Goal: Task Accomplishment & Management: Use online tool/utility

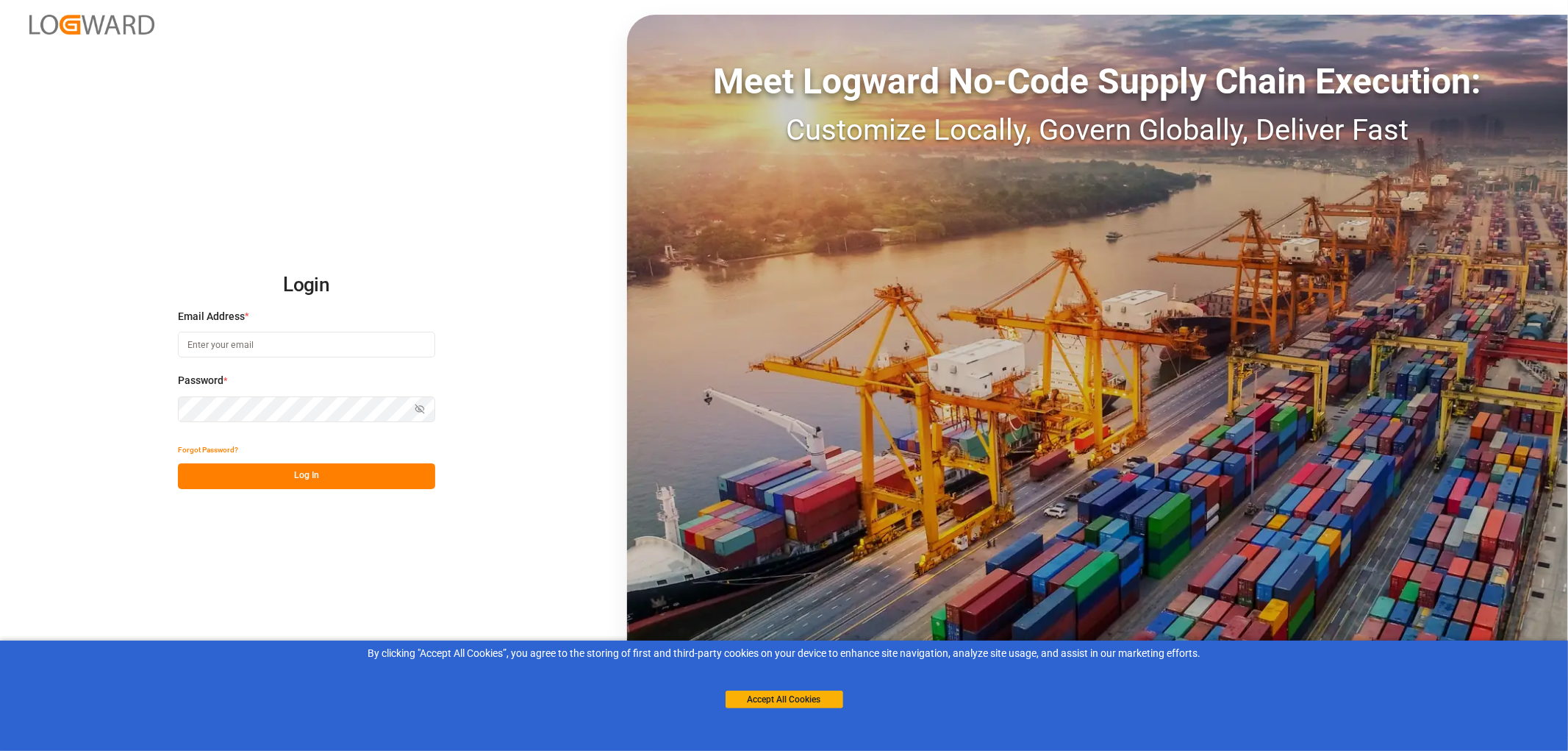
click at [187, 343] on input at bounding box center [306, 345] width 257 height 26
type input "monika.brinkmann-oetting@rhenus.com"
click at [326, 467] on button "Log In" at bounding box center [306, 476] width 257 height 26
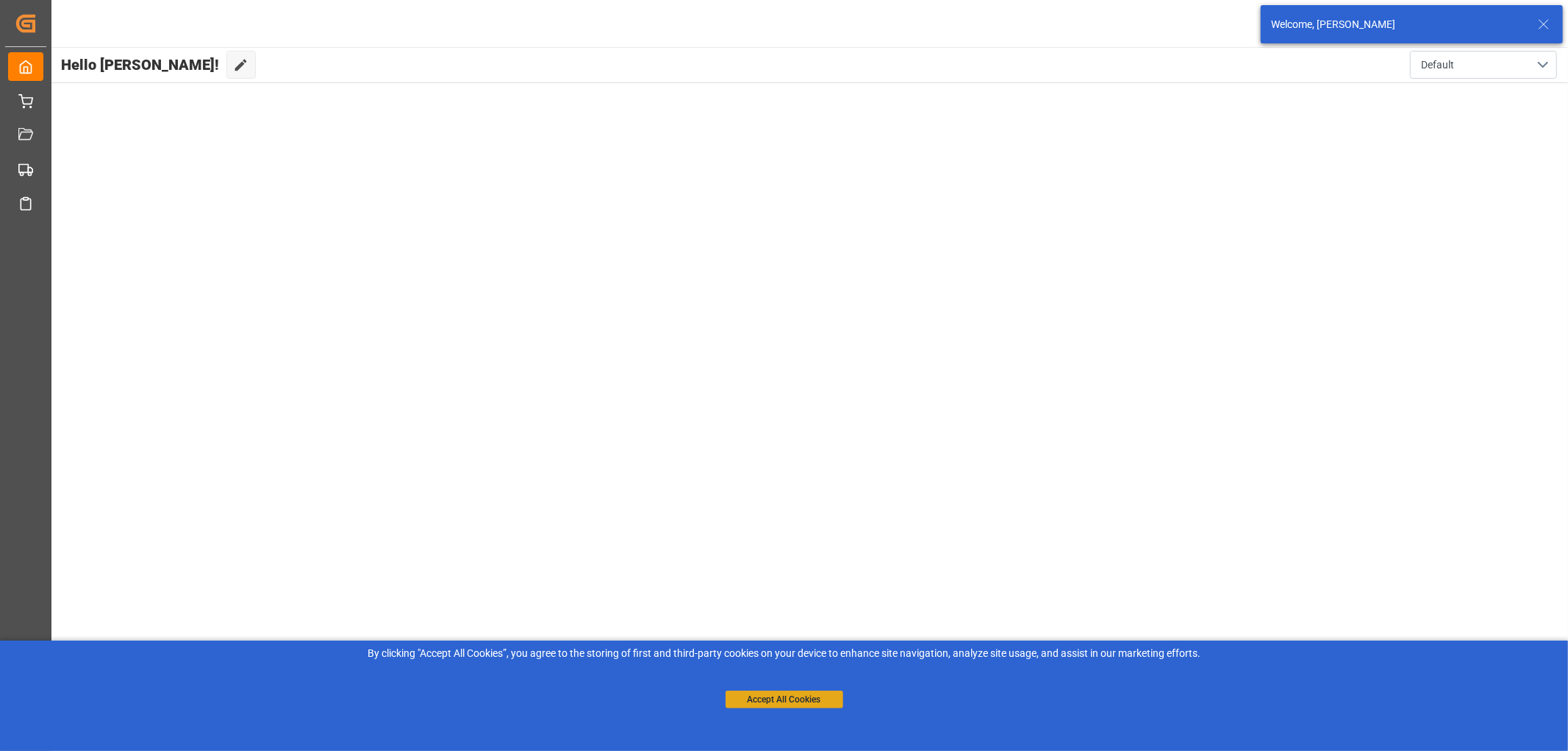
click at [819, 700] on button "Accept All Cookies" at bounding box center [784, 699] width 117 height 17
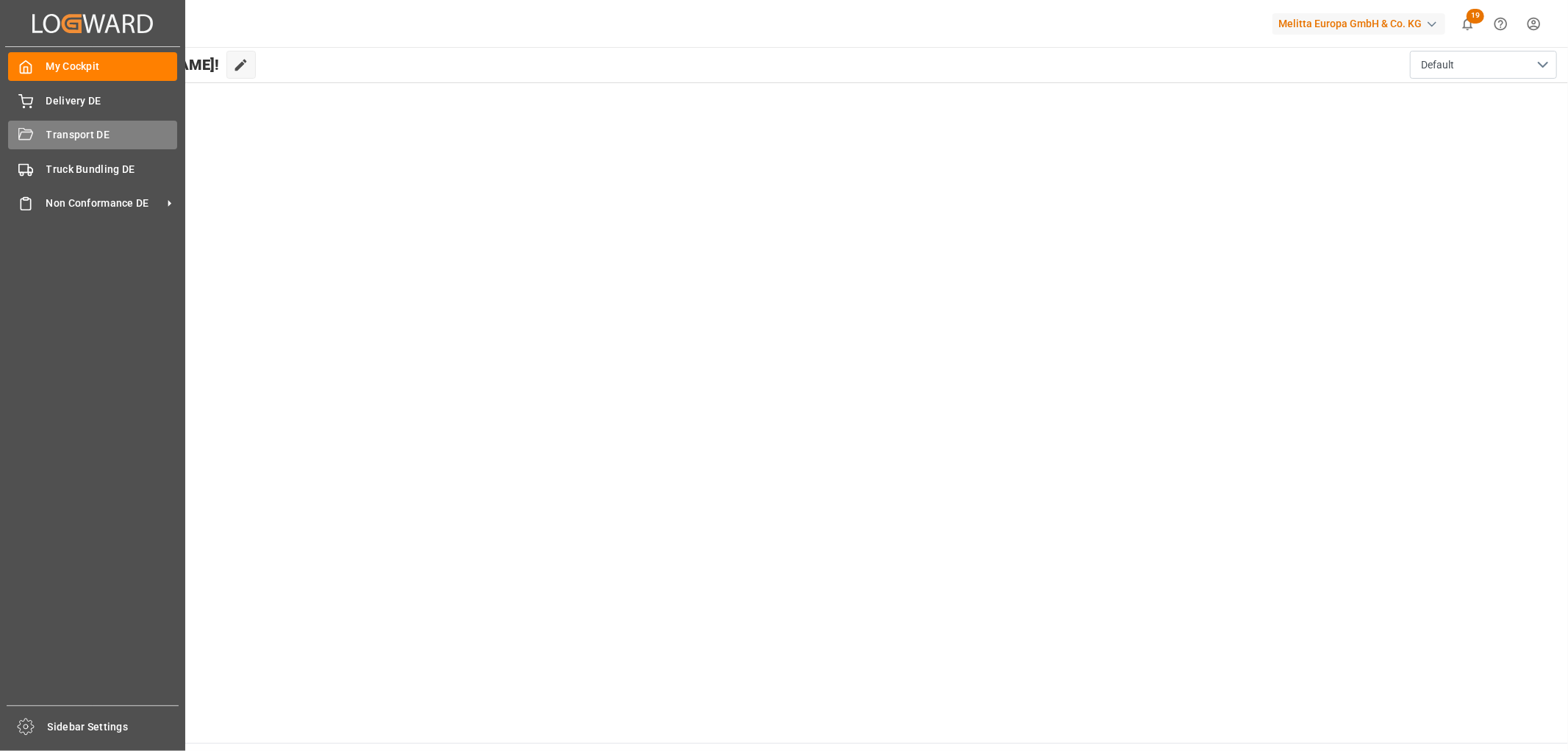
click at [47, 138] on span "Transport DE" at bounding box center [112, 135] width 132 height 16
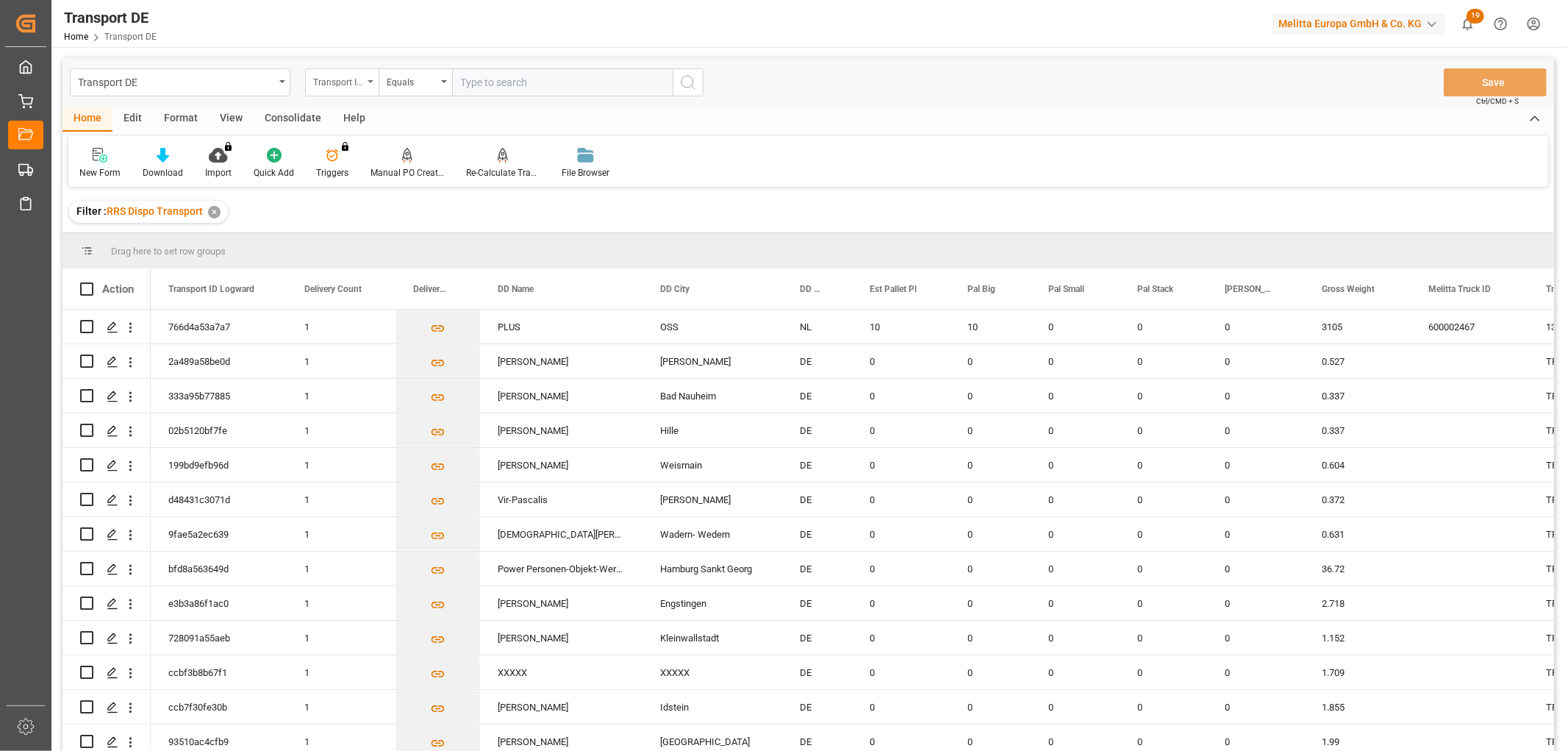
click at [339, 82] on div "Transport ID Logward" at bounding box center [338, 81] width 50 height 17
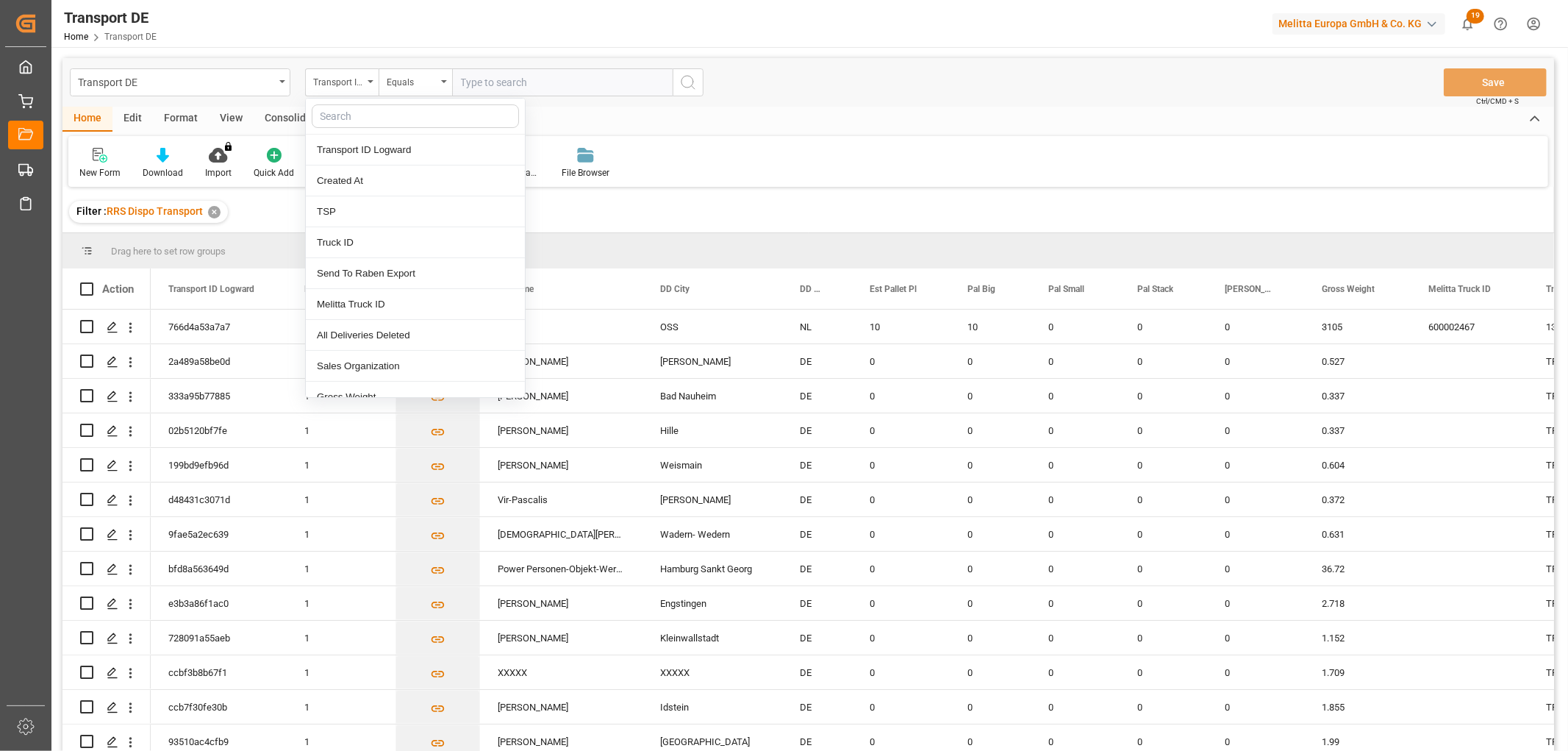
click at [341, 114] on input "text" at bounding box center [415, 116] width 208 height 23
type input "pl"
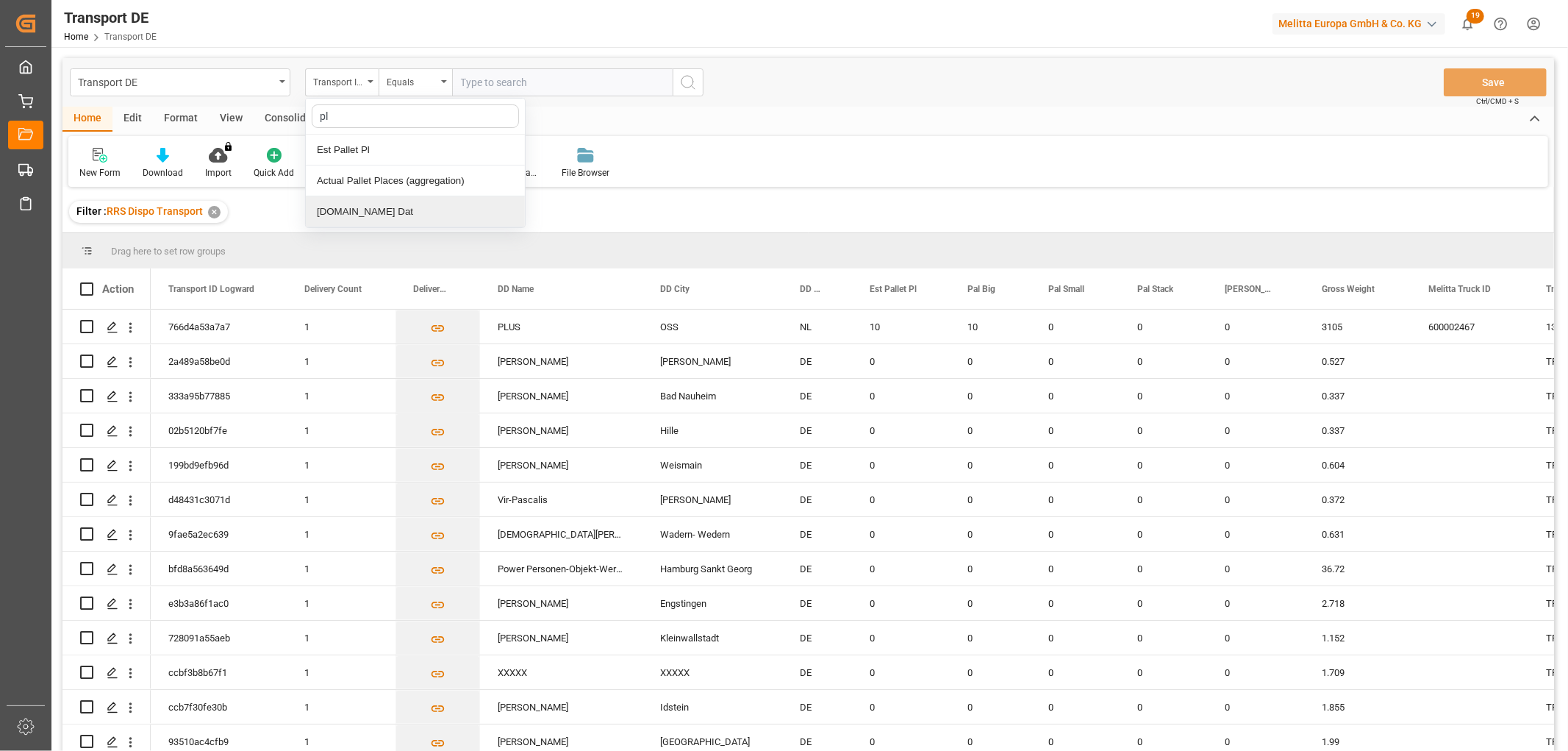
click at [344, 214] on div "[DOMAIN_NAME] Dat" at bounding box center [415, 211] width 219 height 31
click at [518, 74] on input "text" at bounding box center [562, 82] width 220 height 28
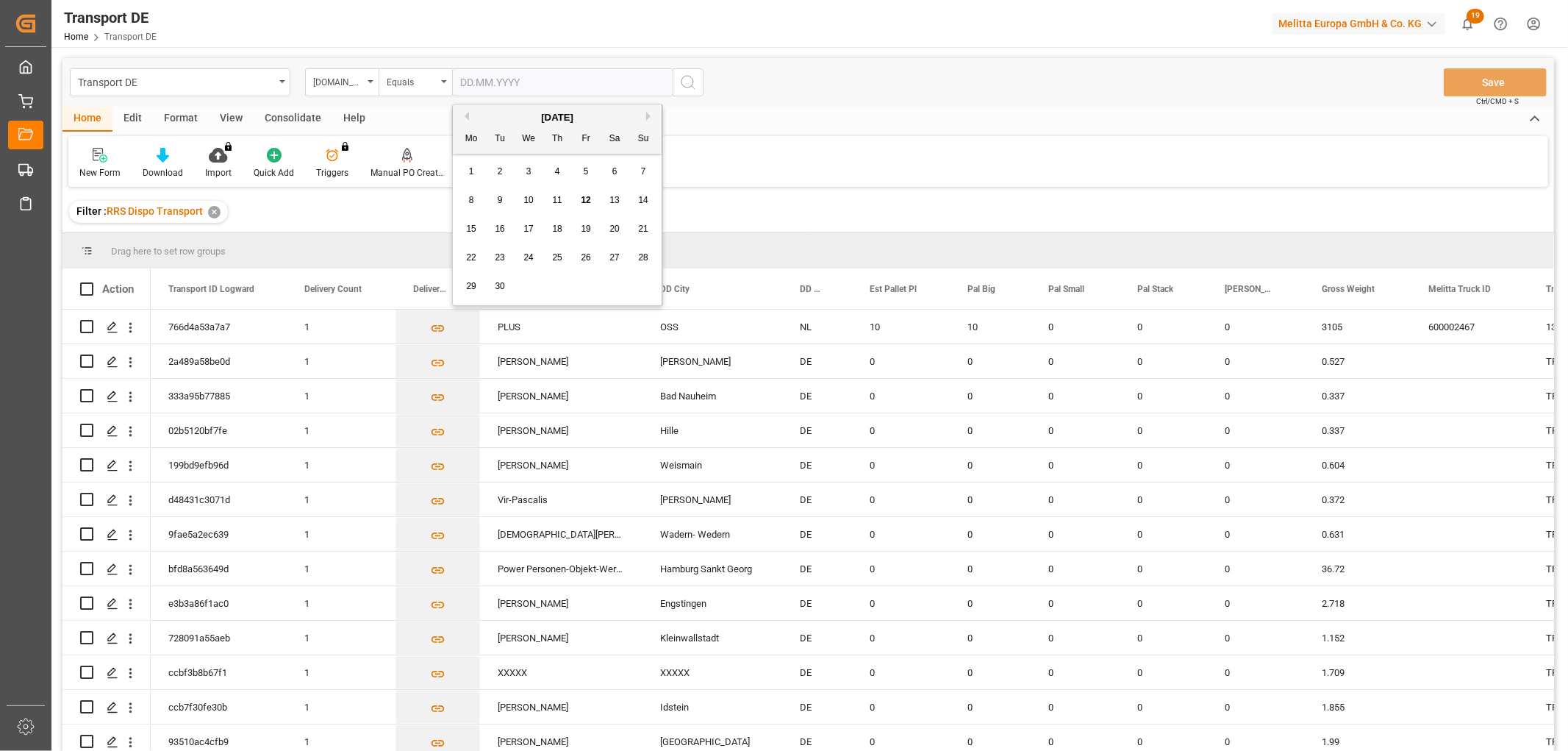
click at [518, 275] on div "29 30 1 2 3 4 5" at bounding box center [558, 287] width 201 height 29
click at [470, 226] on span "15" at bounding box center [471, 229] width 10 height 11
type input "[DATE]"
click at [685, 82] on icon "search button" at bounding box center [688, 82] width 17 height 17
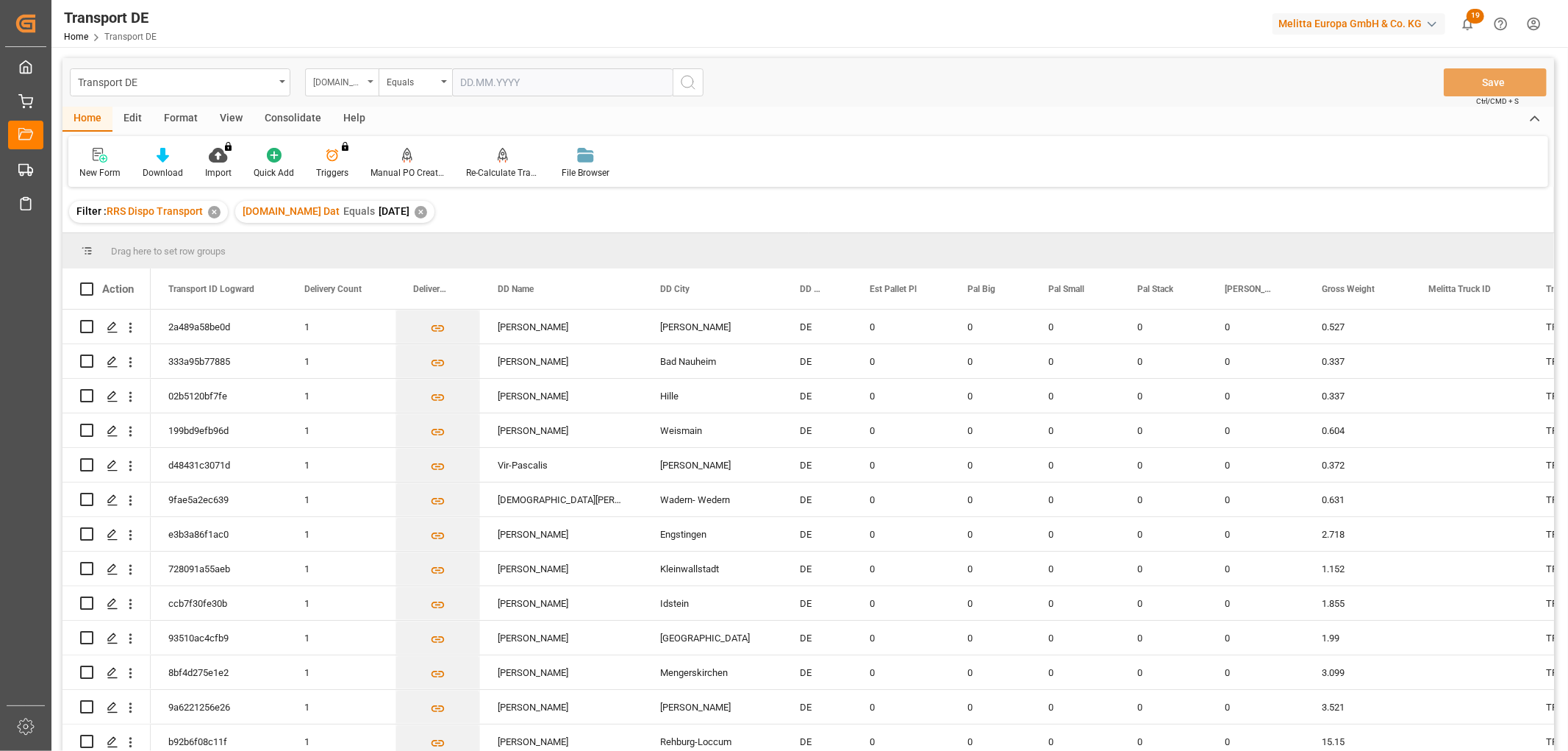
click at [340, 78] on div "[DOMAIN_NAME] Dat" at bounding box center [338, 81] width 50 height 17
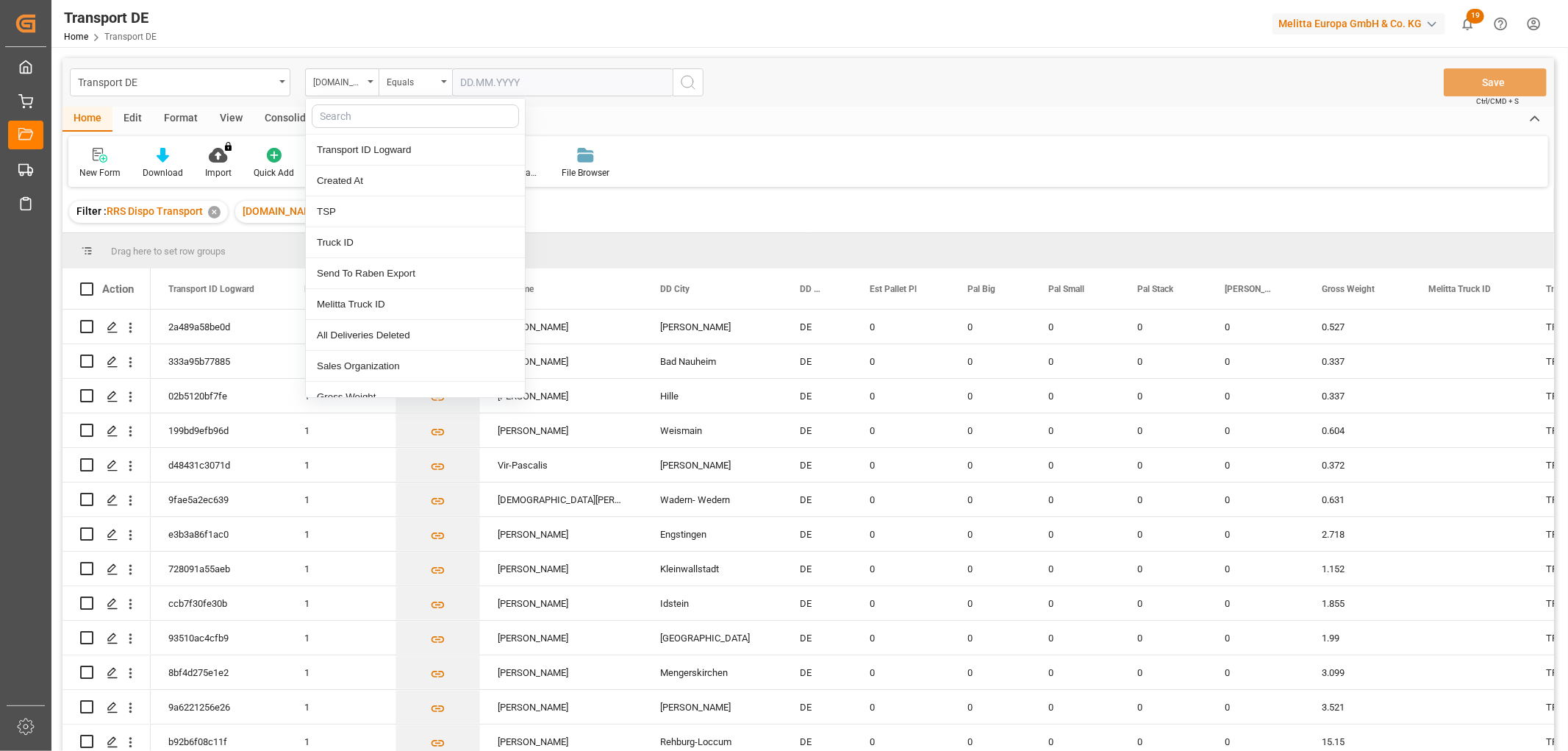
click at [346, 113] on input "text" at bounding box center [415, 116] width 208 height 23
type input "req"
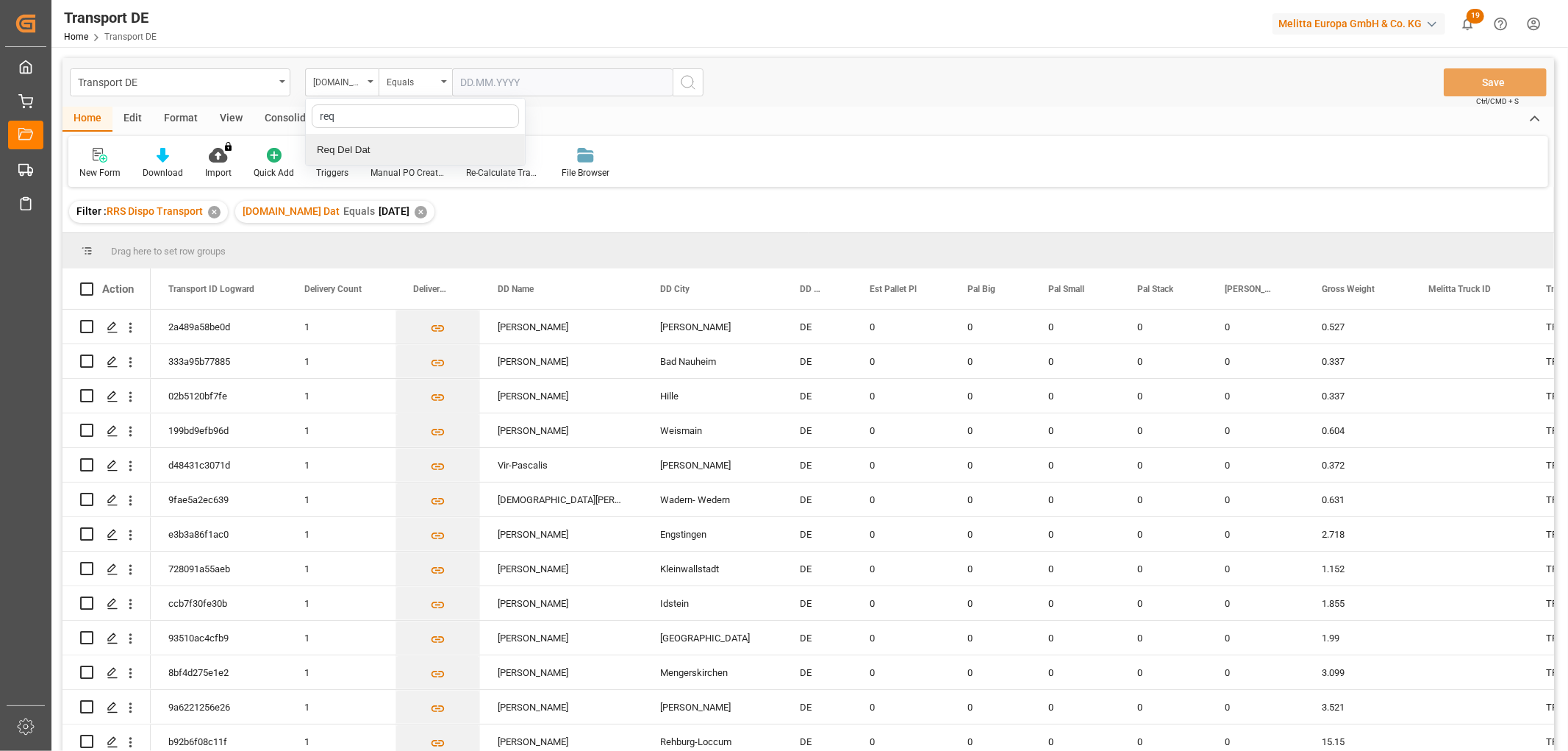
click at [354, 152] on div "Req Del Dat" at bounding box center [415, 150] width 219 height 31
click at [418, 78] on div "Equals" at bounding box center [412, 81] width 50 height 17
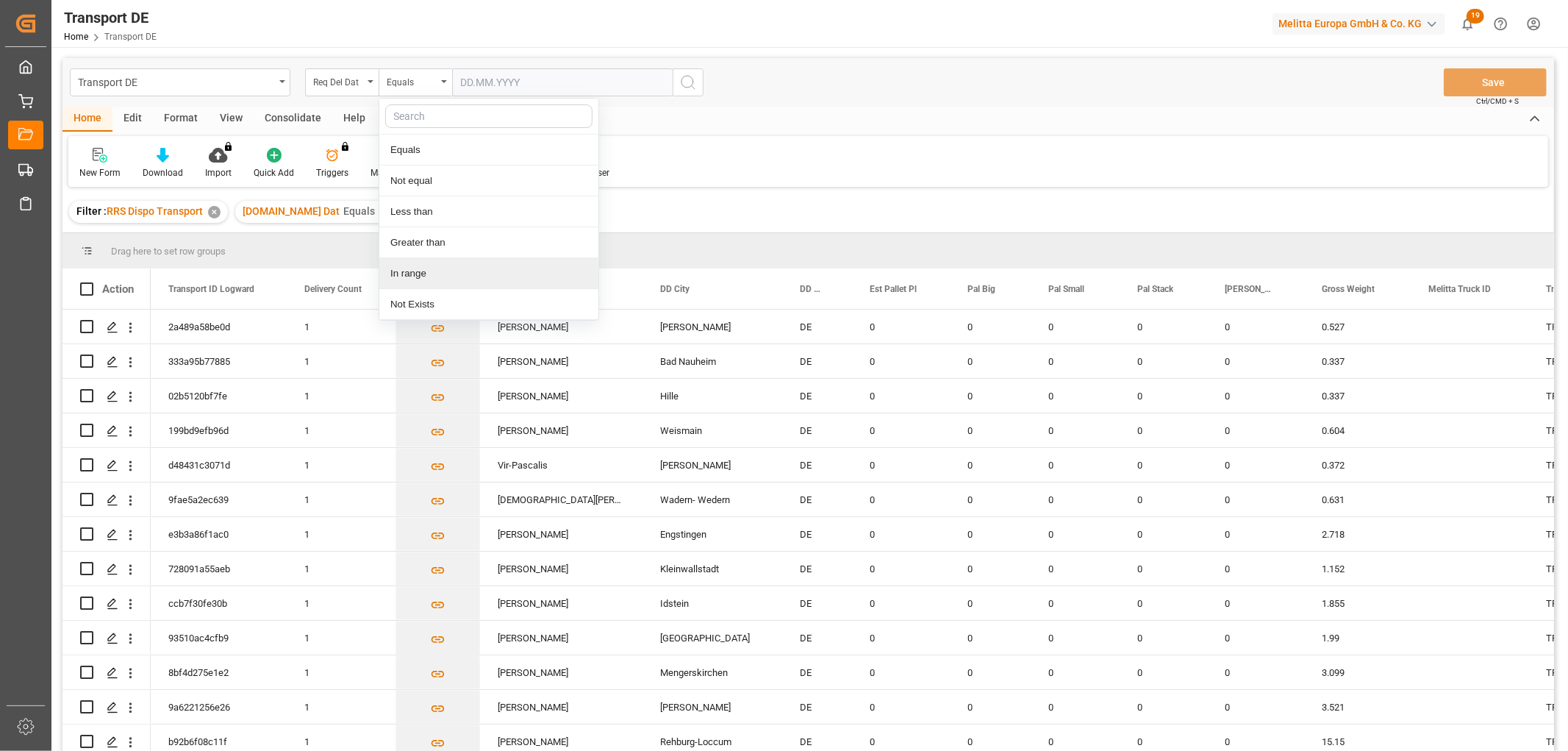
click at [429, 275] on div "In range" at bounding box center [488, 273] width 219 height 31
click at [484, 81] on input "text" at bounding box center [507, 82] width 111 height 28
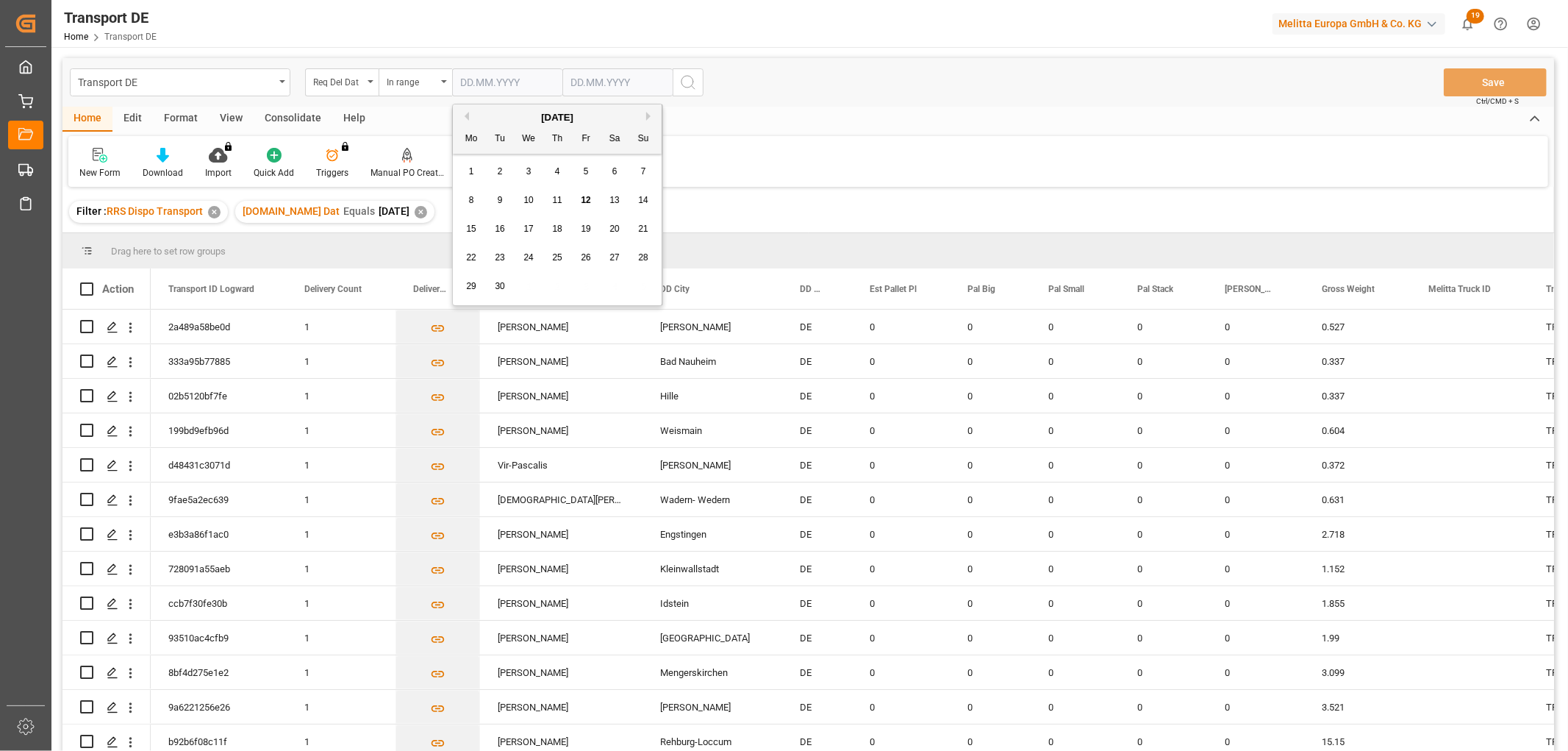
click at [643, 281] on div "29 30 1 2 3 4 5" at bounding box center [558, 287] width 201 height 29
click at [500, 230] on span "16" at bounding box center [500, 229] width 10 height 11
type input "16.09.2025"
click at [566, 78] on input "text" at bounding box center [618, 82] width 111 height 28
click at [741, 281] on div "29 30 1 2 3 4 5" at bounding box center [667, 287] width 201 height 29
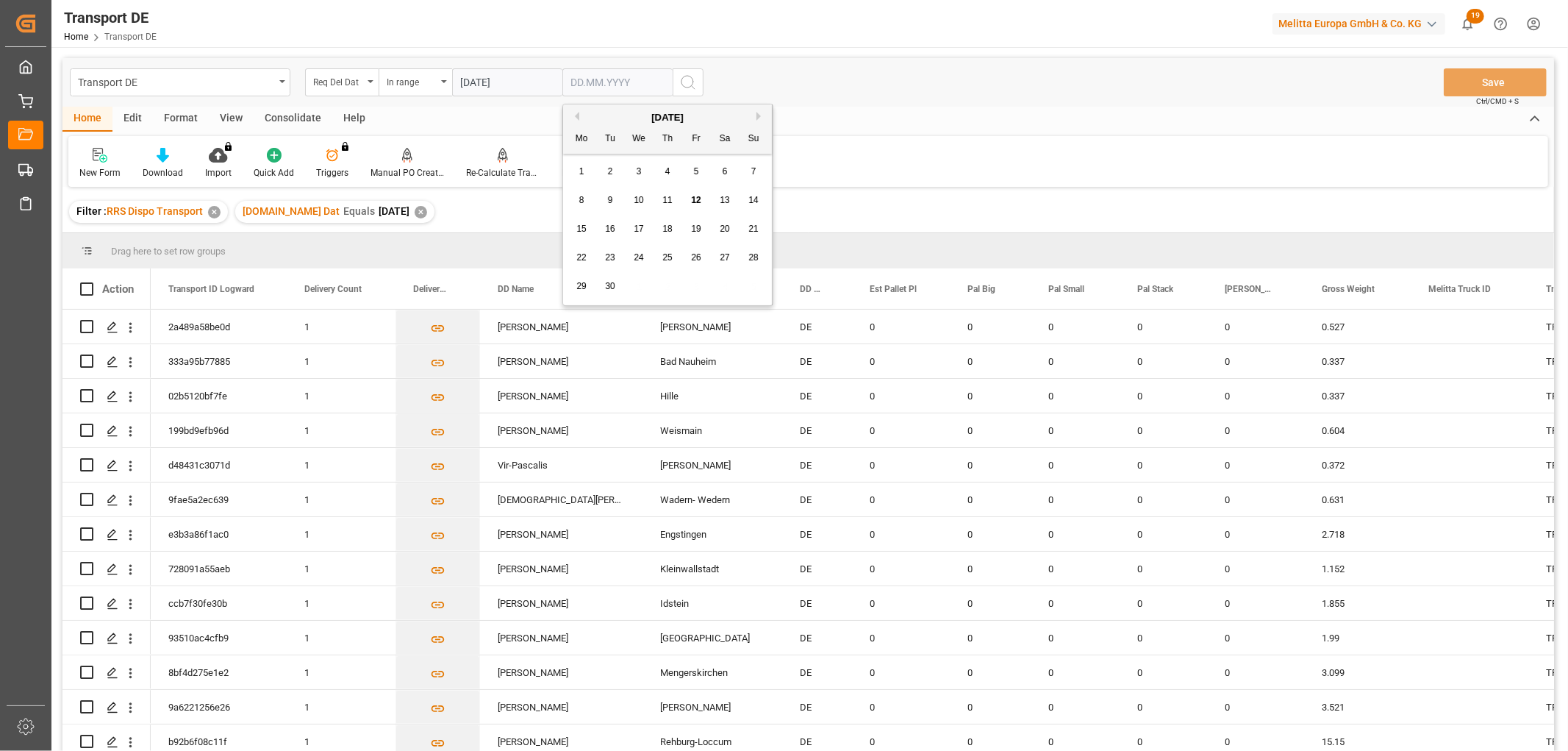
click at [671, 230] on span "18" at bounding box center [667, 229] width 10 height 11
type input "18.09.2025"
click at [686, 81] on icon "search button" at bounding box center [688, 82] width 17 height 17
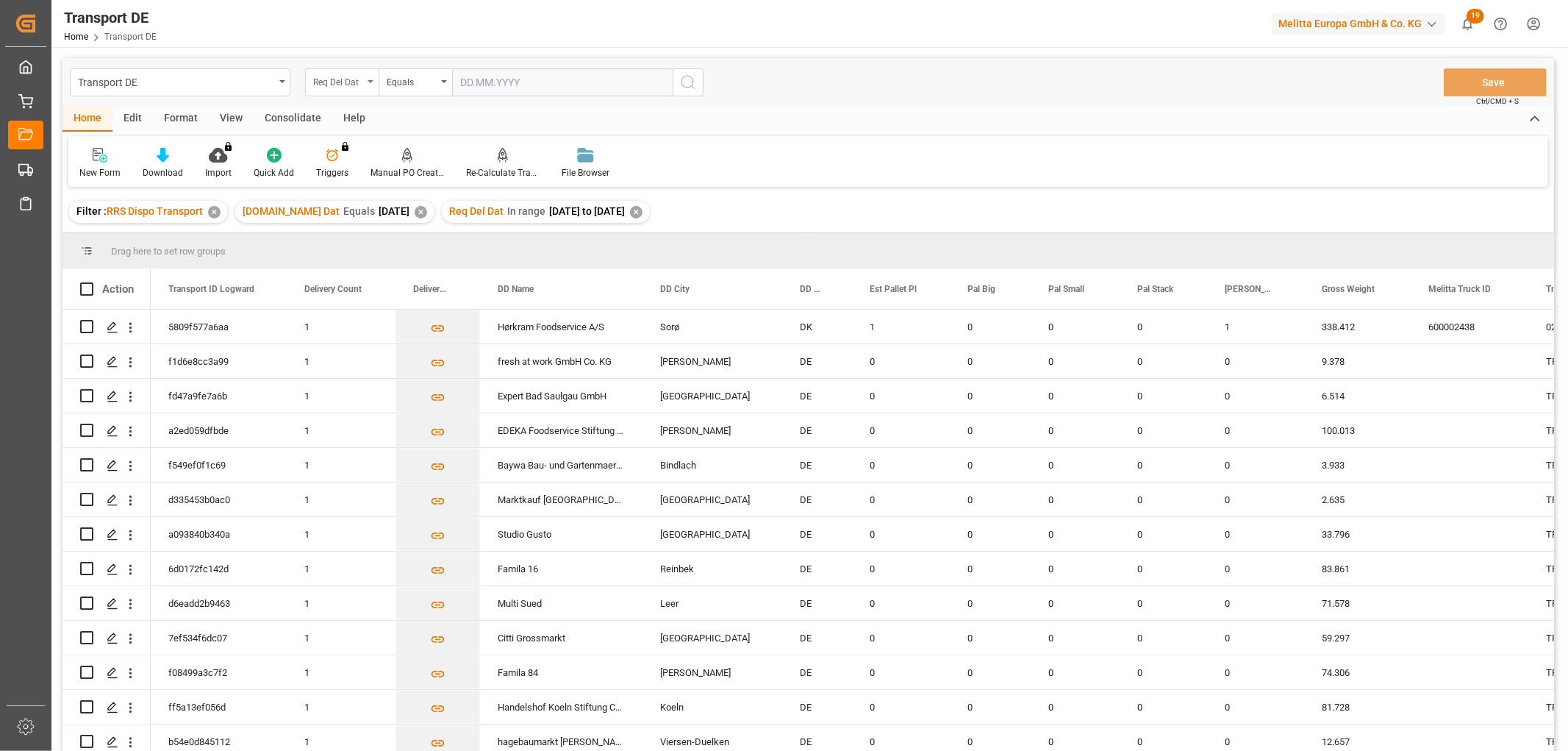
click at [336, 78] on div "Req Del Dat" at bounding box center [338, 81] width 50 height 17
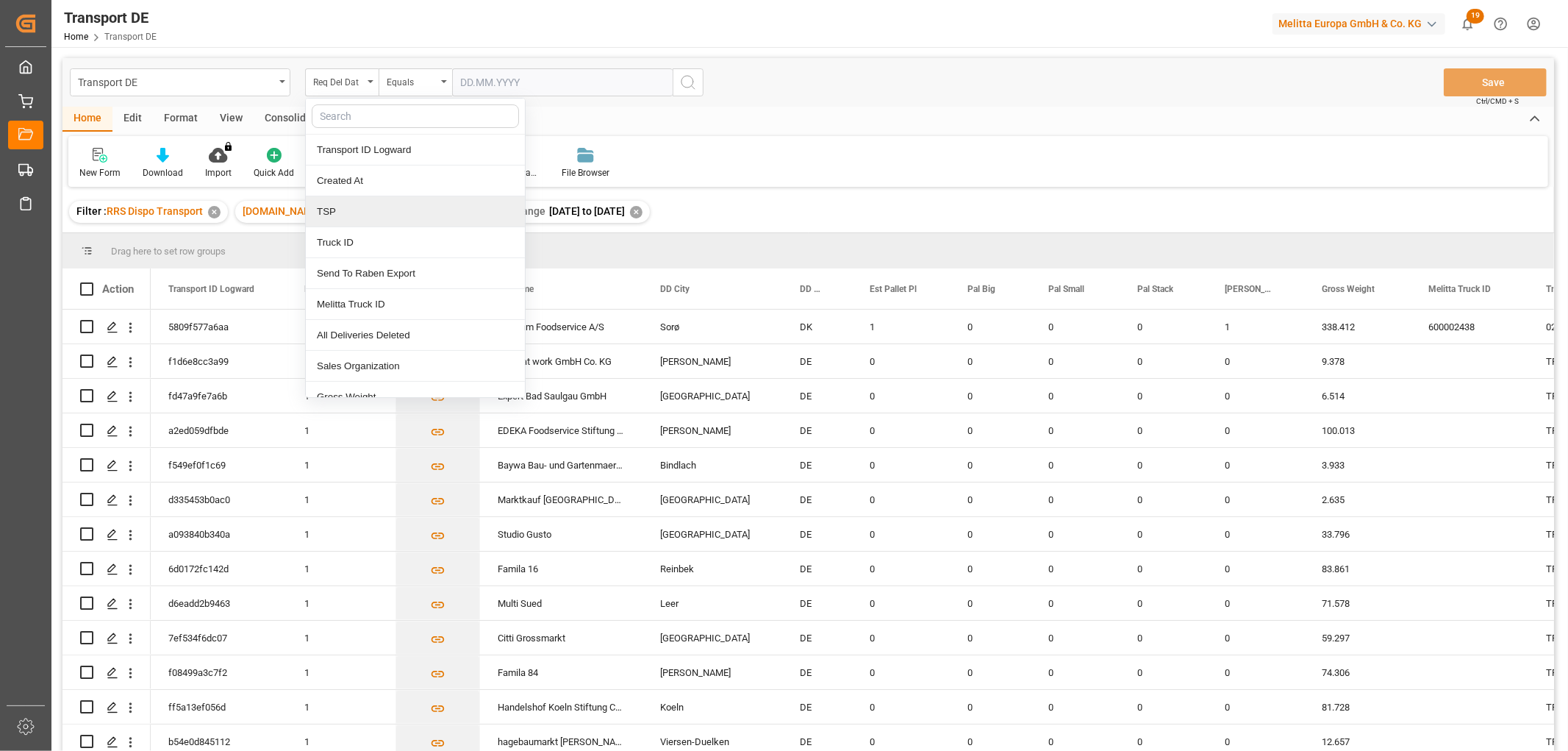
click at [345, 210] on div "TSP" at bounding box center [415, 211] width 219 height 31
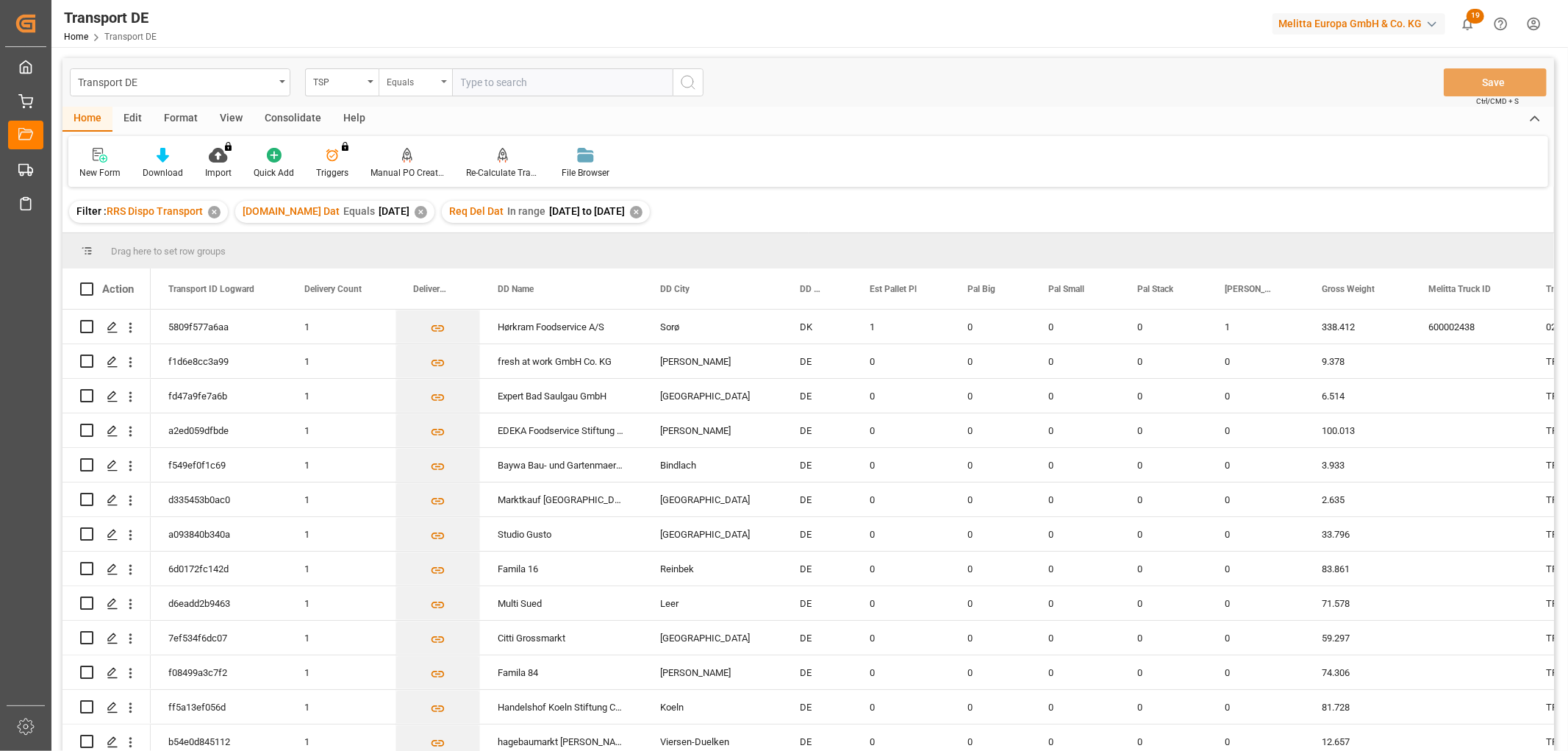
click at [403, 78] on div "Equals" at bounding box center [412, 81] width 50 height 17
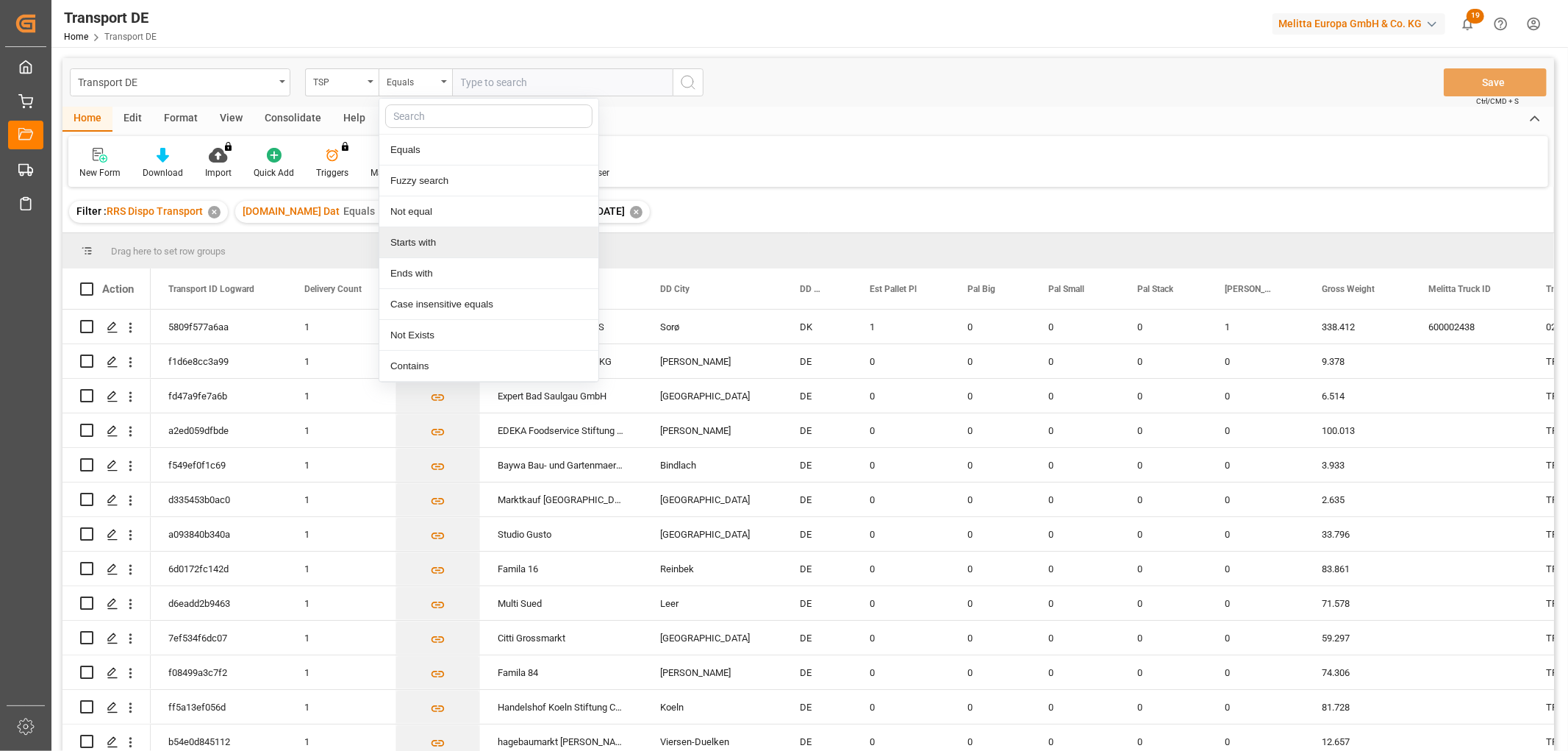
click at [410, 241] on div "Starts with" at bounding box center [488, 242] width 219 height 31
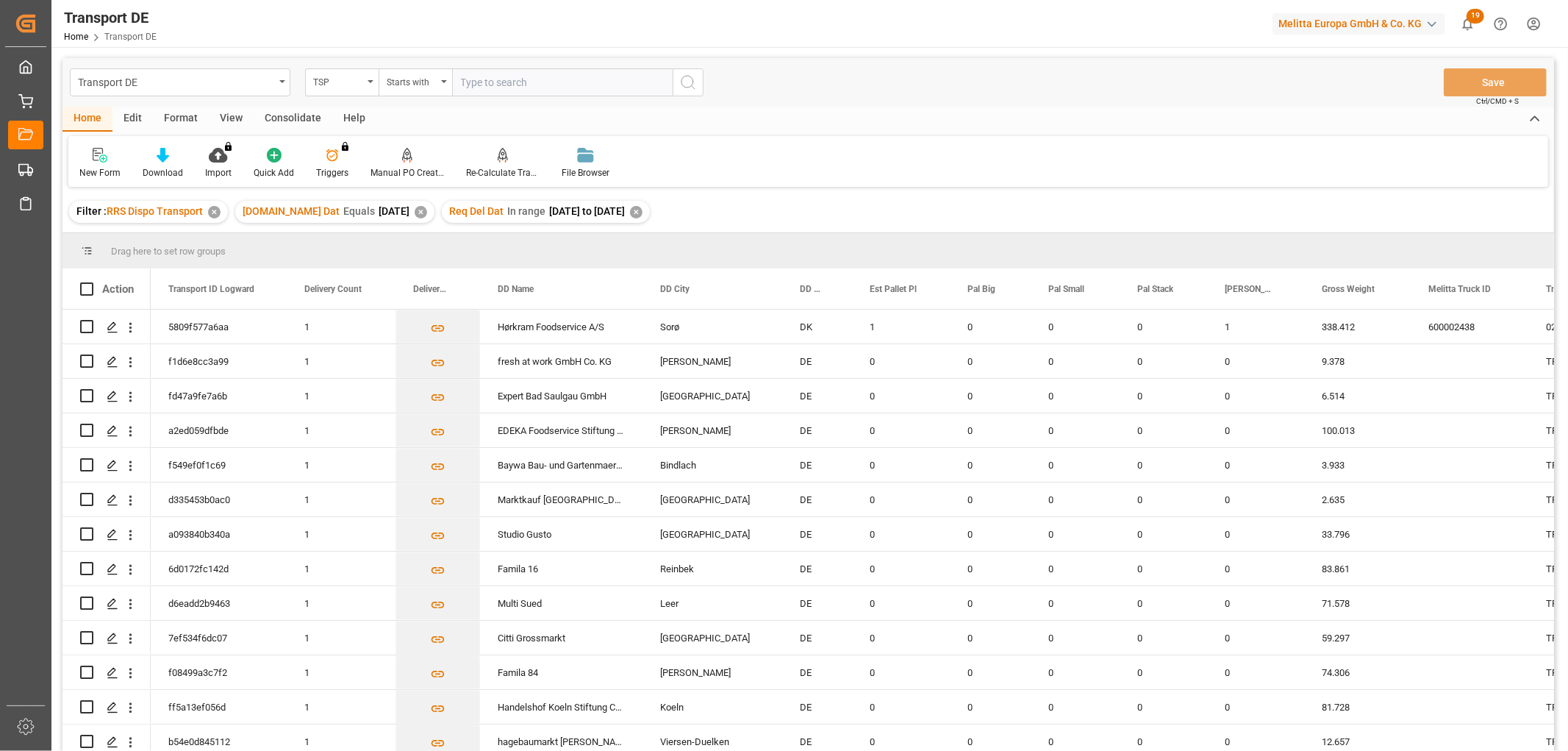
click at [484, 83] on input "text" at bounding box center [562, 82] width 220 height 28
type input "Dachser DE"
click at [688, 83] on icon "search button" at bounding box center [688, 82] width 17 height 17
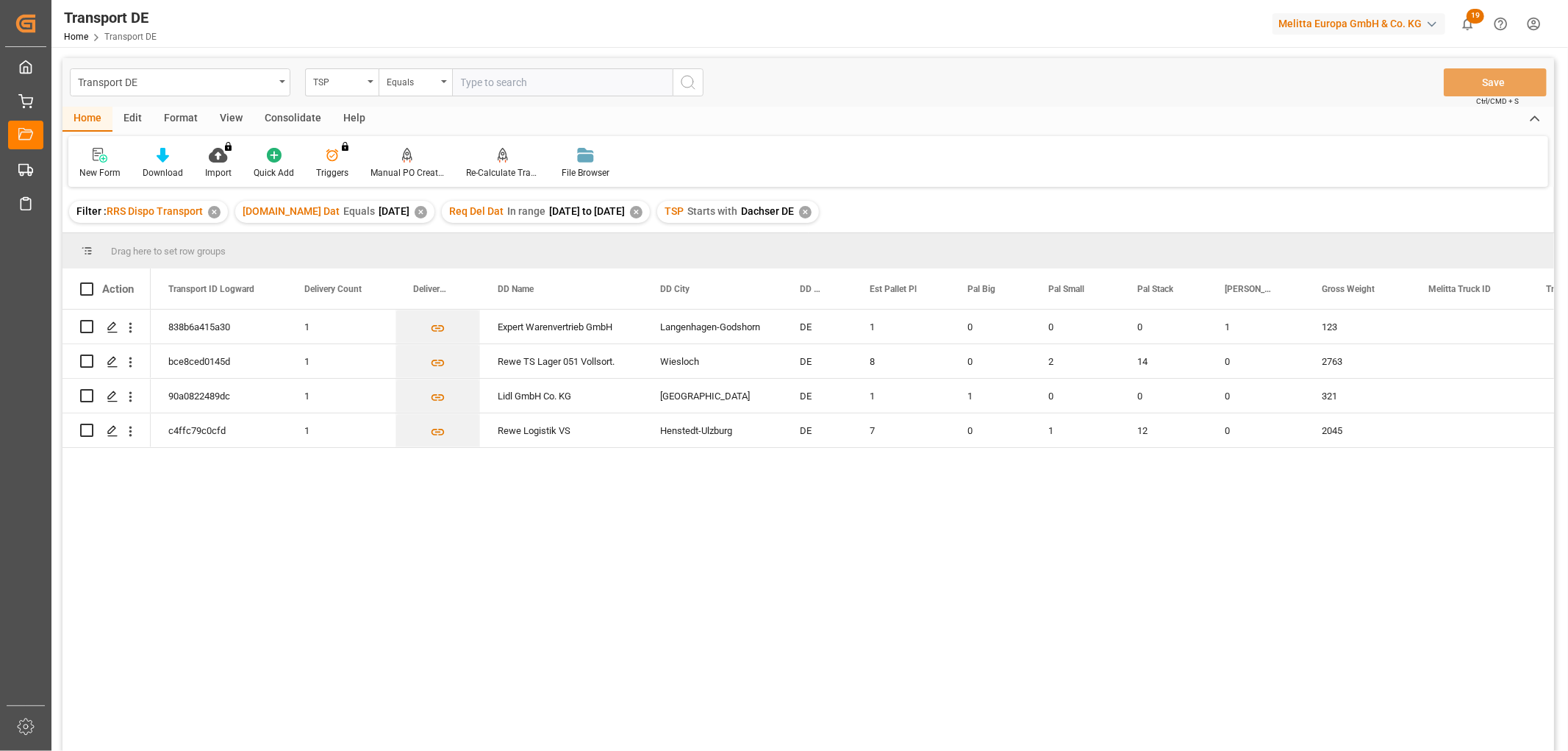
click at [293, 109] on div "Consolidate" at bounding box center [293, 119] width 79 height 25
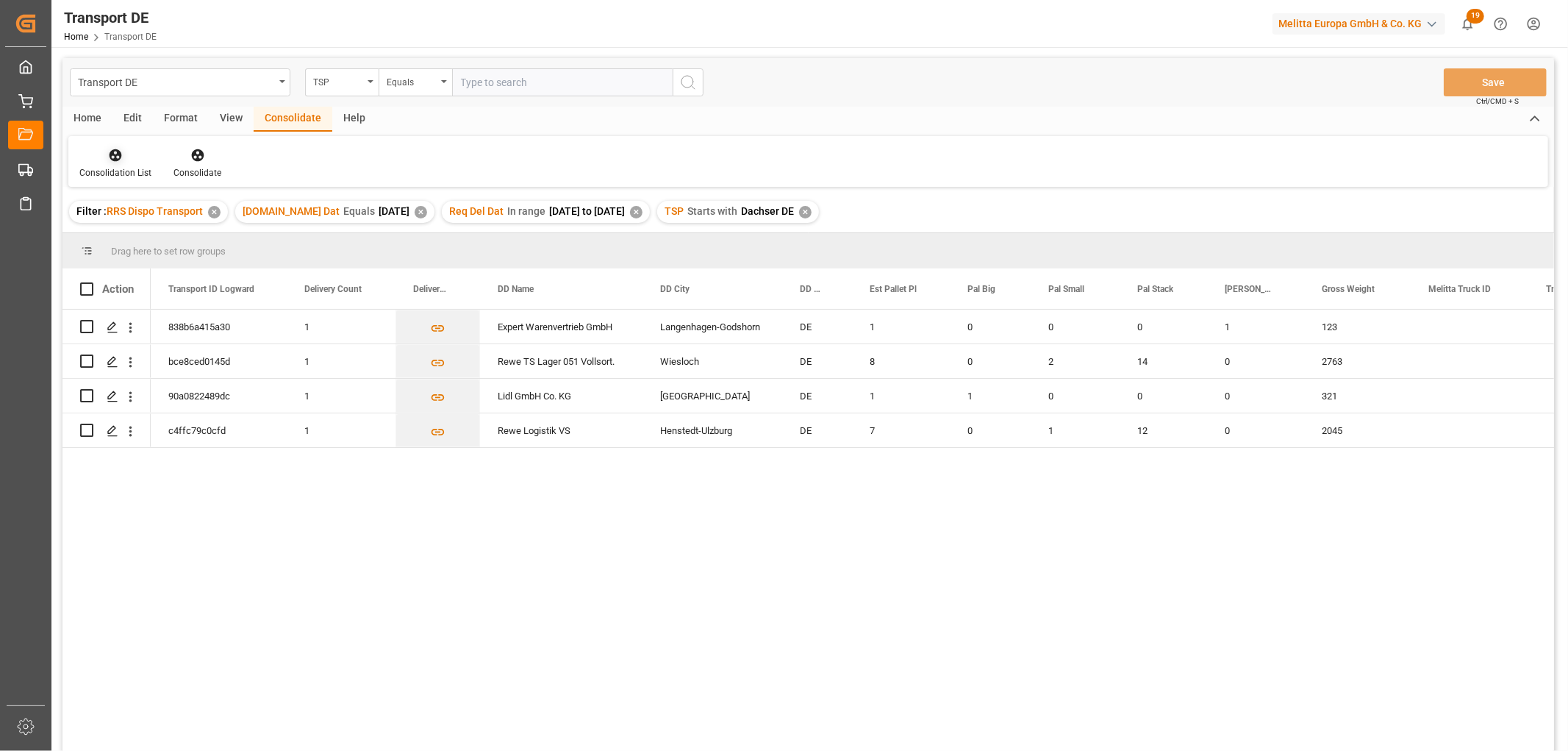
click at [113, 155] on icon at bounding box center [116, 155] width 13 height 13
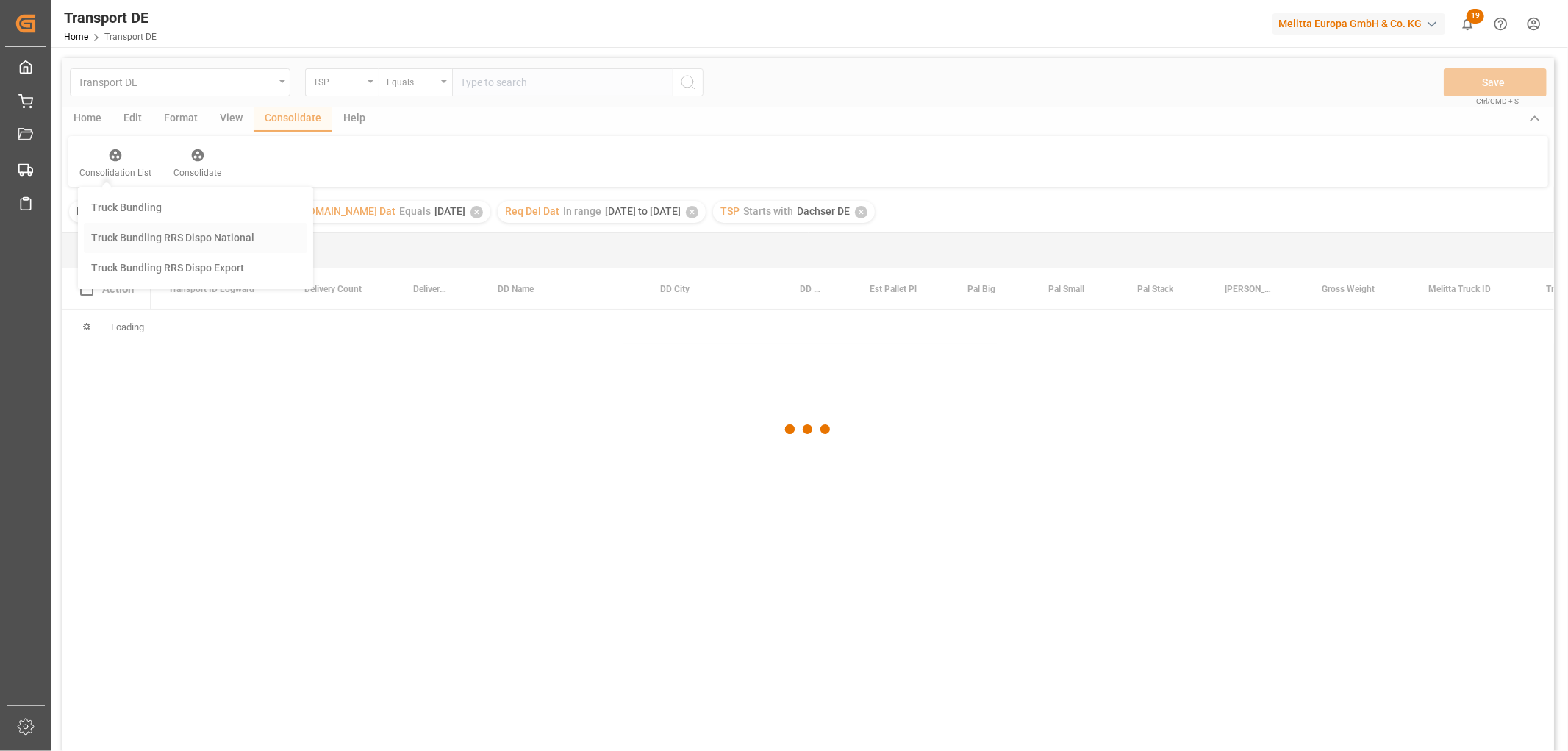
click at [123, 237] on div "Transport DE TSP Equals Save Ctrl/CMD + S Home Edit Format View Consolidate Hel…" at bounding box center [808, 424] width 1492 height 731
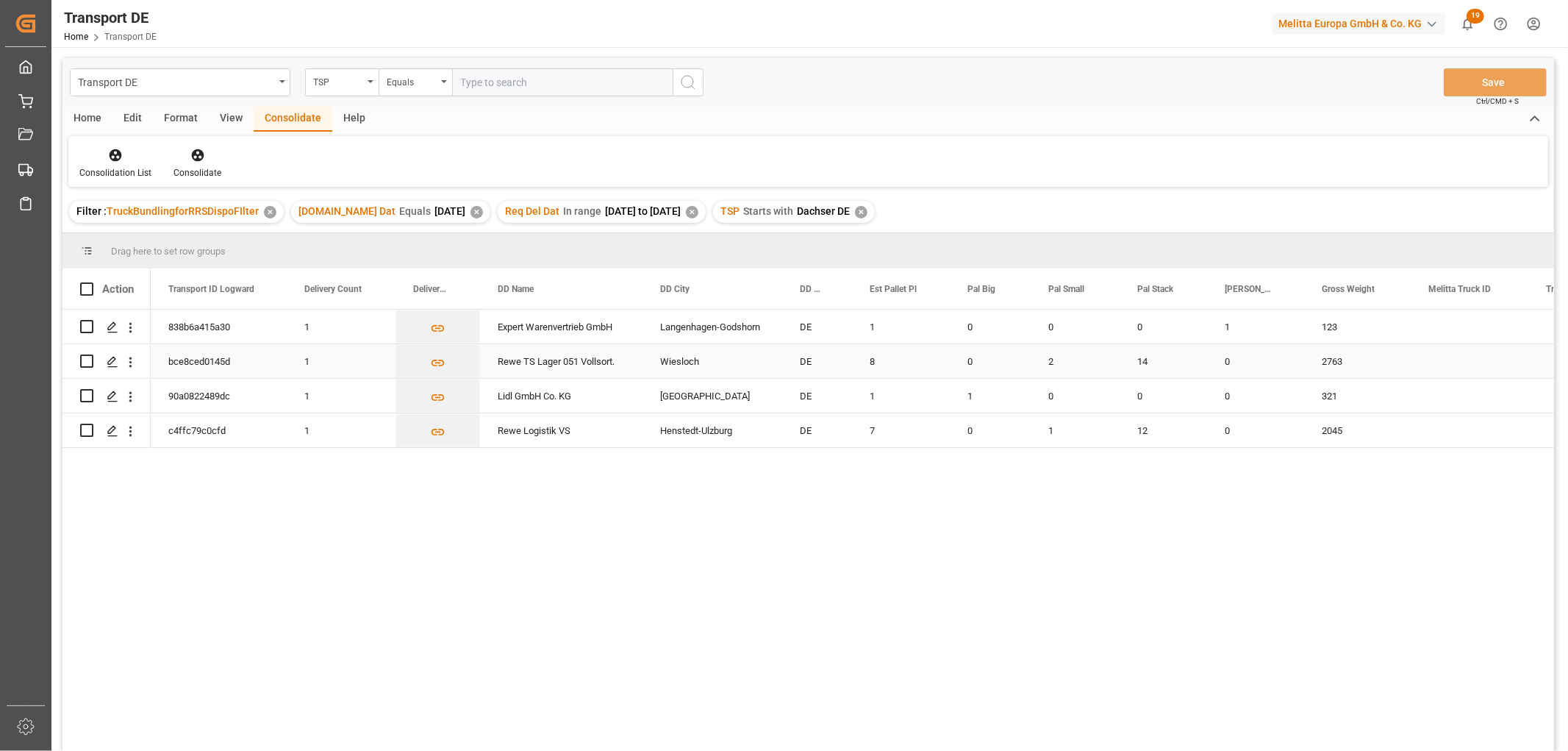
click at [89, 363] on input "Press Space to toggle row selection (unchecked)" at bounding box center [87, 361] width 14 height 14
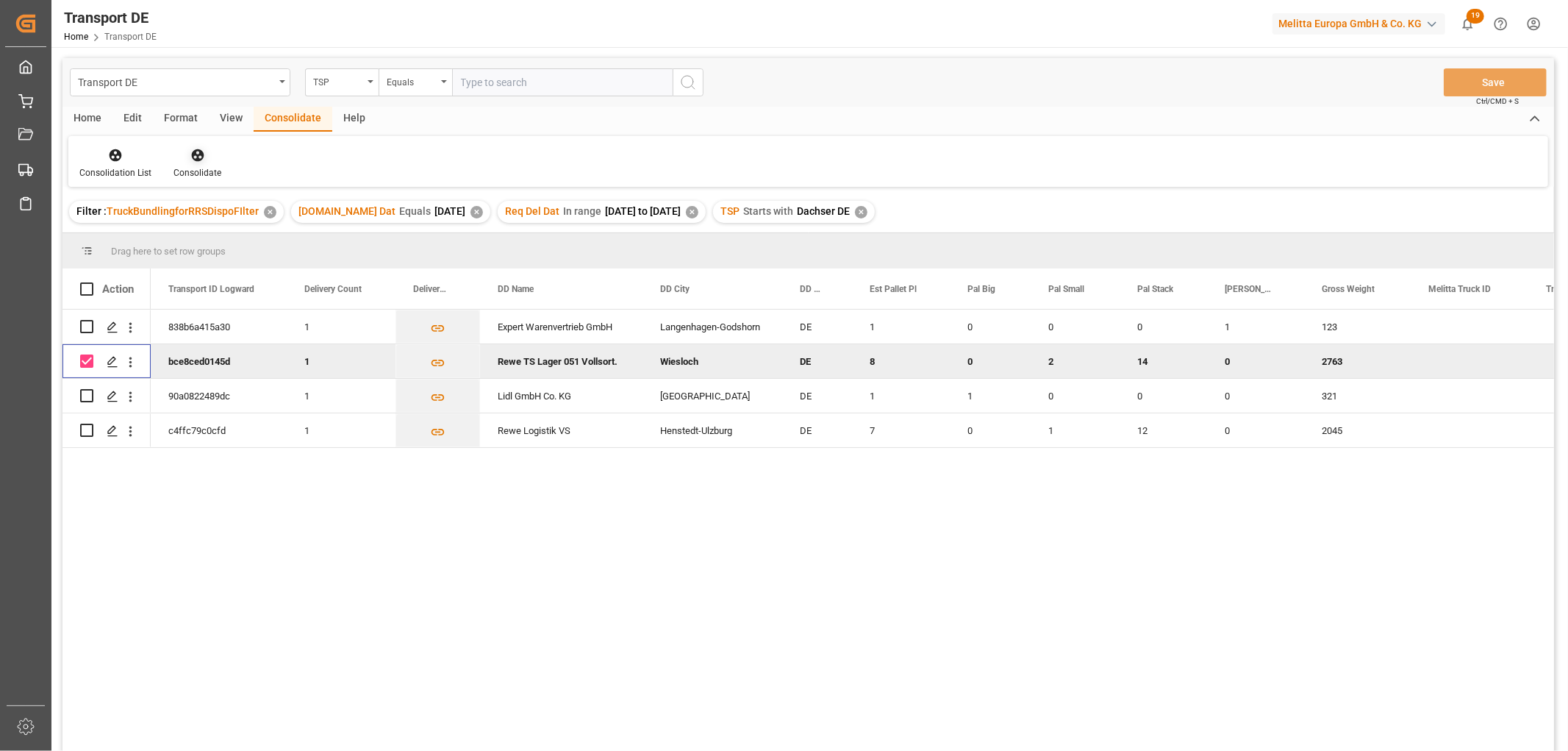
click at [194, 150] on icon at bounding box center [197, 155] width 13 height 13
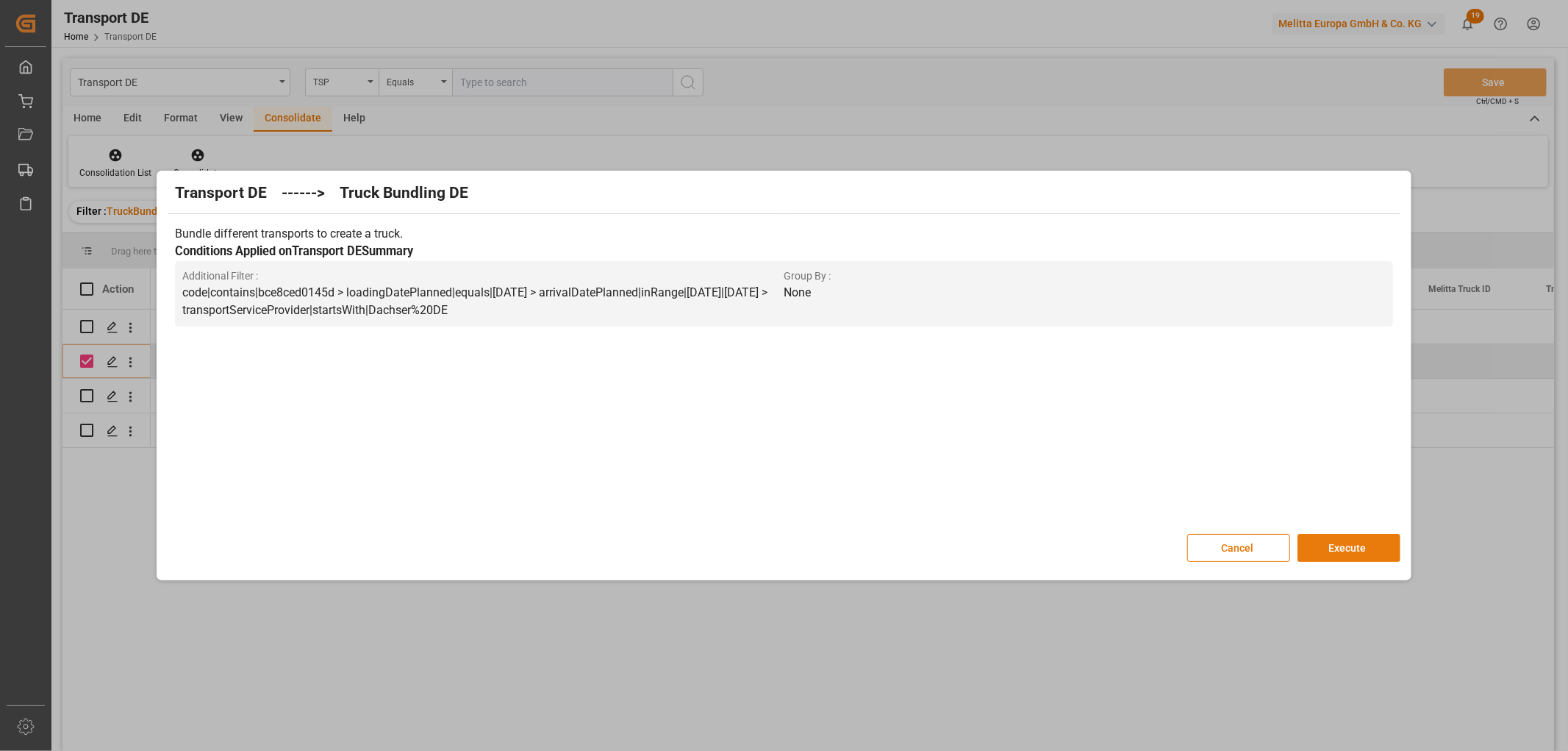
click at [1348, 544] on button "Execute" at bounding box center [1349, 547] width 103 height 28
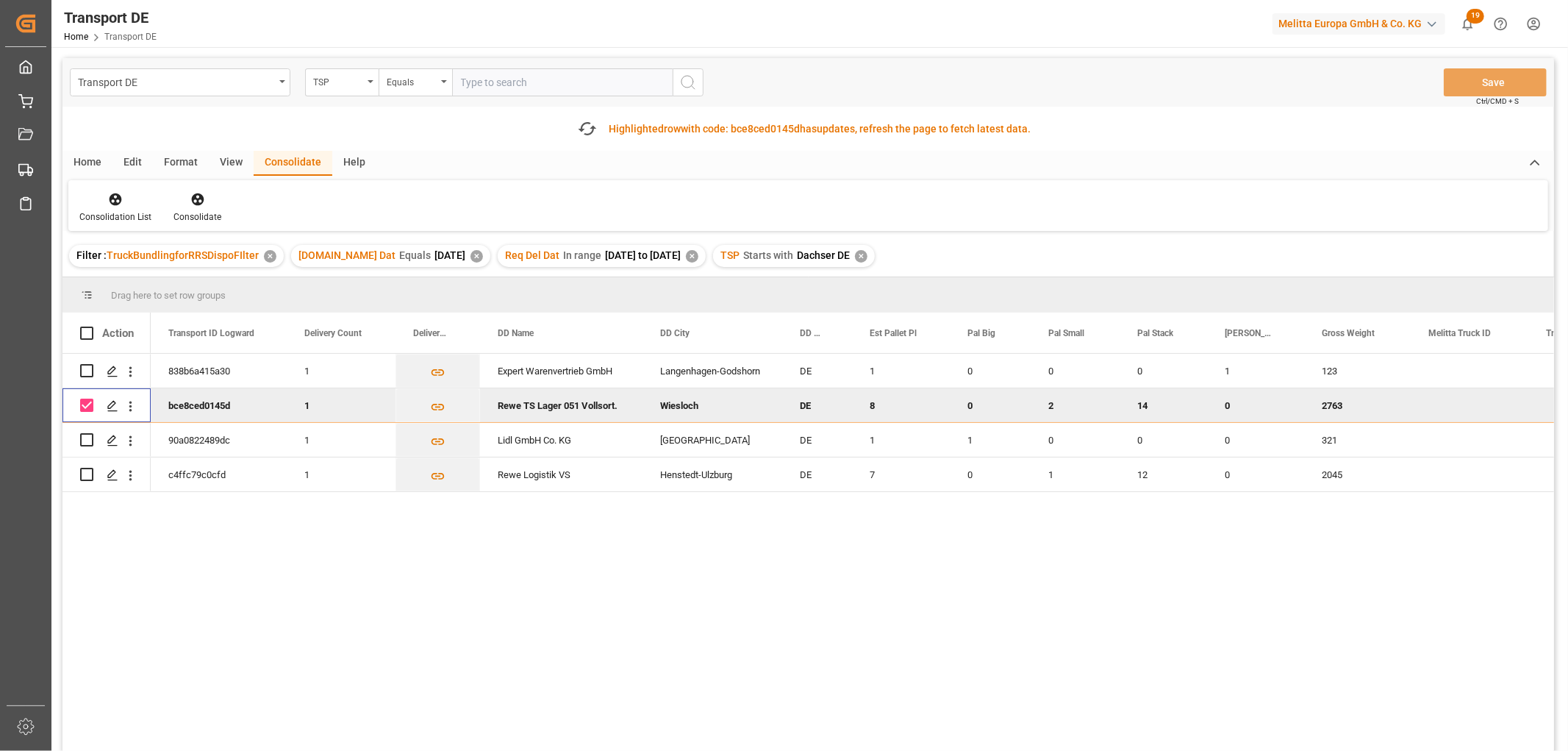
click at [85, 402] on input "Press Space to toggle row selection (checked)" at bounding box center [87, 406] width 14 height 14
checkbox input "false"
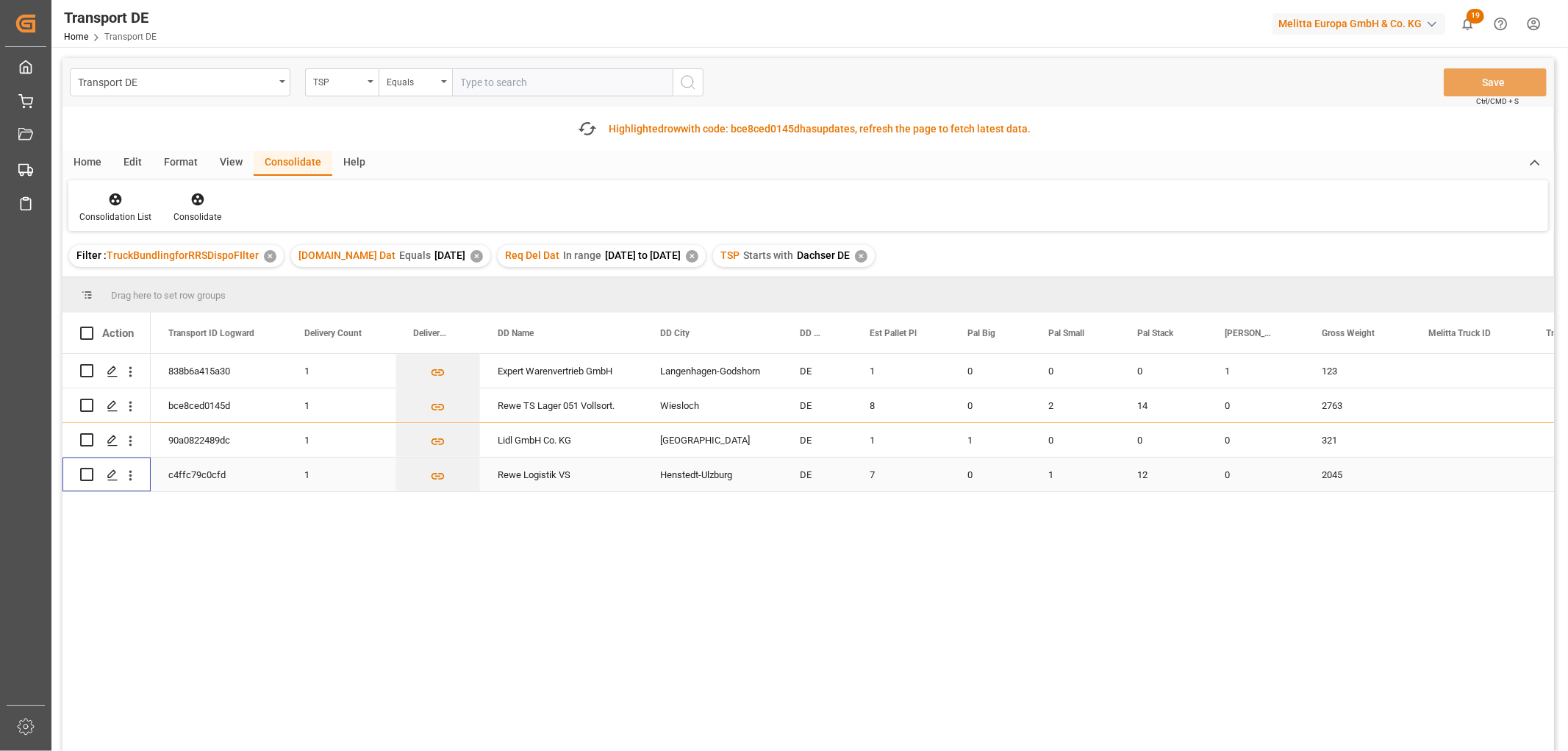
click at [87, 470] on input "Press Space to toggle row selection (unchecked)" at bounding box center [87, 474] width 14 height 14
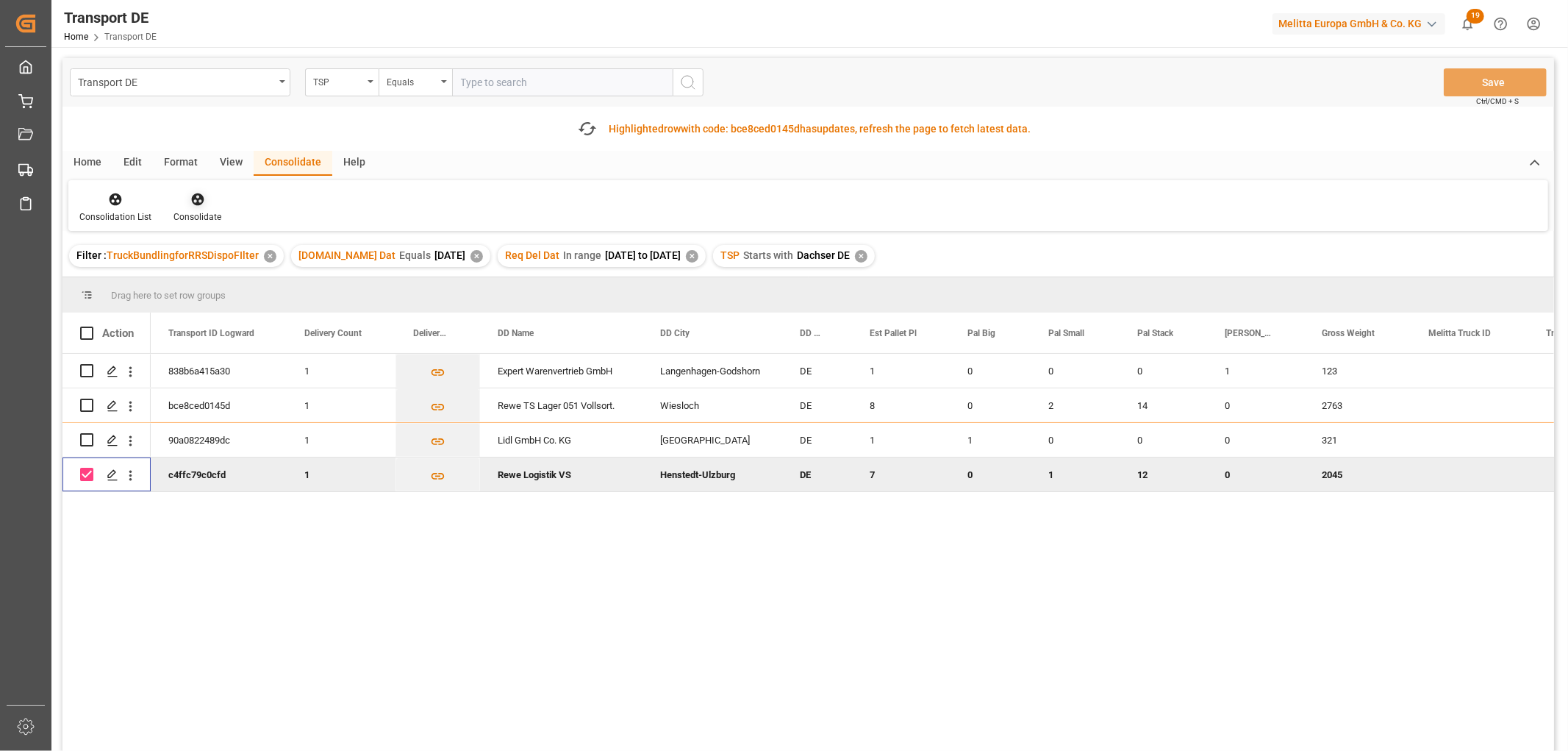
click at [194, 199] on icon at bounding box center [197, 199] width 13 height 13
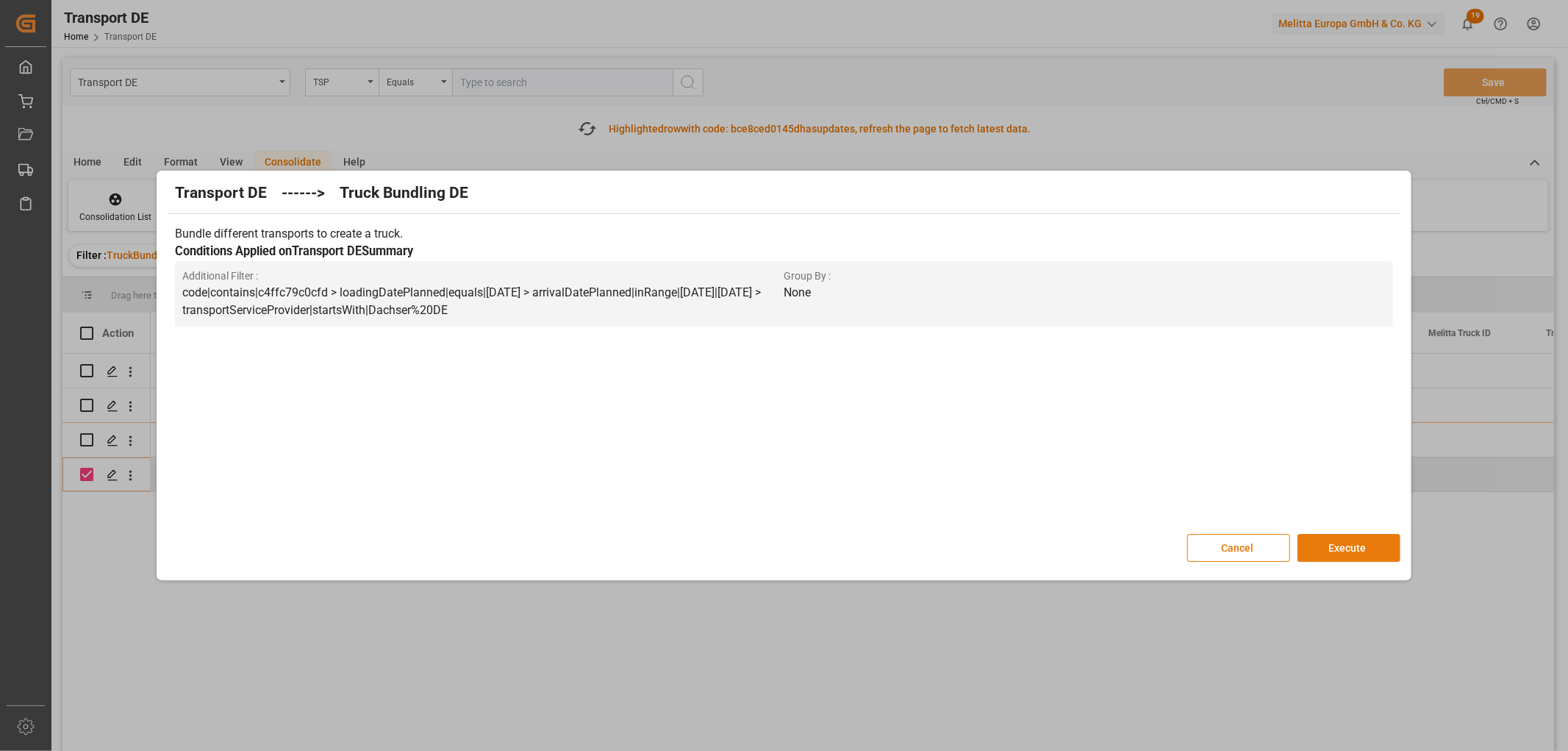
click at [1356, 549] on button "Execute" at bounding box center [1349, 547] width 103 height 28
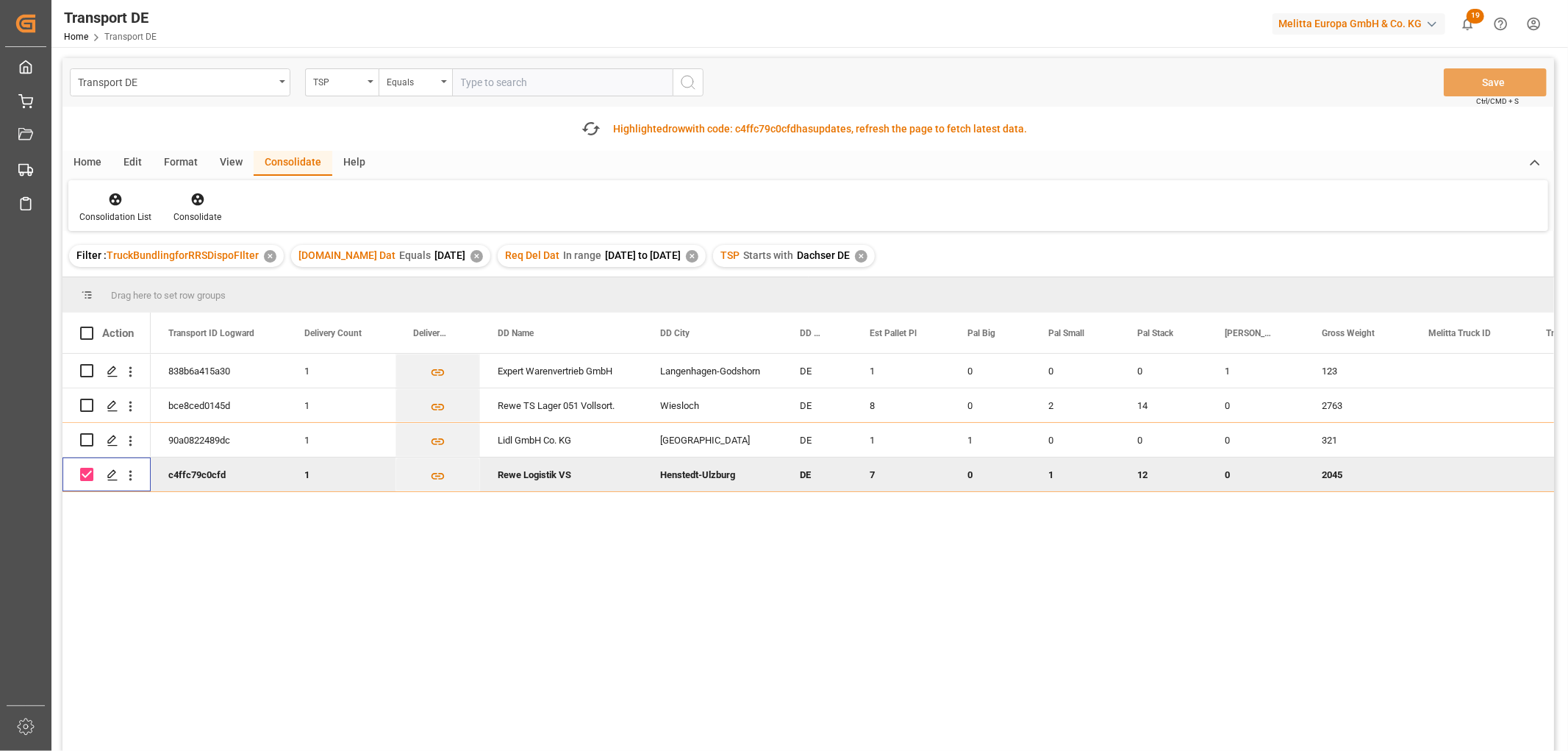
click at [89, 473] on input "Press Space to toggle row selection (checked)" at bounding box center [87, 474] width 14 height 14
checkbox input "false"
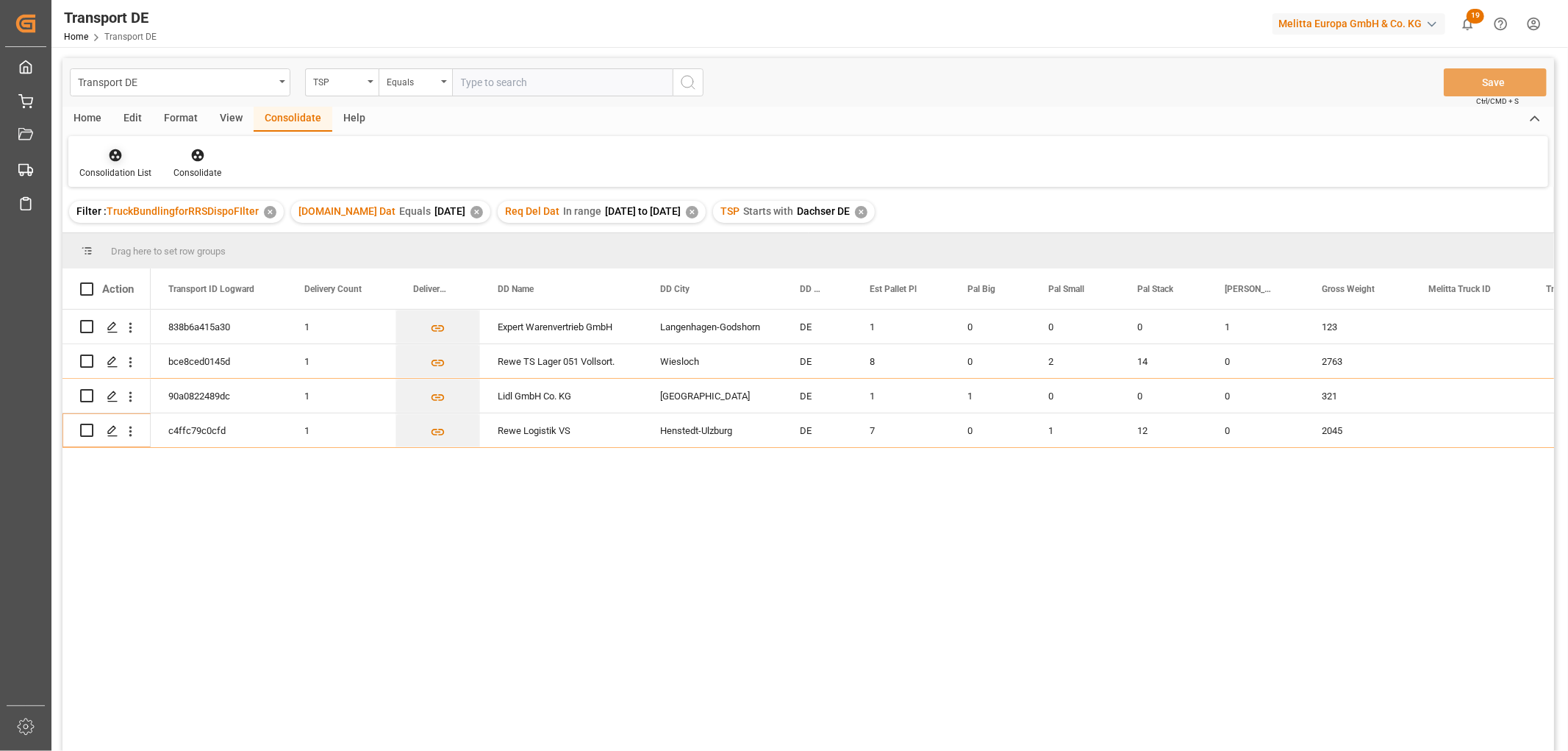
click at [113, 150] on icon at bounding box center [116, 155] width 13 height 13
click at [135, 236] on div "Transport DE TSP Equals Save Ctrl/CMD + S Home Edit Format View Consolidate Hel…" at bounding box center [808, 424] width 1492 height 731
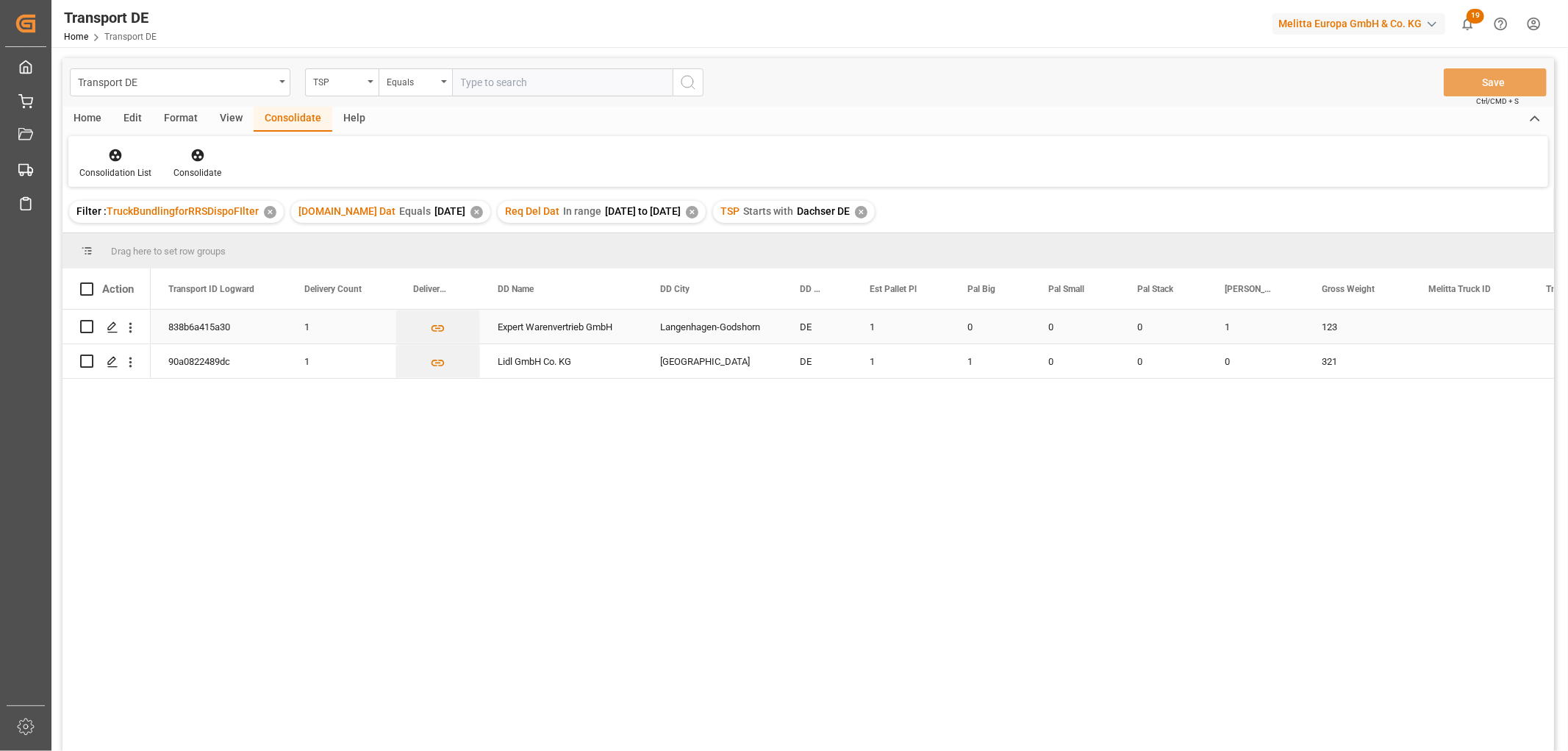
click at [88, 328] on input "Press Space to toggle row selection (unchecked)" at bounding box center [87, 327] width 14 height 14
checkbox input "true"
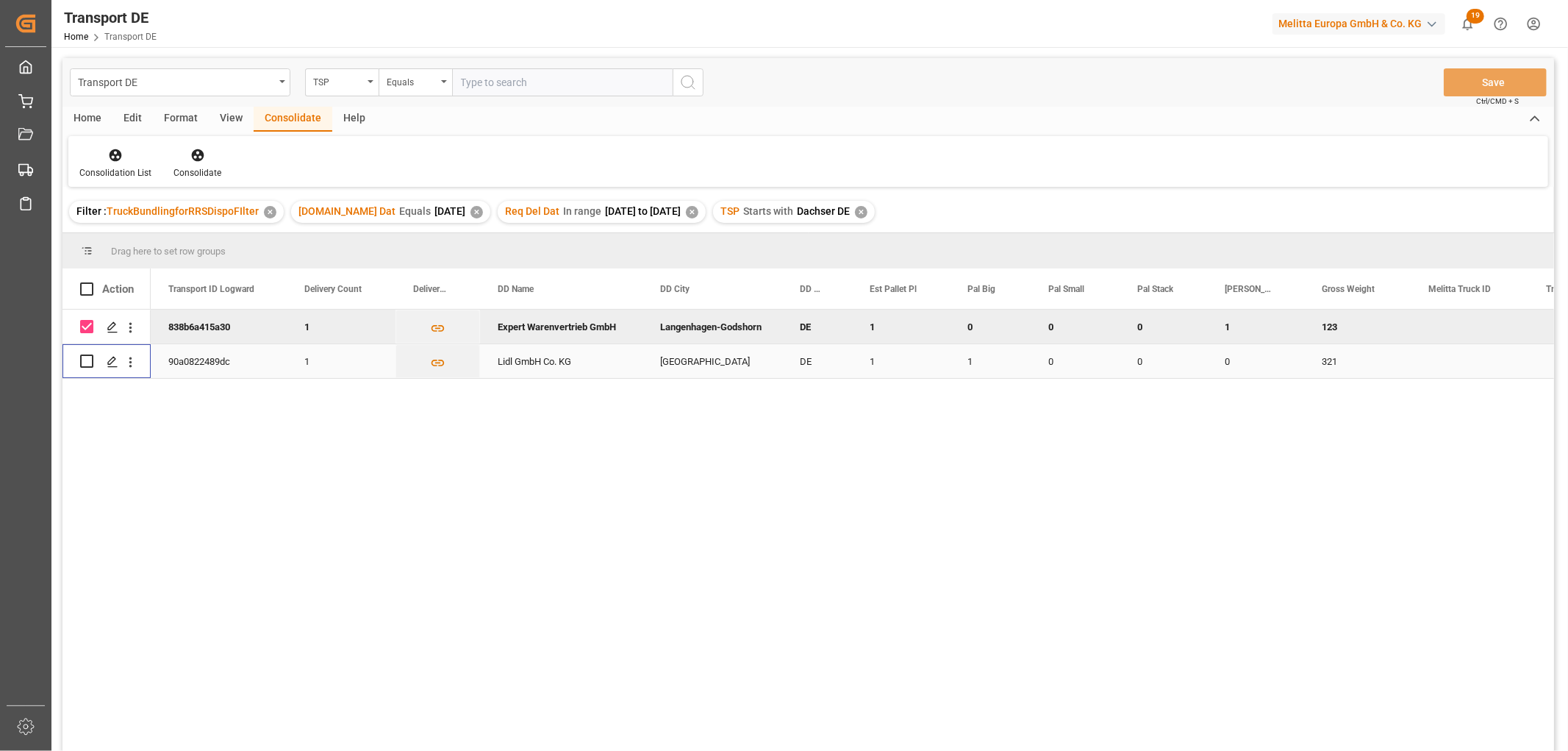
click at [88, 360] on input "Press Space to toggle row selection (unchecked)" at bounding box center [87, 361] width 14 height 14
checkbox input "true"
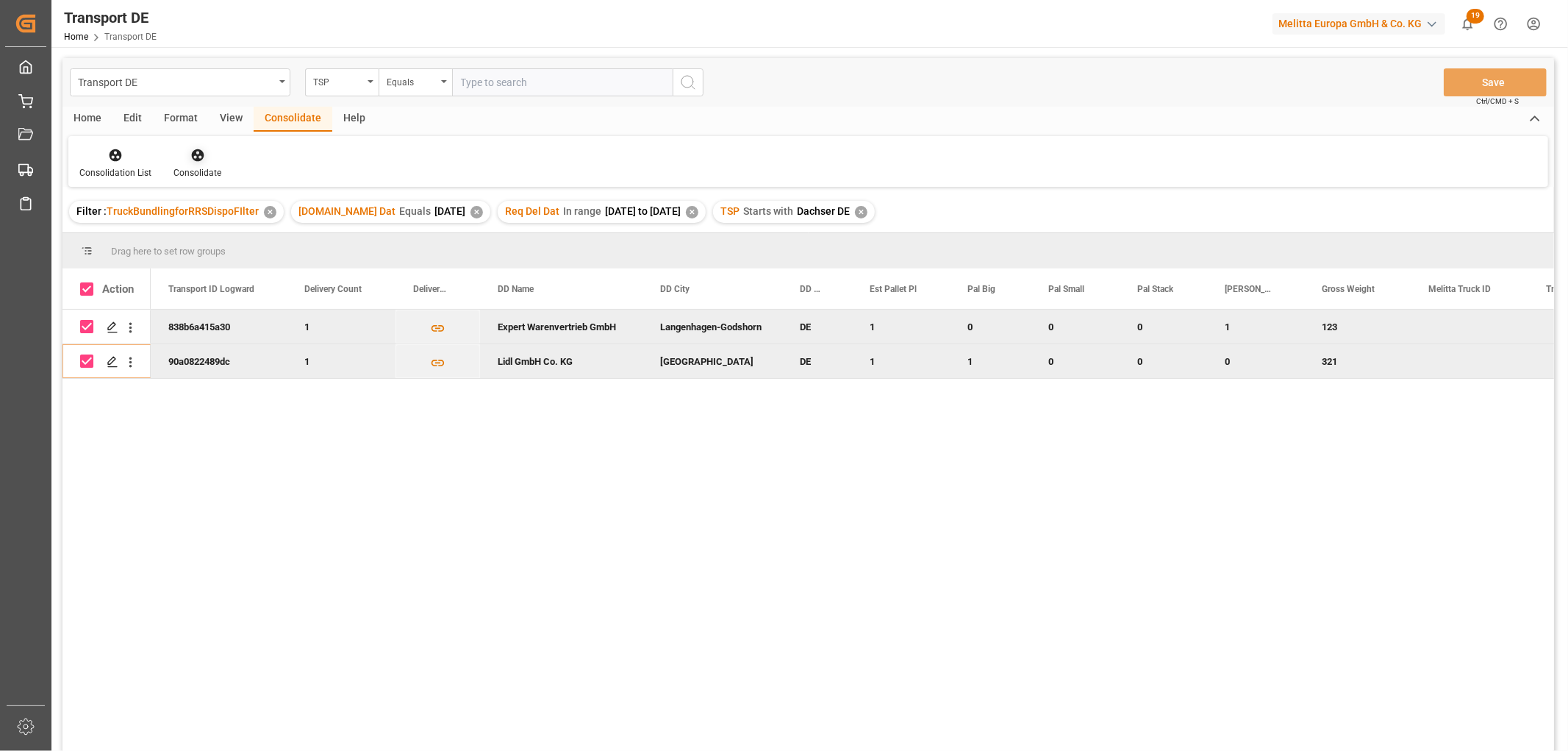
click at [195, 157] on icon at bounding box center [197, 155] width 13 height 13
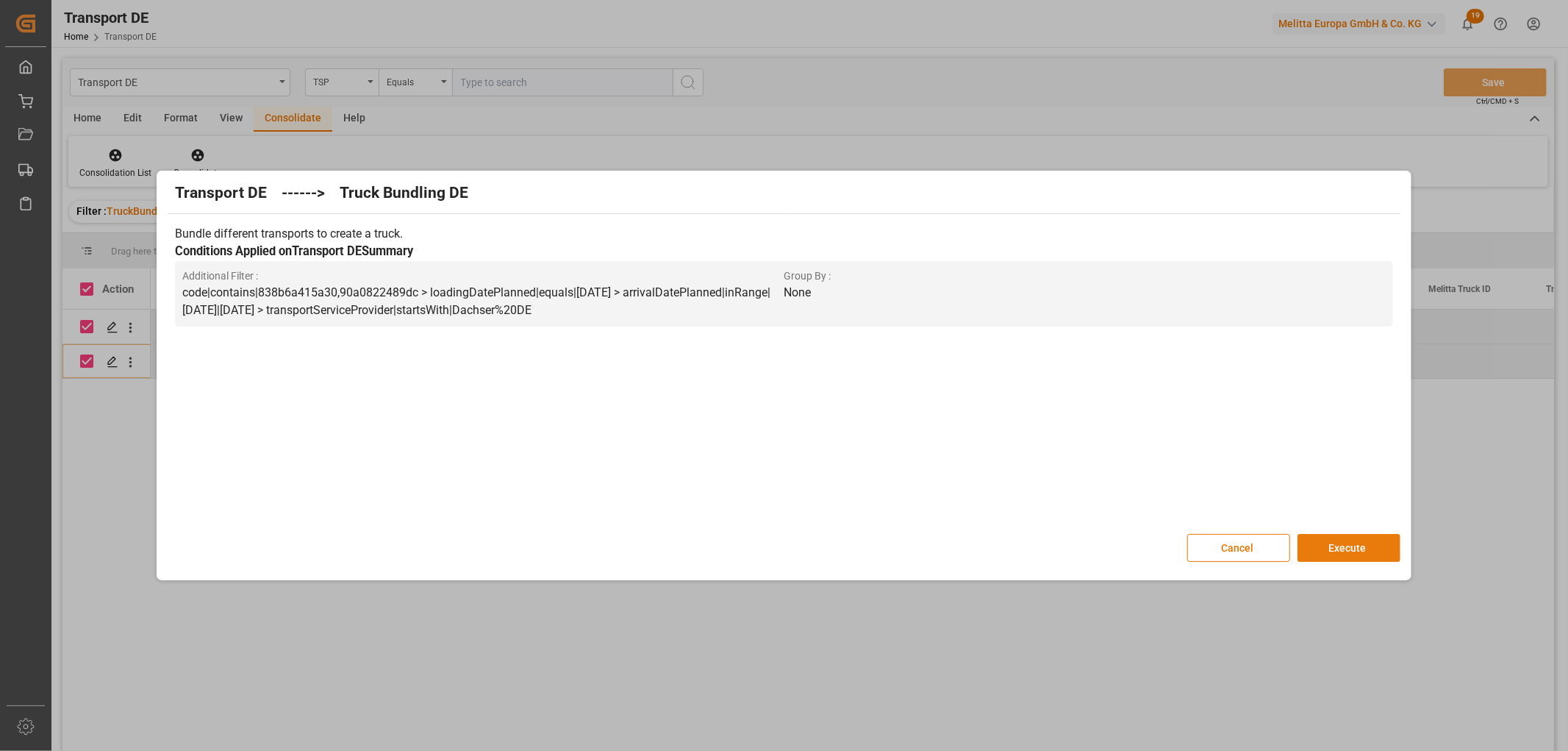
click at [1351, 547] on button "Execute" at bounding box center [1349, 547] width 103 height 28
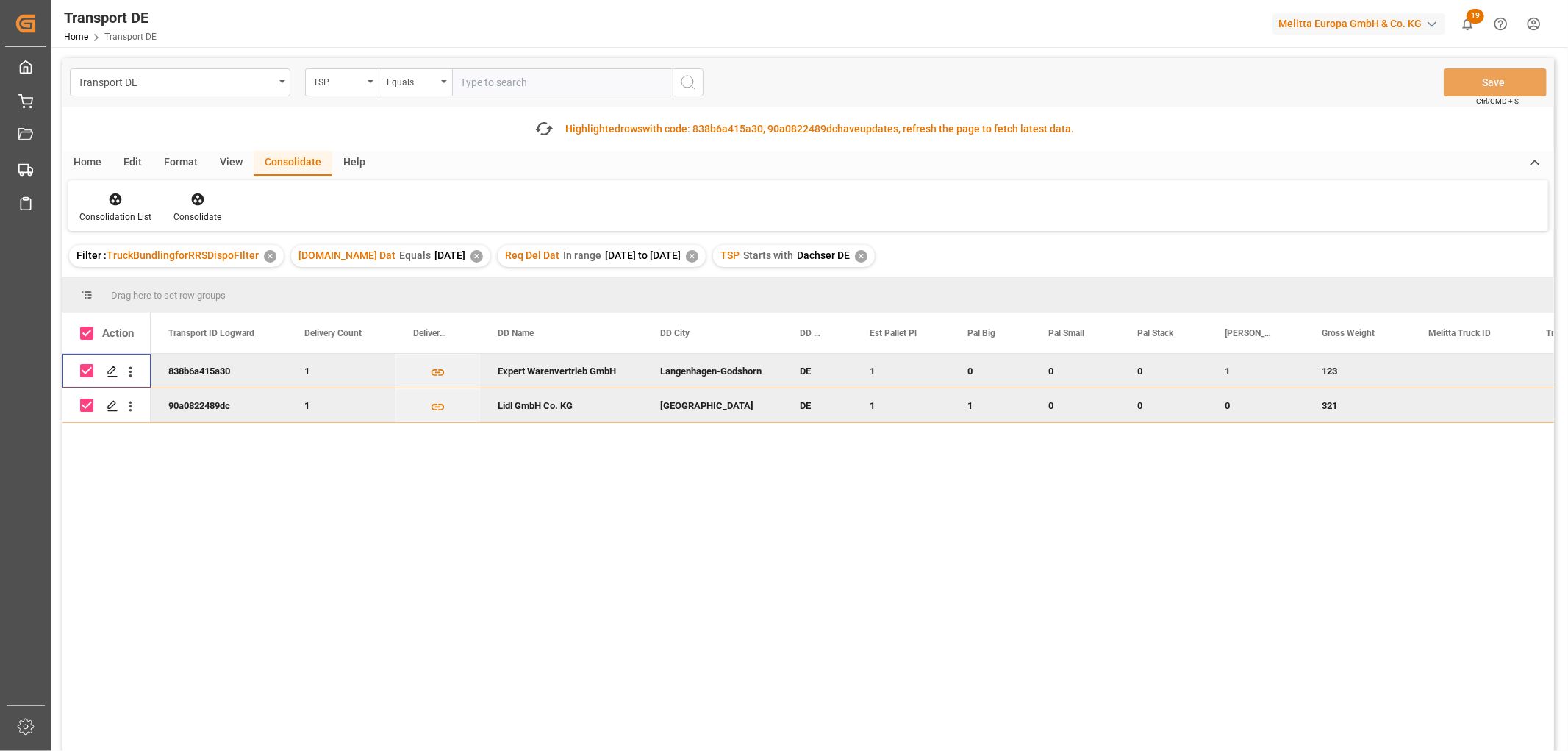
click at [84, 372] on input "Press Space to toggle row selection (checked)" at bounding box center [87, 371] width 14 height 14
checkbox input "false"
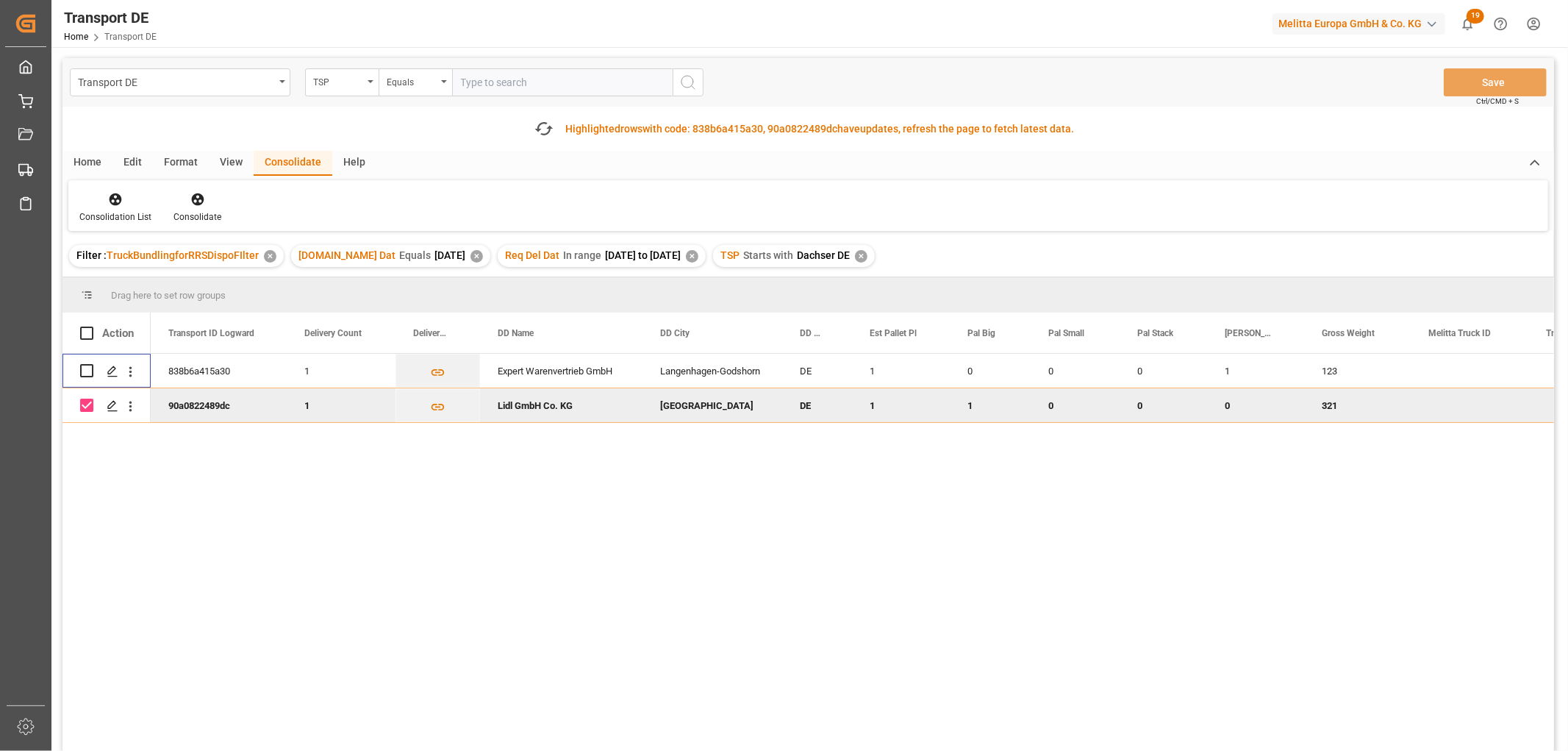
click at [85, 408] on input "Press Space to toggle row selection (checked)" at bounding box center [87, 406] width 14 height 14
checkbox input "false"
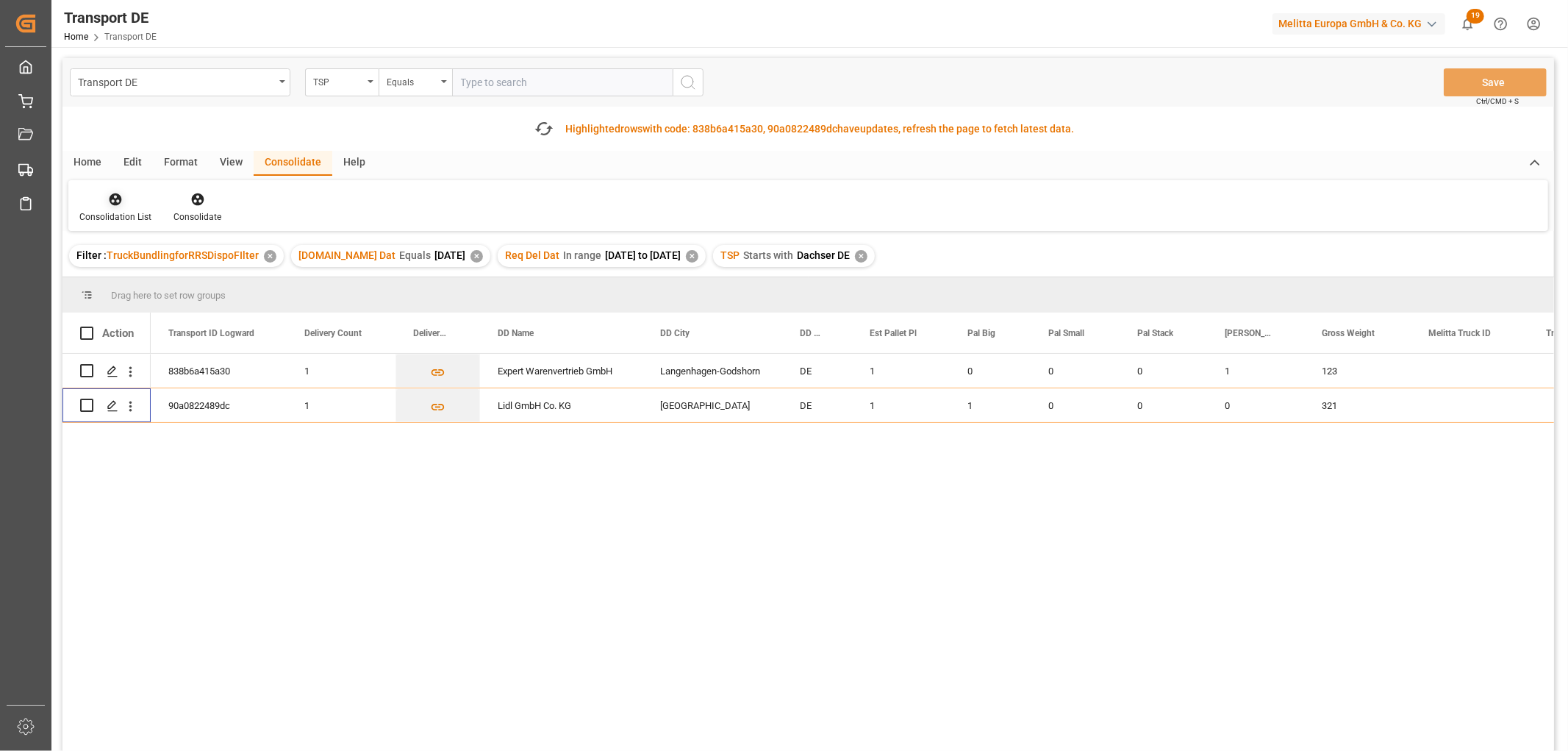
click at [113, 202] on icon at bounding box center [116, 199] width 13 height 13
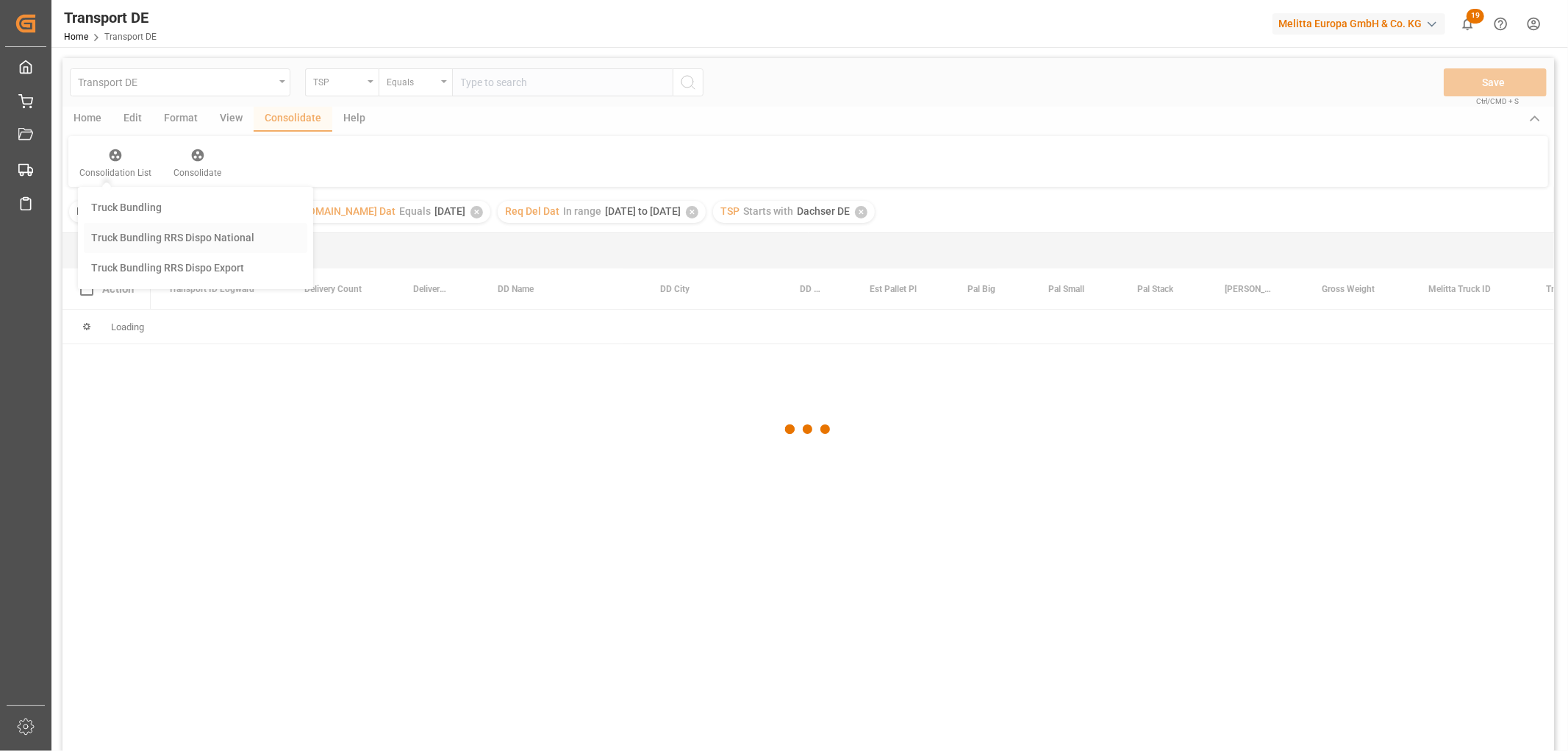
click at [128, 278] on div "Transport DE TSP Equals Save Ctrl/CMD + S Home Edit Format View Consolidate Hel…" at bounding box center [808, 424] width 1492 height 731
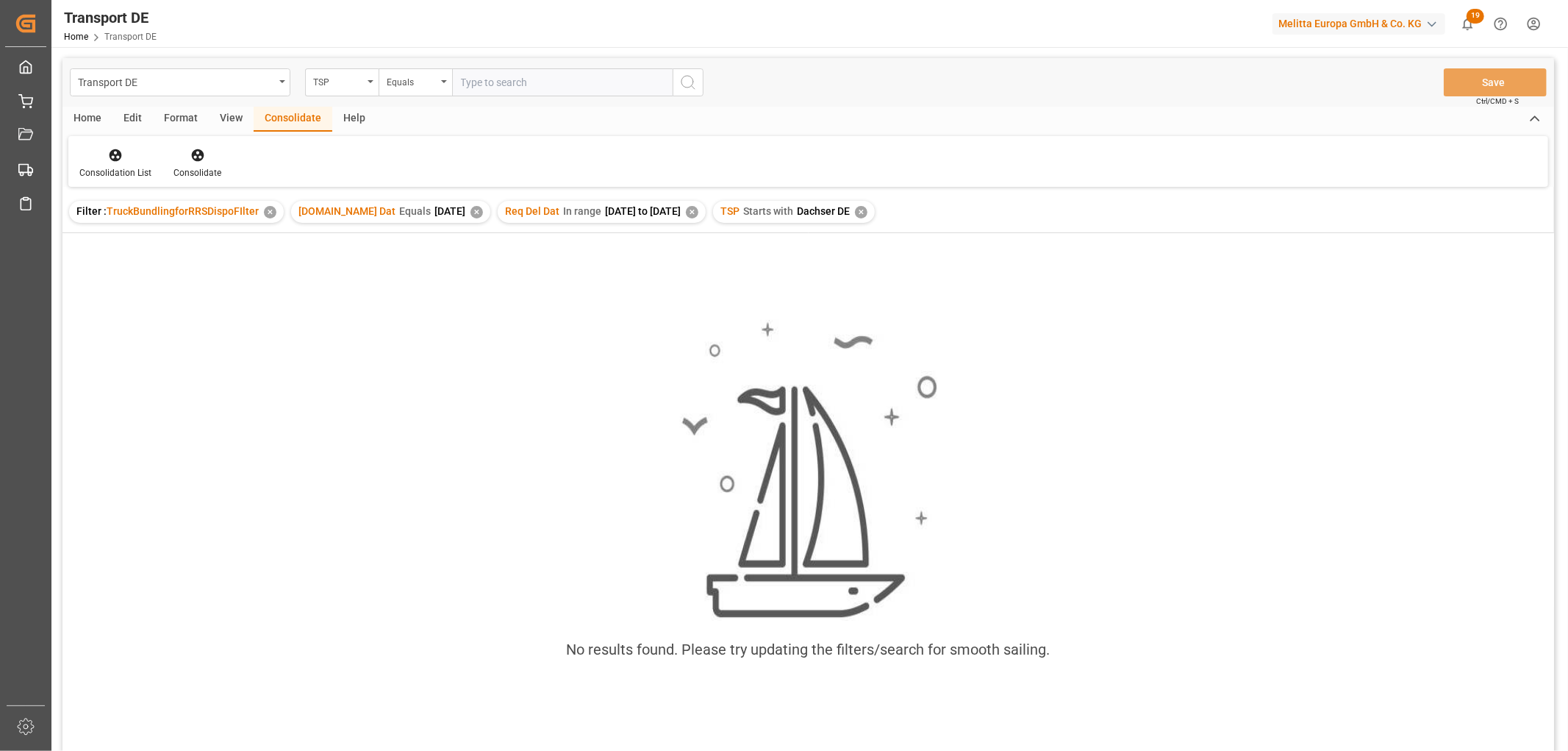
click at [865, 208] on div "✕" at bounding box center [861, 212] width 13 height 13
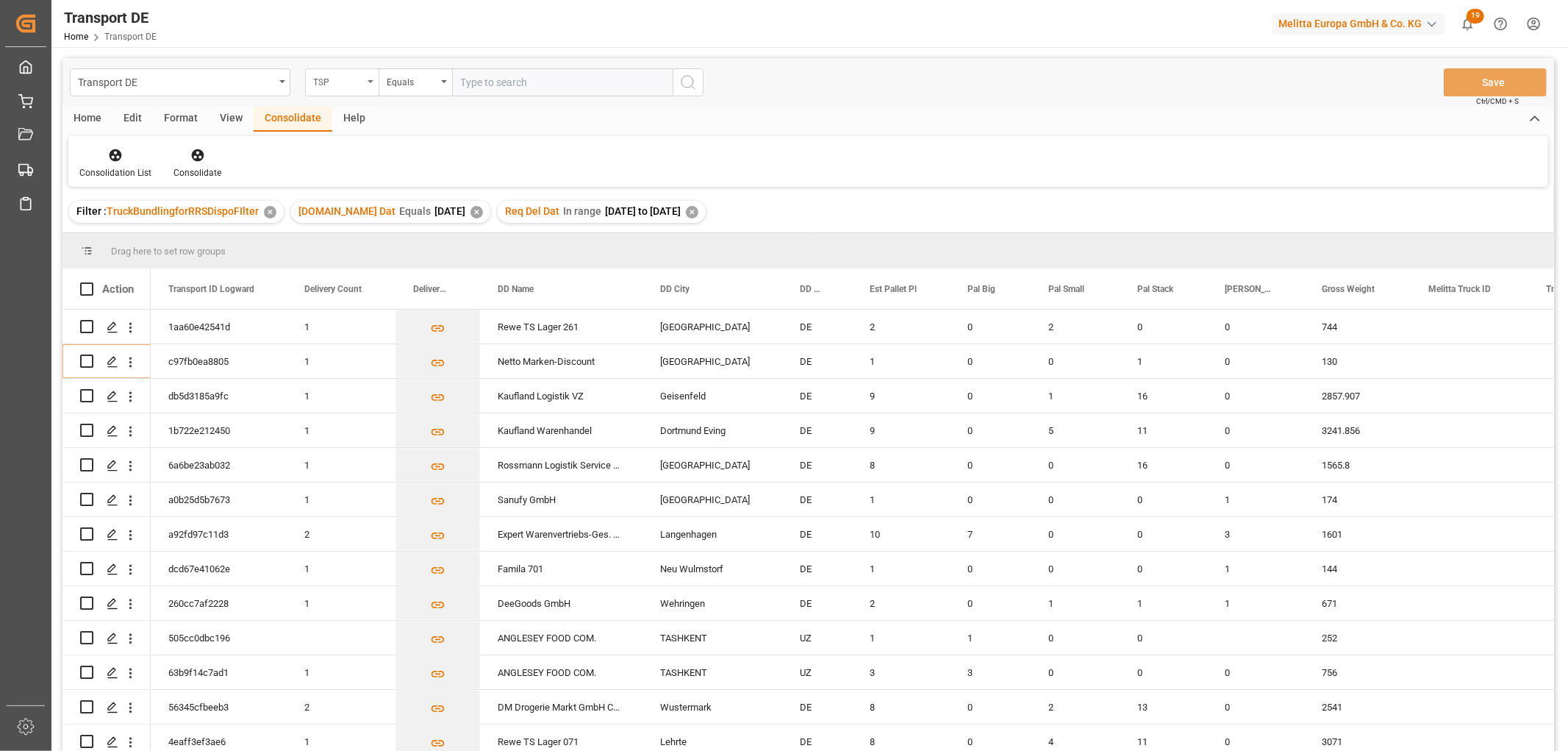
click at [339, 76] on div "TSP" at bounding box center [338, 81] width 50 height 17
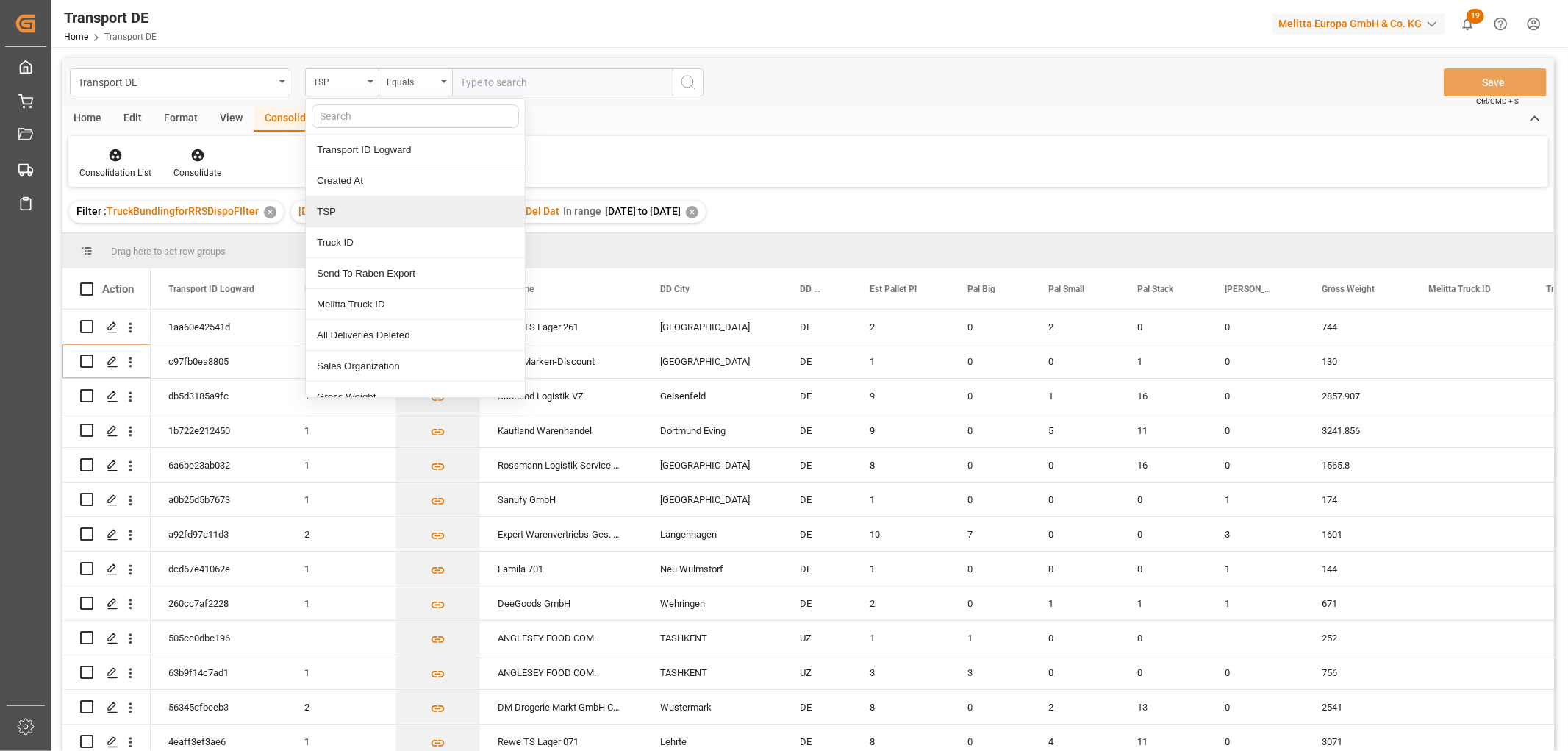
click at [336, 209] on div "TSP" at bounding box center [415, 211] width 219 height 31
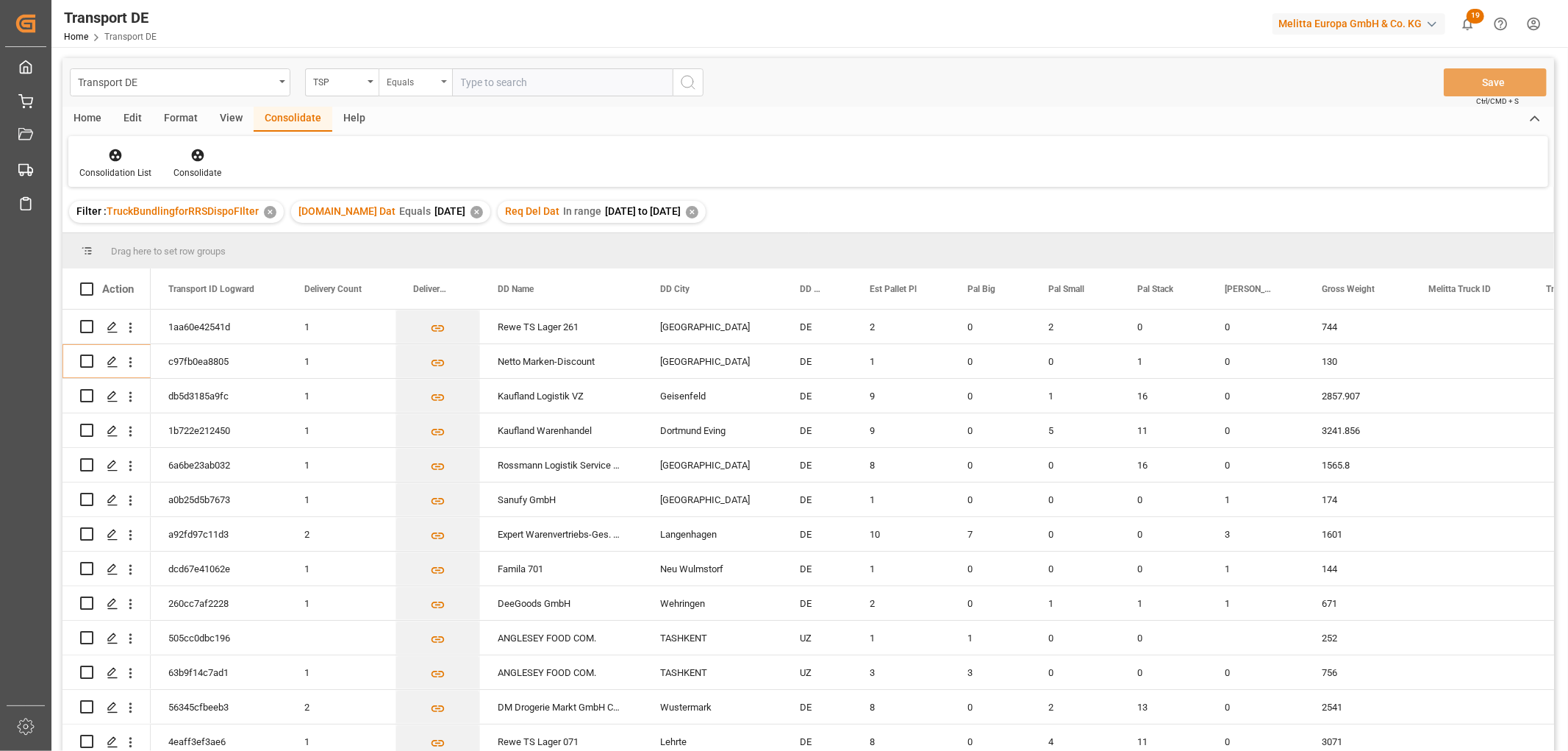
click at [409, 82] on div "Equals" at bounding box center [412, 81] width 50 height 17
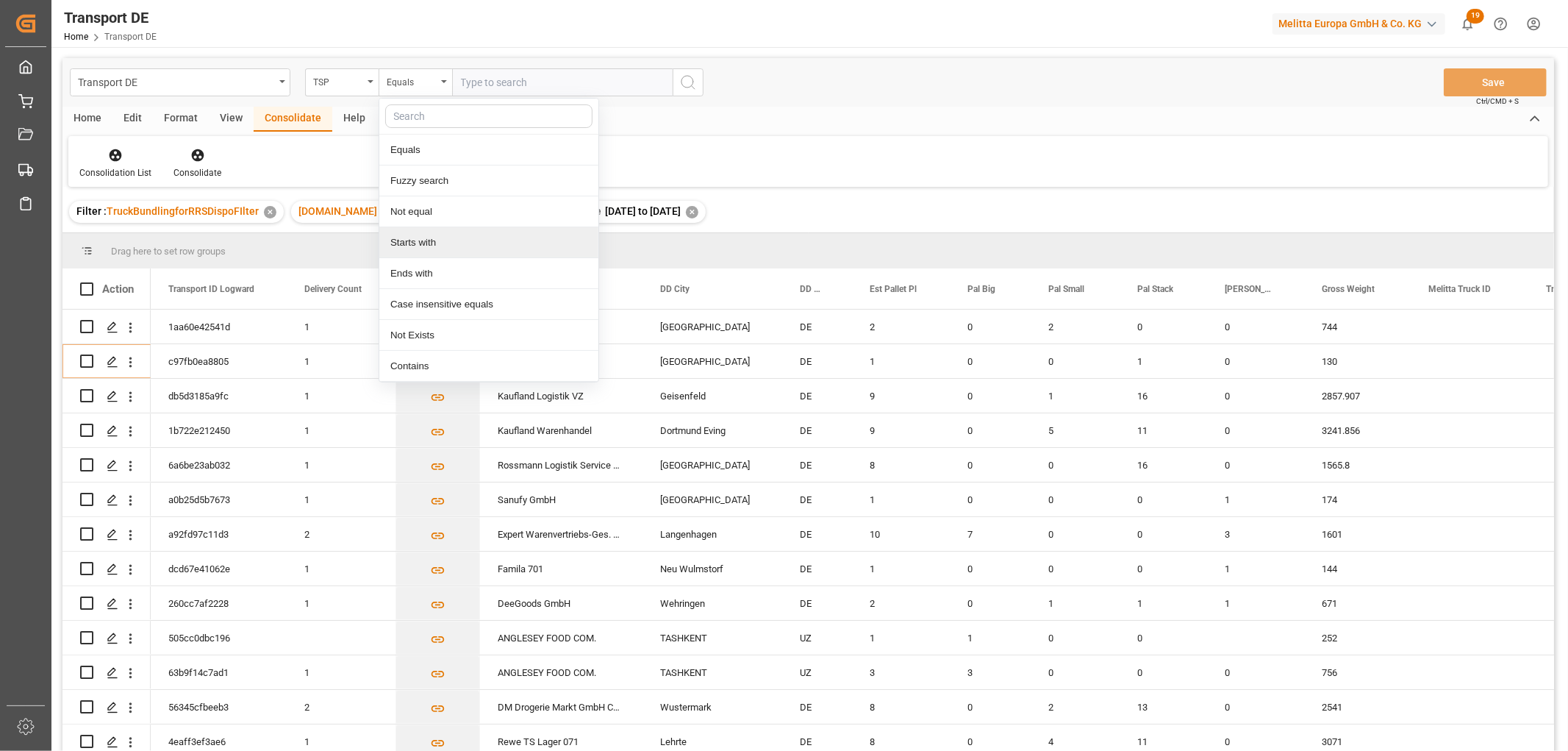
click at [417, 242] on div "Starts with" at bounding box center [488, 242] width 219 height 31
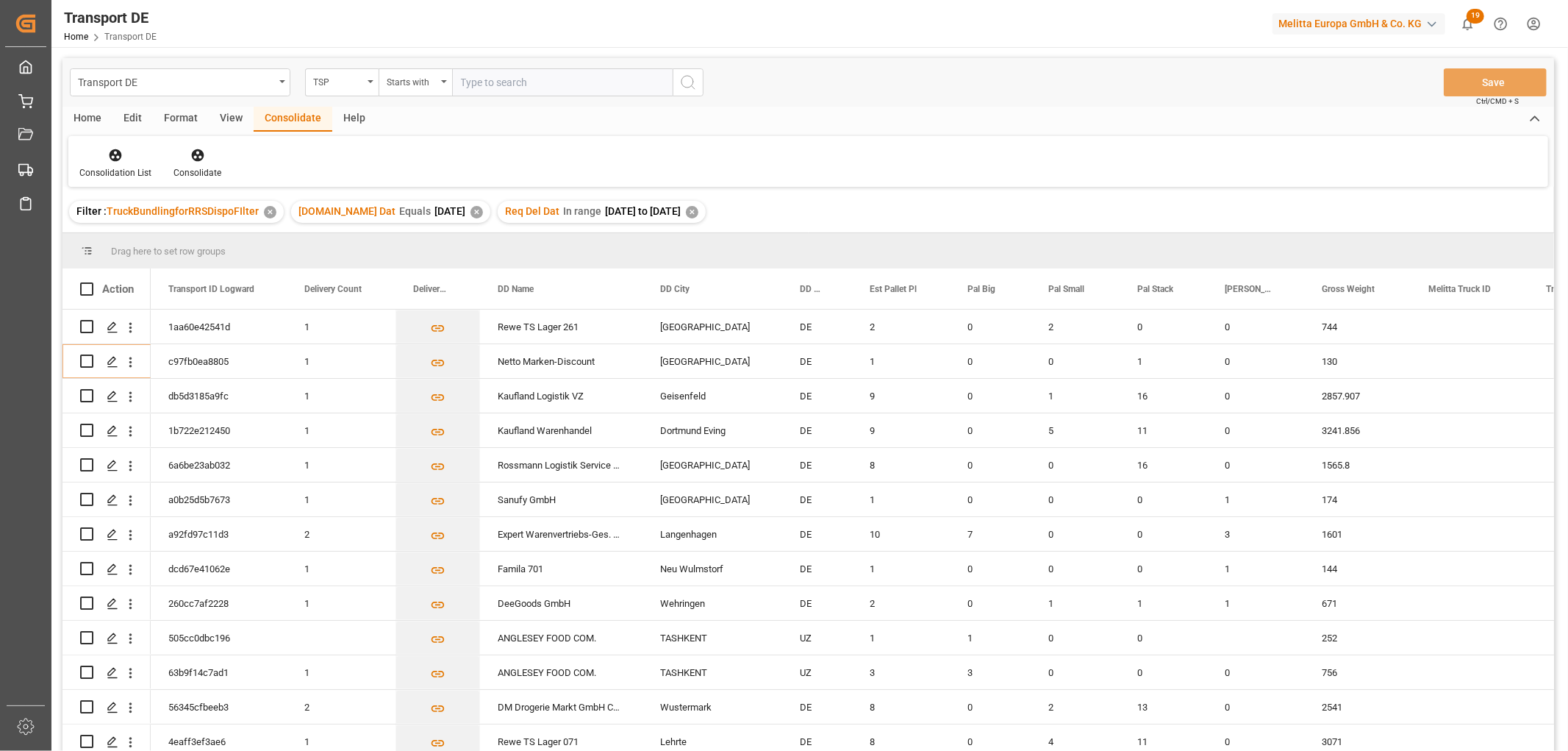
click at [467, 75] on input "text" at bounding box center [562, 82] width 220 height 28
type input "LIT DE"
click at [684, 81] on icon "search button" at bounding box center [688, 82] width 17 height 17
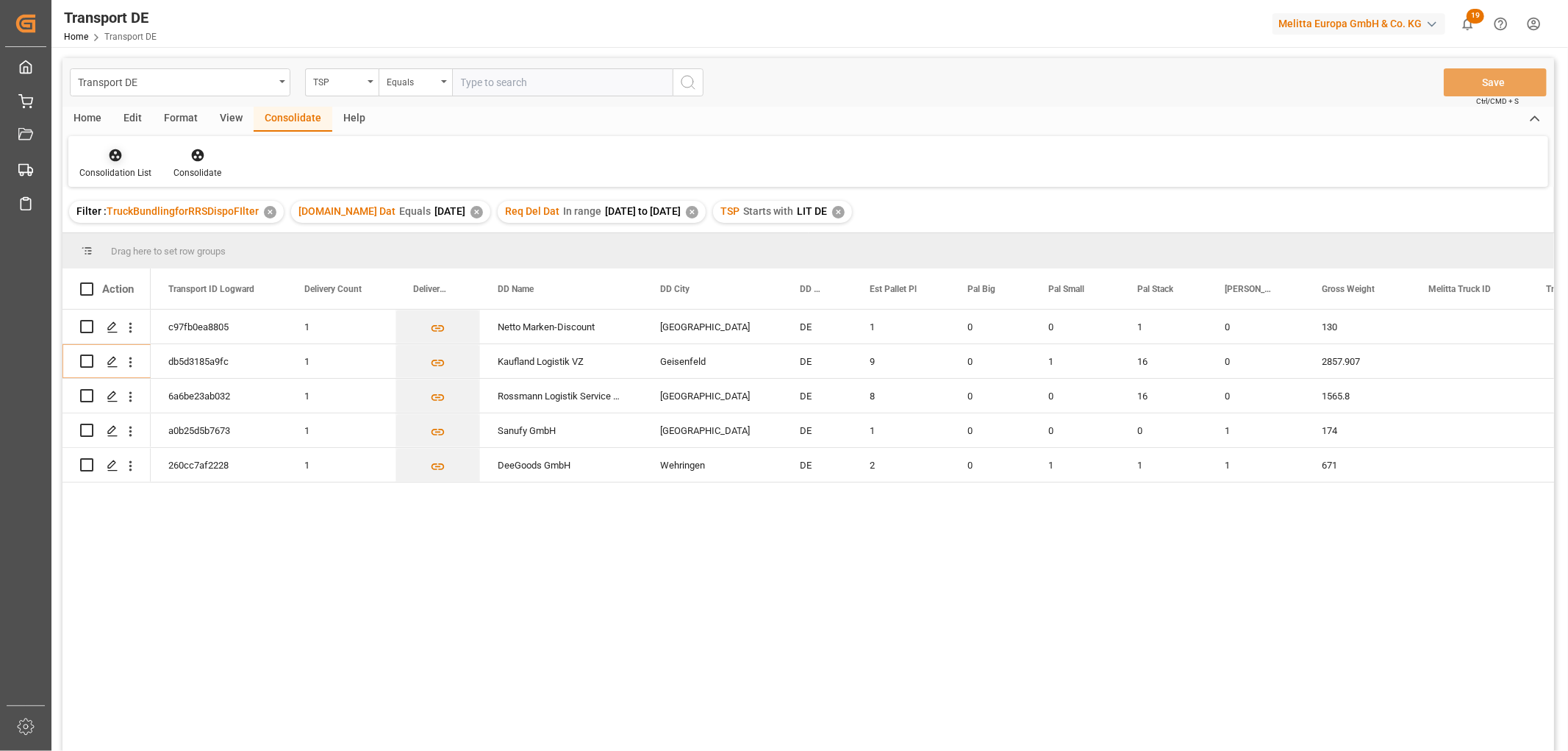
click at [116, 154] on icon at bounding box center [116, 155] width 13 height 13
click at [127, 238] on div "Transport DE TSP Equals Save Ctrl/CMD + S Home Edit Format View Consolidate Hel…" at bounding box center [808, 424] width 1492 height 731
click at [90, 362] on input "Press Space to toggle row selection (unchecked)" at bounding box center [87, 361] width 14 height 14
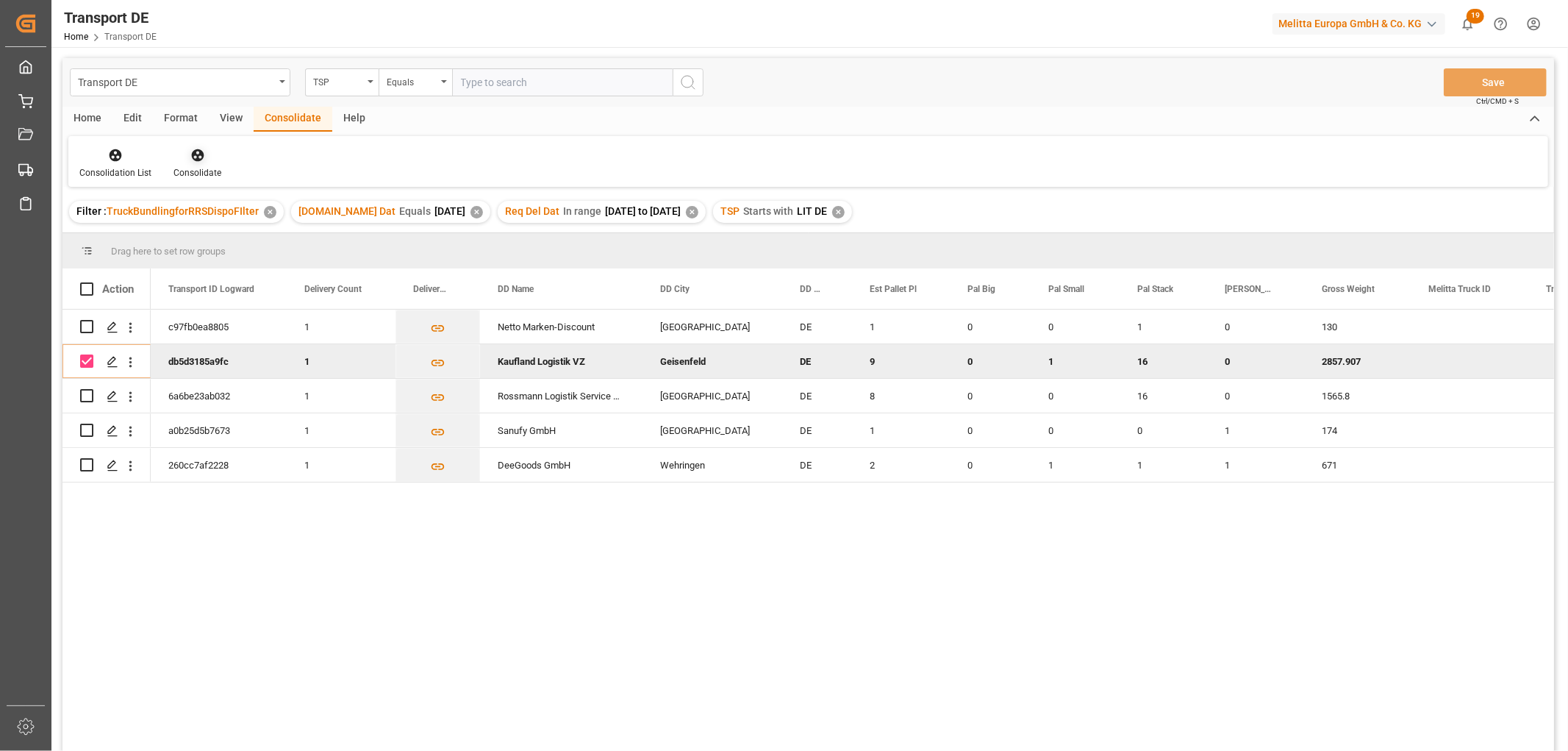
click at [193, 154] on icon at bounding box center [197, 155] width 13 height 13
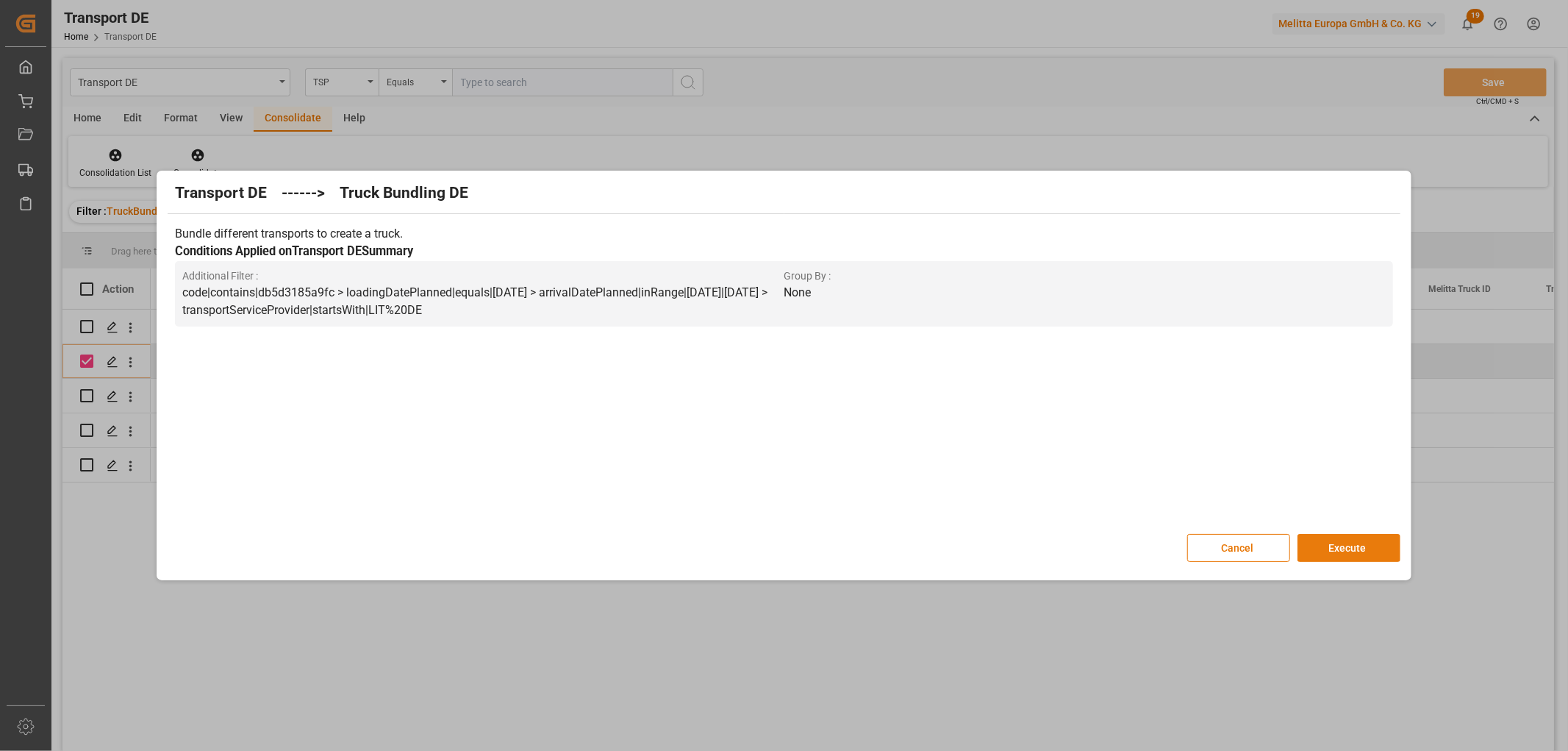
click at [1351, 550] on button "Execute" at bounding box center [1349, 547] width 103 height 28
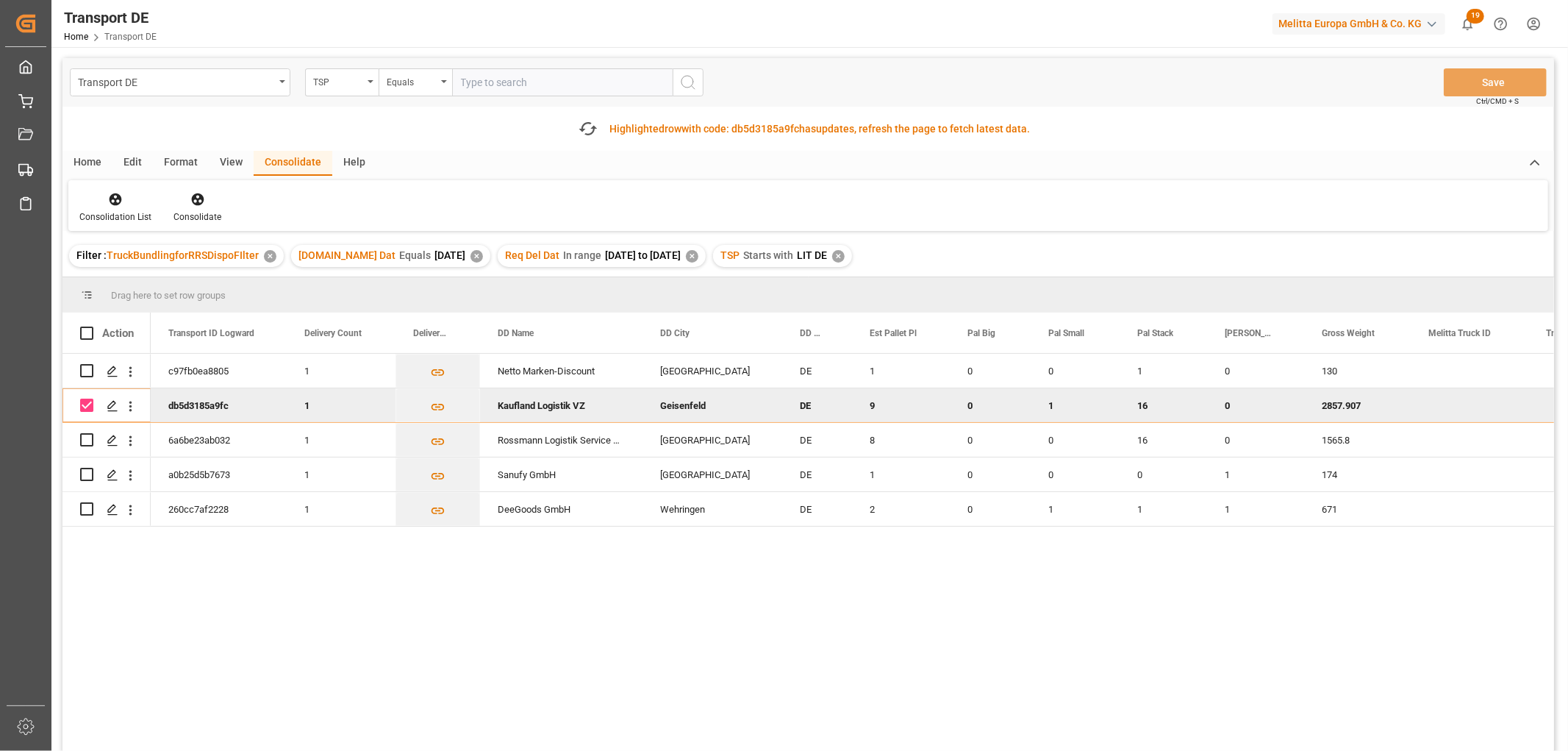
click at [91, 403] on input "Press Space to toggle row selection (checked)" at bounding box center [87, 406] width 14 height 14
checkbox input "false"
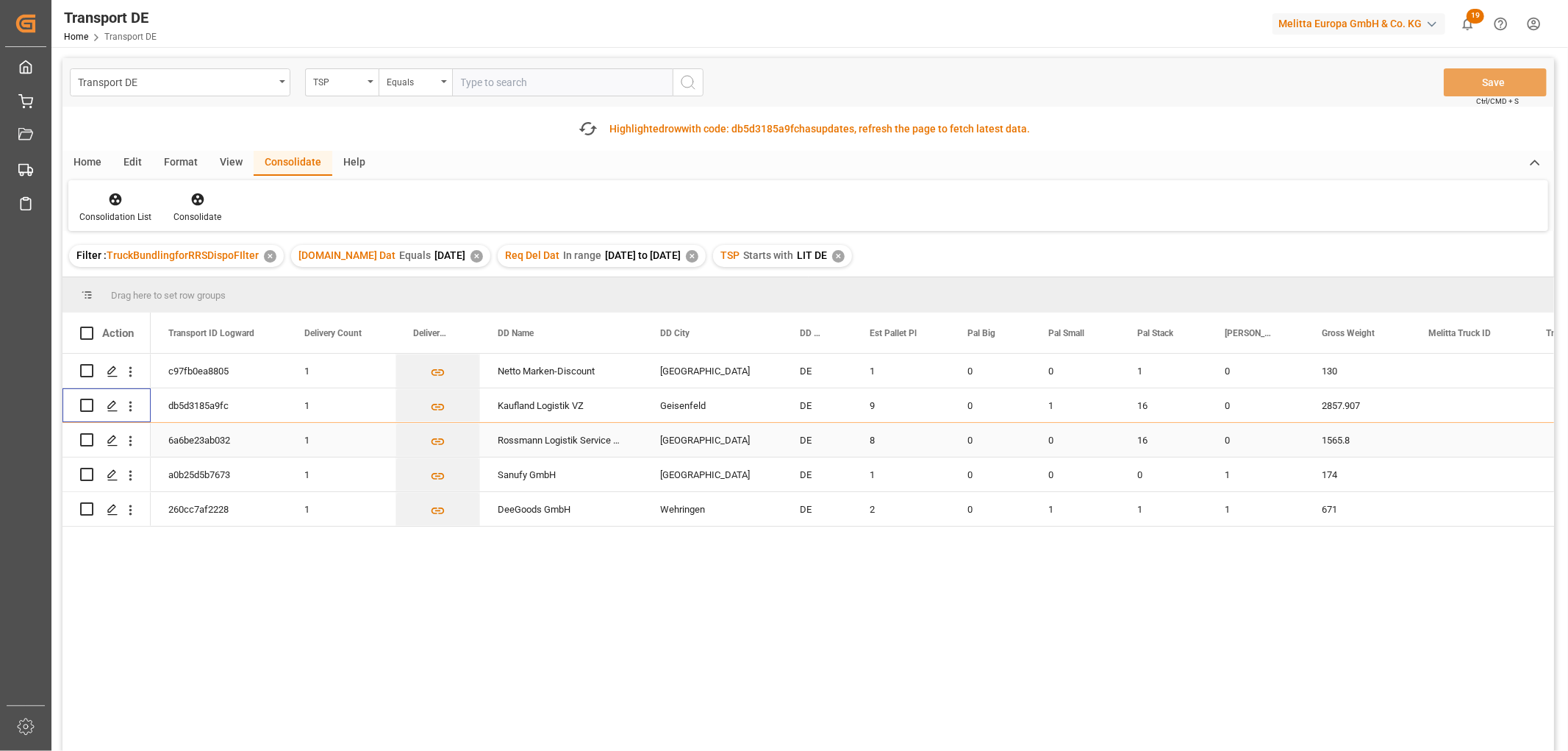
click at [92, 439] on input "Press Space to toggle row selection (unchecked)" at bounding box center [87, 440] width 14 height 14
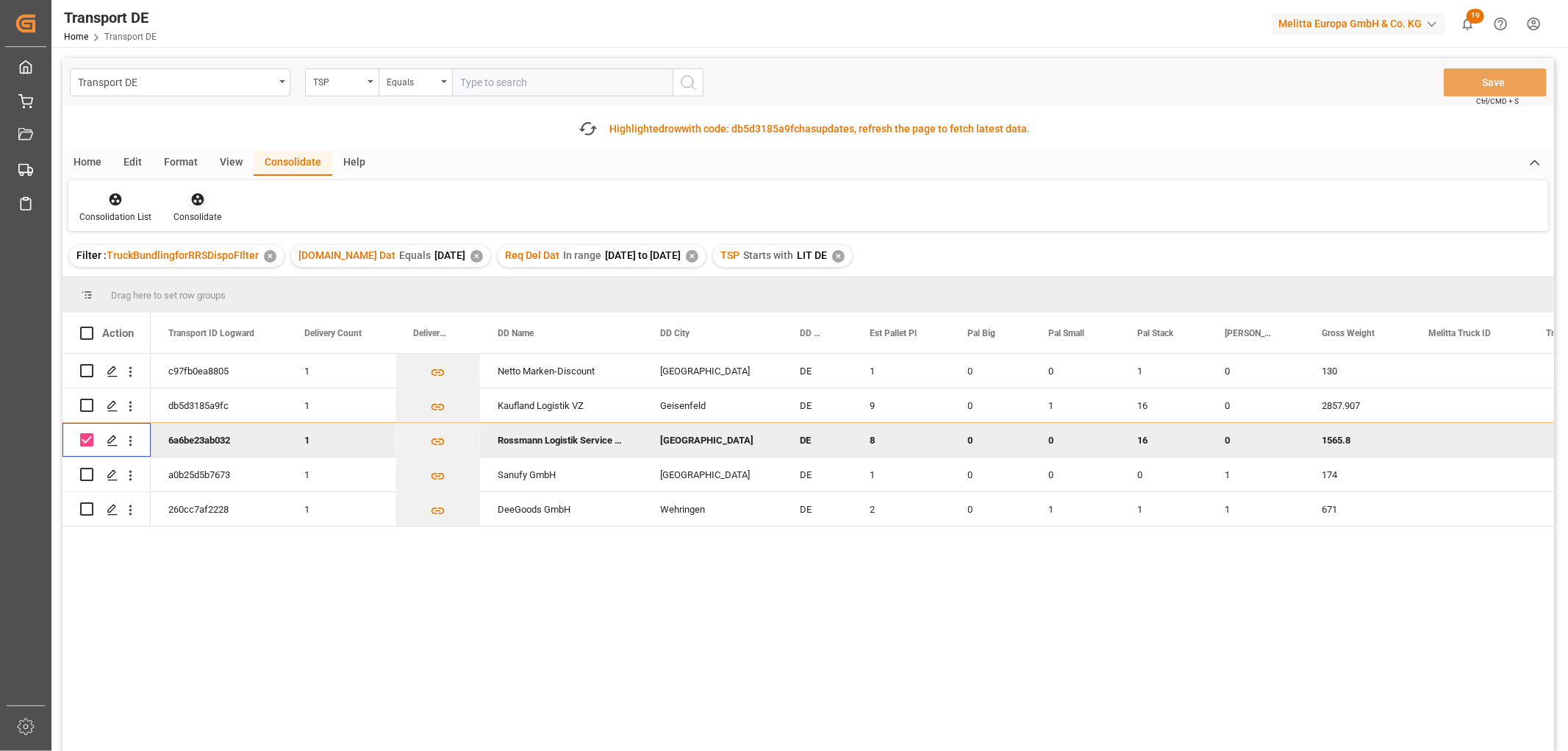
click at [192, 199] on icon at bounding box center [197, 199] width 13 height 13
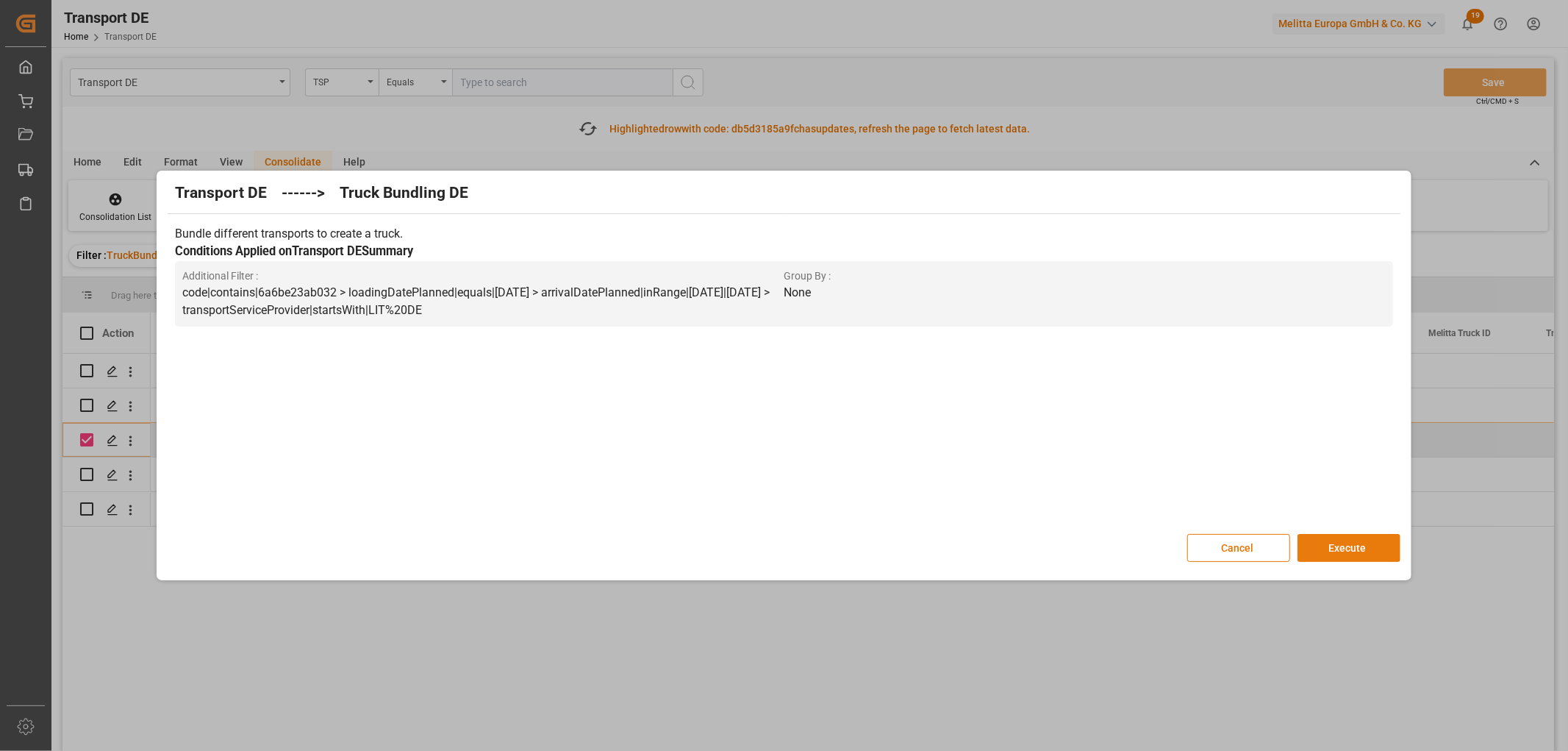
click at [1344, 546] on button "Execute" at bounding box center [1349, 547] width 103 height 28
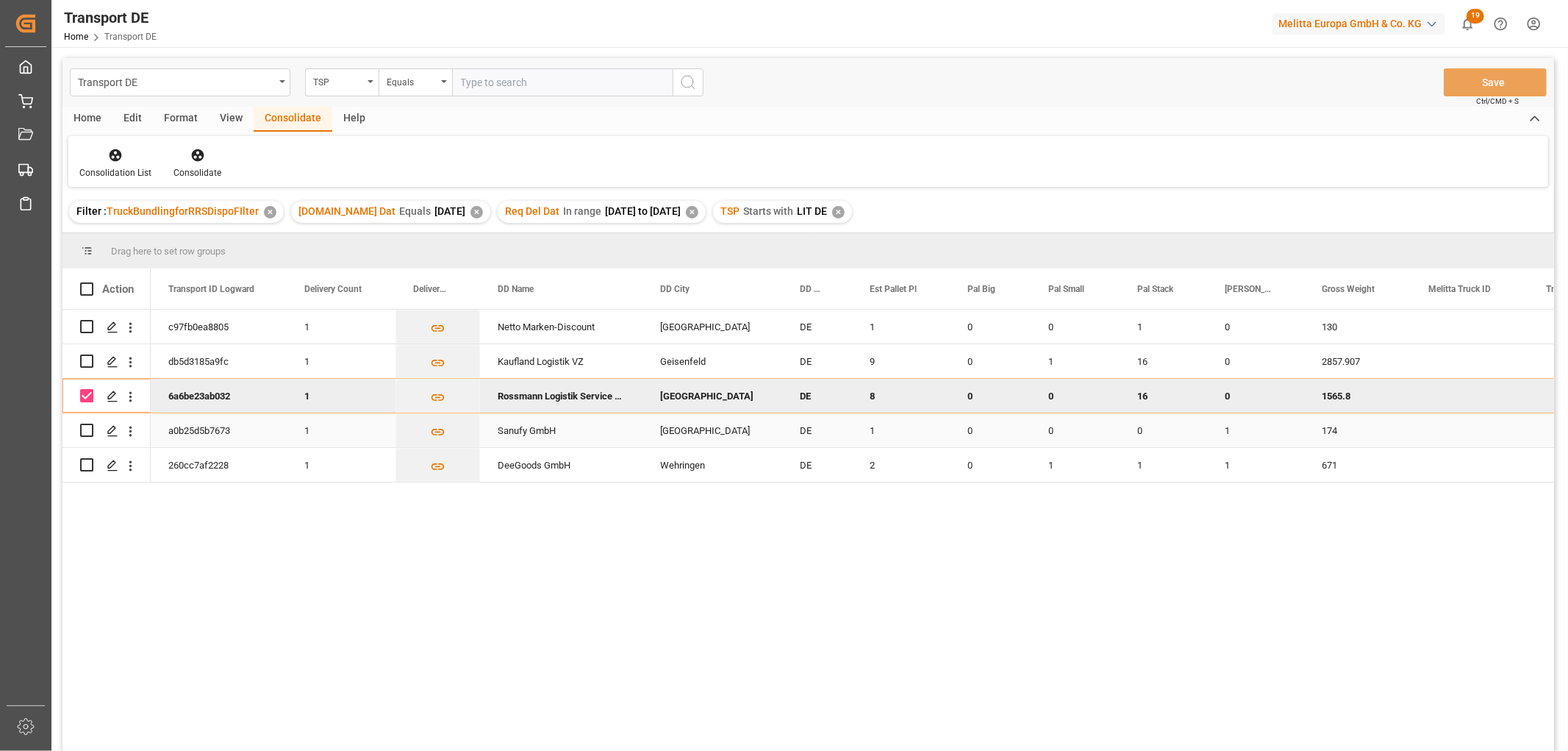
click at [85, 442] on div "Press SPACE to select this row." at bounding box center [87, 430] width 14 height 34
click at [87, 396] on input "Press Space to toggle row selection (checked)" at bounding box center [87, 396] width 14 height 14
checkbox input "false"
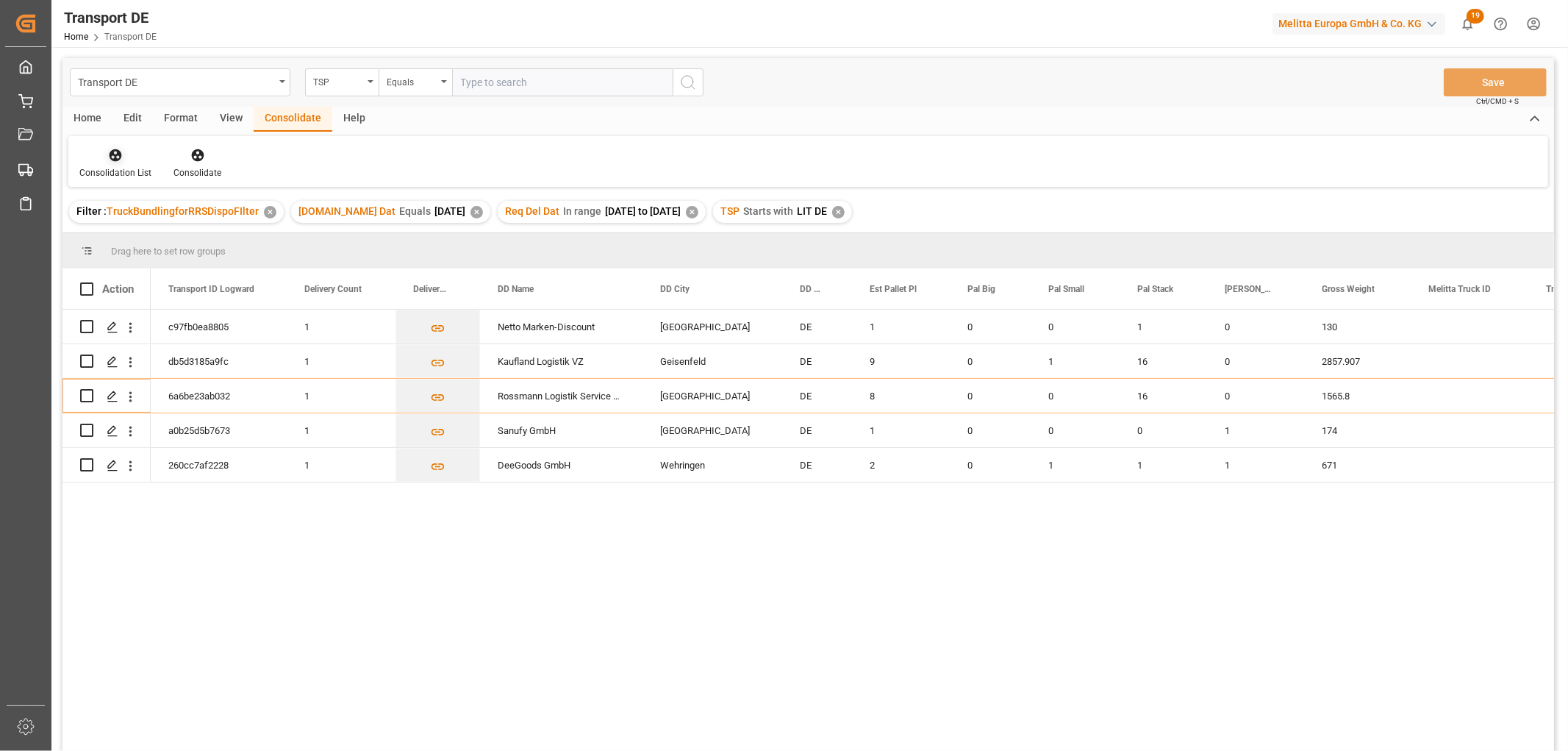
click at [108, 151] on icon at bounding box center [116, 155] width 15 height 15
click at [117, 239] on div "Transport DE TSP Equals Save Ctrl/CMD + S Home Edit Format View Consolidate Hel…" at bounding box center [808, 424] width 1492 height 731
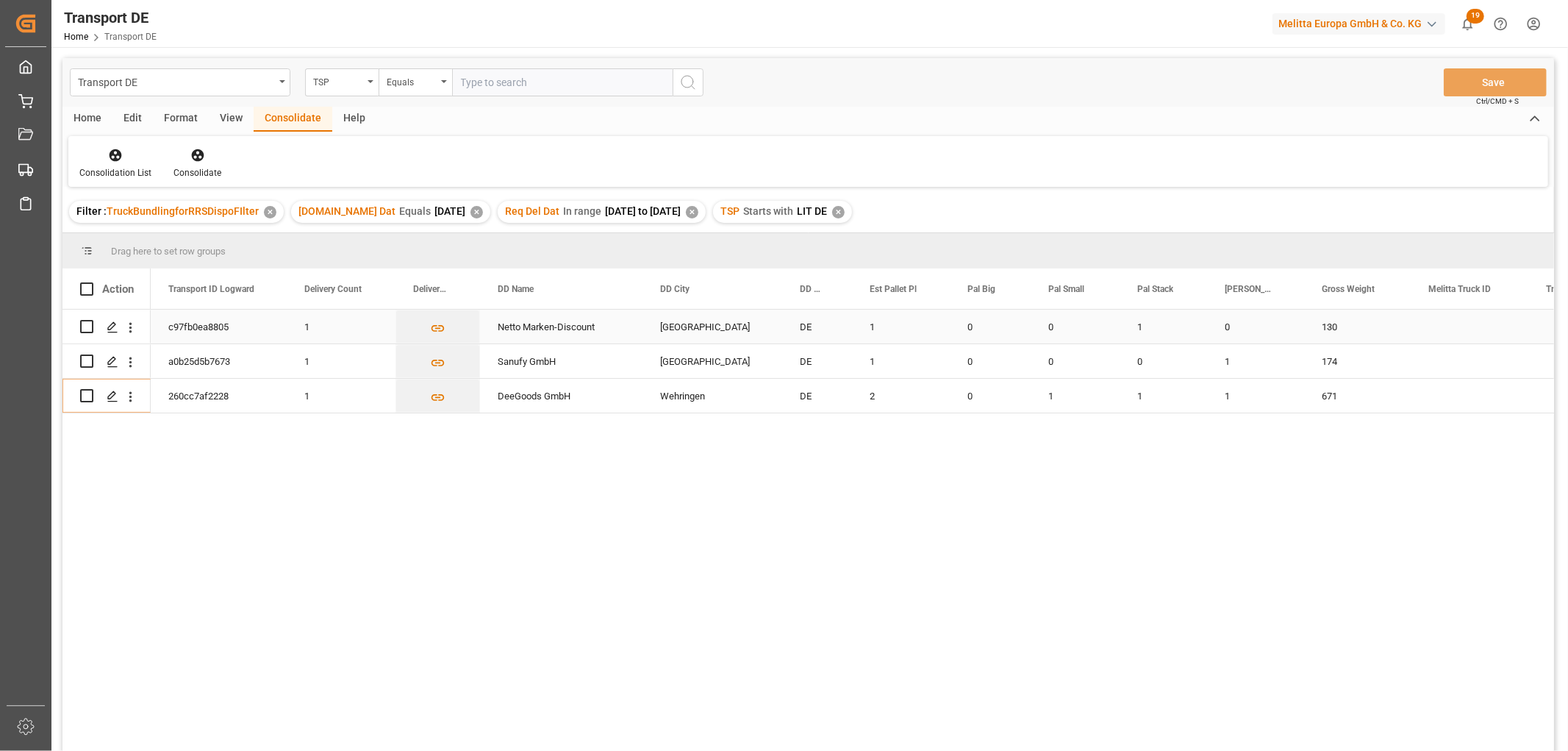
click at [88, 324] on input "Press Space to toggle row selection (unchecked)" at bounding box center [87, 327] width 14 height 14
checkbox input "true"
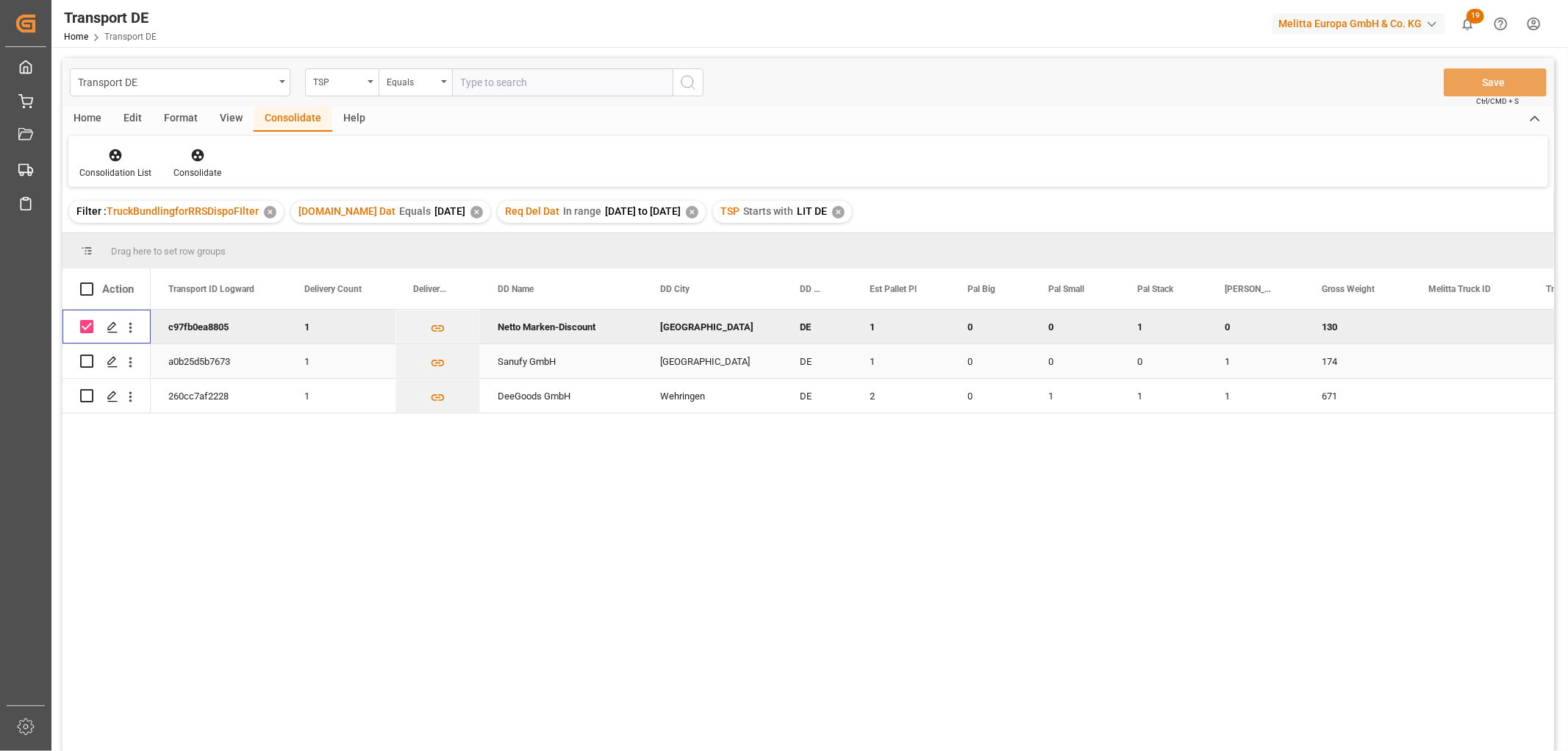
click at [87, 360] on input "Press Space to toggle row selection (unchecked)" at bounding box center [87, 361] width 14 height 14
checkbox input "true"
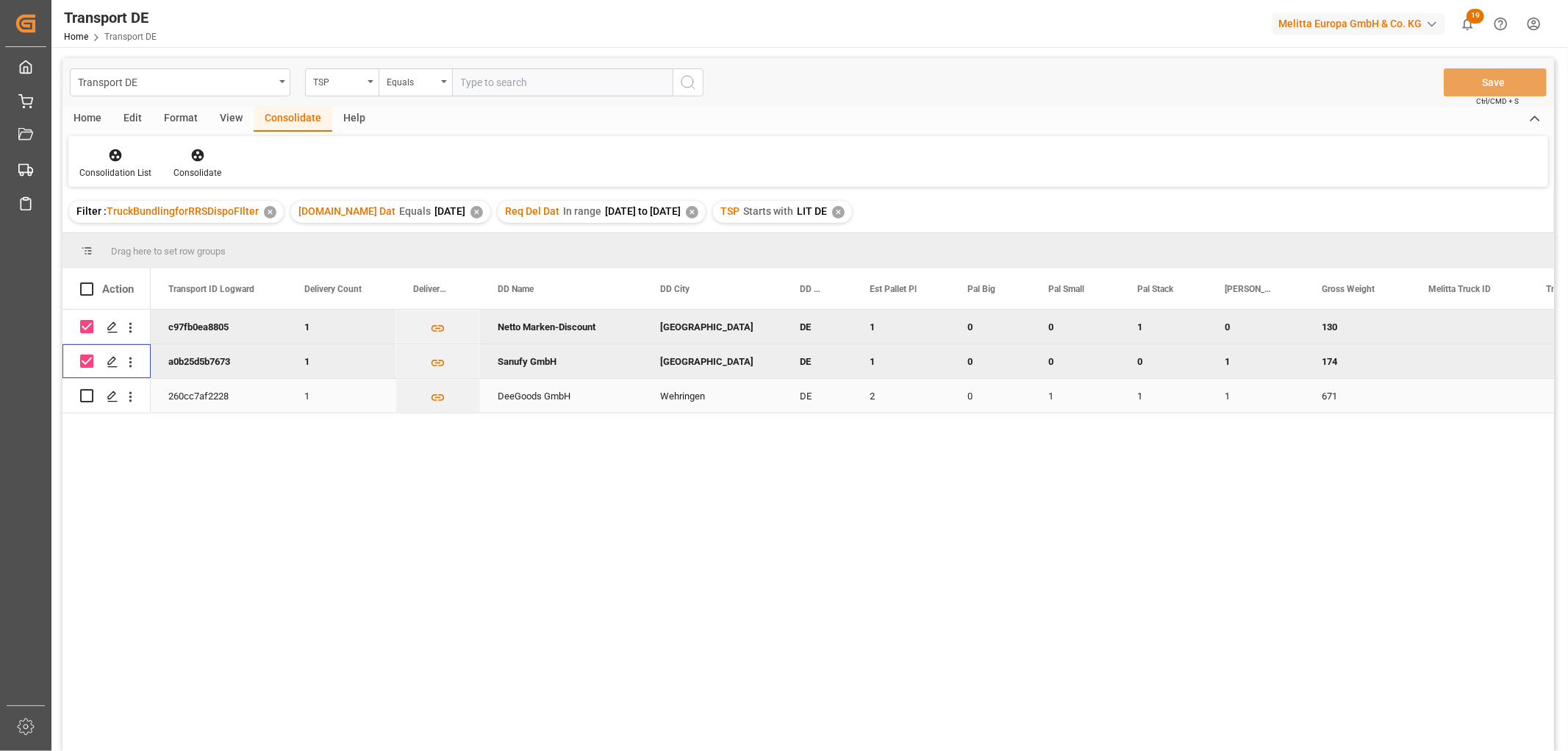
click at [84, 395] on input "Press Space to toggle row selection (unchecked)" at bounding box center [87, 396] width 14 height 14
checkbox input "true"
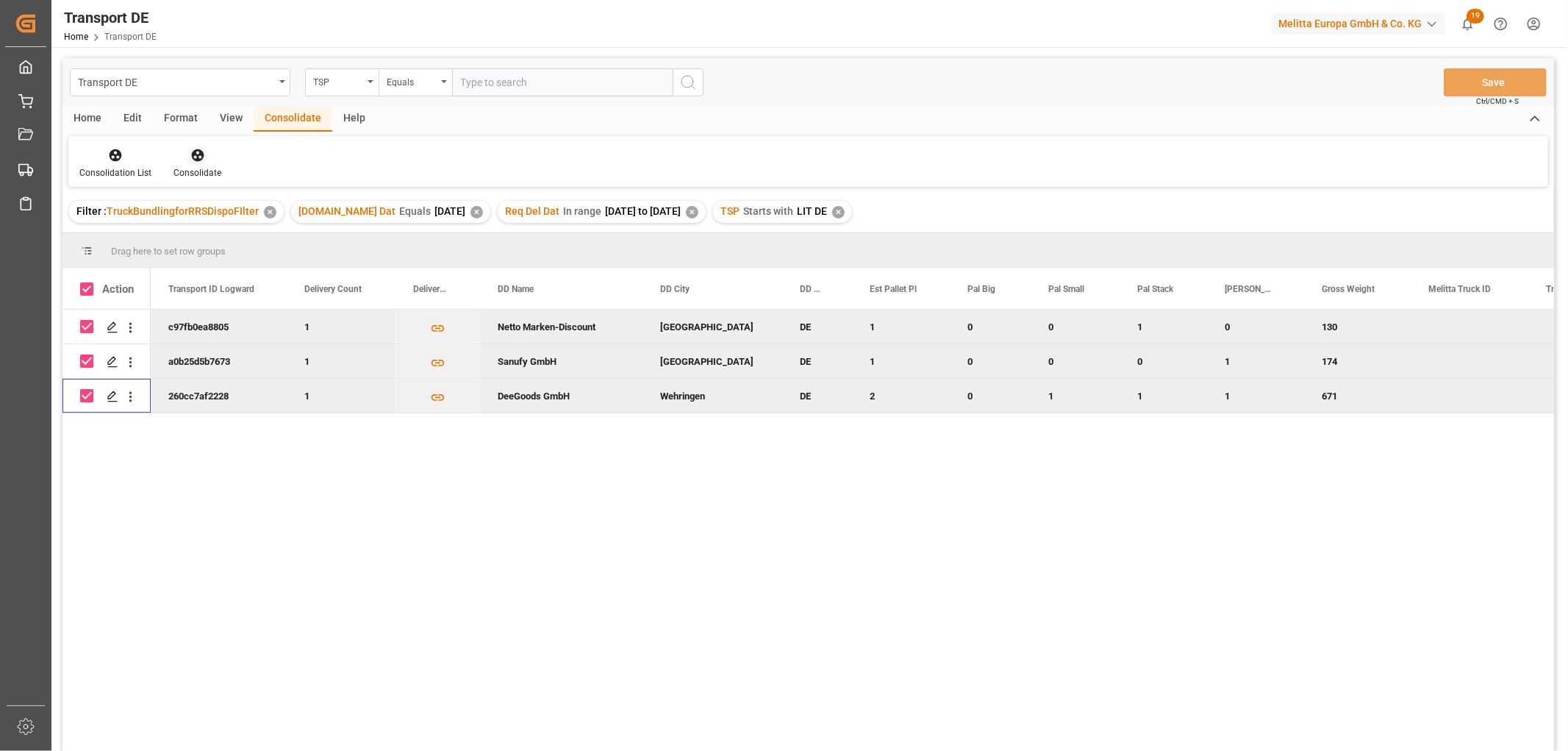
click at [193, 154] on icon at bounding box center [197, 155] width 13 height 13
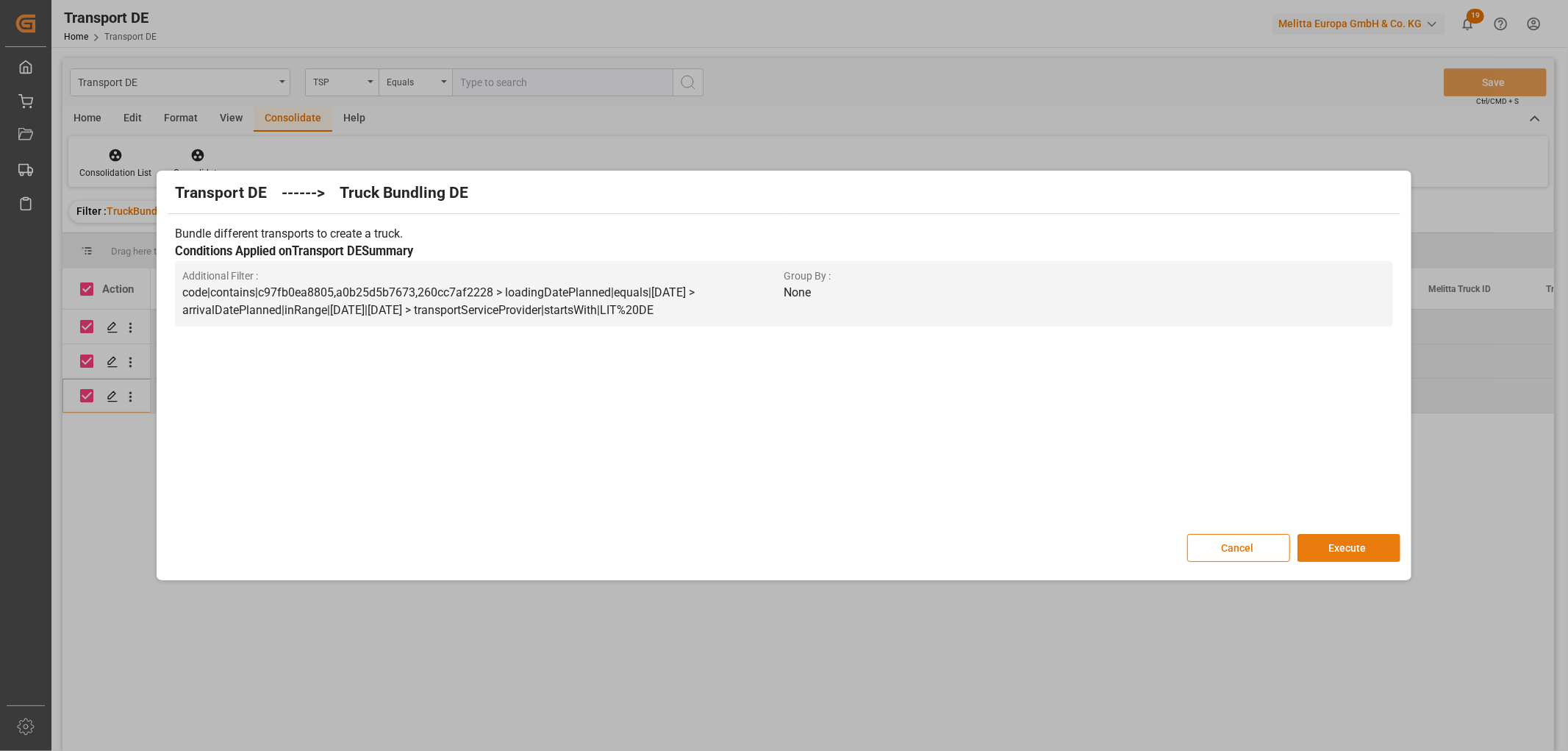
click at [1336, 546] on button "Execute" at bounding box center [1349, 547] width 103 height 28
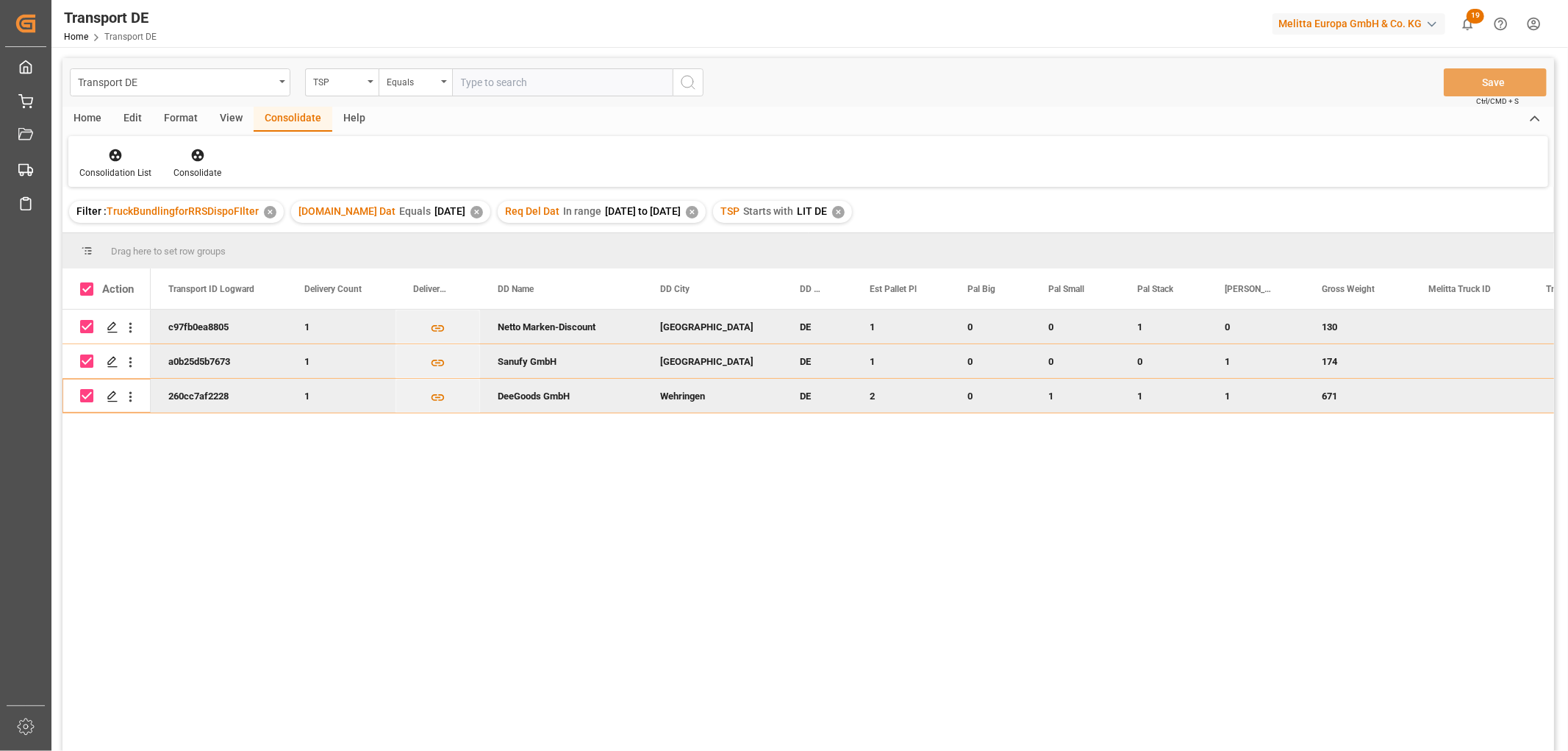
click at [88, 327] on input "Press Space to toggle row selection (checked)" at bounding box center [87, 327] width 14 height 14
checkbox input "false"
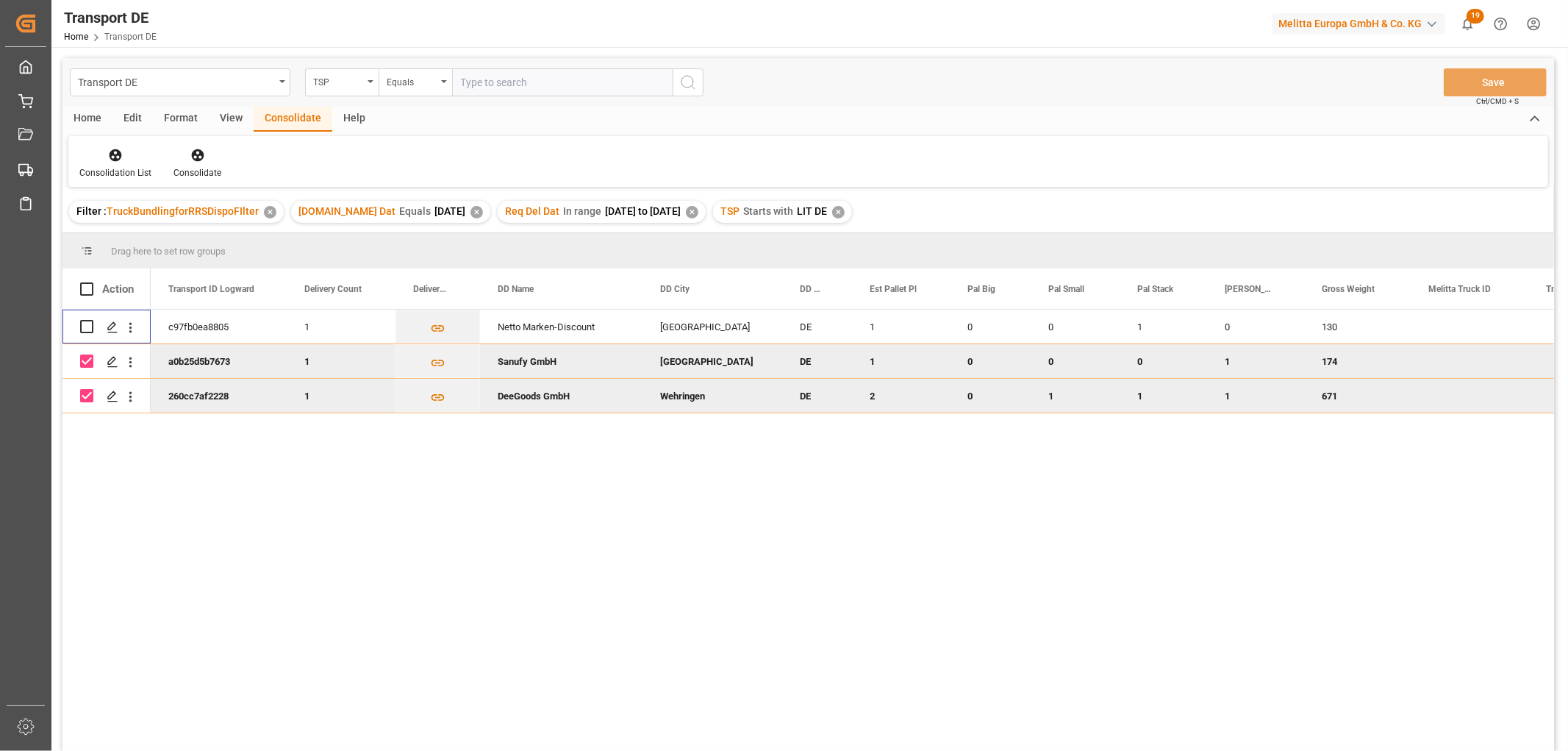
click at [87, 363] on input "Press Space to toggle row selection (checked)" at bounding box center [87, 361] width 14 height 14
checkbox input "false"
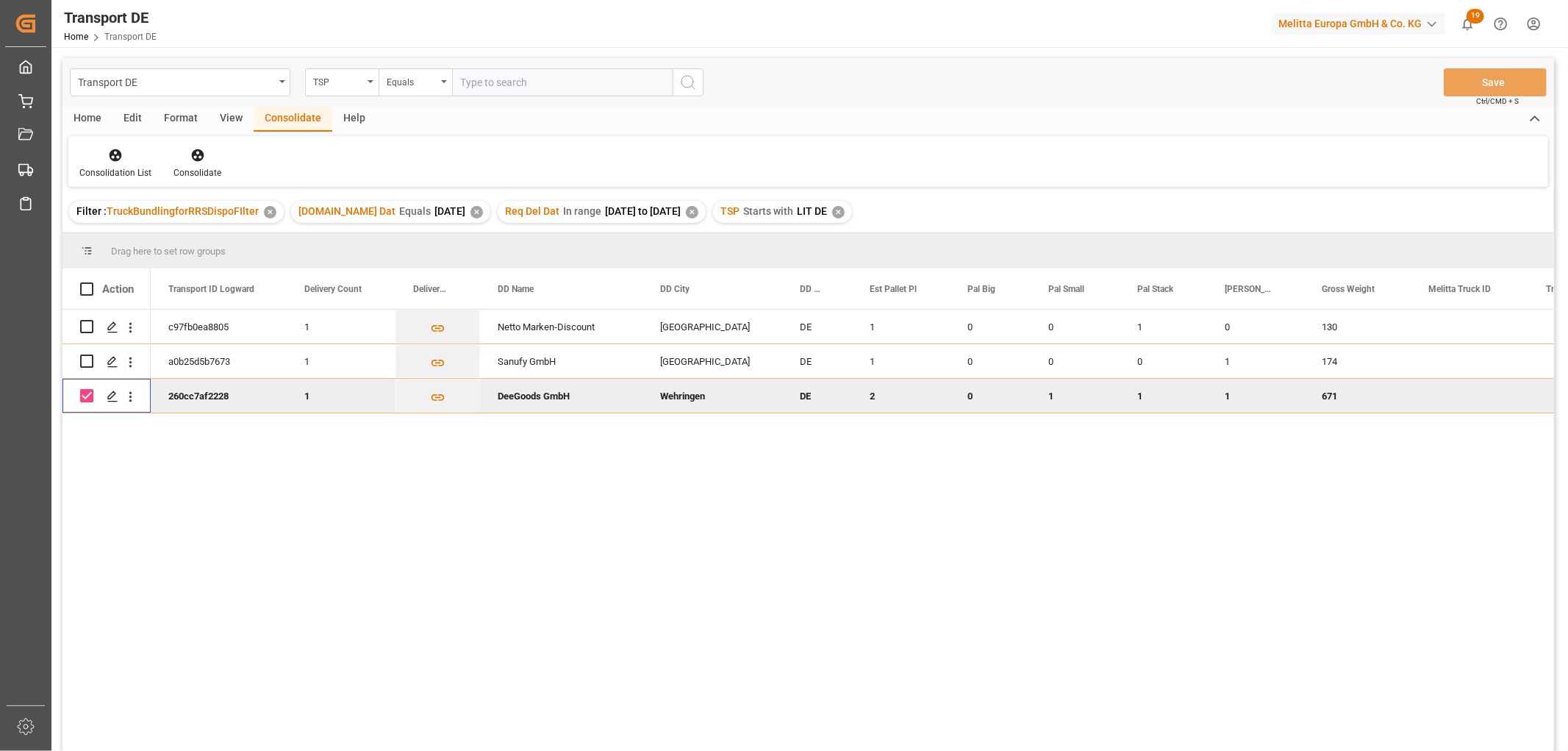
click at [85, 393] on input "Press Space to toggle row selection (checked)" at bounding box center [87, 396] width 14 height 14
checkbox input "false"
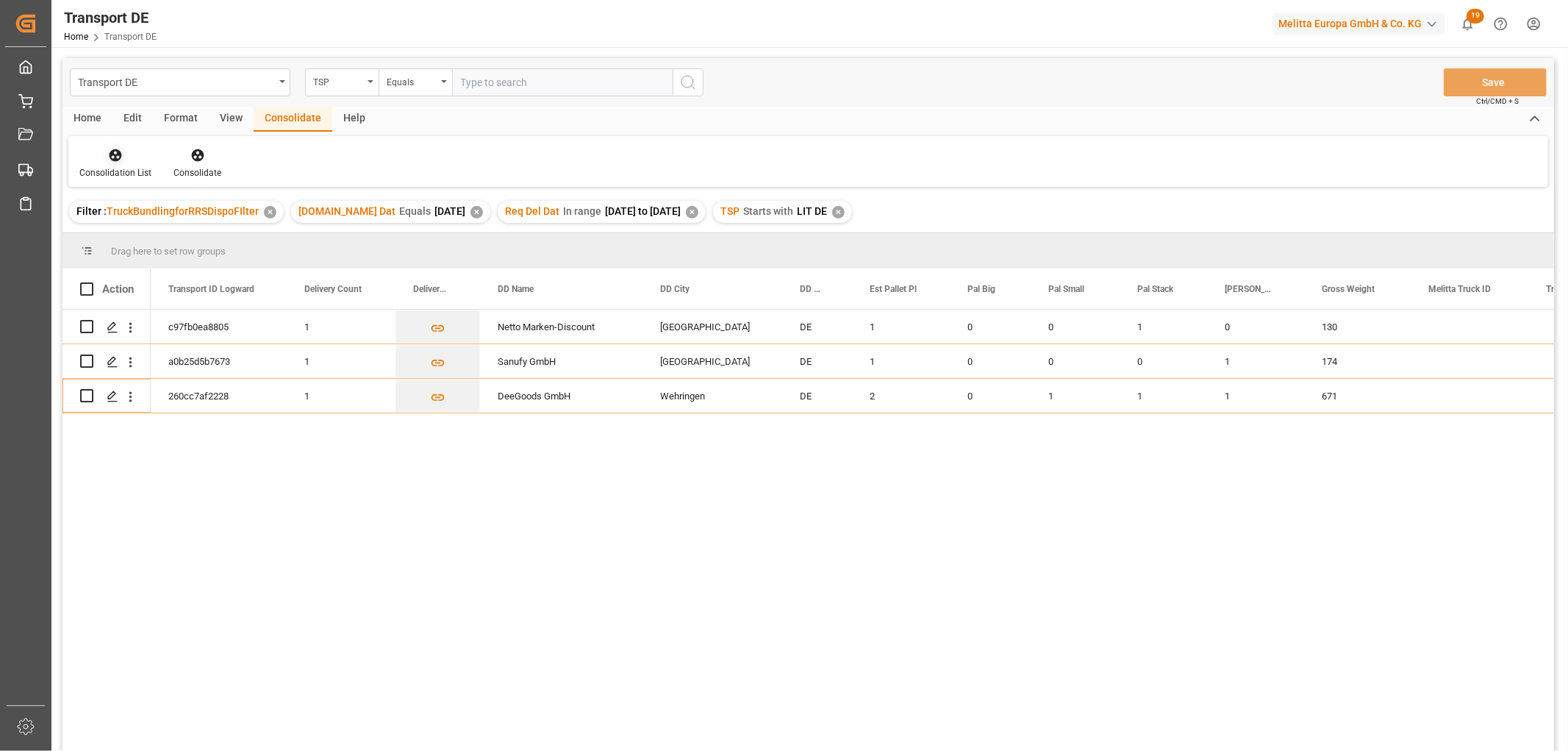
click at [117, 158] on icon at bounding box center [116, 155] width 13 height 13
click at [132, 237] on div "Transport DE TSP Equals Save Ctrl/CMD + S Home Edit Format View Consolidate Hel…" at bounding box center [808, 424] width 1492 height 731
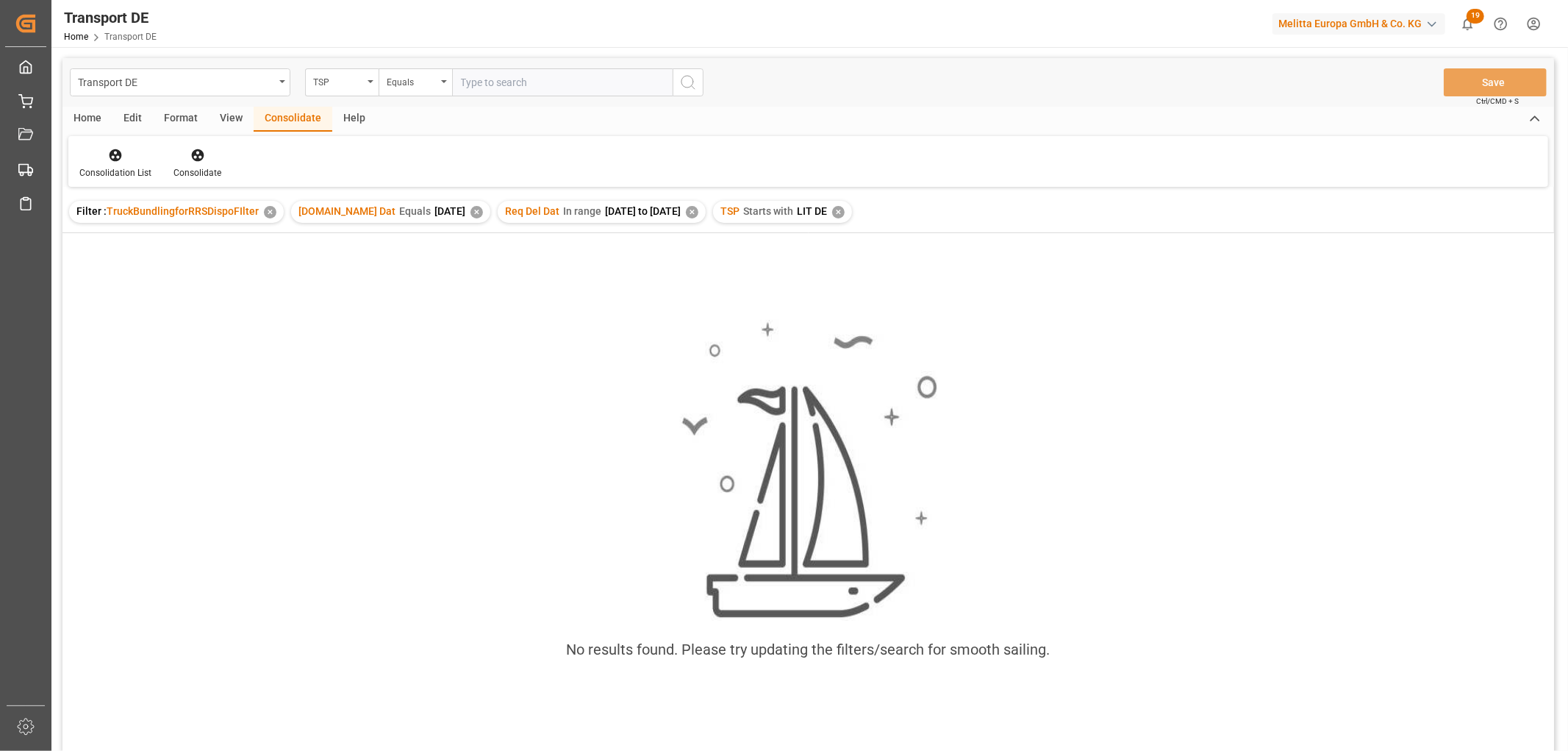
click at [845, 214] on div "✕" at bounding box center [838, 212] width 13 height 13
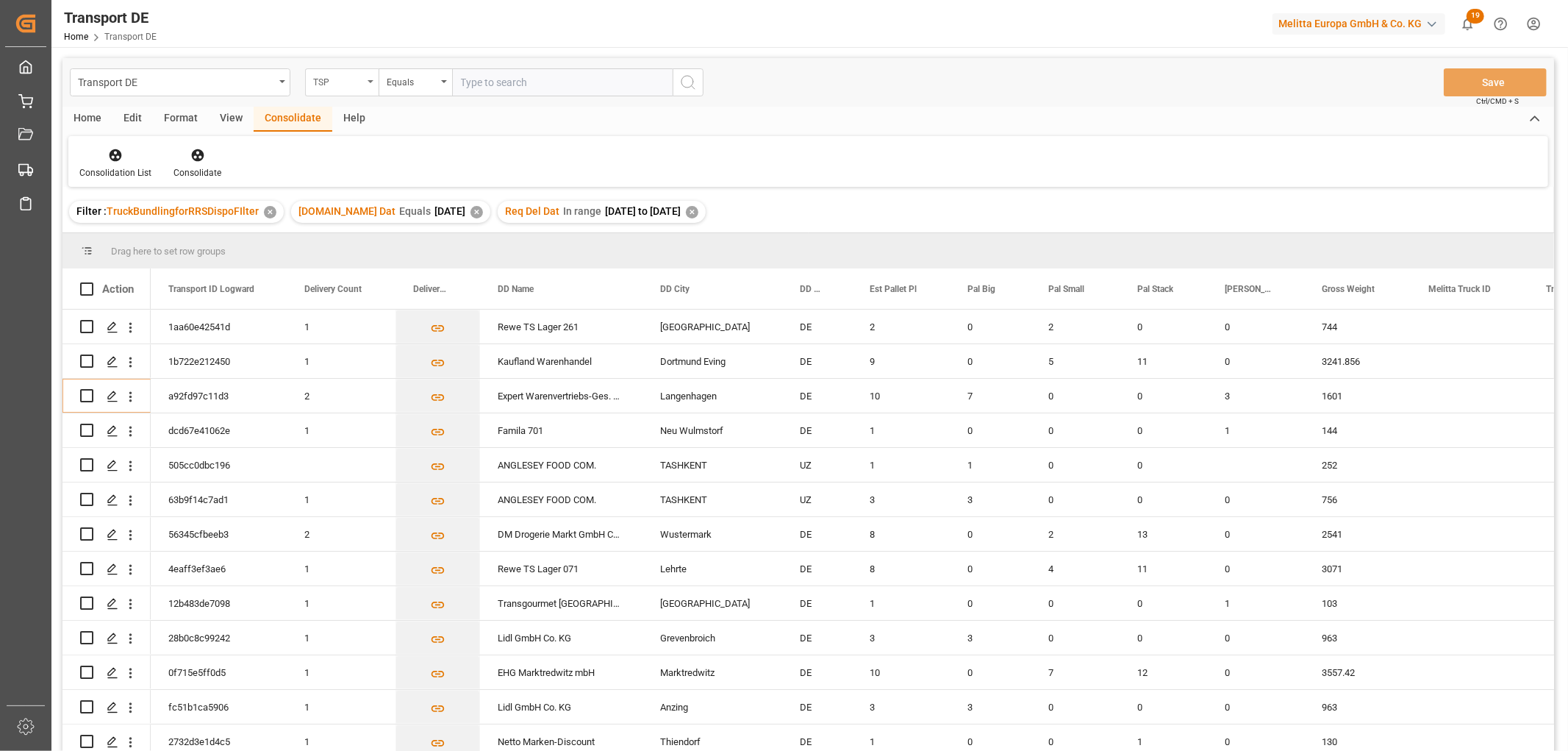
click at [330, 79] on div "TSP" at bounding box center [338, 81] width 50 height 17
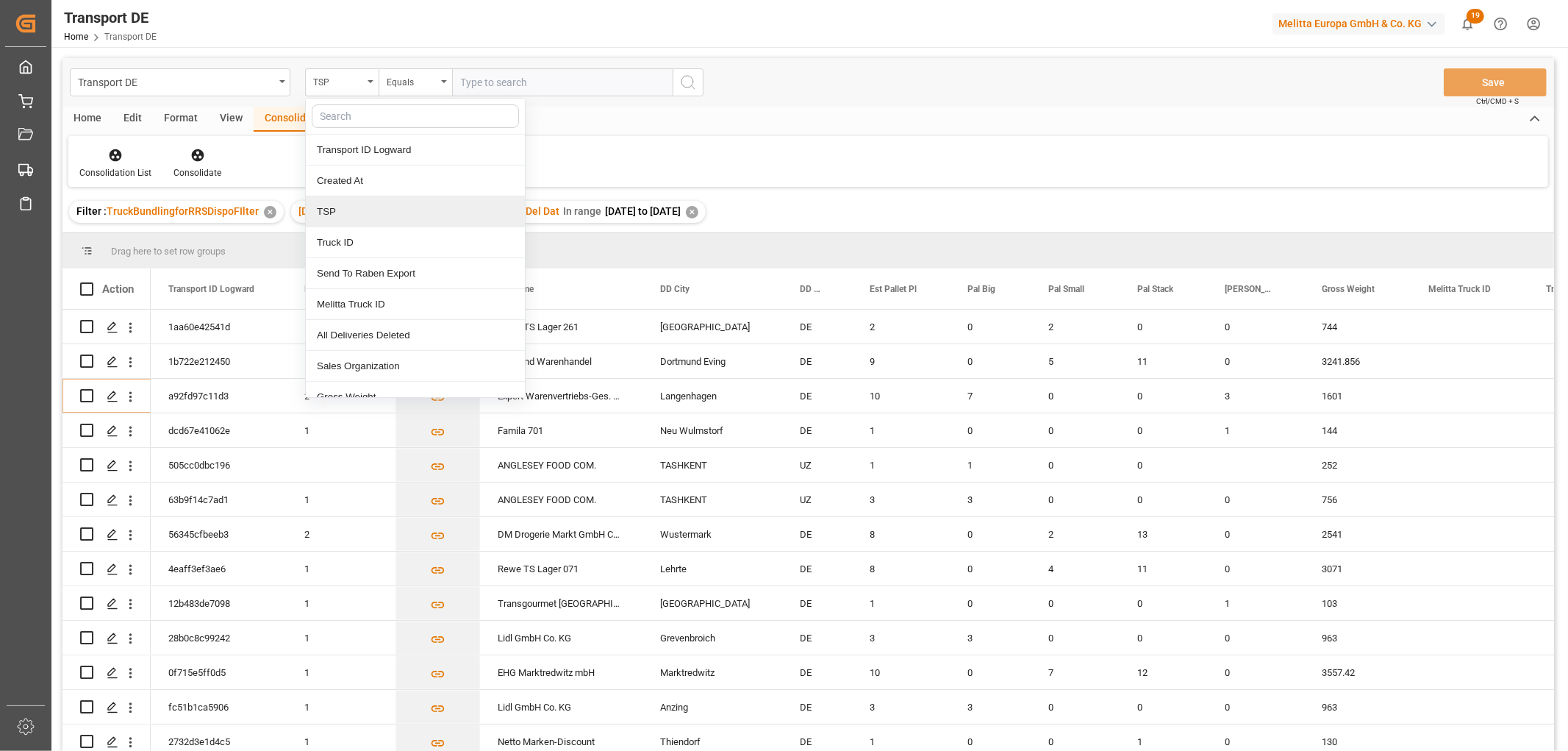
click at [348, 214] on div "TSP" at bounding box center [415, 211] width 219 height 31
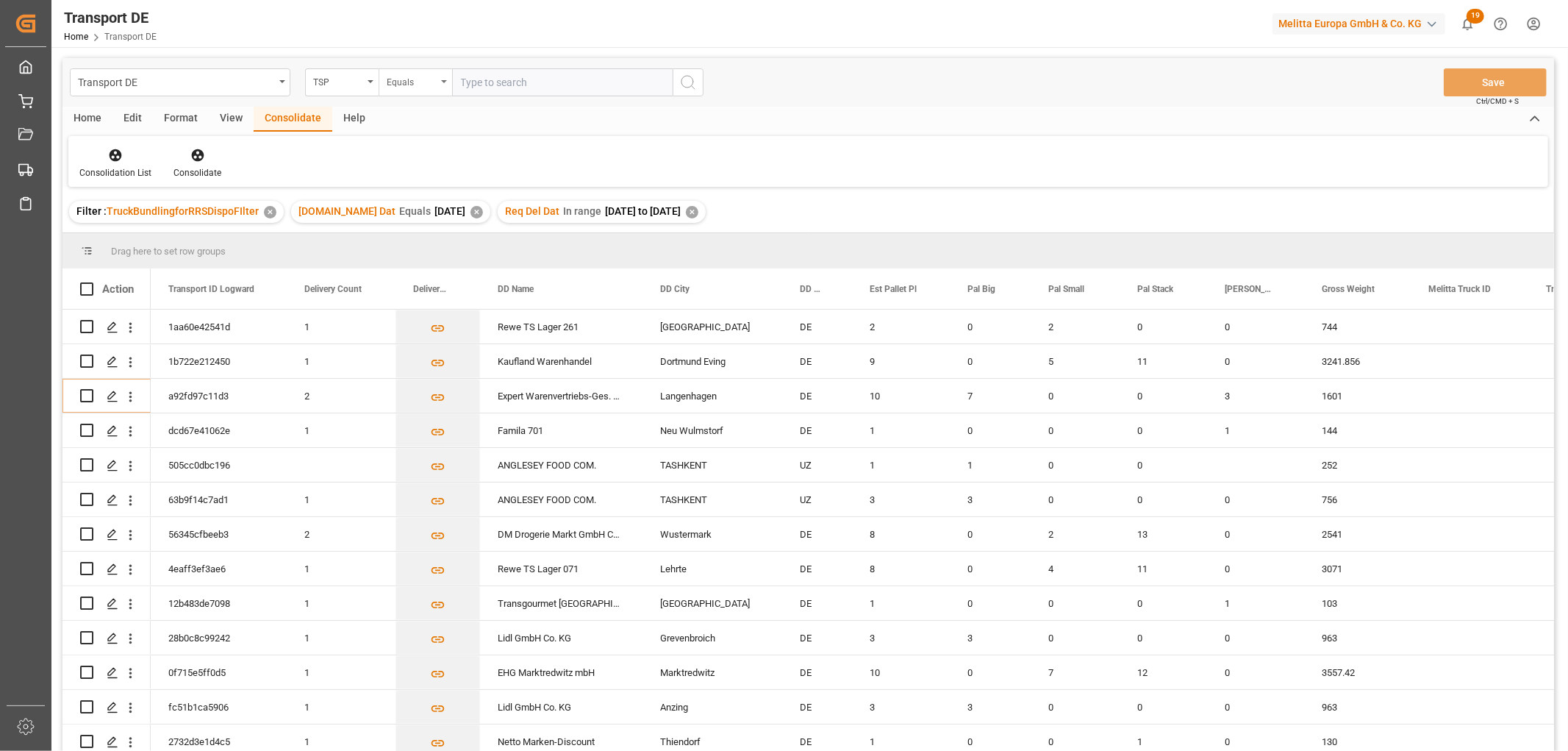
click at [410, 83] on div "Equals" at bounding box center [412, 81] width 50 height 17
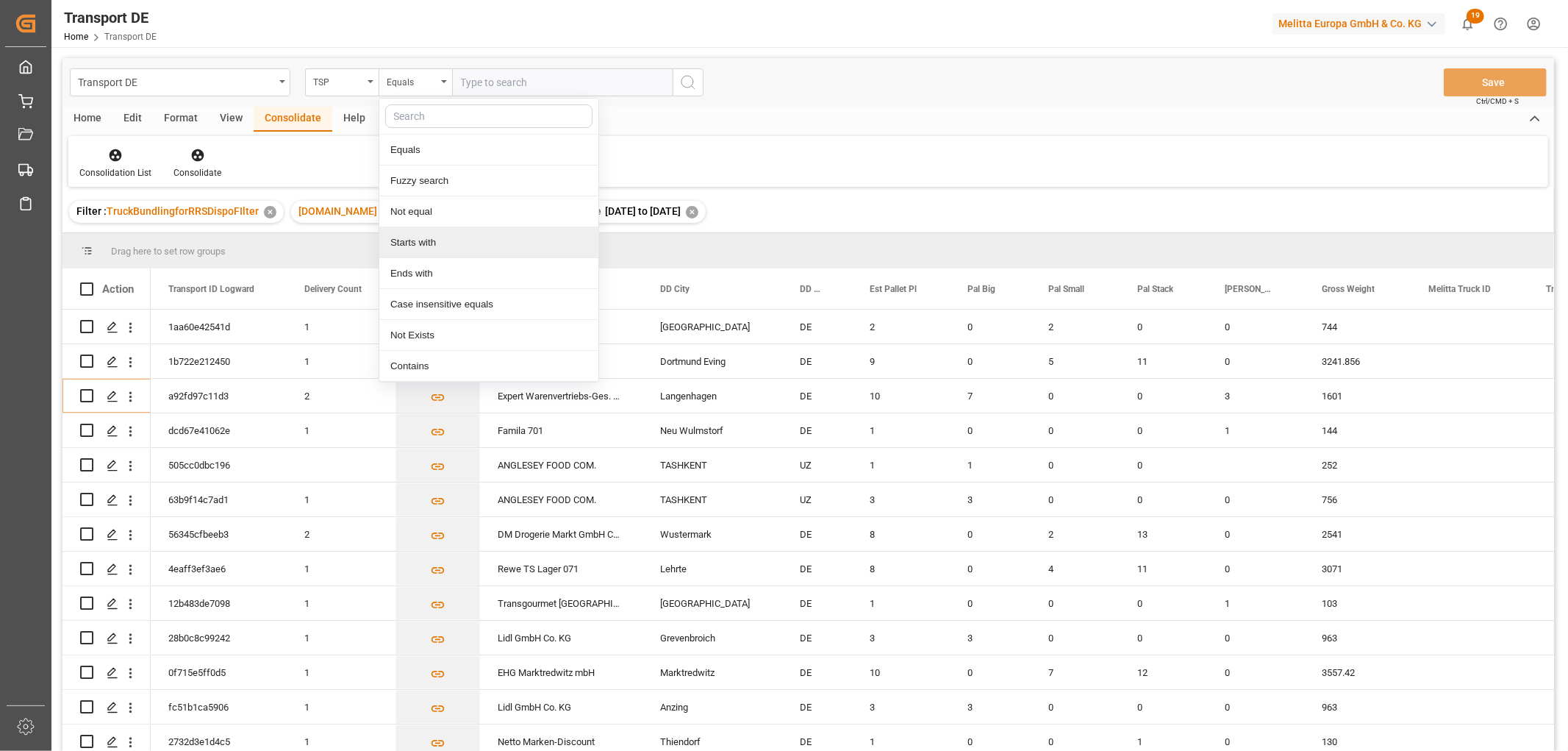
click at [412, 242] on div "Starts with" at bounding box center [488, 242] width 219 height 31
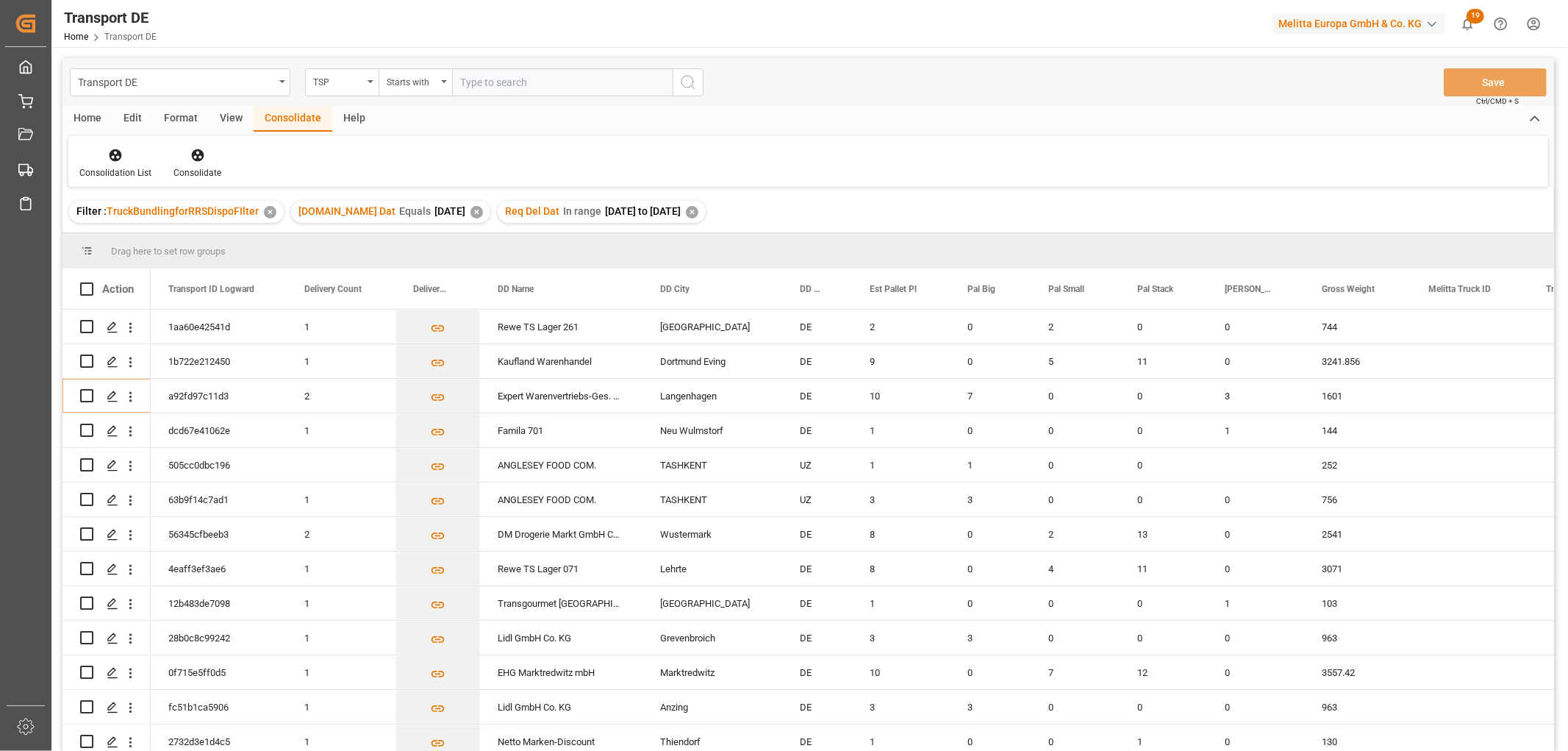
click at [460, 80] on input "text" at bounding box center [562, 82] width 220 height 28
type input "Moeller"
click at [686, 83] on icon "search button" at bounding box center [688, 82] width 17 height 17
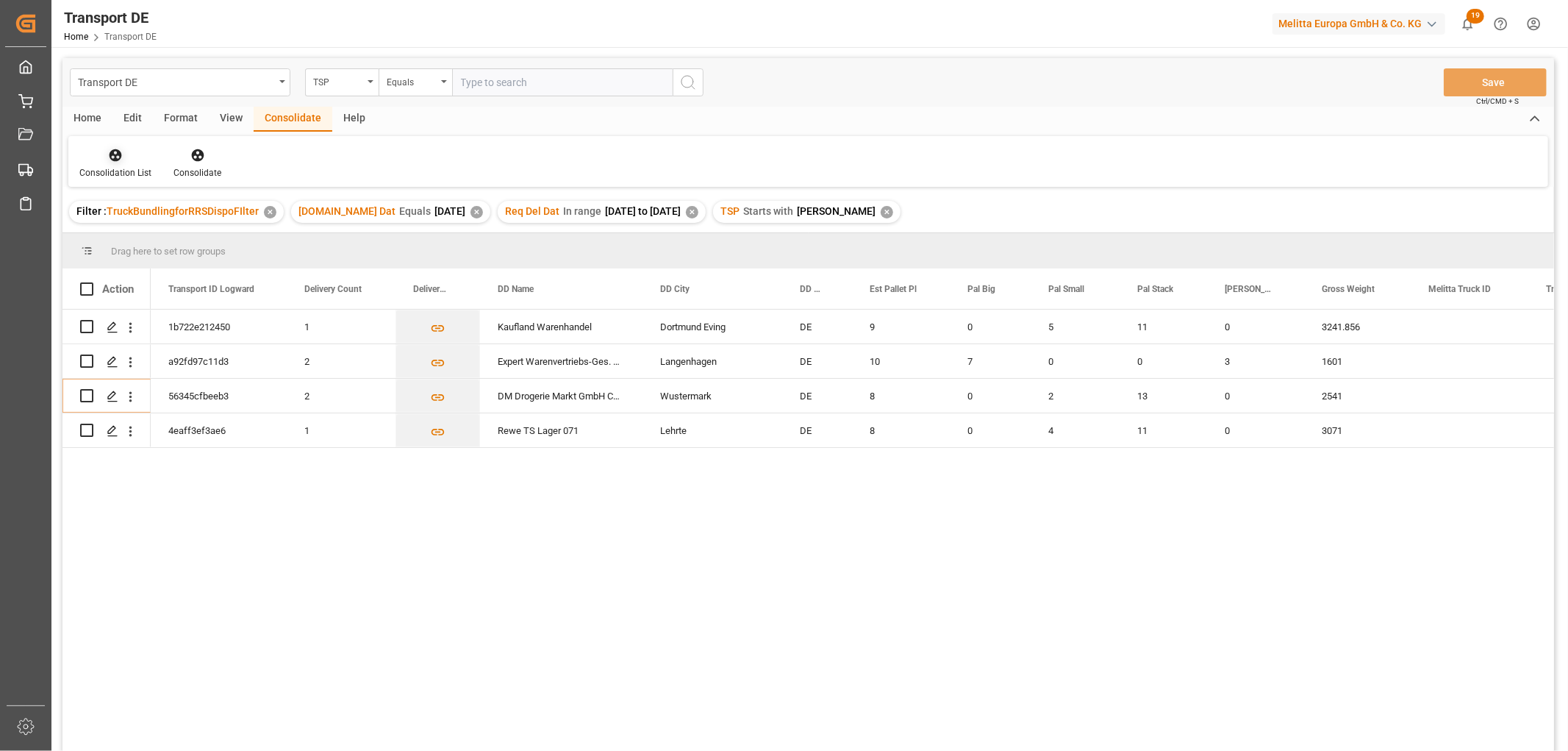
click at [108, 147] on icon at bounding box center [116, 155] width 15 height 15
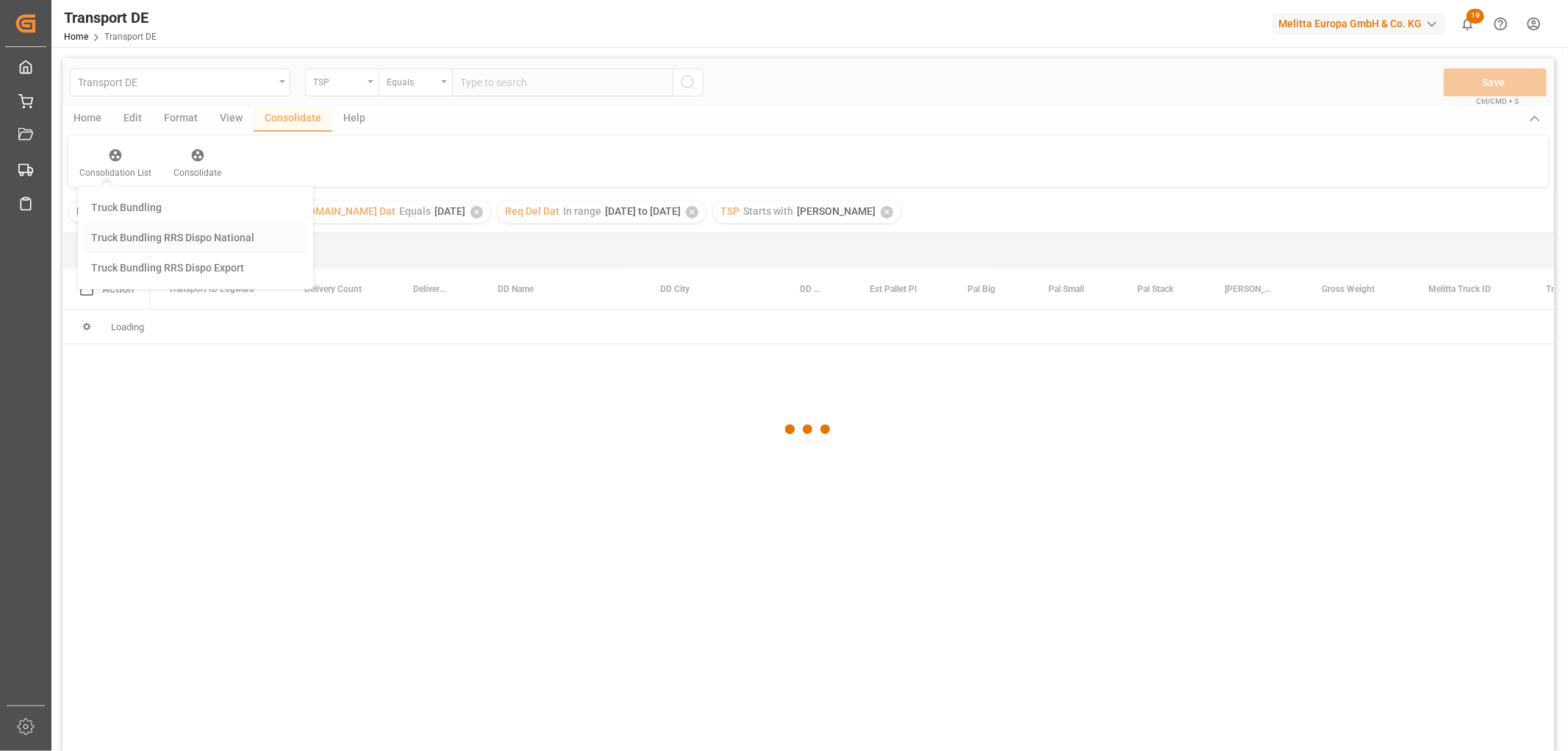
click at [131, 239] on div "Transport DE TSP Equals Save Ctrl/CMD + S Home Edit Format View Consolidate Hel…" at bounding box center [808, 424] width 1492 height 731
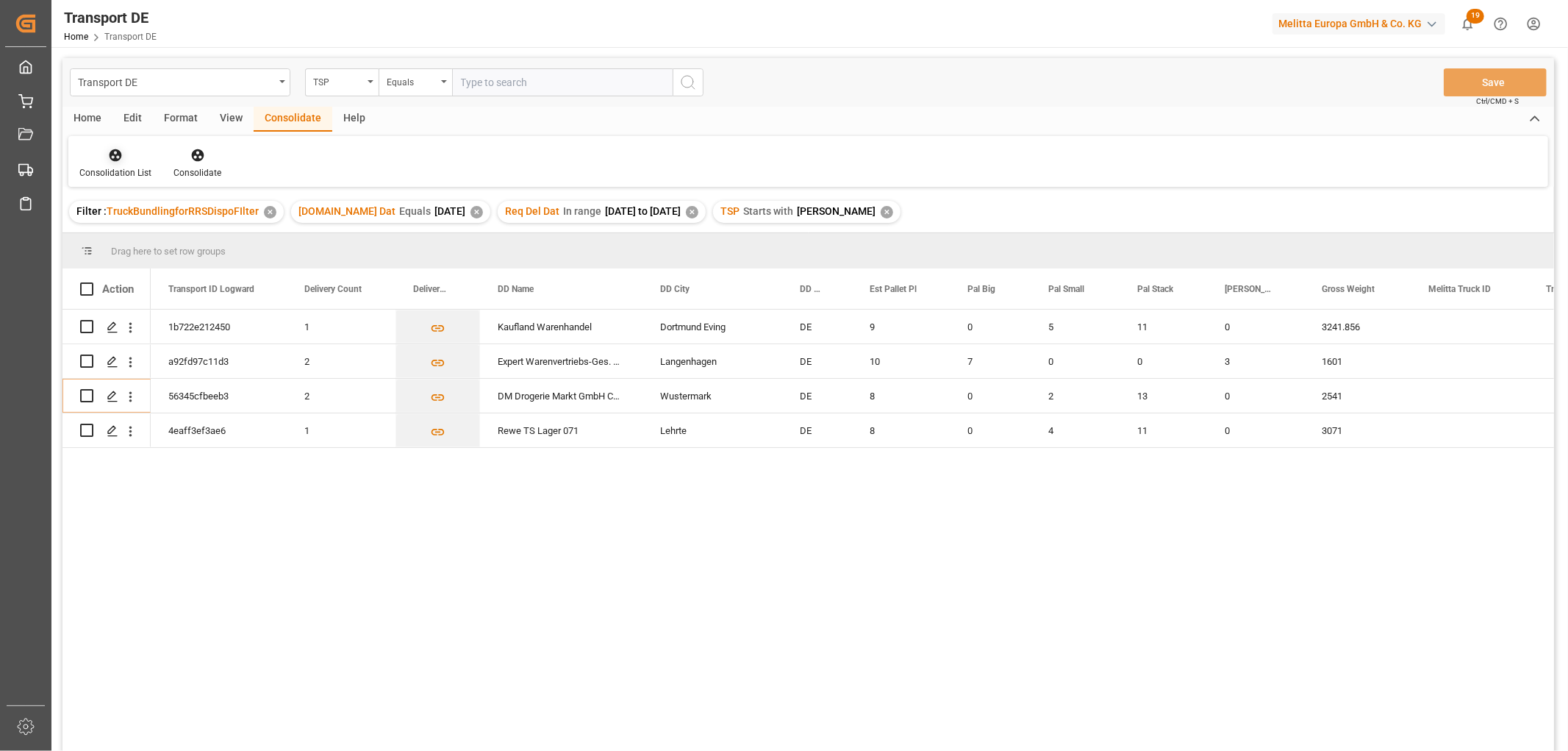
click at [113, 150] on icon at bounding box center [116, 155] width 13 height 13
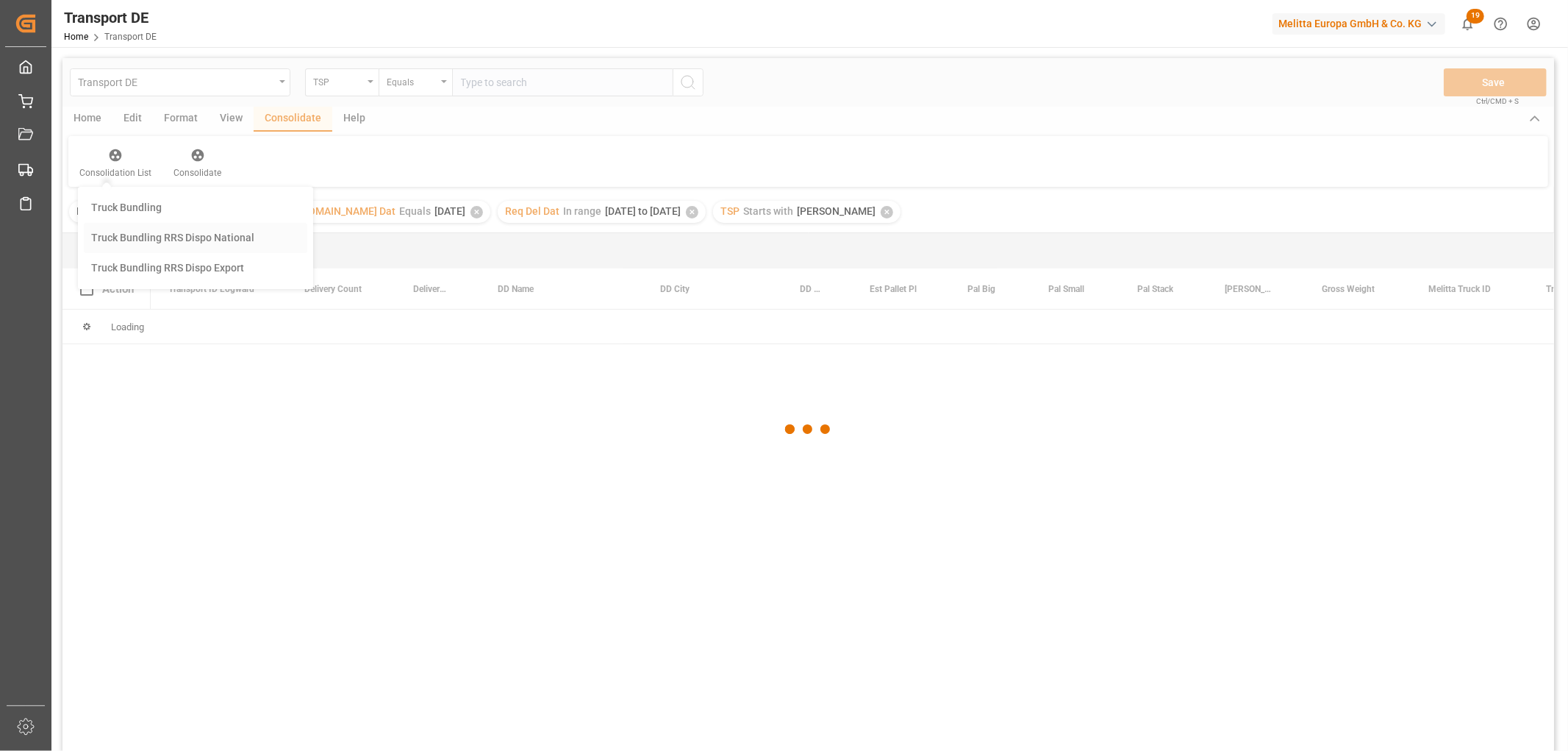
click at [127, 236] on div "Transport DE TSP Equals Save Ctrl/CMD + S Home Edit Format View Consolidate Hel…" at bounding box center [808, 424] width 1492 height 731
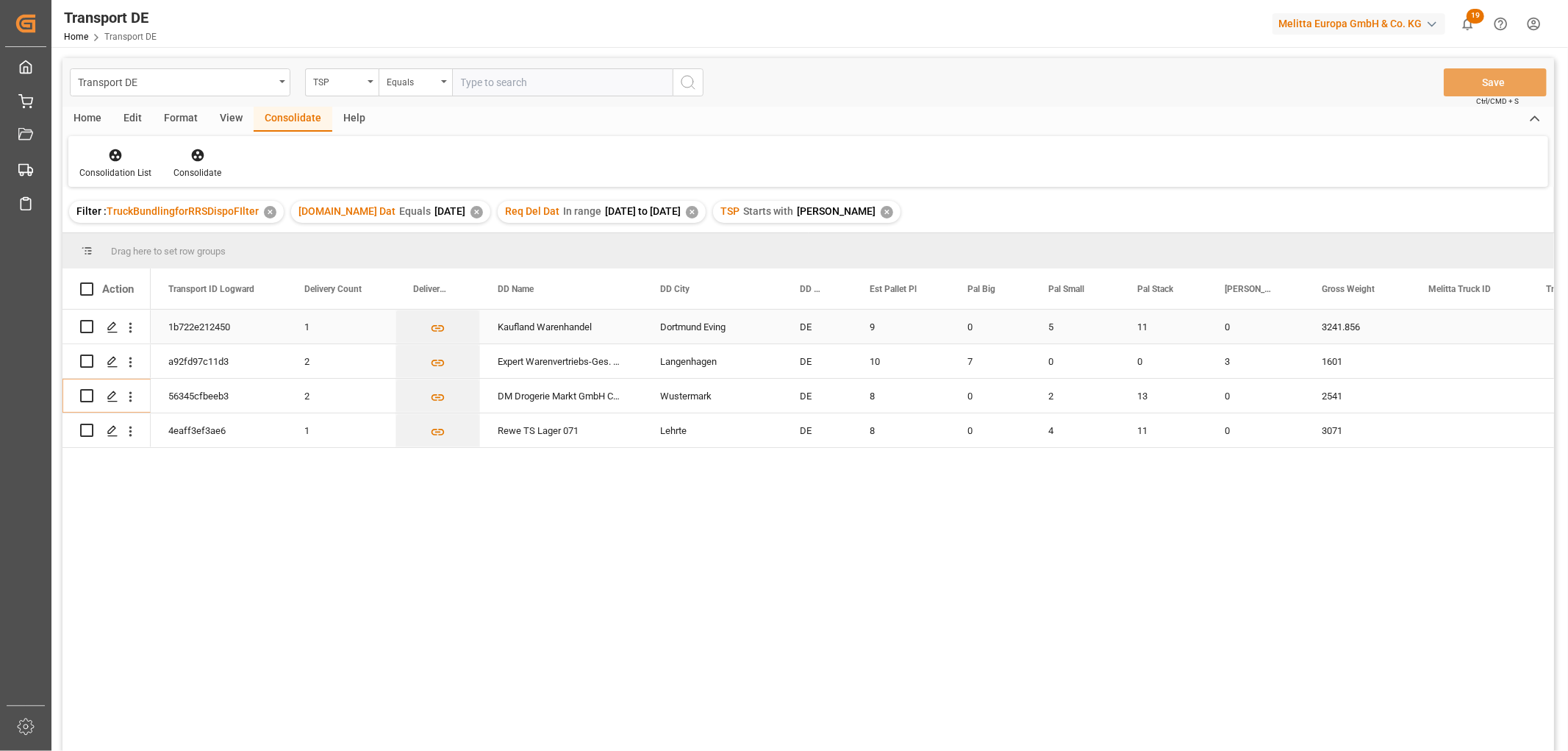
click at [87, 328] on input "Press Space to toggle row selection (unchecked)" at bounding box center [87, 327] width 14 height 14
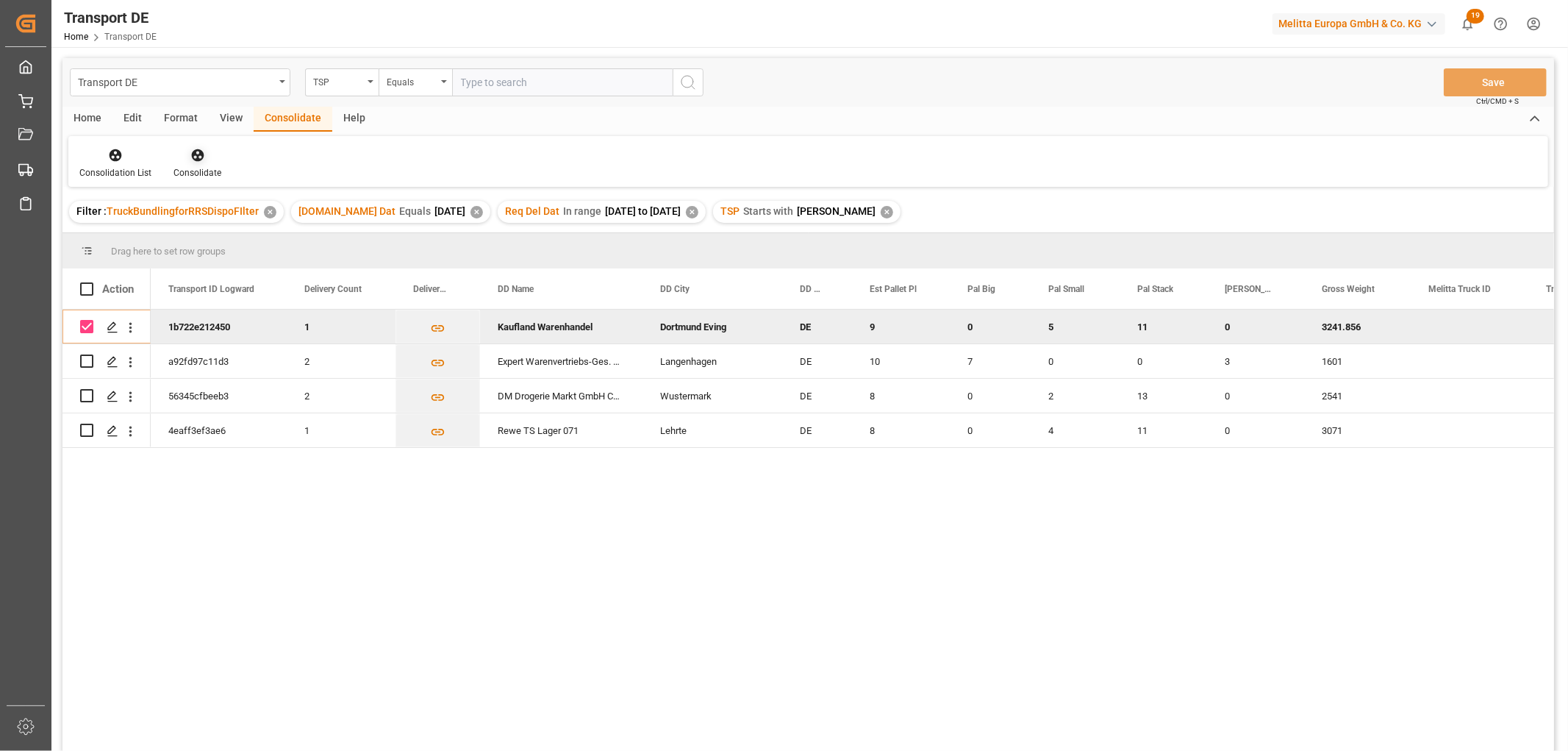
click at [200, 155] on icon at bounding box center [197, 155] width 13 height 13
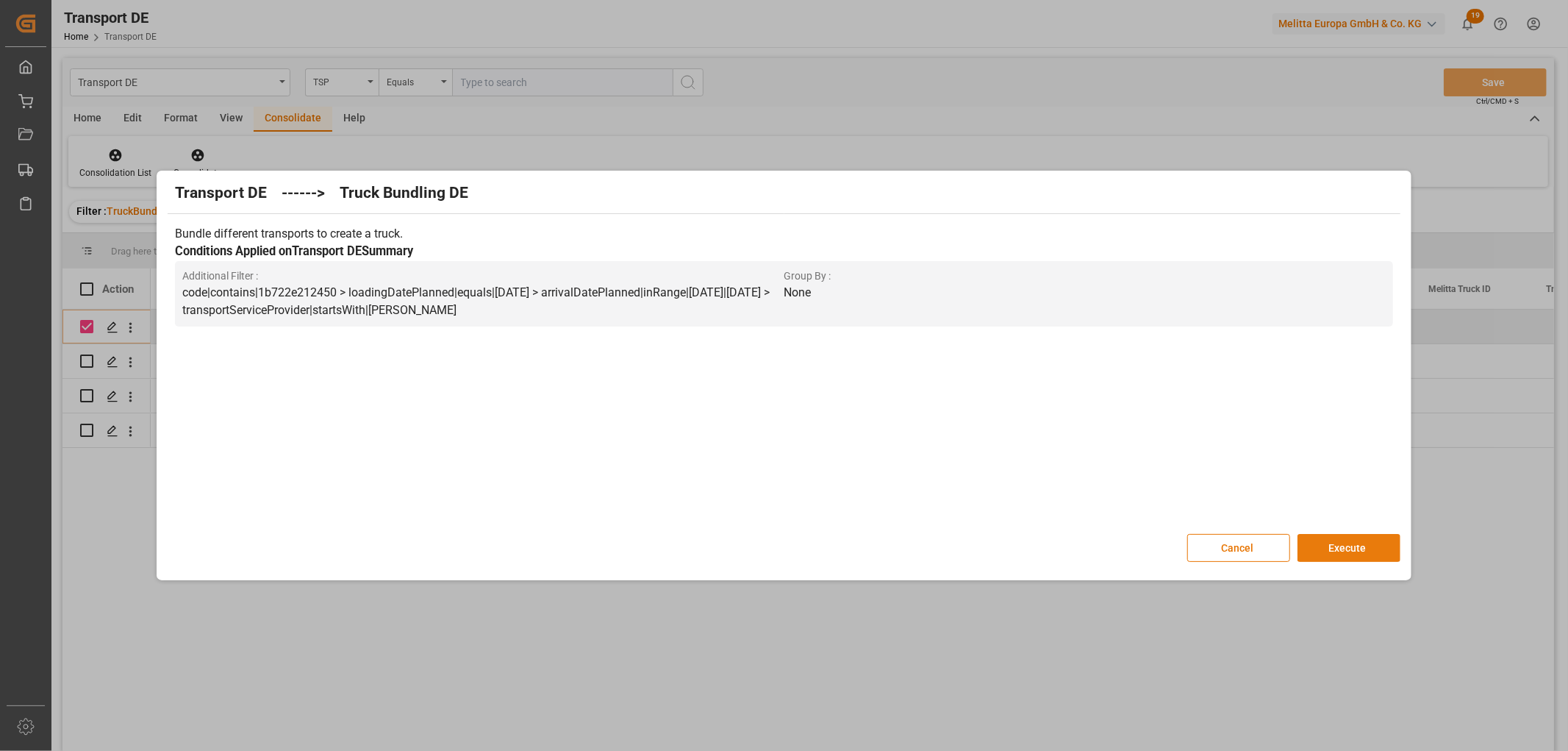
click at [1354, 544] on button "Execute" at bounding box center [1349, 547] width 103 height 28
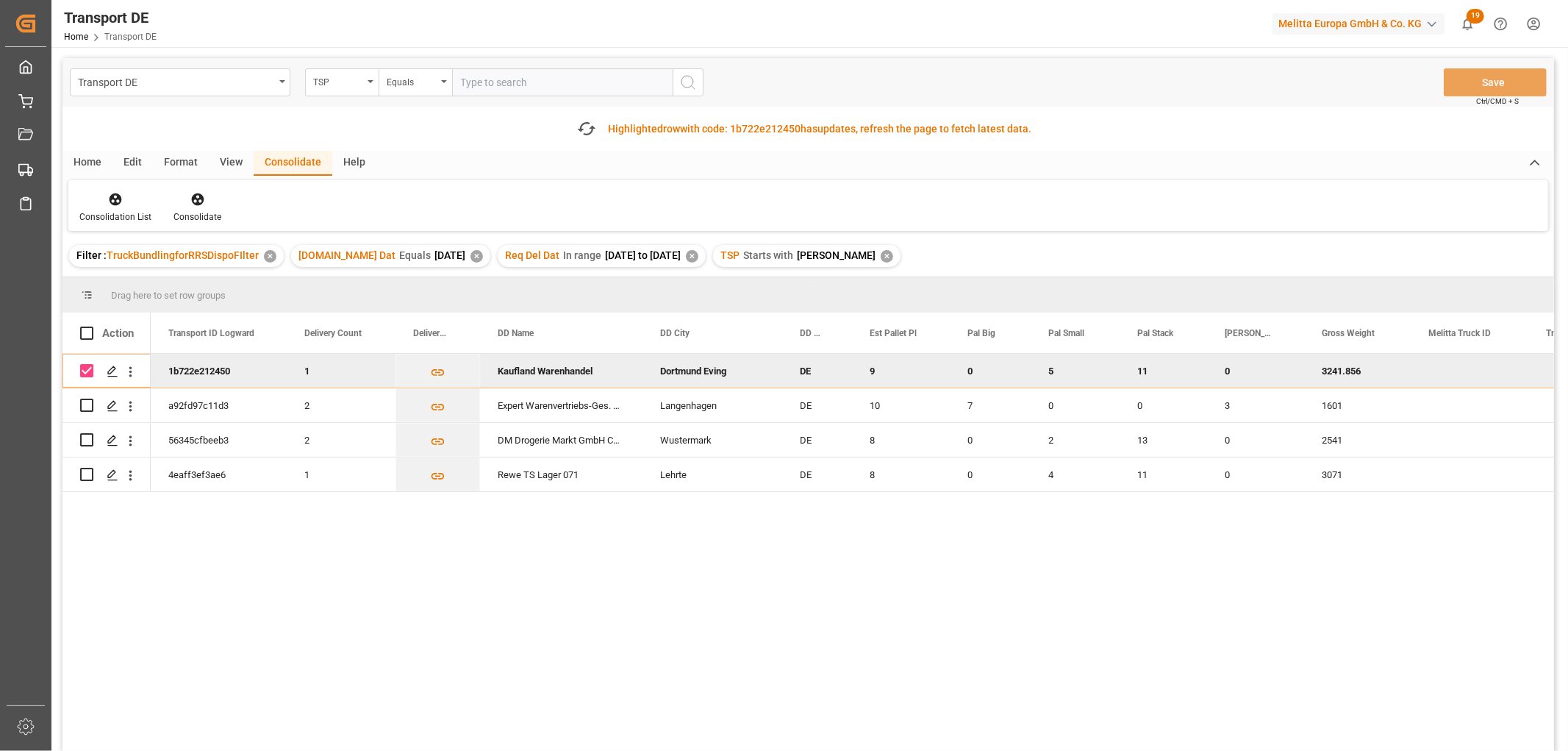
click at [90, 371] on input "Press Space to toggle row selection (checked)" at bounding box center [87, 371] width 14 height 14
checkbox input "false"
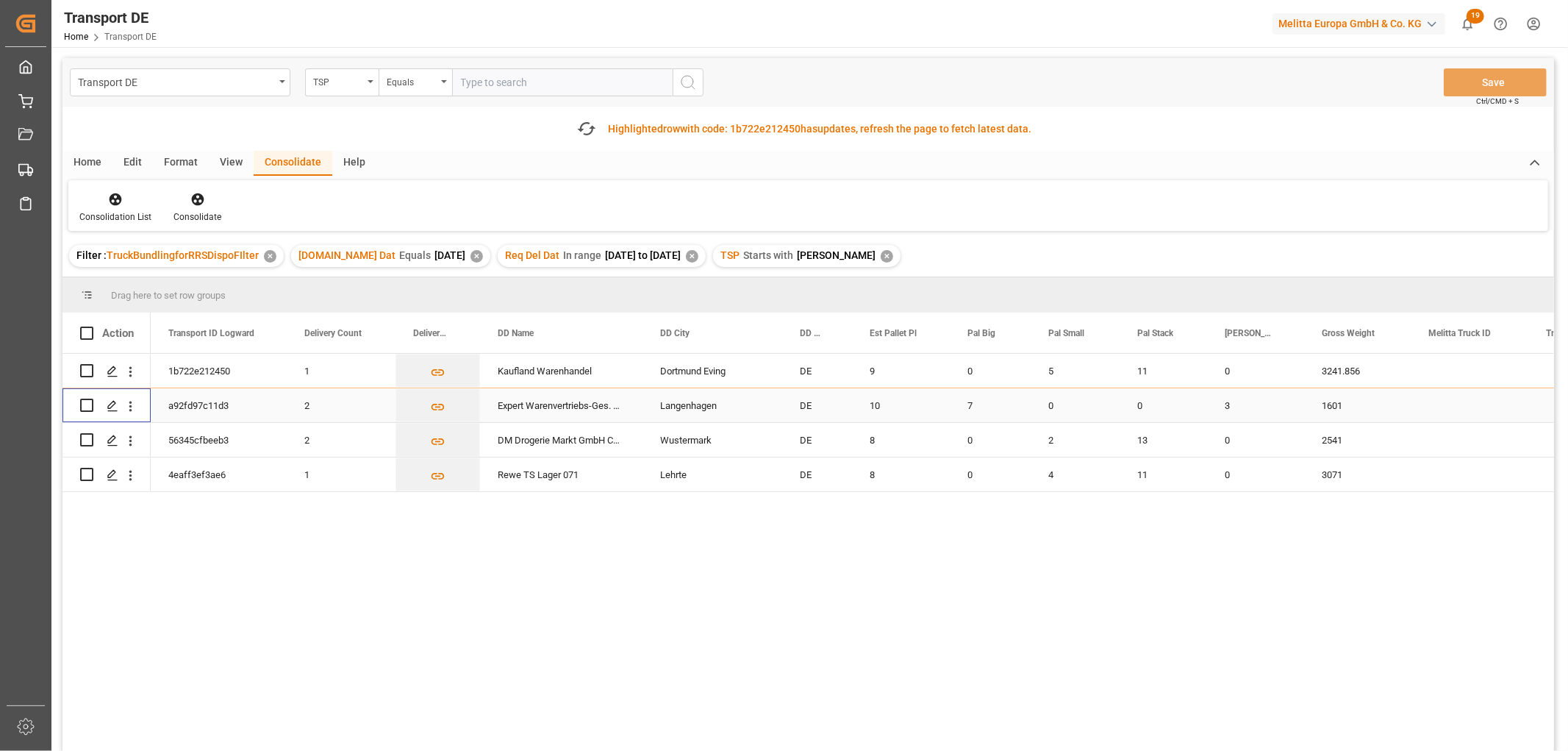
click at [84, 400] on input "Press Space to toggle row selection (unchecked)" at bounding box center [87, 406] width 14 height 14
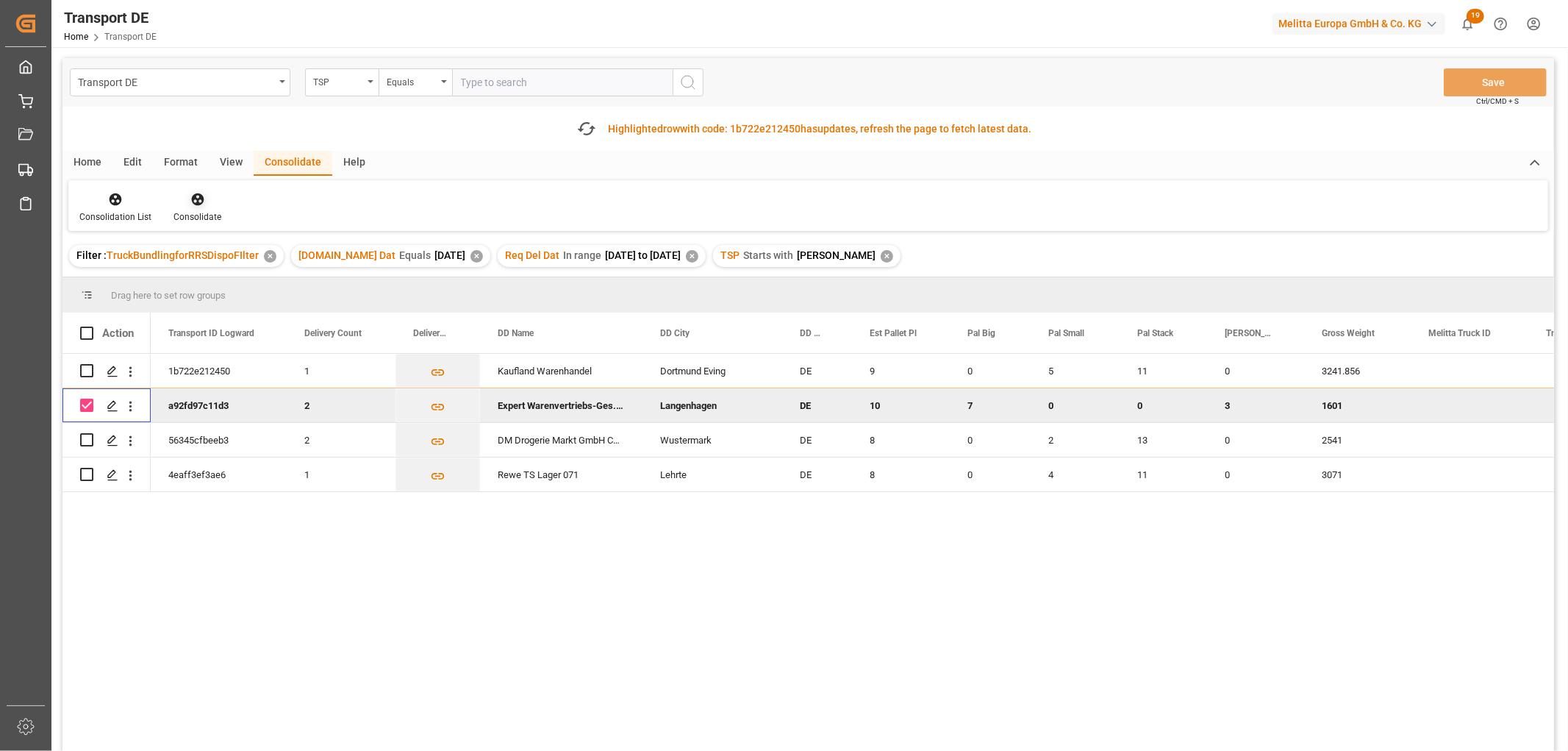
click at [193, 194] on icon at bounding box center [197, 199] width 13 height 13
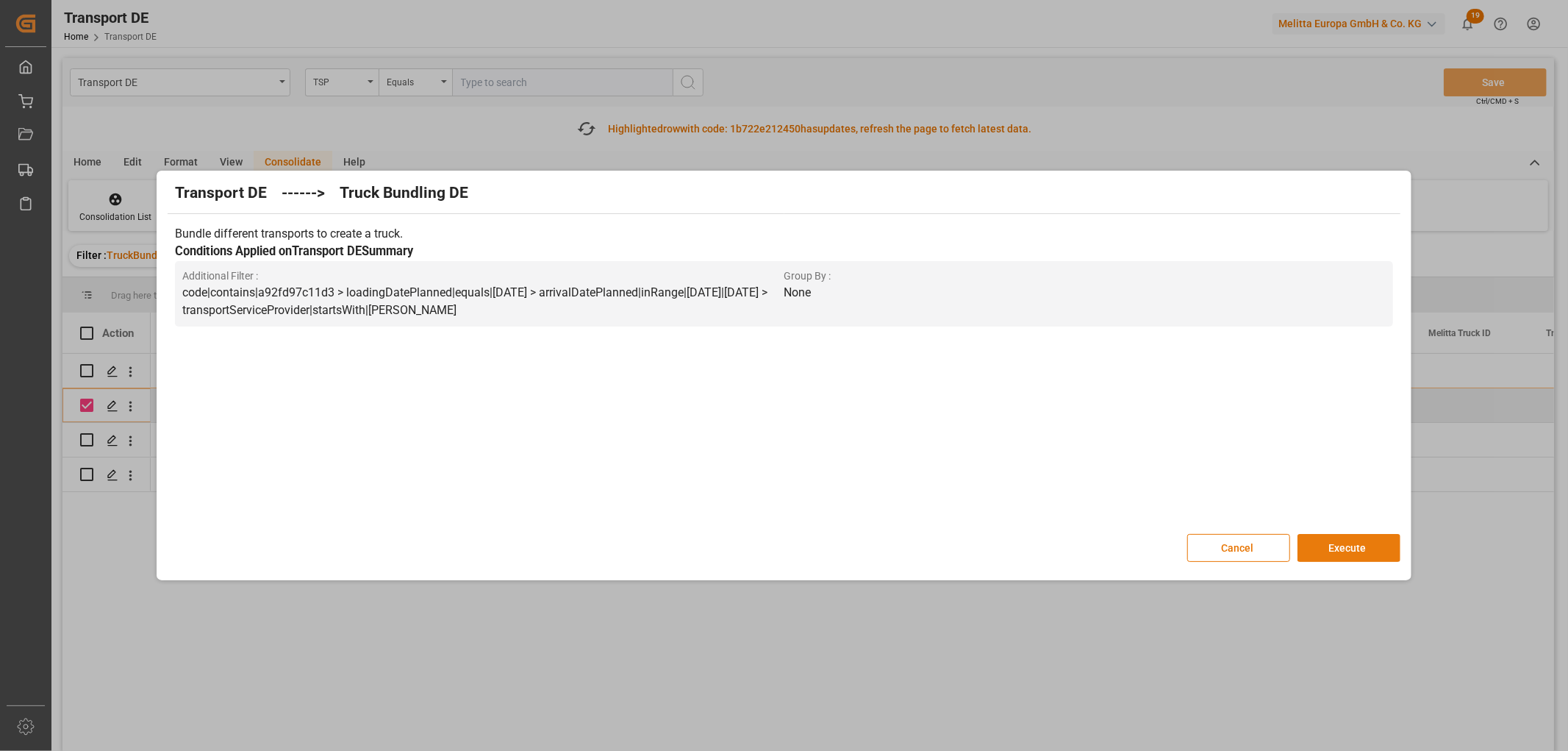
click at [1351, 548] on button "Execute" at bounding box center [1349, 547] width 103 height 28
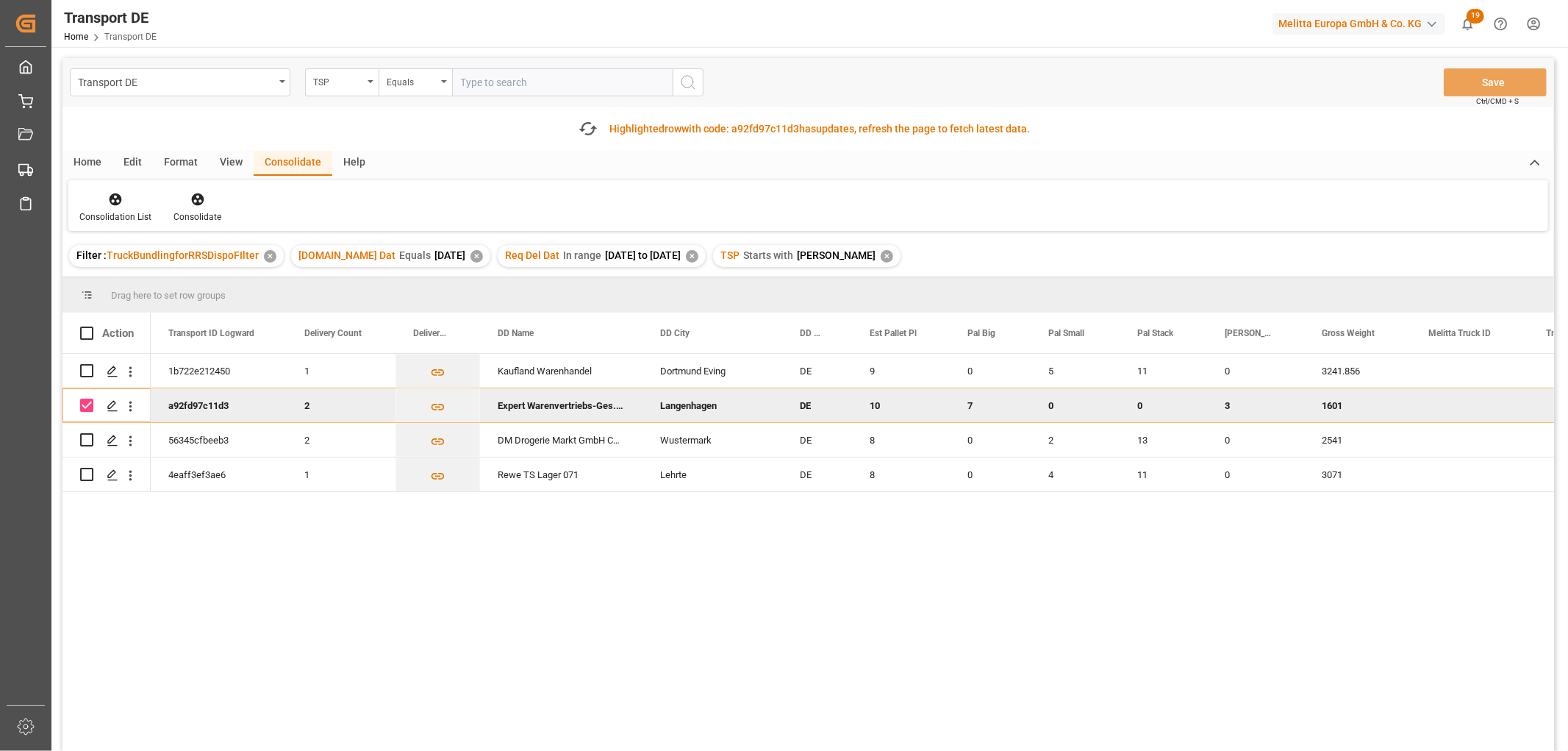
click at [92, 401] on input "Press Space to toggle row selection (checked)" at bounding box center [87, 406] width 14 height 14
checkbox input "false"
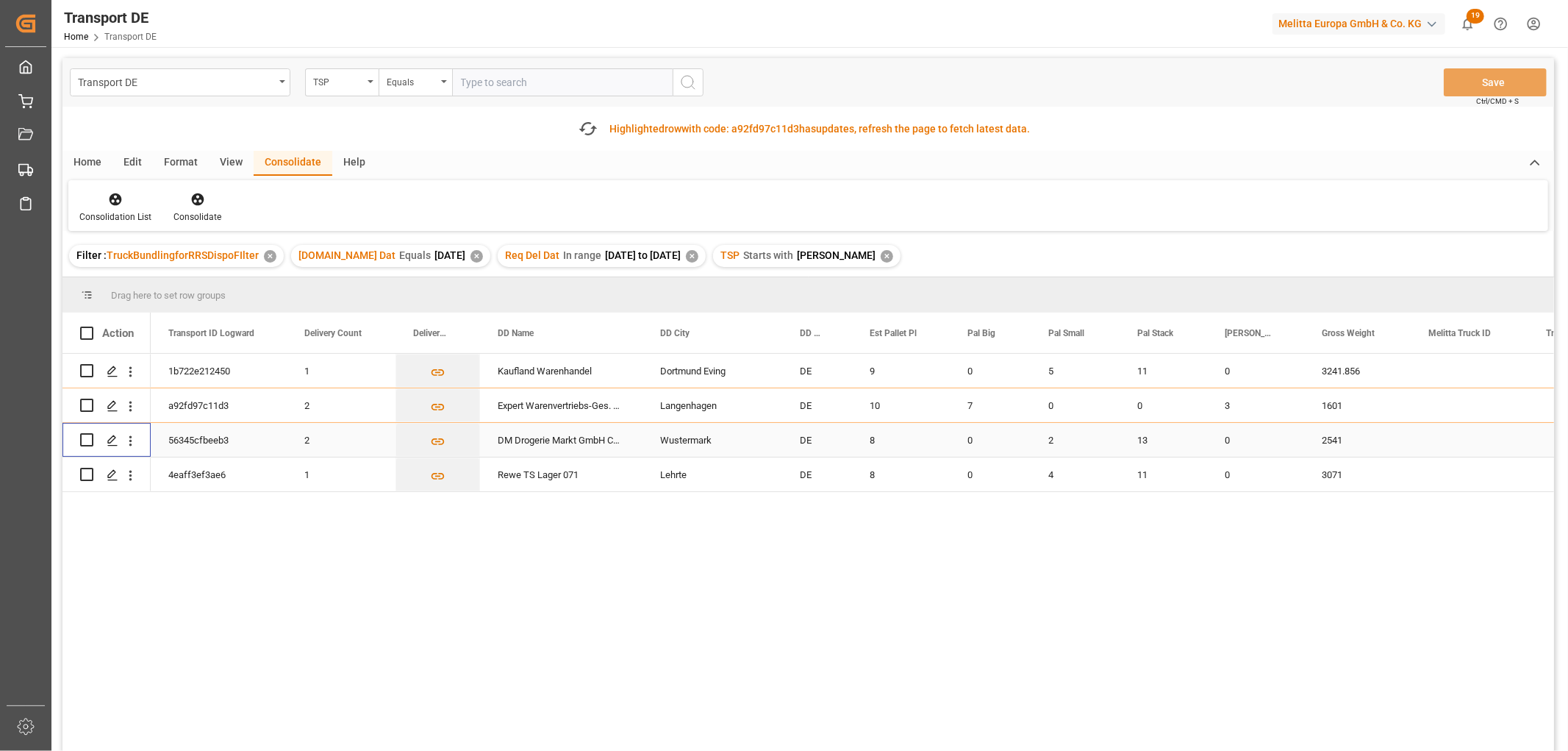
click at [84, 444] on input "Press Space to toggle row selection (unchecked)" at bounding box center [87, 440] width 14 height 14
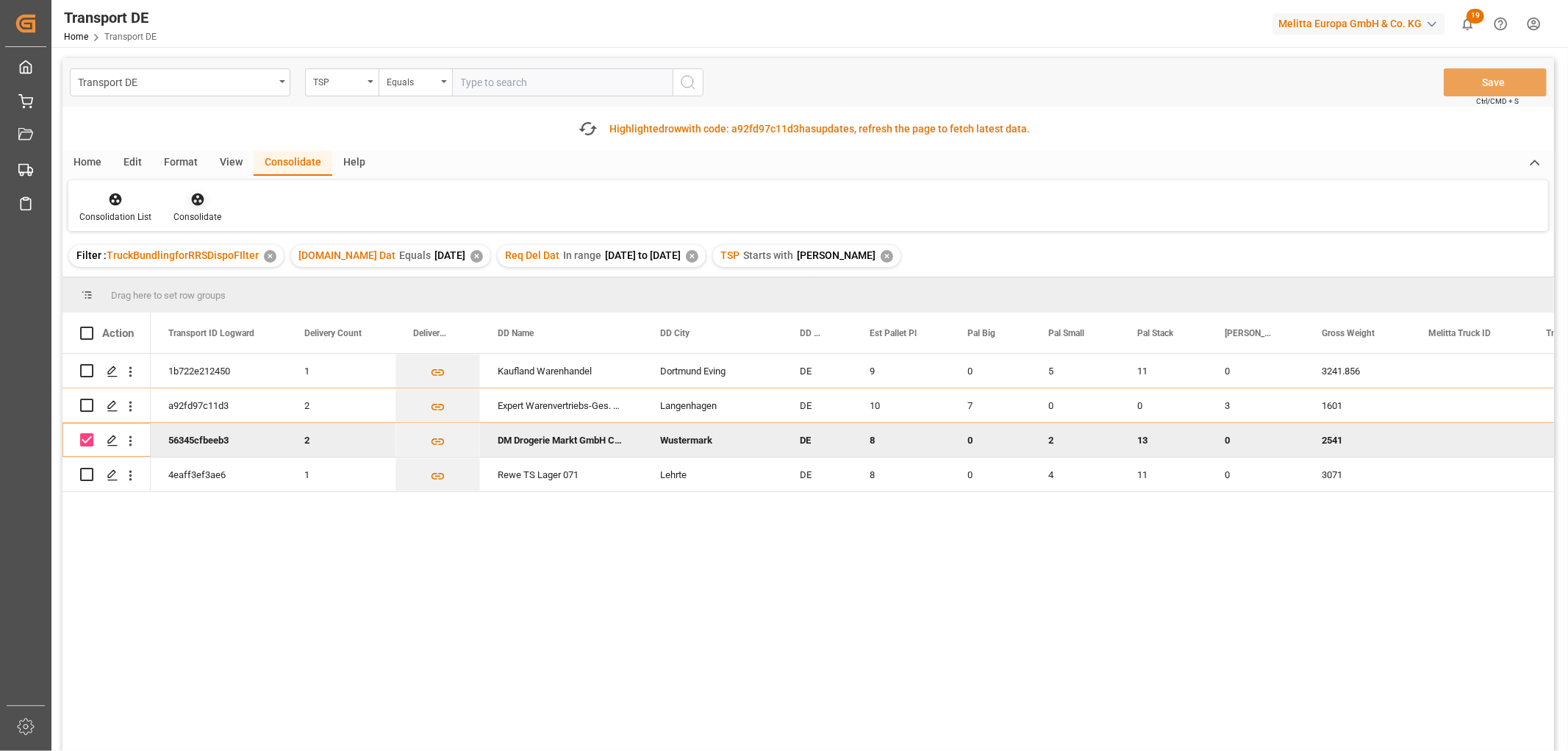
click at [197, 200] on icon at bounding box center [198, 199] width 15 height 15
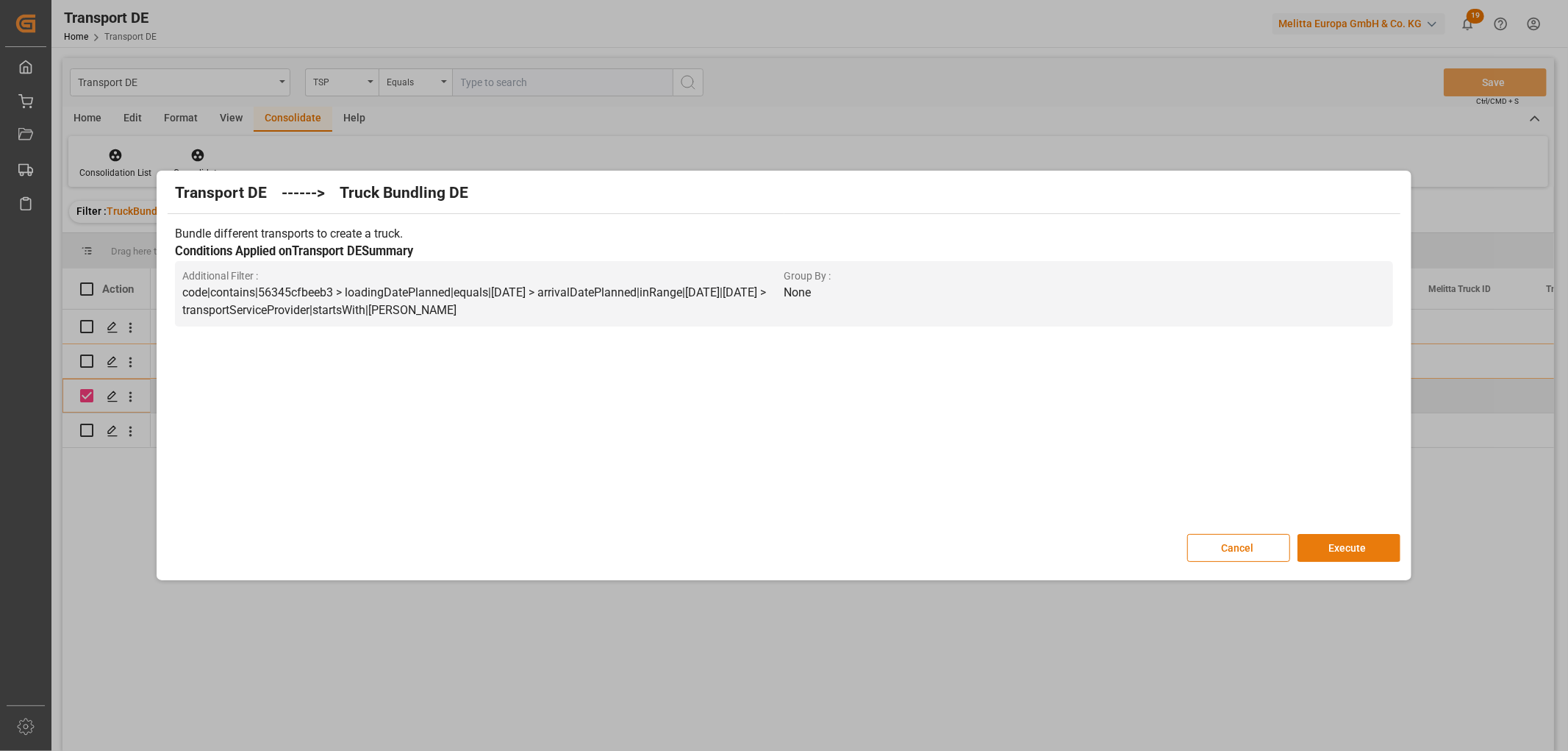
click at [1347, 546] on button "Execute" at bounding box center [1349, 547] width 103 height 28
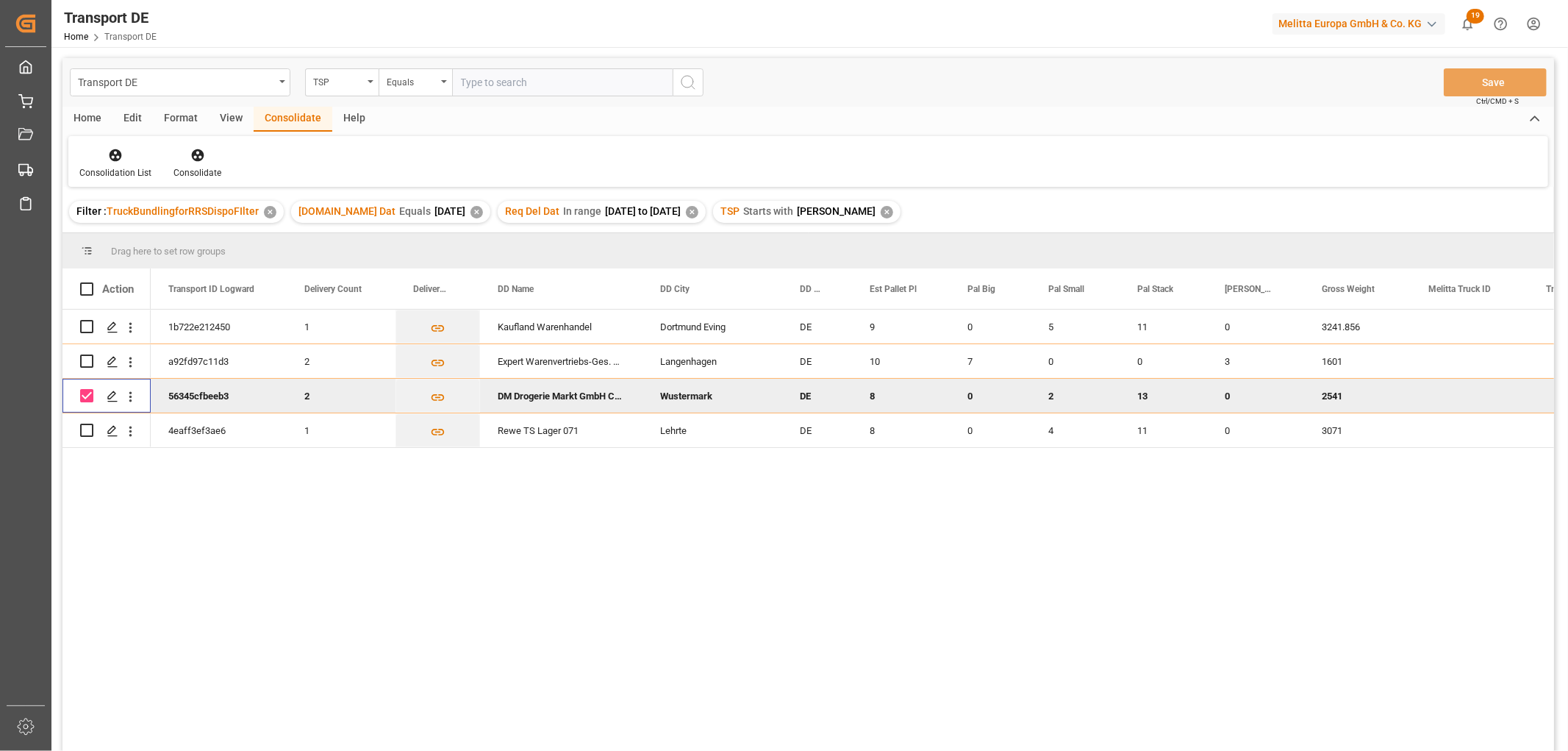
click at [82, 395] on input "Press Space to toggle row selection (checked)" at bounding box center [87, 396] width 14 height 14
checkbox input "false"
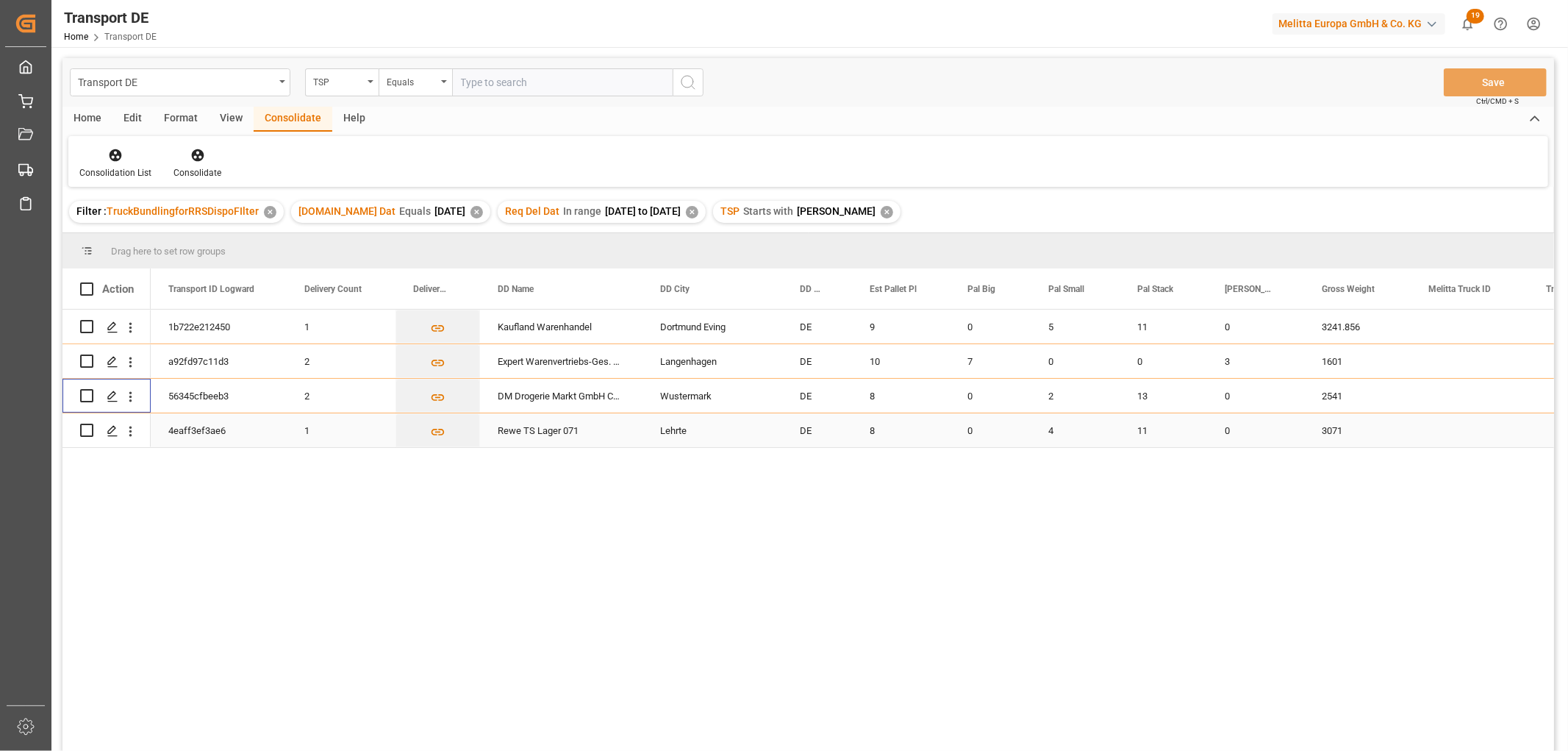
click at [87, 434] on input "Press Space to toggle row selection (unchecked)" at bounding box center [87, 430] width 14 height 14
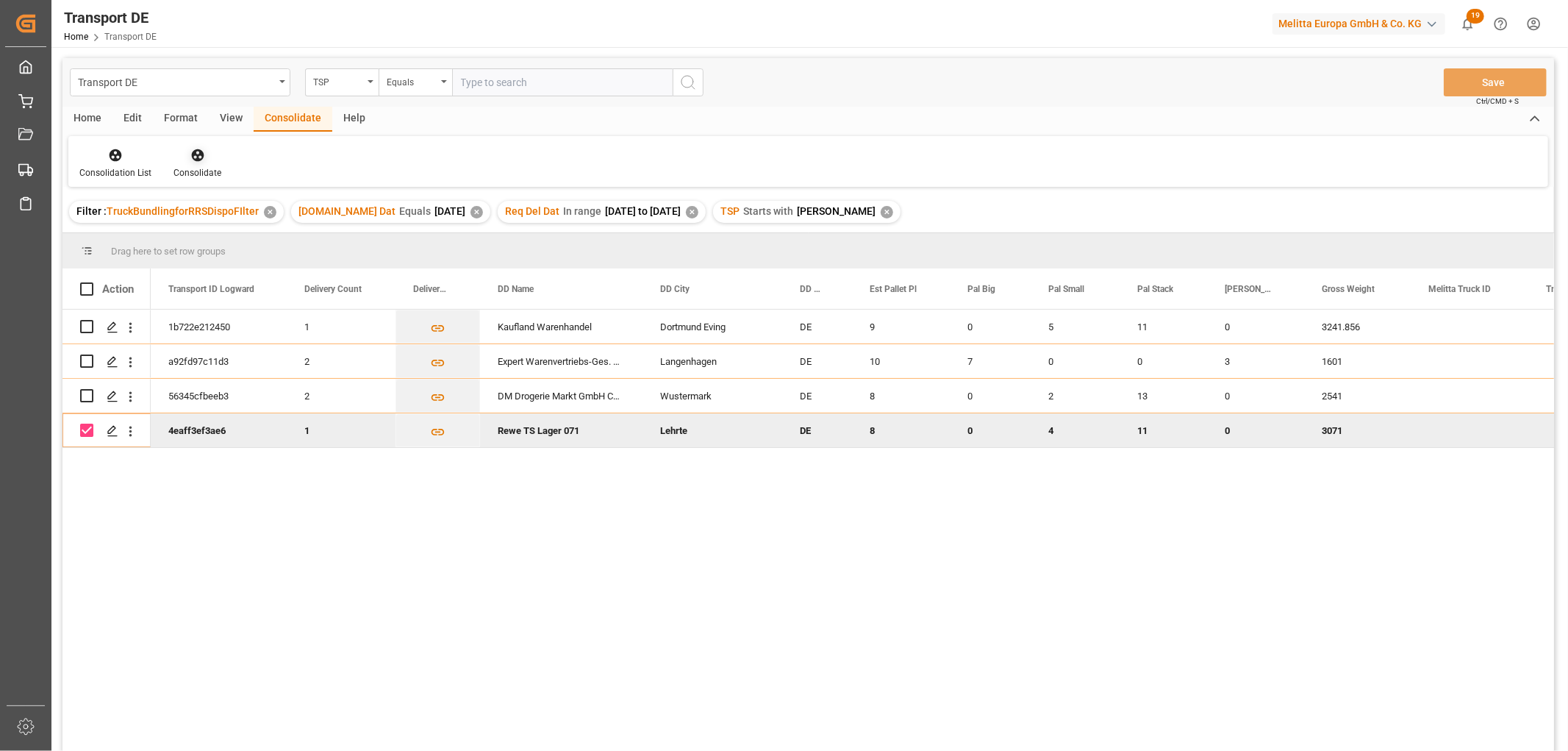
click at [202, 152] on icon at bounding box center [198, 155] width 15 height 15
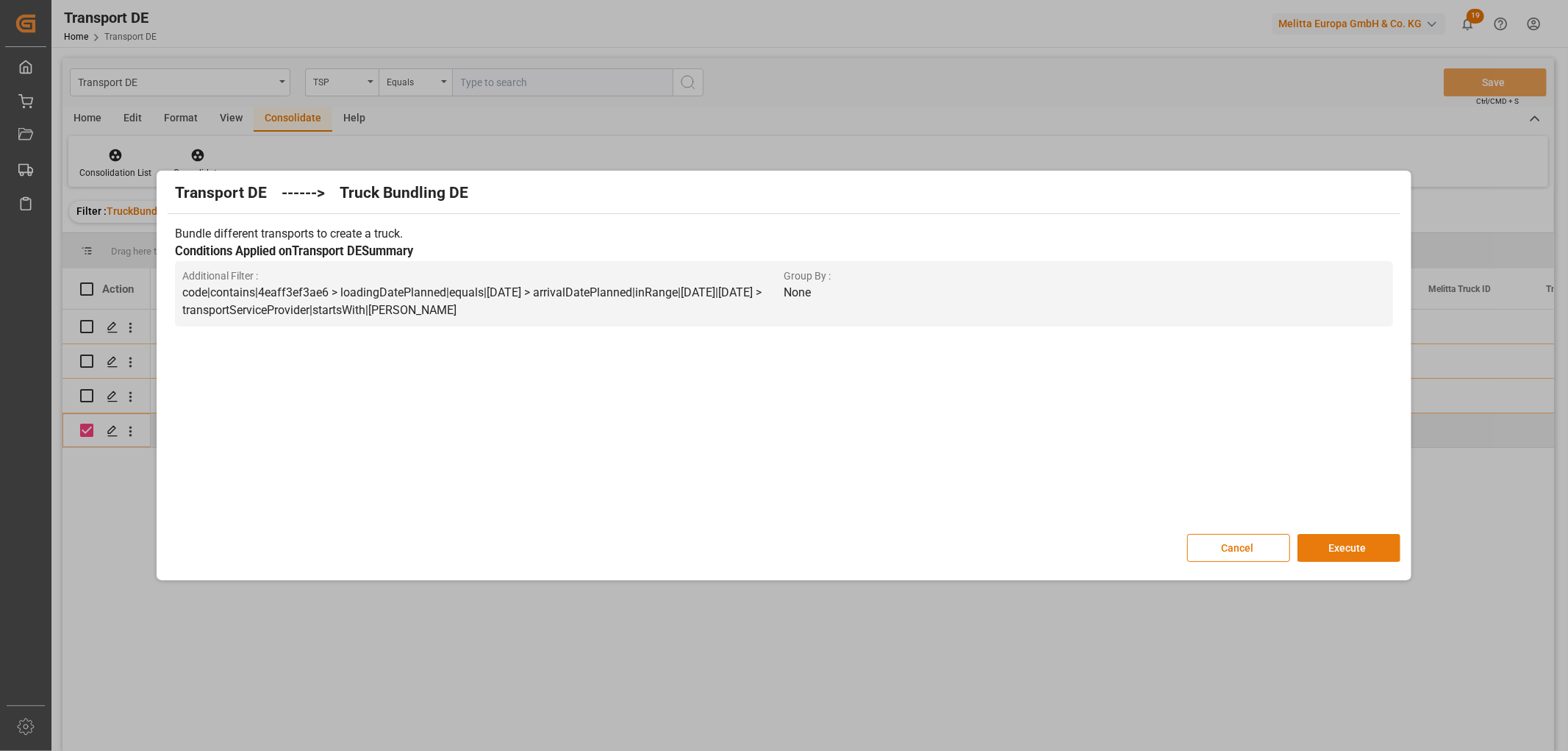
click at [1356, 552] on button "Execute" at bounding box center [1349, 547] width 103 height 28
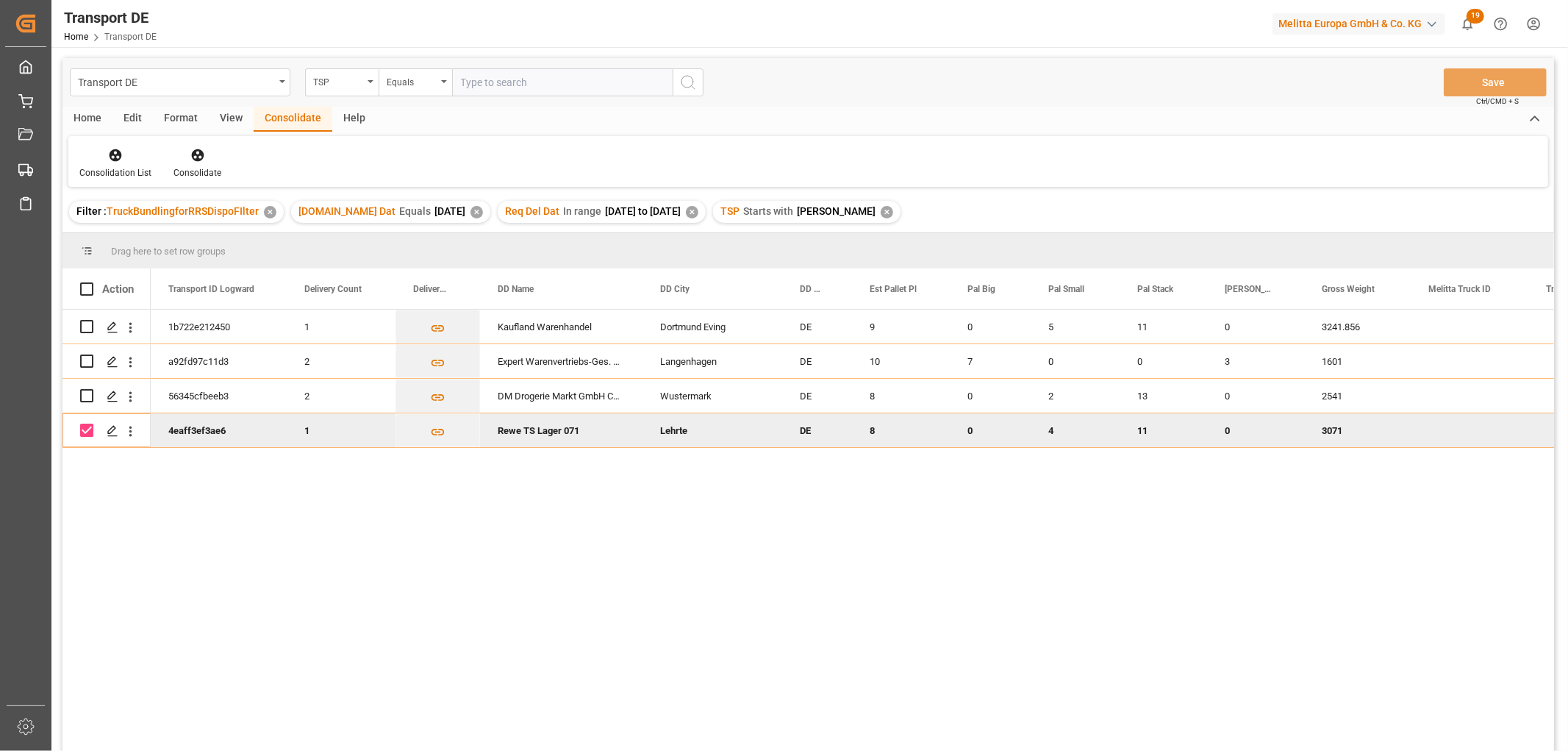
click at [84, 430] on input "Press Space to toggle row selection (checked)" at bounding box center [87, 430] width 14 height 14
checkbox input "false"
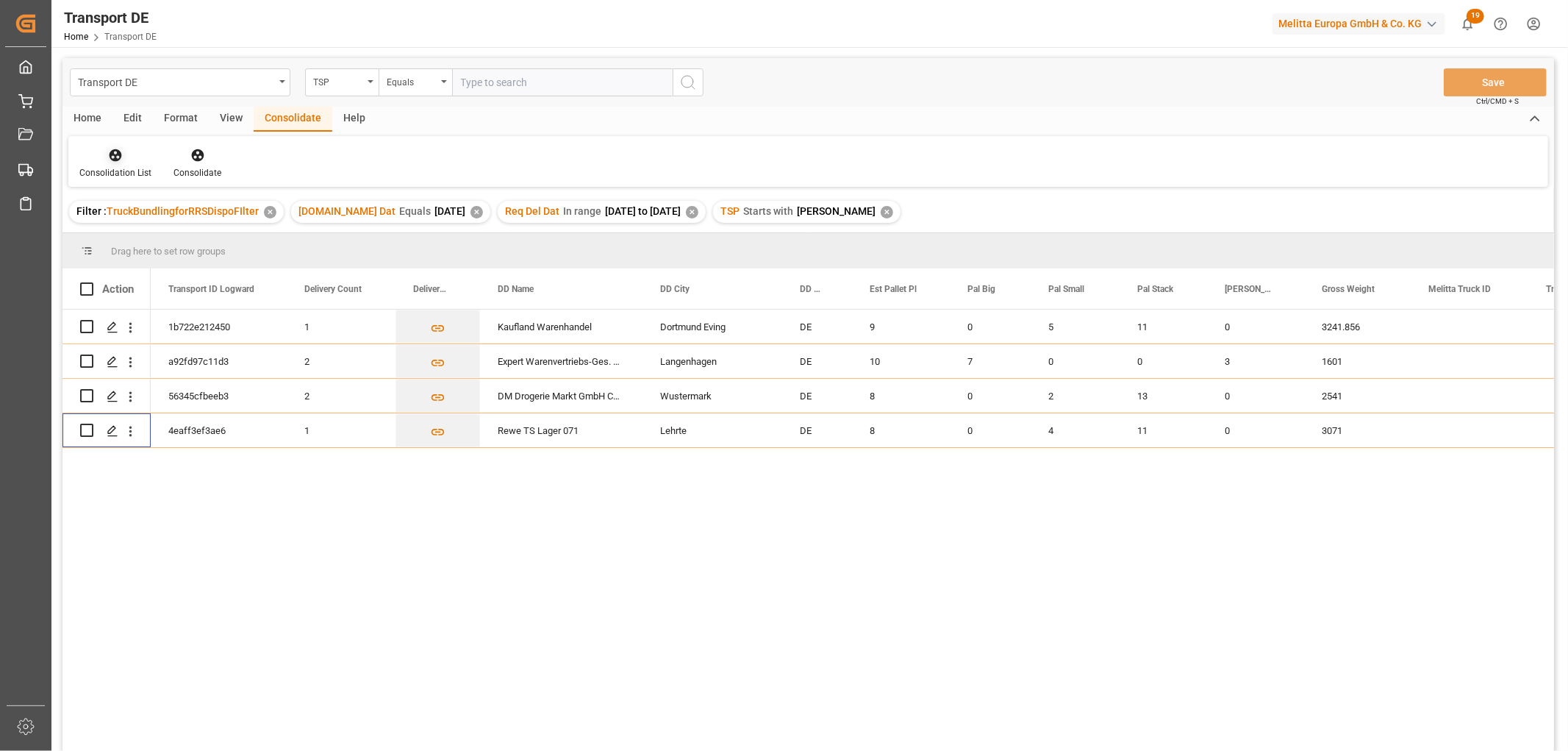
click at [113, 158] on icon at bounding box center [116, 155] width 13 height 13
click at [138, 236] on div "Transport DE TSP Equals Save Ctrl/CMD + S Home Edit Format View Consolidate Hel…" at bounding box center [808, 424] width 1492 height 731
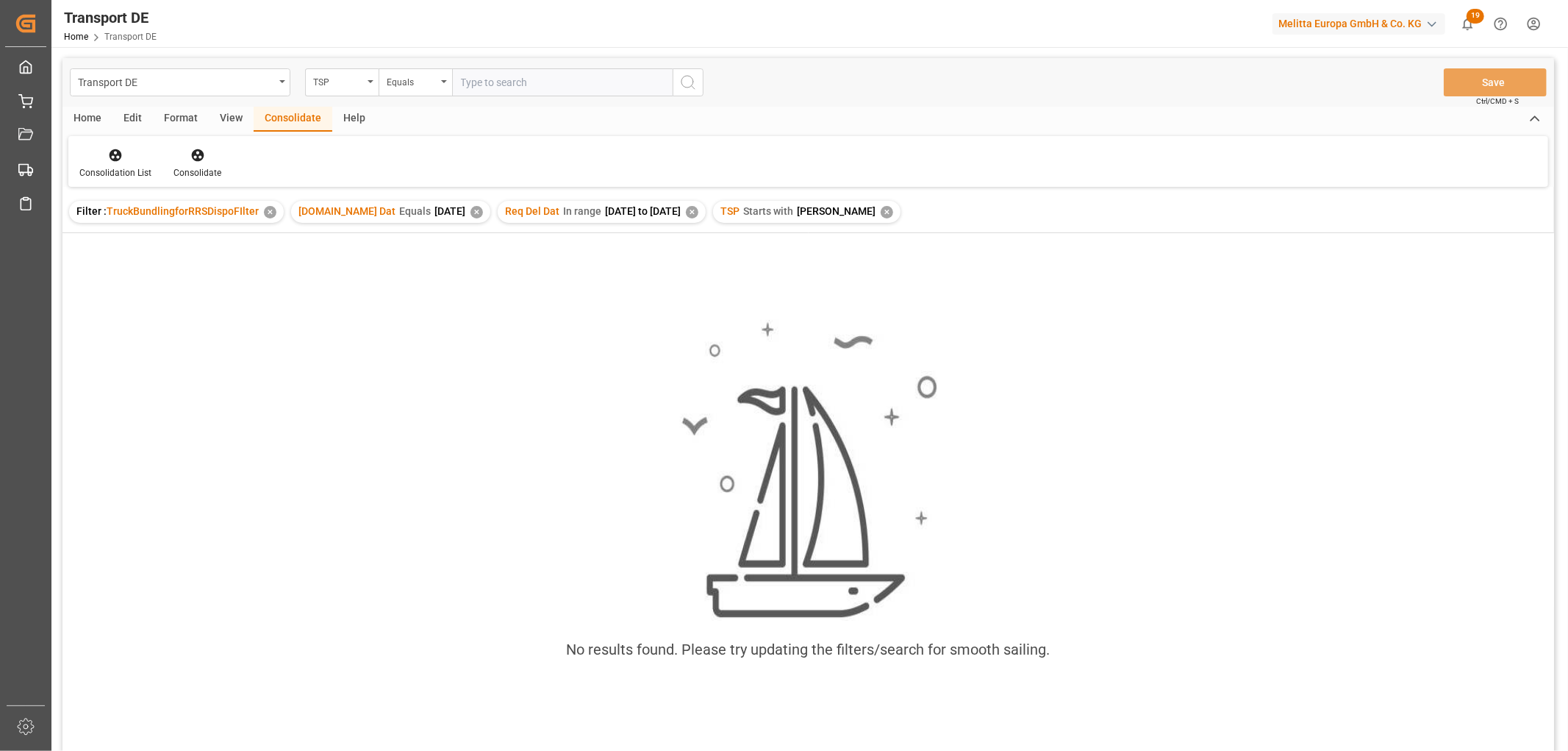
click at [881, 213] on div "✕" at bounding box center [887, 212] width 13 height 13
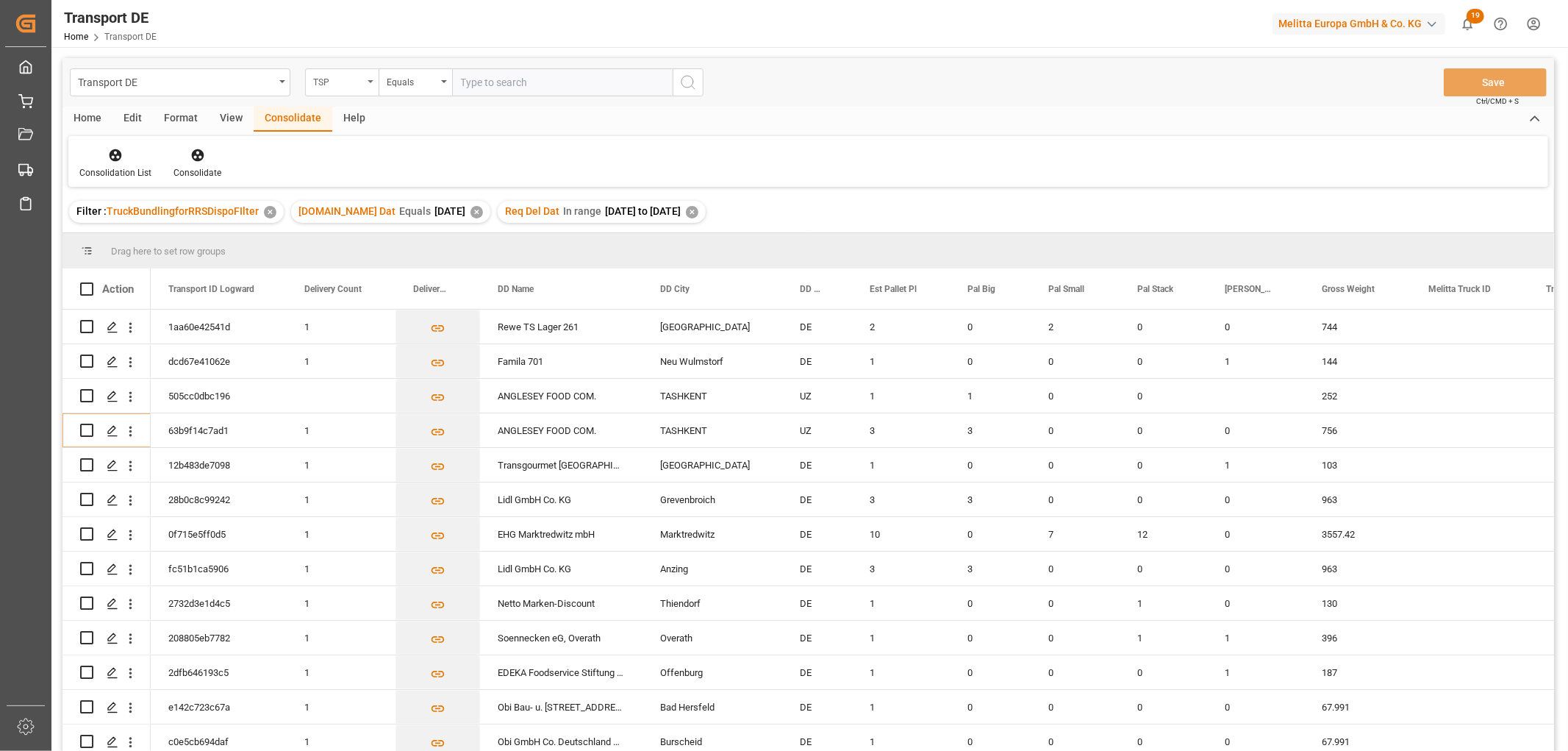
click at [327, 80] on div "TSP" at bounding box center [338, 81] width 50 height 17
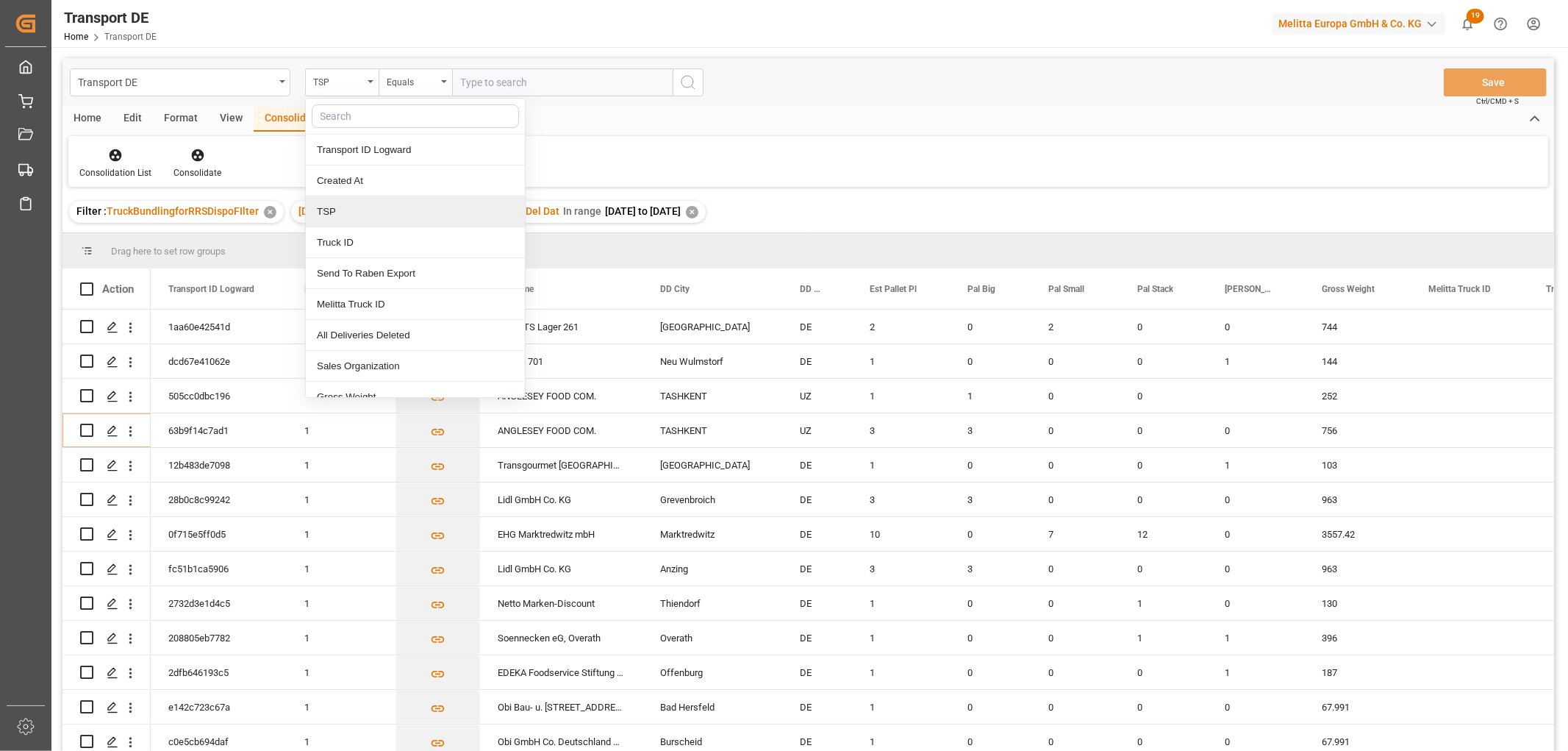
click at [333, 217] on div "TSP" at bounding box center [415, 211] width 219 height 31
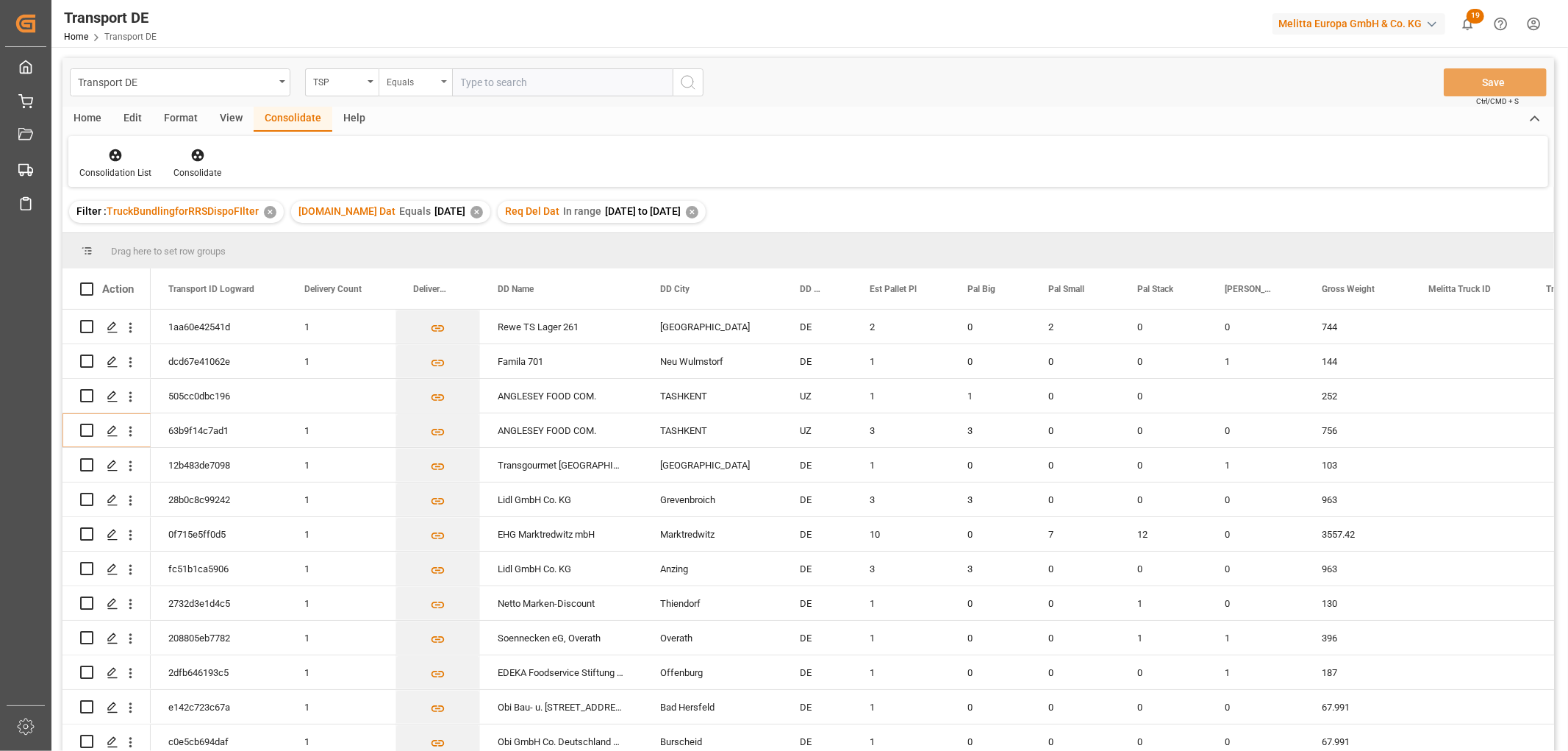
click at [415, 84] on div "Equals" at bounding box center [412, 81] width 50 height 17
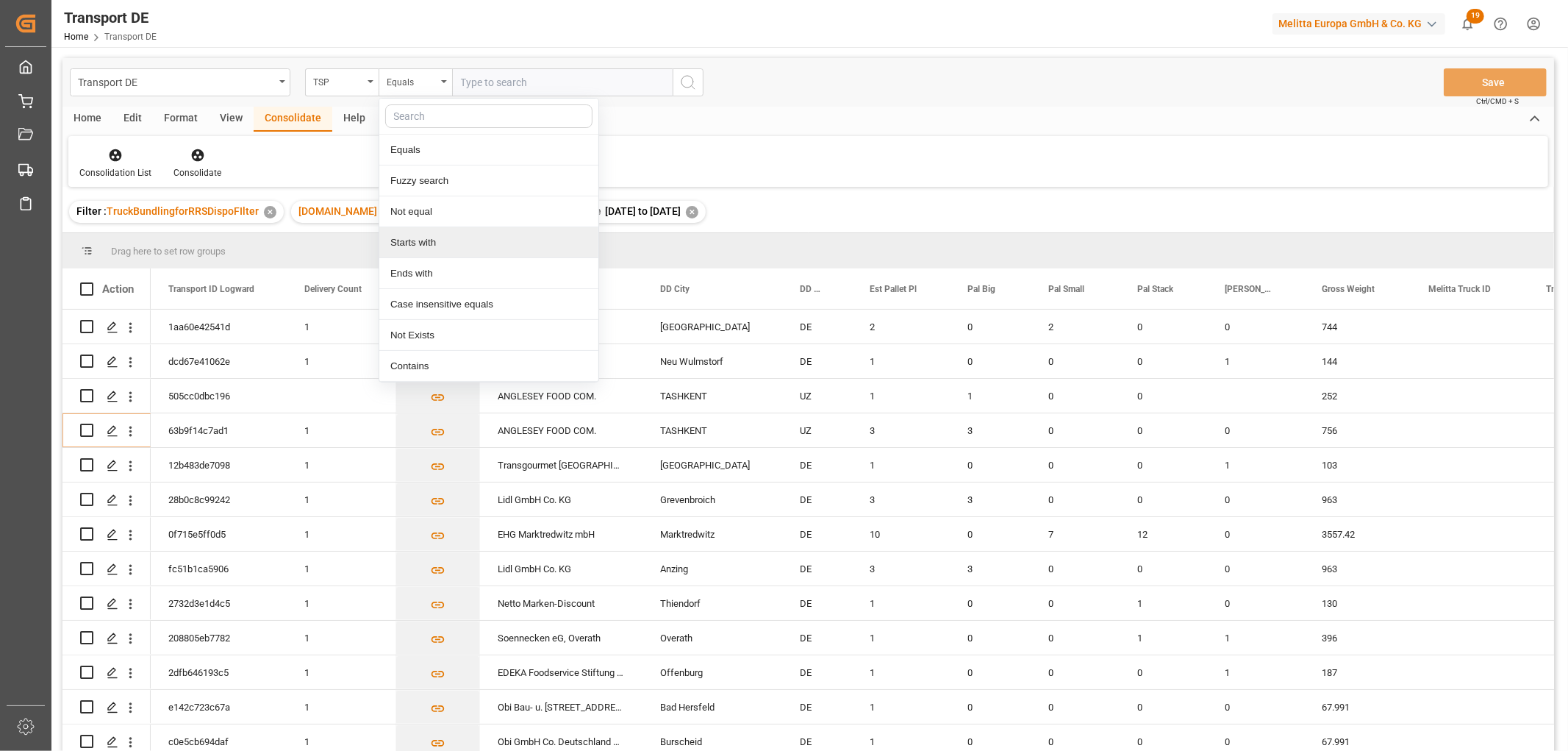
click at [415, 245] on div "Starts with" at bounding box center [488, 242] width 219 height 31
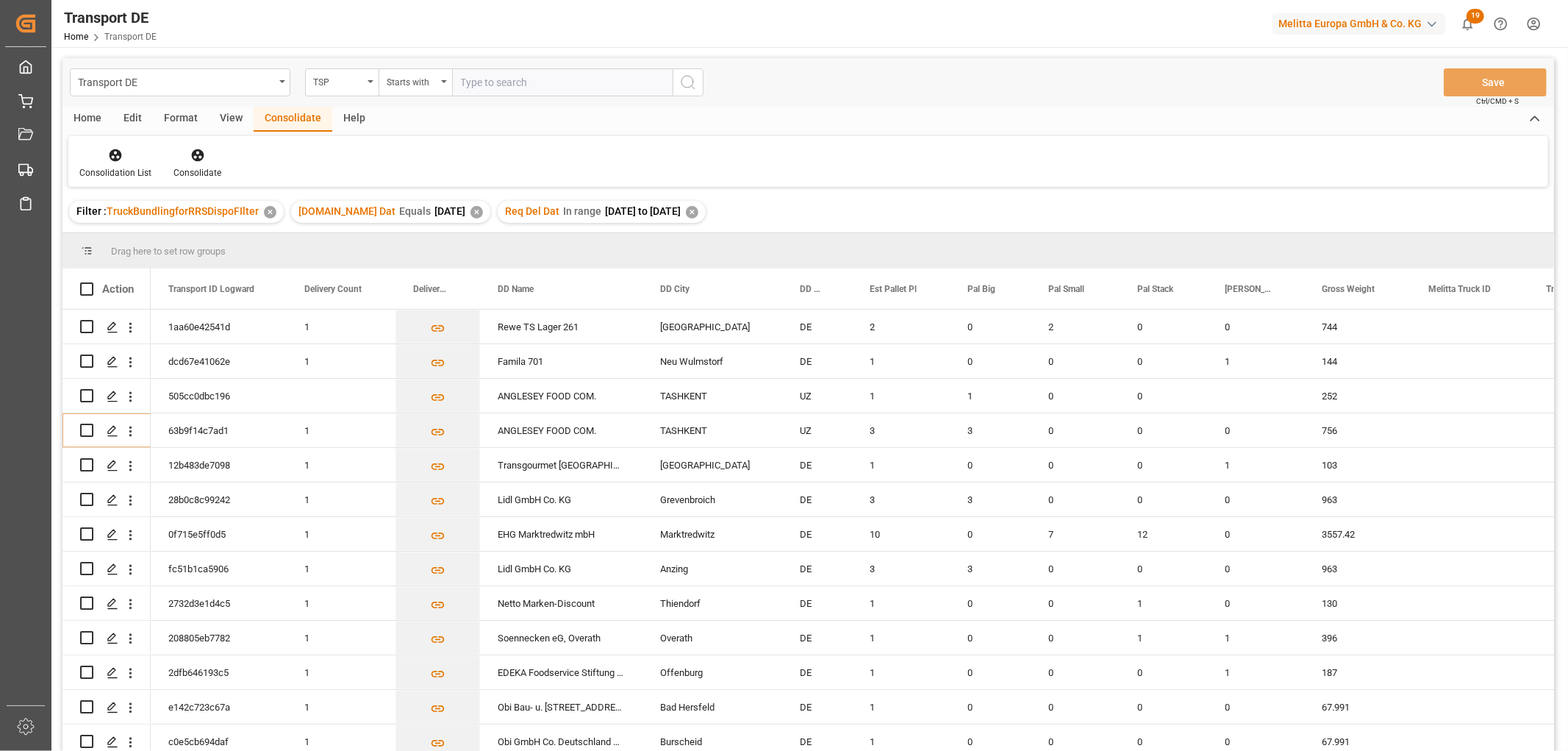
click at [494, 77] on input "text" at bounding box center [562, 82] width 220 height 28
type input "Hartmann"
click at [688, 81] on icon "search button" at bounding box center [688, 82] width 17 height 17
click at [111, 151] on icon at bounding box center [116, 155] width 13 height 13
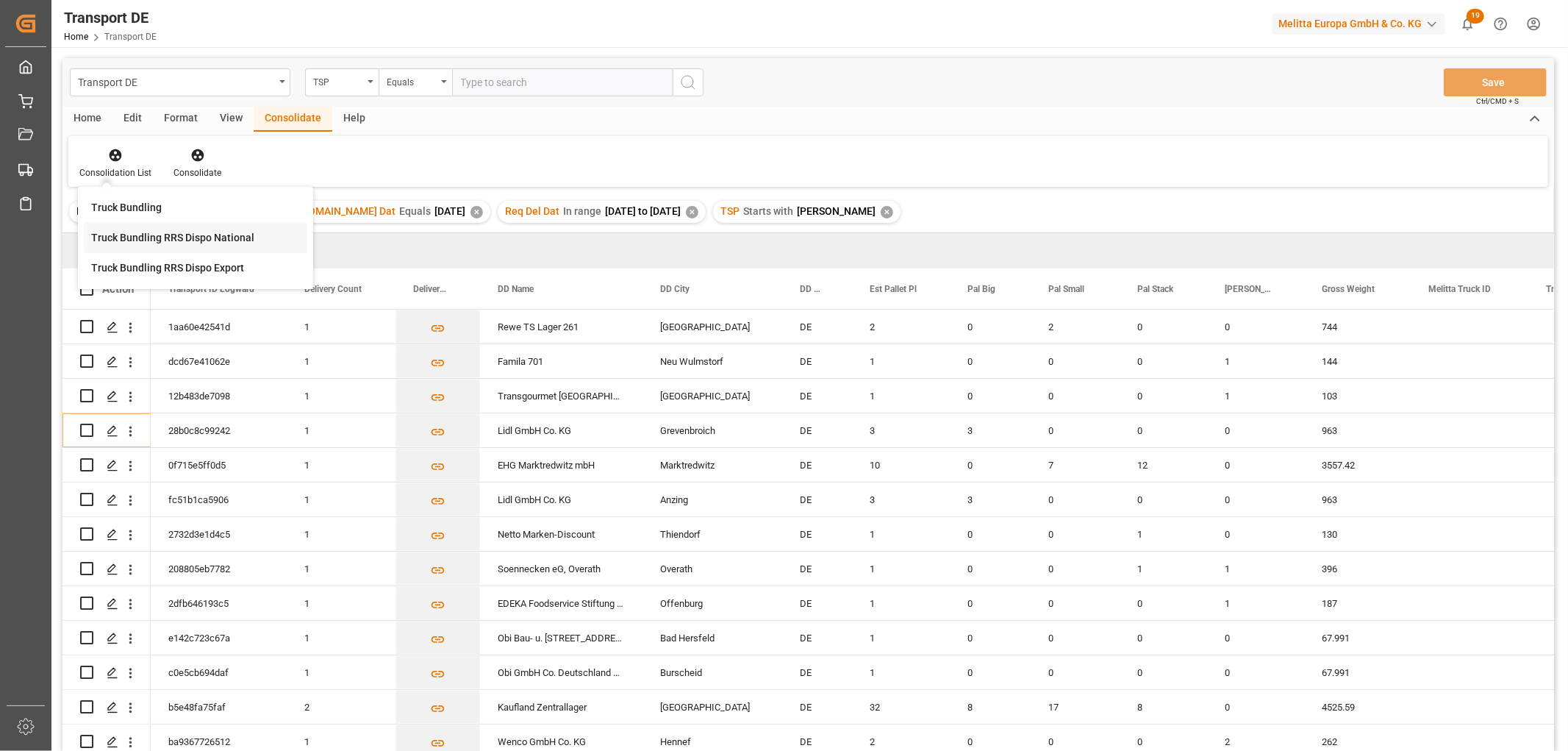
click at [126, 237] on div "Transport DE TSP Equals Save Ctrl/CMD + S Home Edit Format View Consolidate Hel…" at bounding box center [808, 424] width 1492 height 731
click at [87, 114] on div "Home" at bounding box center [87, 119] width 50 height 25
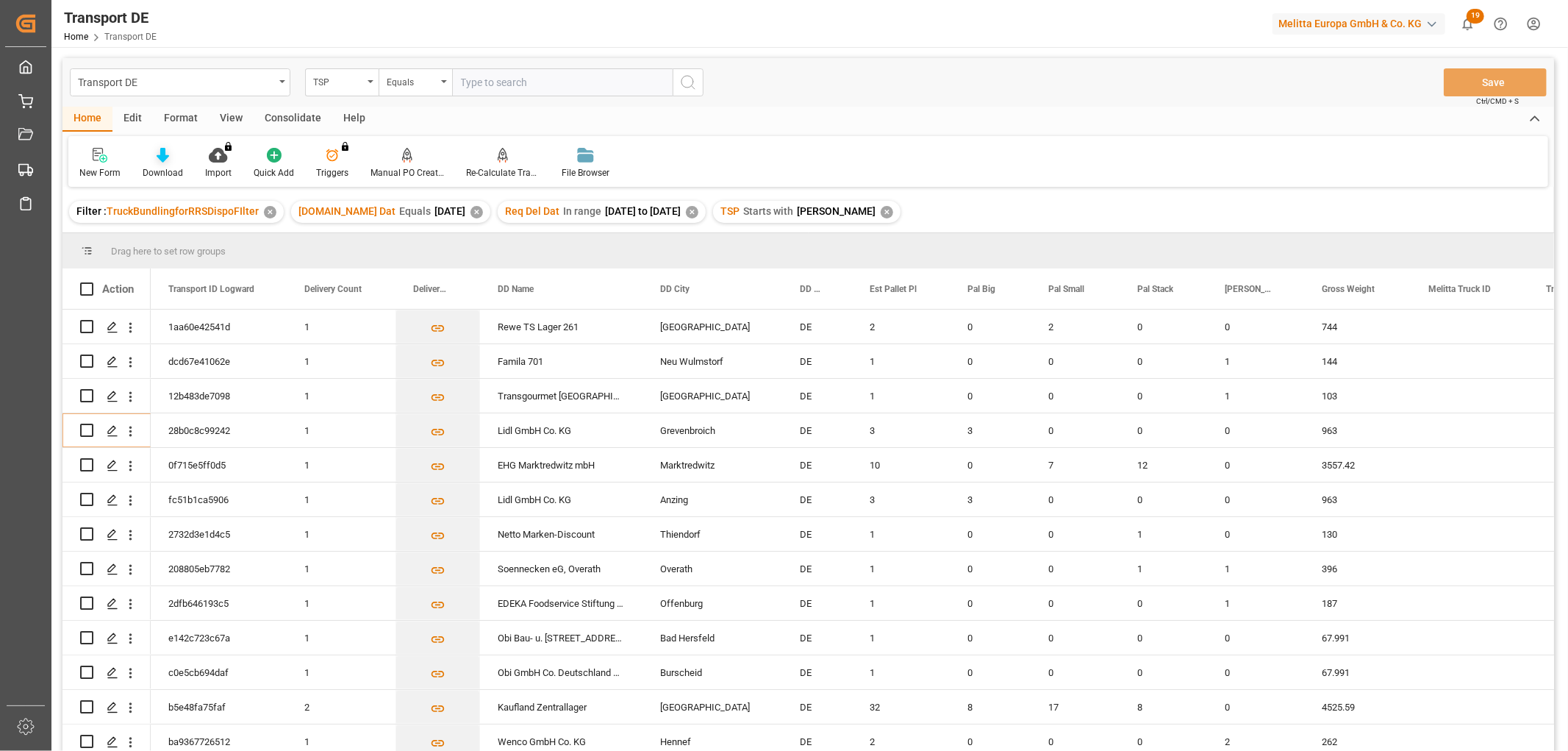
click at [160, 156] on icon at bounding box center [163, 155] width 13 height 15
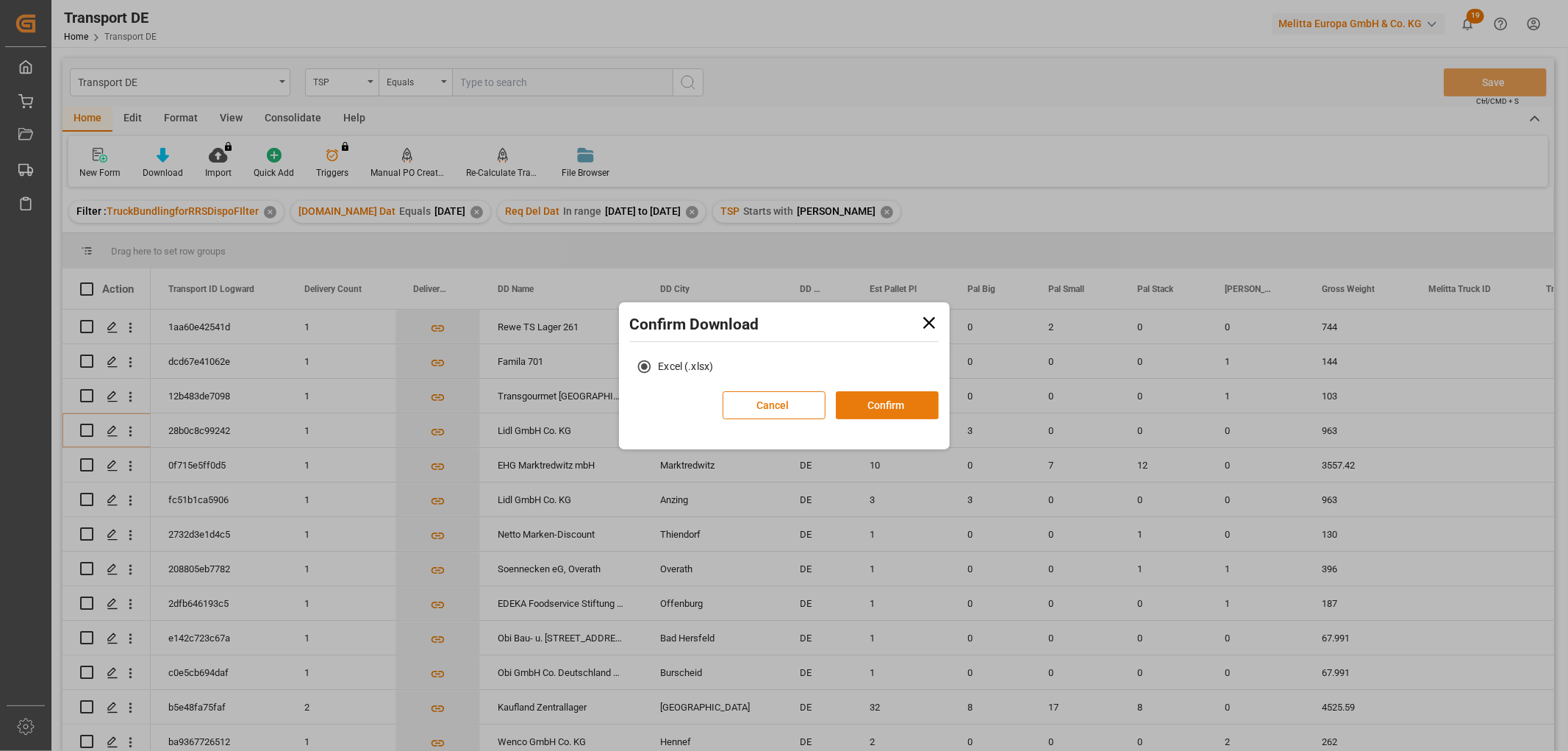
click at [878, 400] on button "Confirm" at bounding box center [887, 405] width 103 height 28
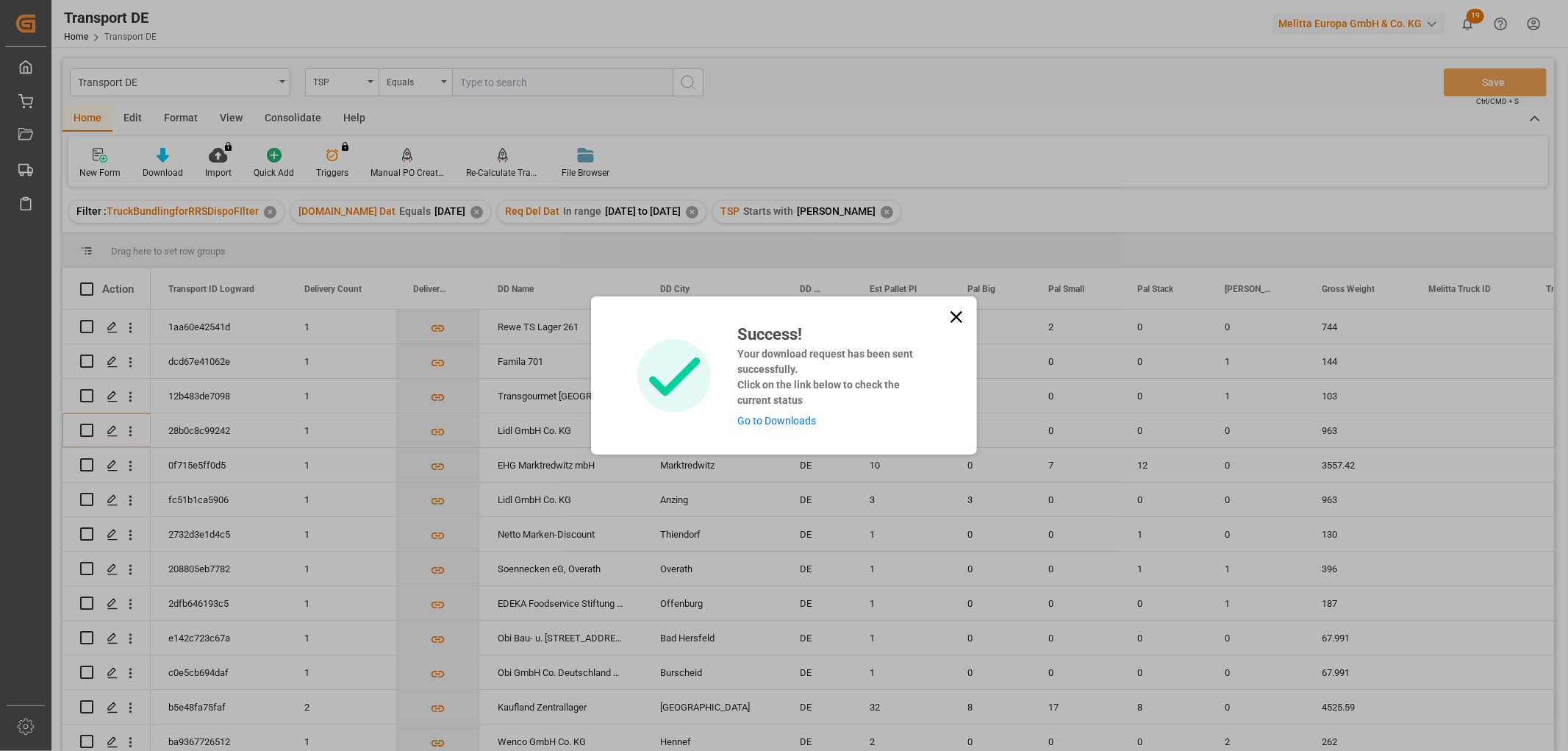
click at [784, 418] on link "Go to Downloads" at bounding box center [776, 421] width 79 height 12
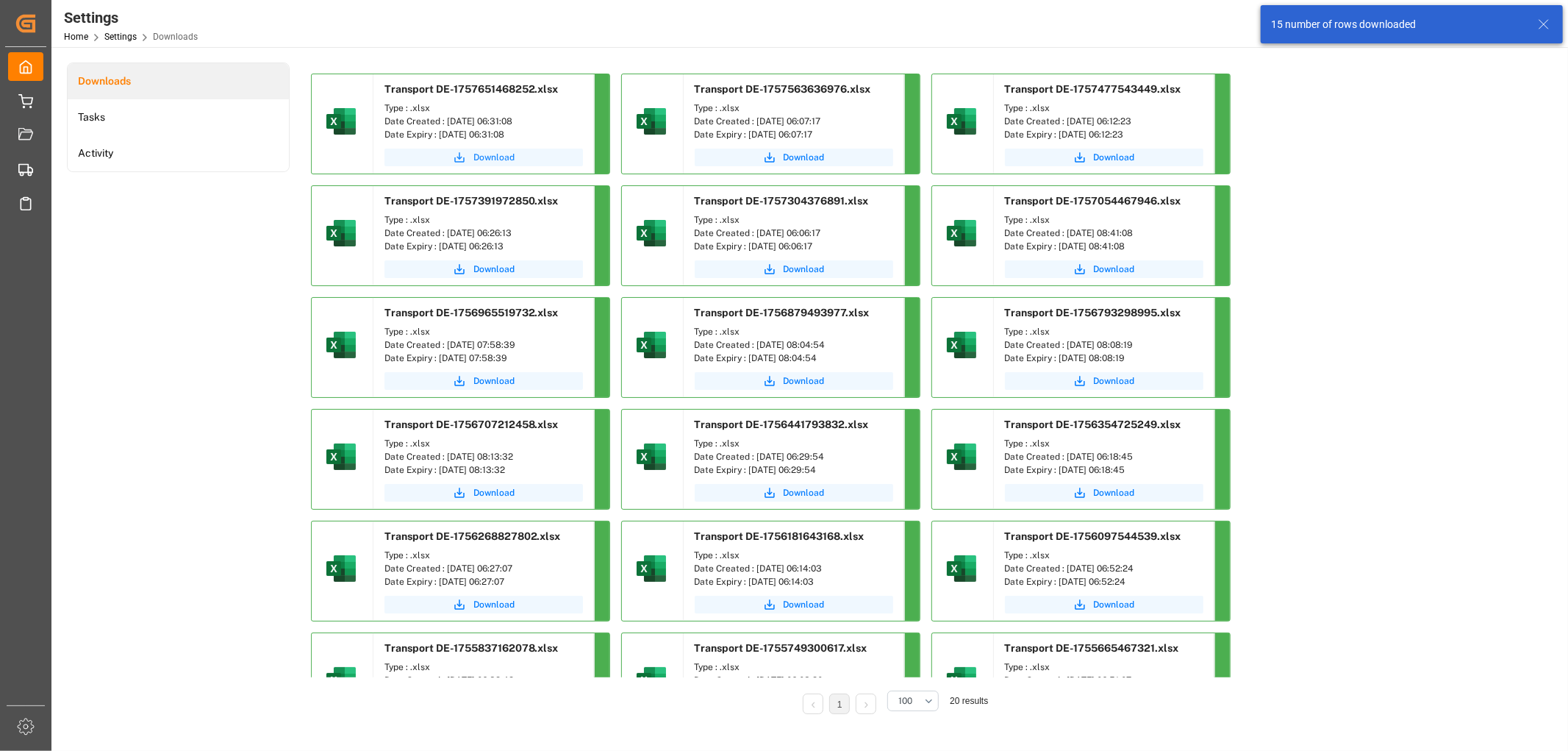
click at [490, 157] on span "Download" at bounding box center [494, 157] width 41 height 14
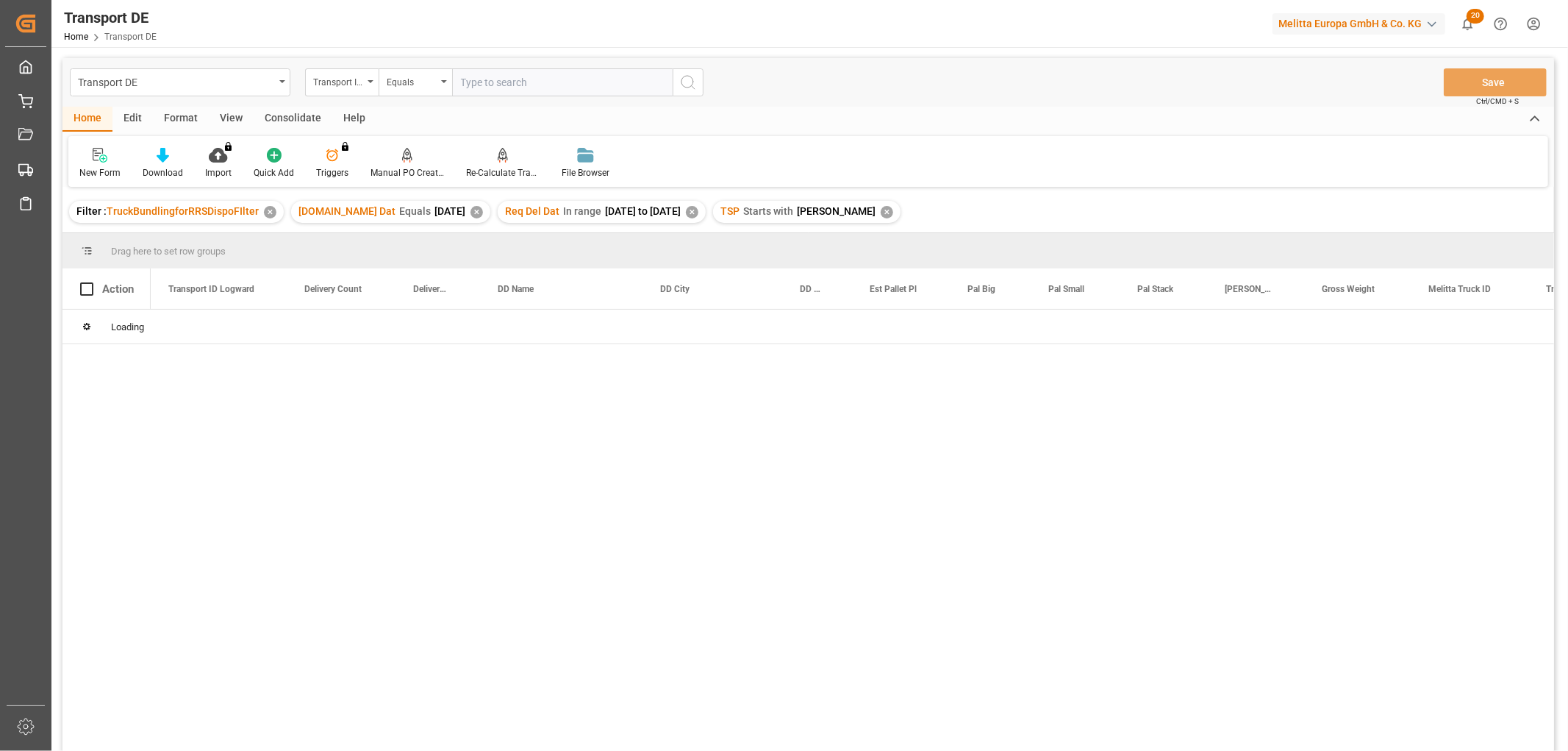
click at [289, 114] on div "Consolidate" at bounding box center [293, 119] width 79 height 25
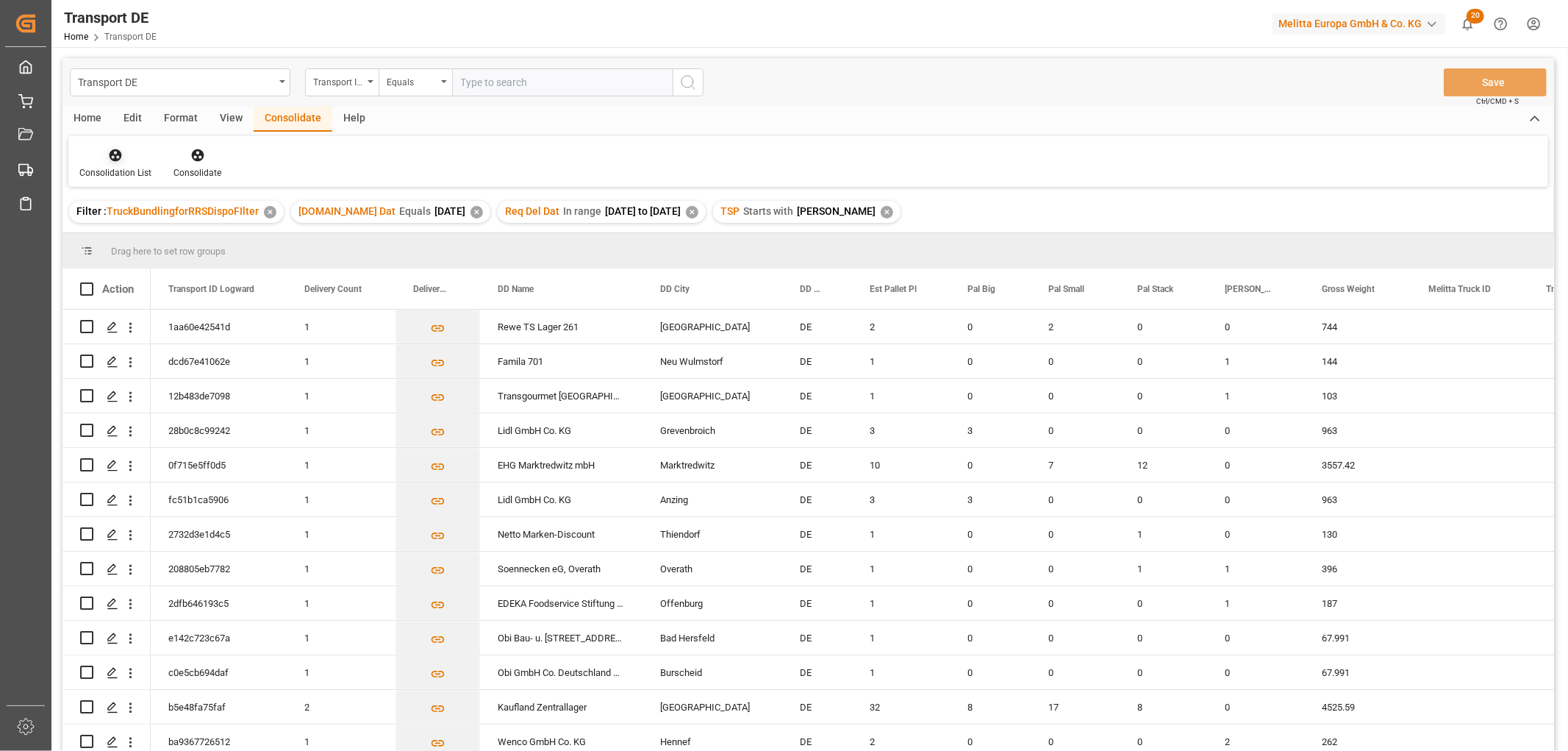
click at [114, 153] on icon at bounding box center [116, 155] width 15 height 15
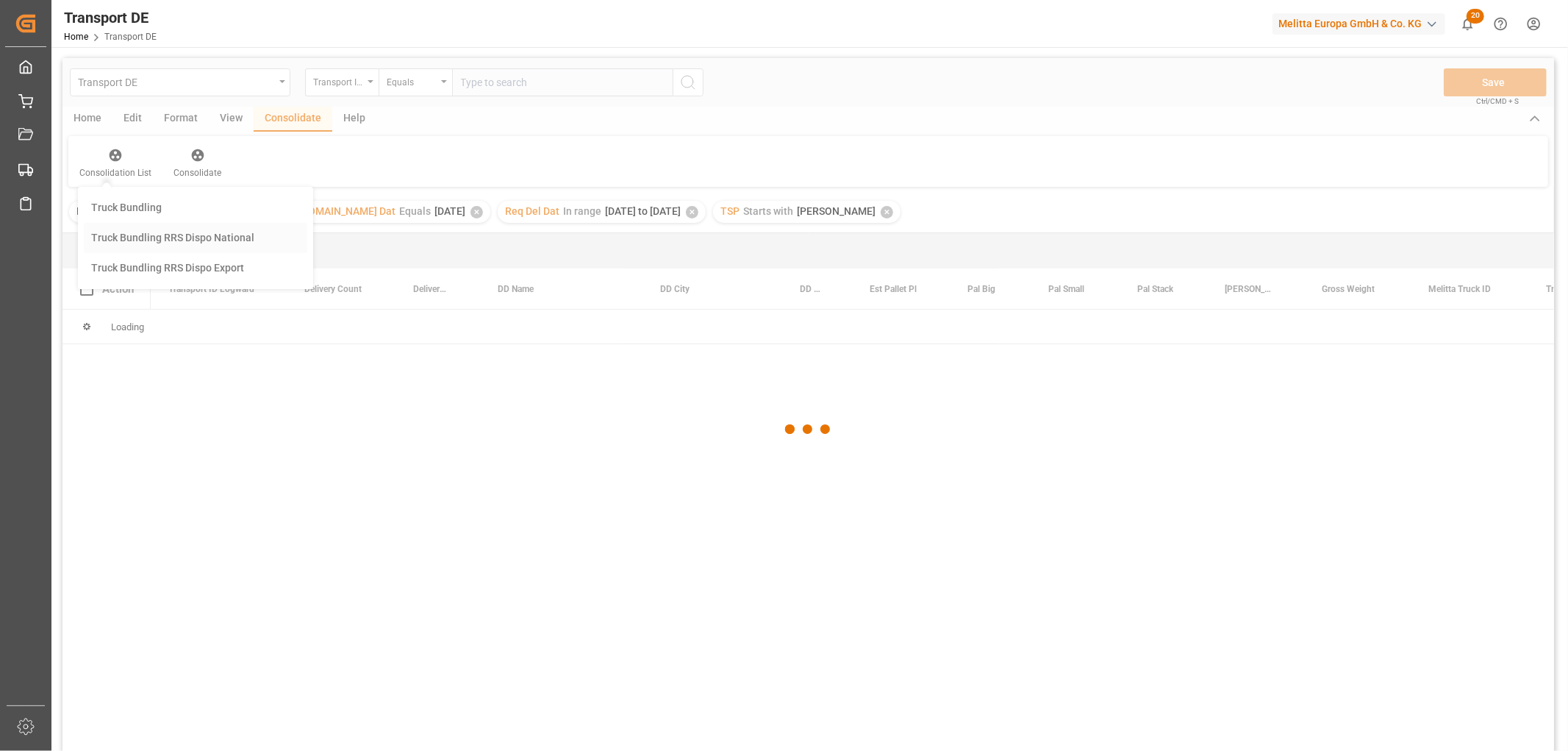
click at [141, 236] on div "Transport DE Transport ID Logward Equals Save Ctrl/CMD + S Home Edit Format Vie…" at bounding box center [808, 424] width 1492 height 731
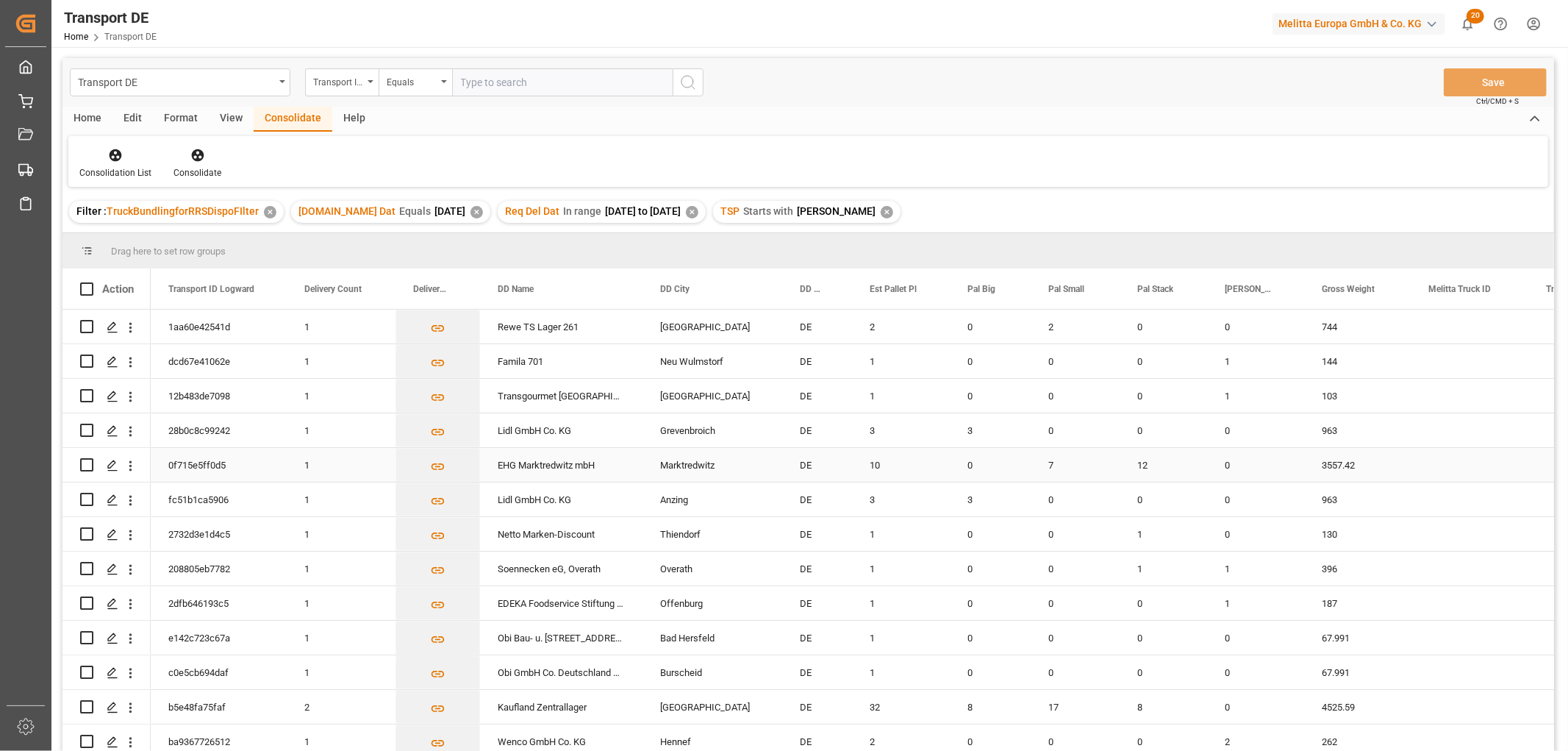
click at [84, 464] on input "Press Space to toggle row selection (unchecked)" at bounding box center [87, 465] width 14 height 14
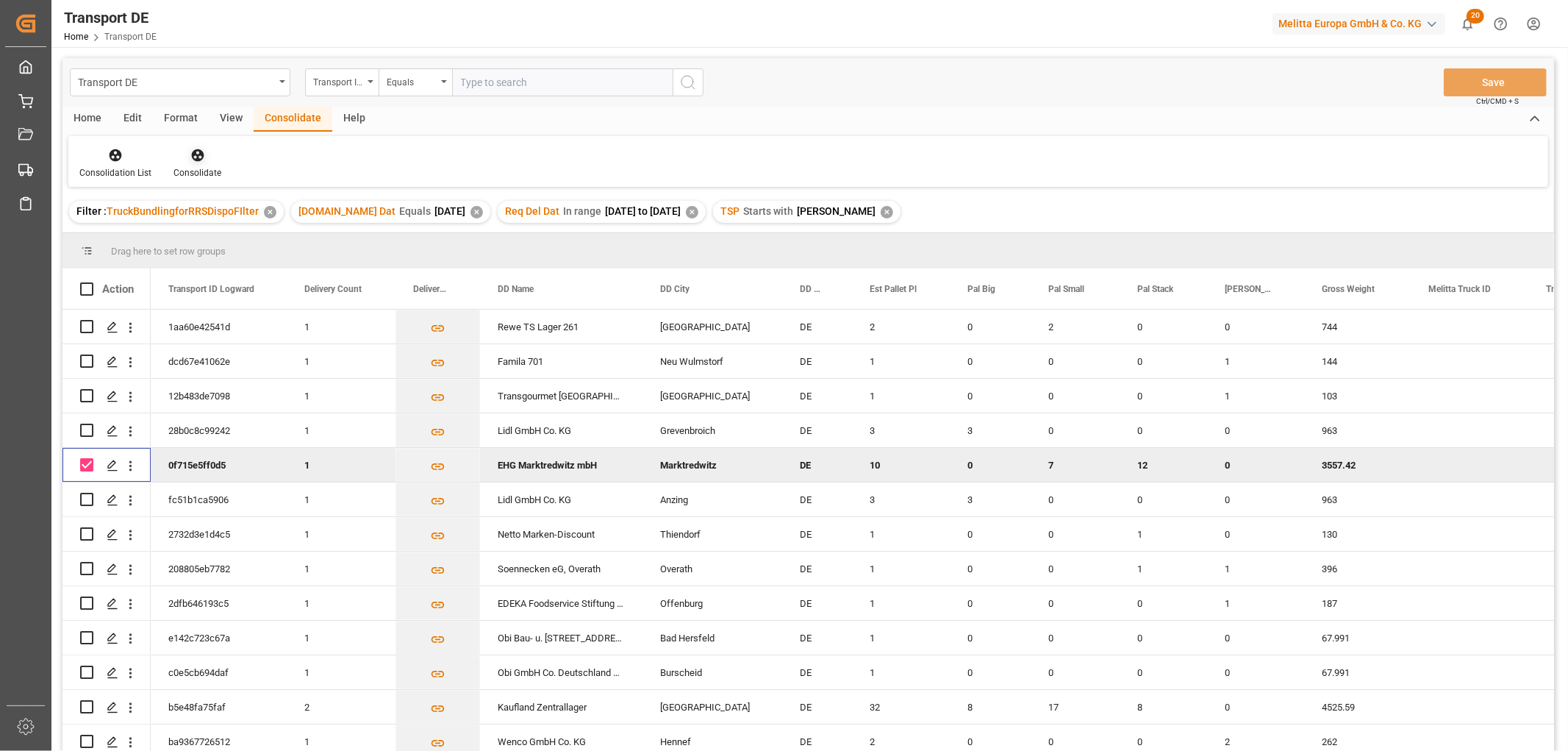
click at [192, 151] on icon at bounding box center [197, 155] width 13 height 13
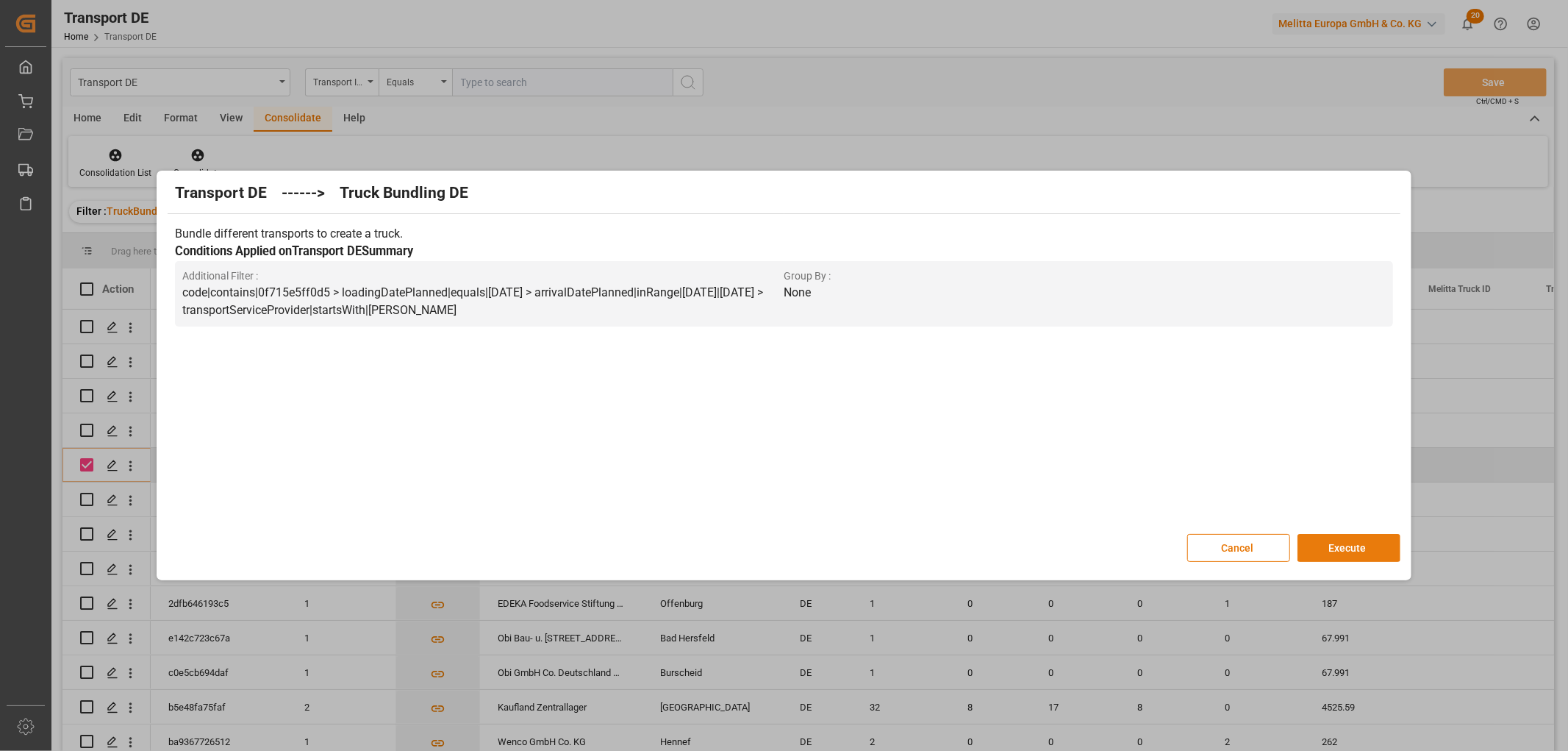
click at [1349, 546] on button "Execute" at bounding box center [1349, 547] width 103 height 28
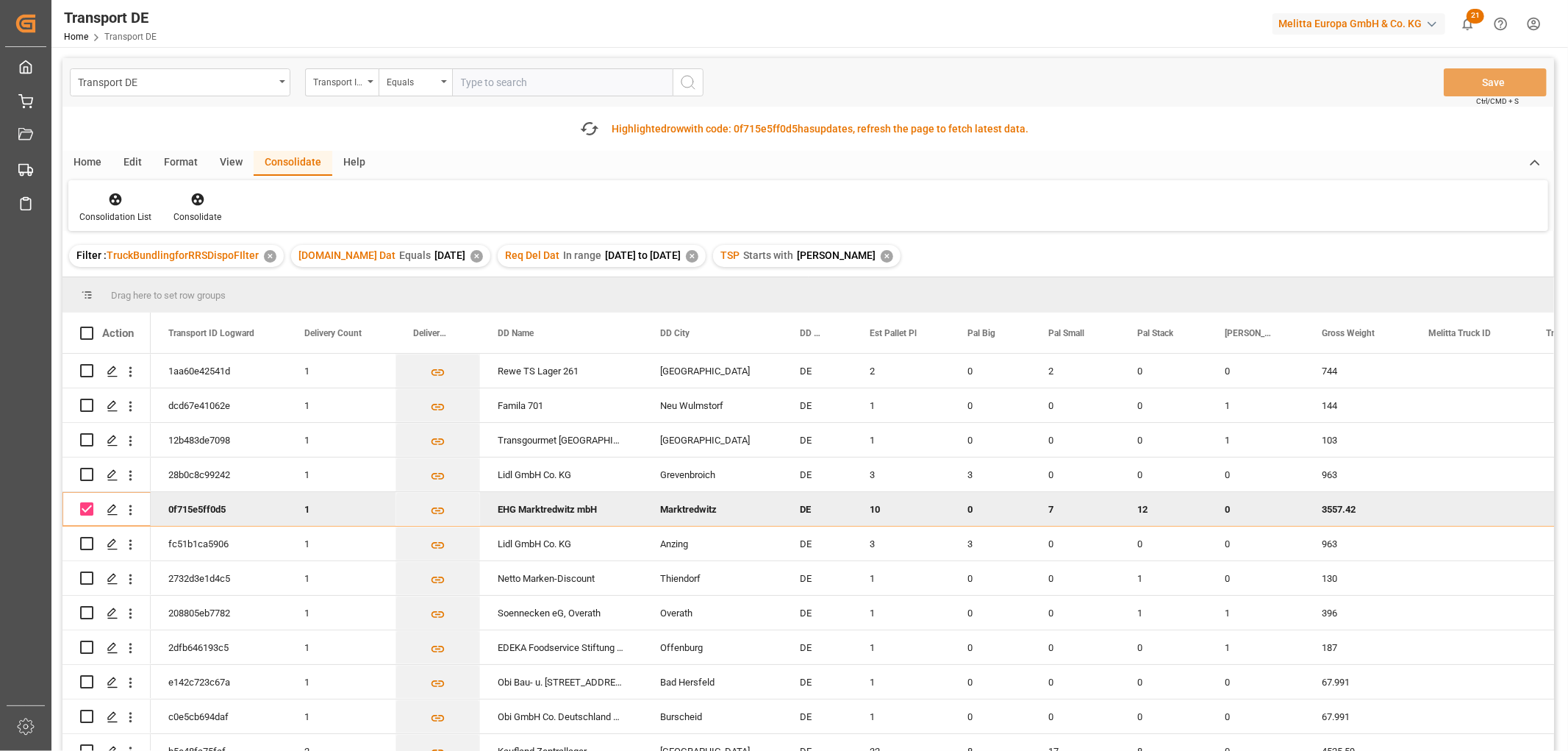
click at [89, 502] on input "Press Space to toggle row selection (checked)" at bounding box center [87, 509] width 14 height 14
checkbox input "false"
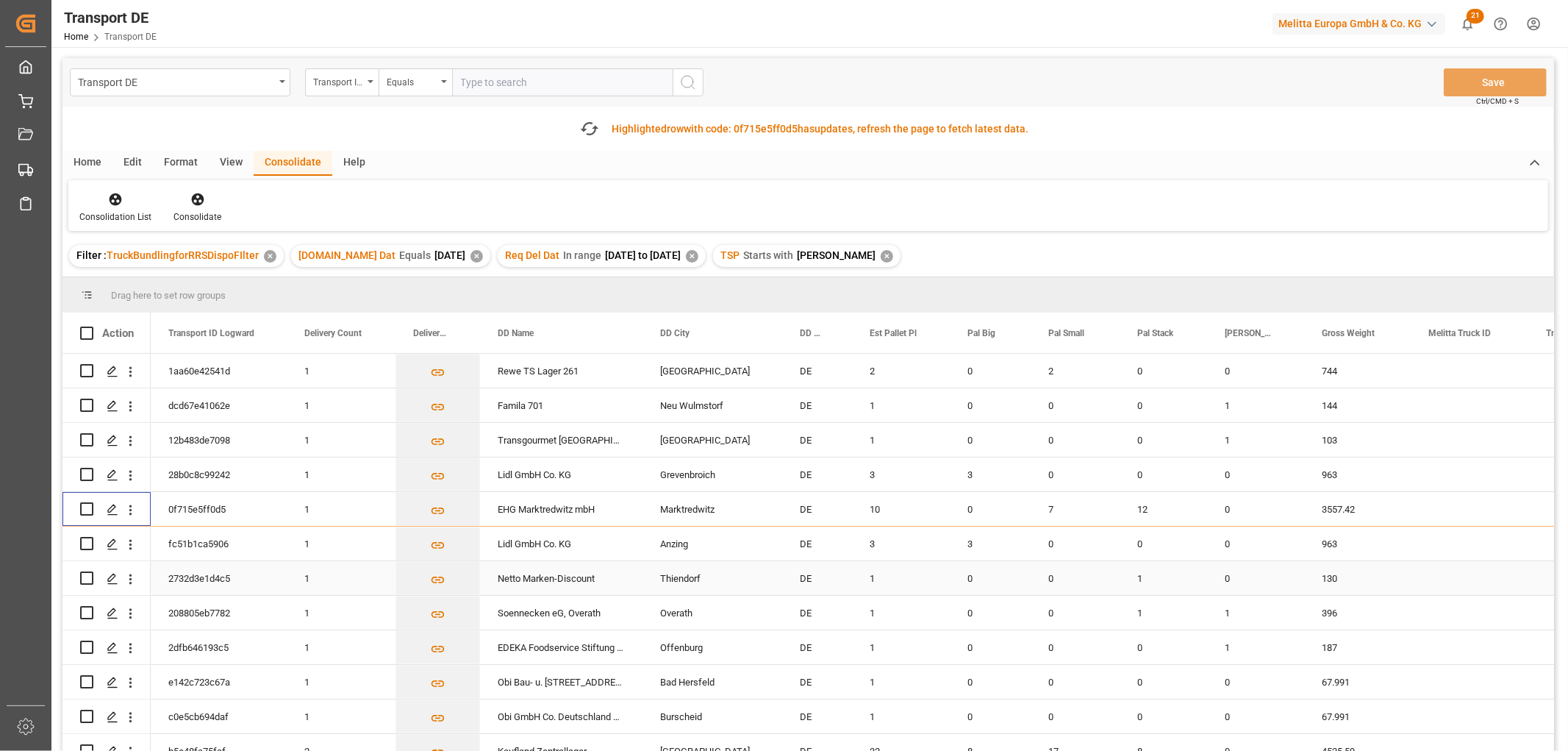
scroll to position [78, 0]
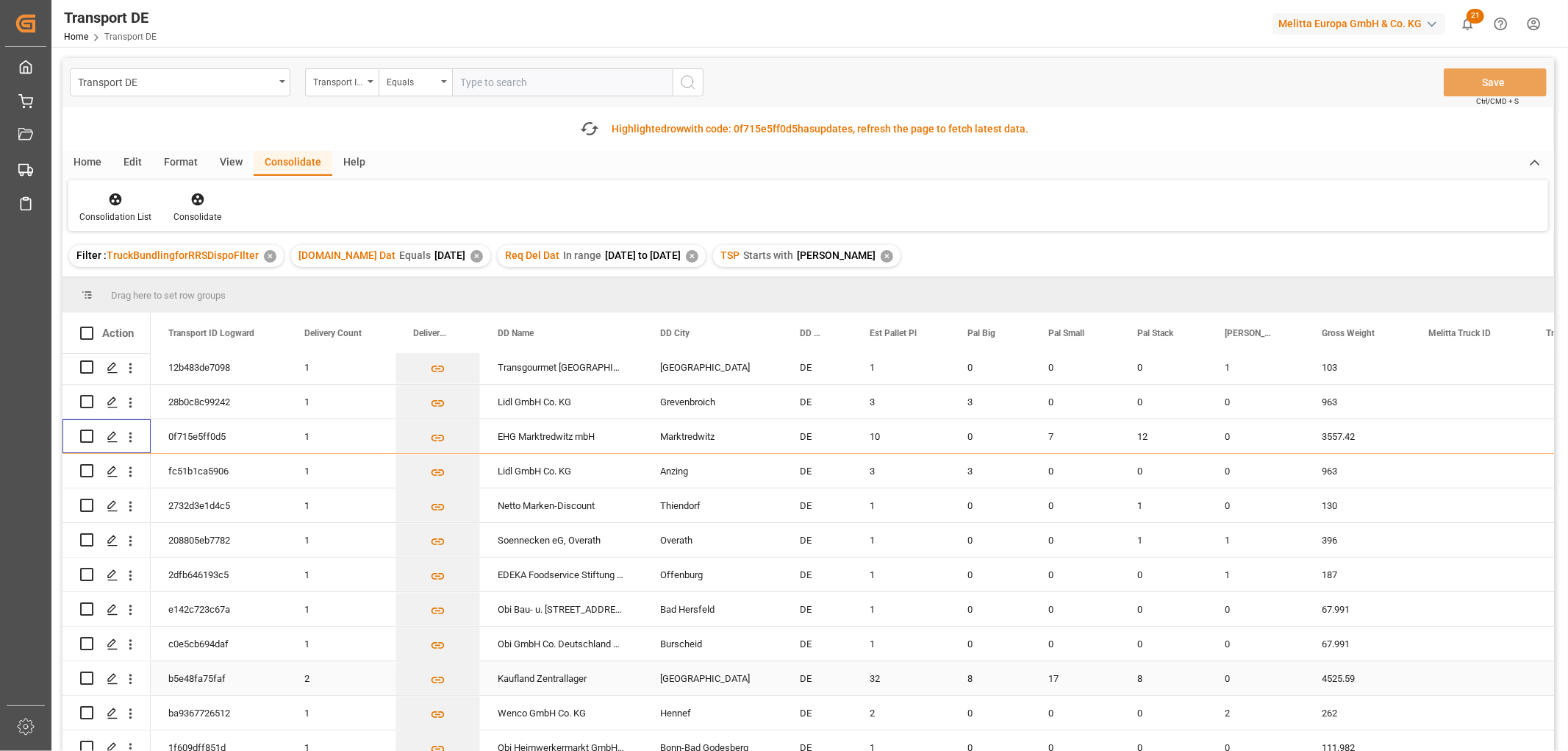
click at [90, 671] on input "Press Space to toggle row selection (unchecked)" at bounding box center [87, 678] width 14 height 14
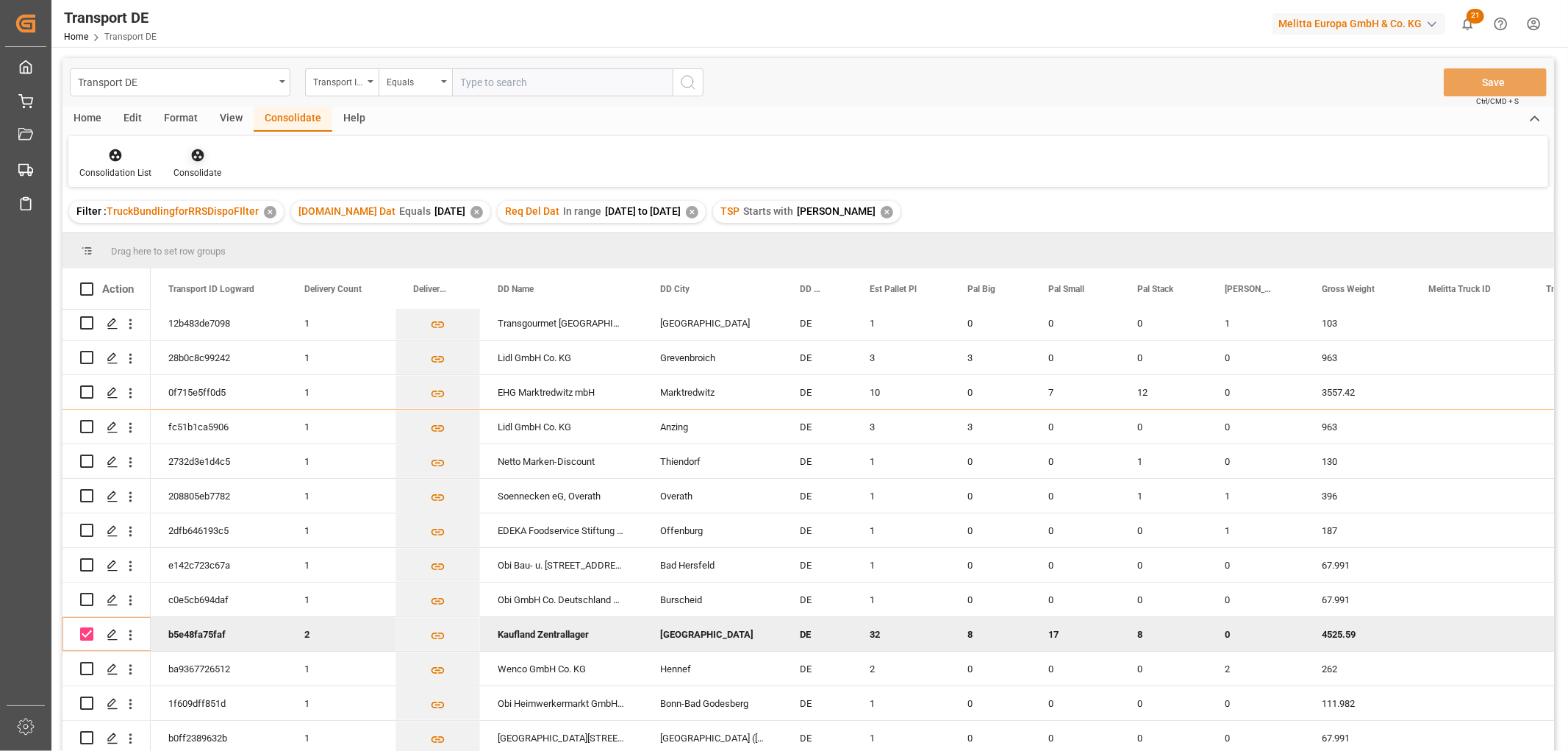
click at [197, 155] on icon at bounding box center [197, 155] width 13 height 13
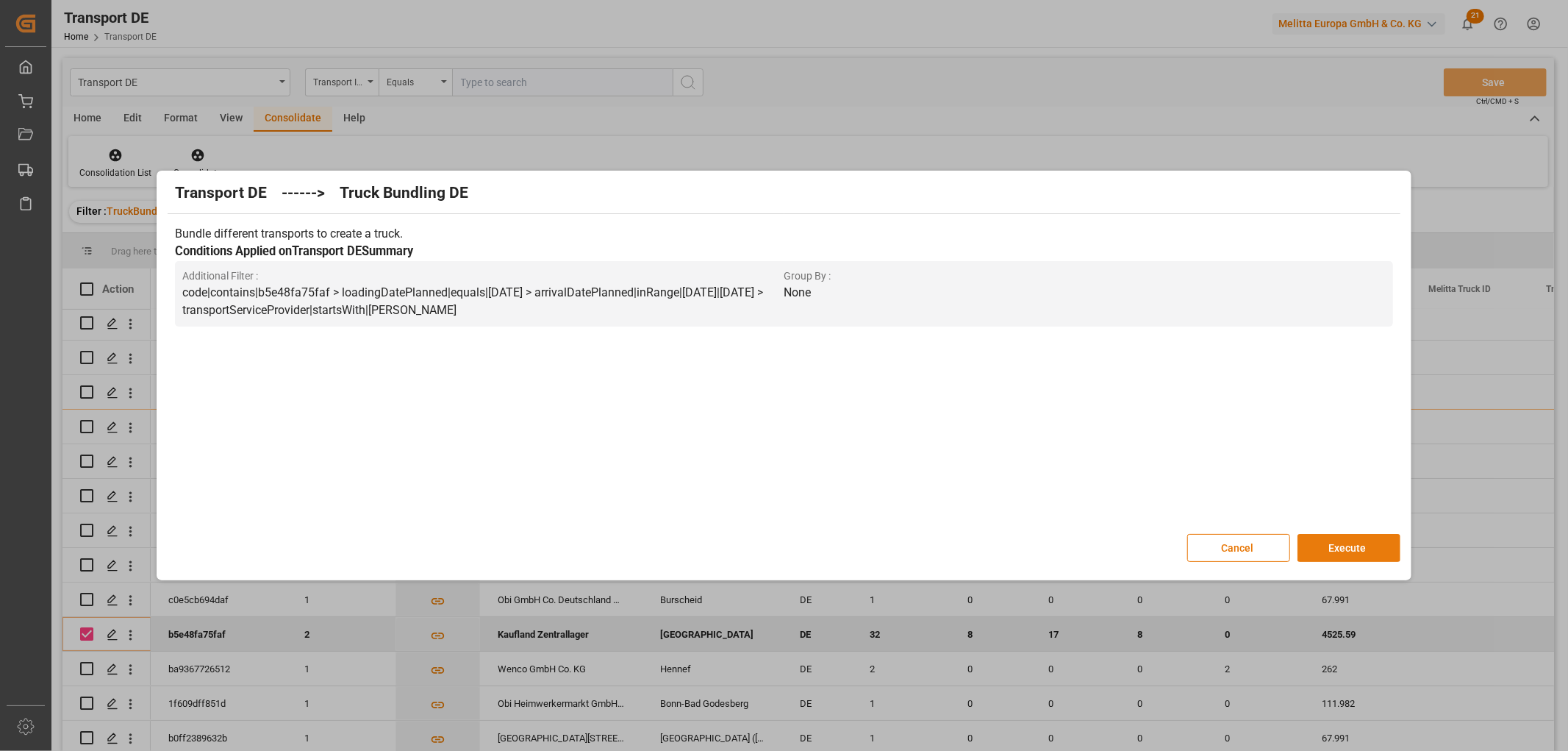
click at [1351, 548] on button "Execute" at bounding box center [1349, 547] width 103 height 28
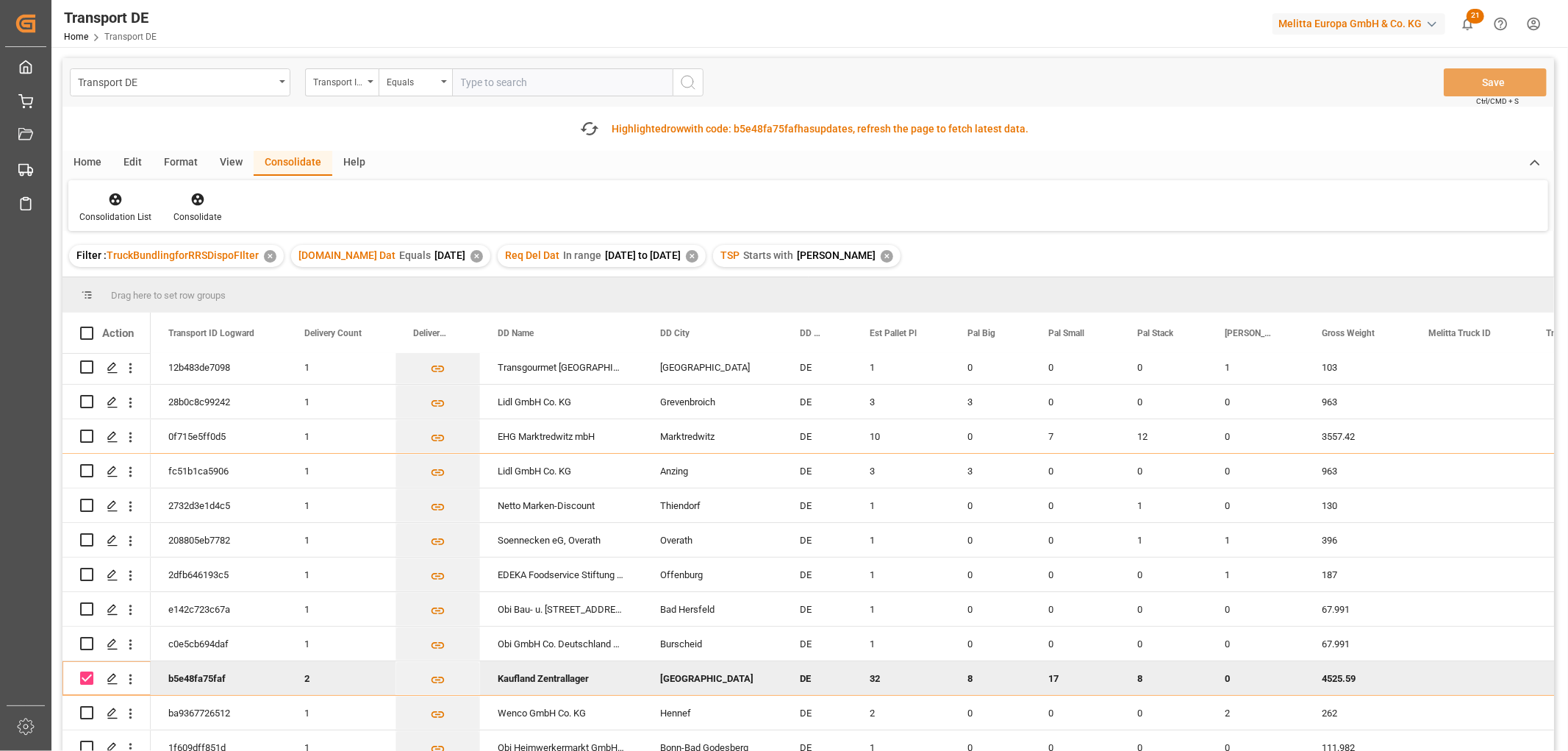
click at [89, 674] on input "Press Space to toggle row selection (checked)" at bounding box center [87, 678] width 14 height 14
checkbox input "false"
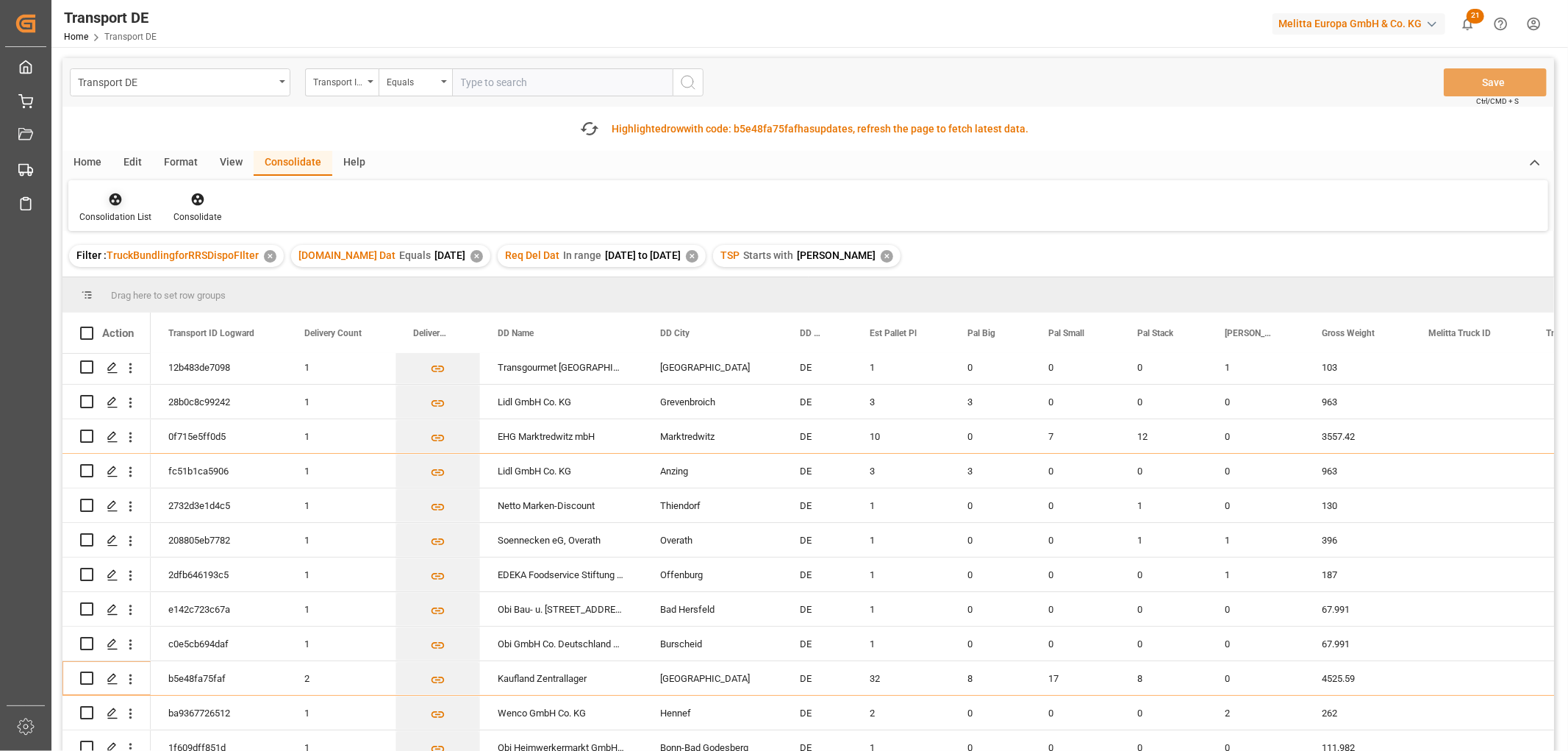
click at [111, 200] on icon at bounding box center [116, 199] width 13 height 13
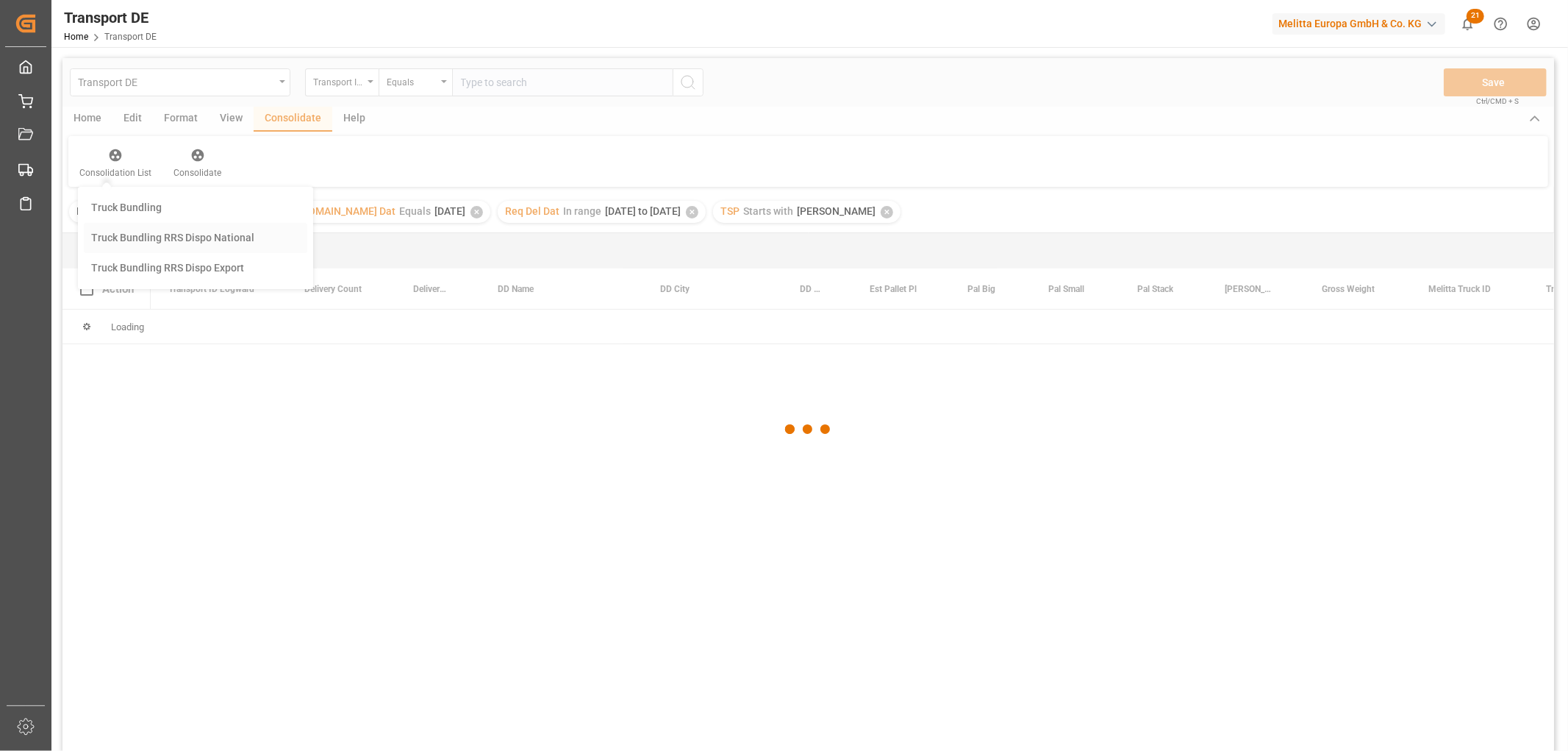
scroll to position [0, 0]
click at [141, 275] on div "Transport DE Transport ID Logward Equals Save Ctrl/CMD + S Home Edit Format Vie…" at bounding box center [808, 424] width 1492 height 731
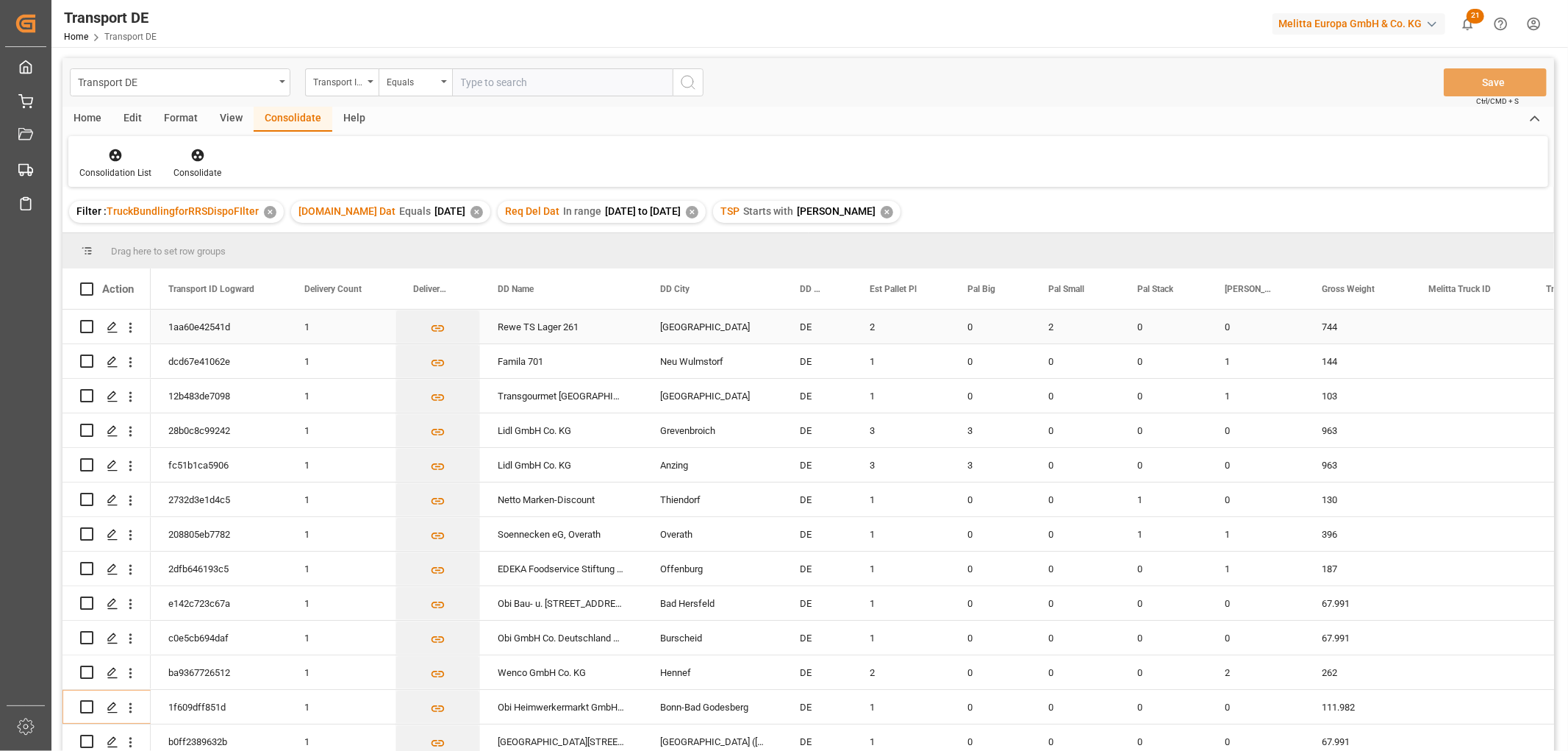
click at [85, 321] on input "Press Space to toggle row selection (unchecked)" at bounding box center [87, 327] width 14 height 14
checkbox input "true"
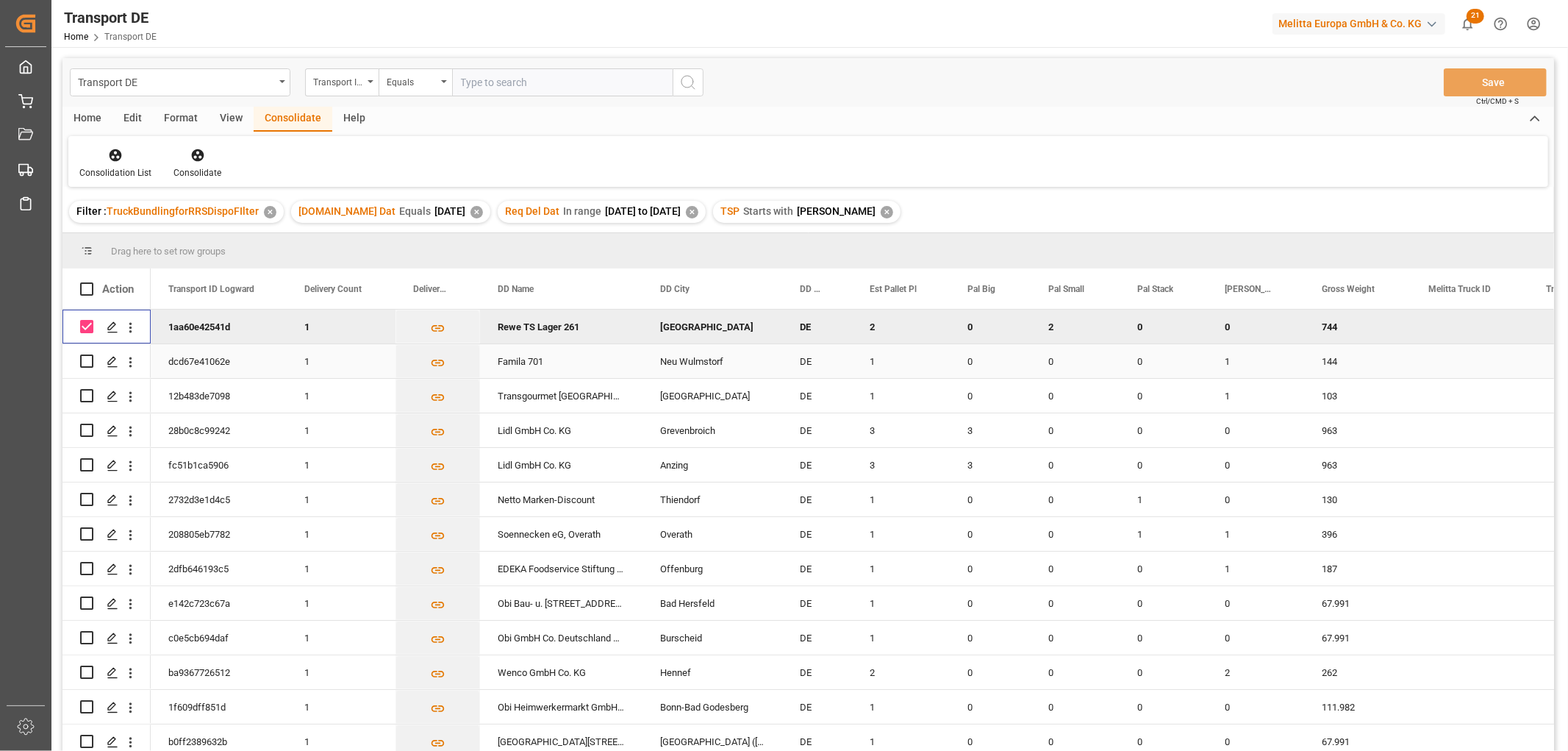
click at [84, 361] on input "Press Space to toggle row selection (unchecked)" at bounding box center [87, 361] width 14 height 14
checkbox input "true"
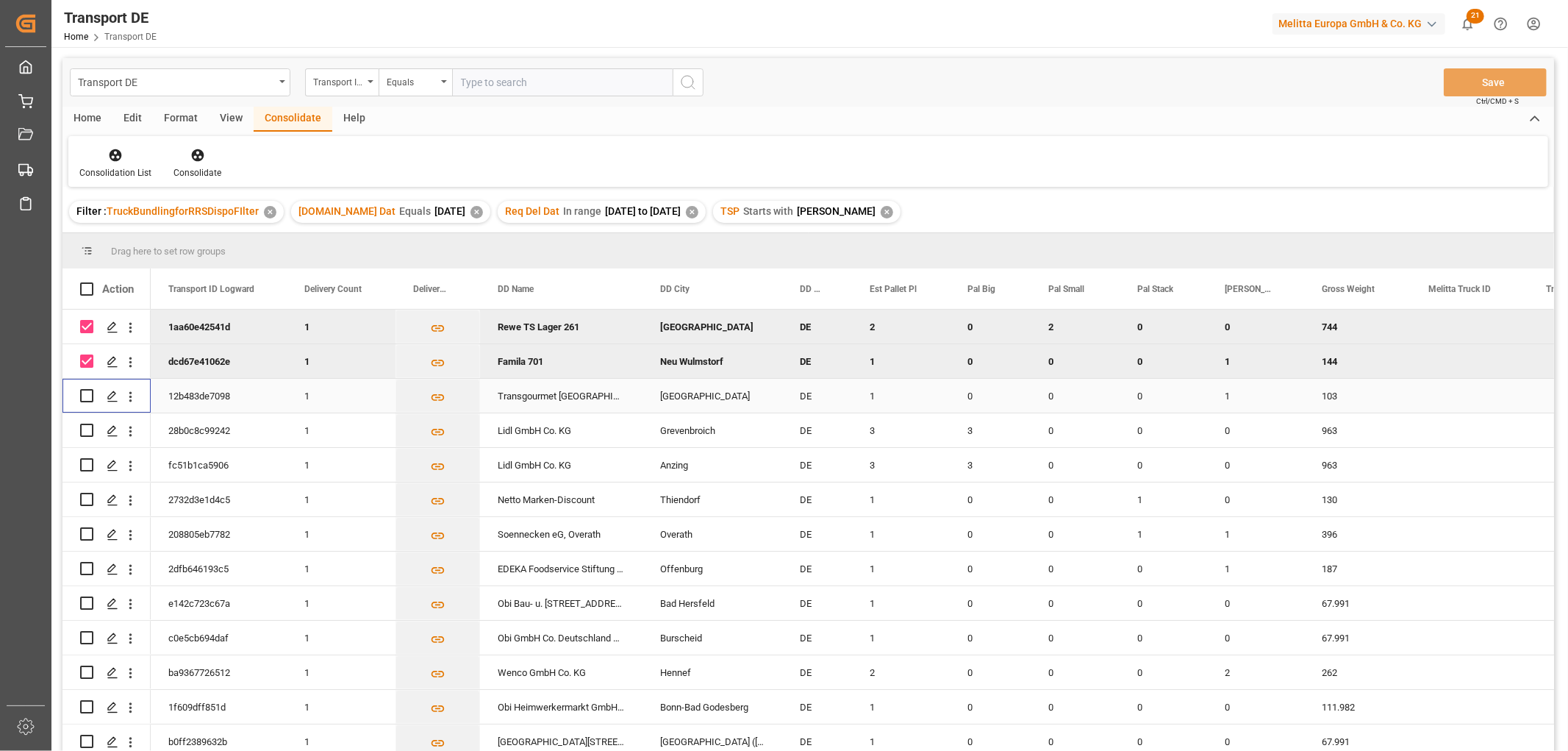
click at [85, 391] on input "Press Space to toggle row selection (unchecked)" at bounding box center [87, 396] width 14 height 14
checkbox input "true"
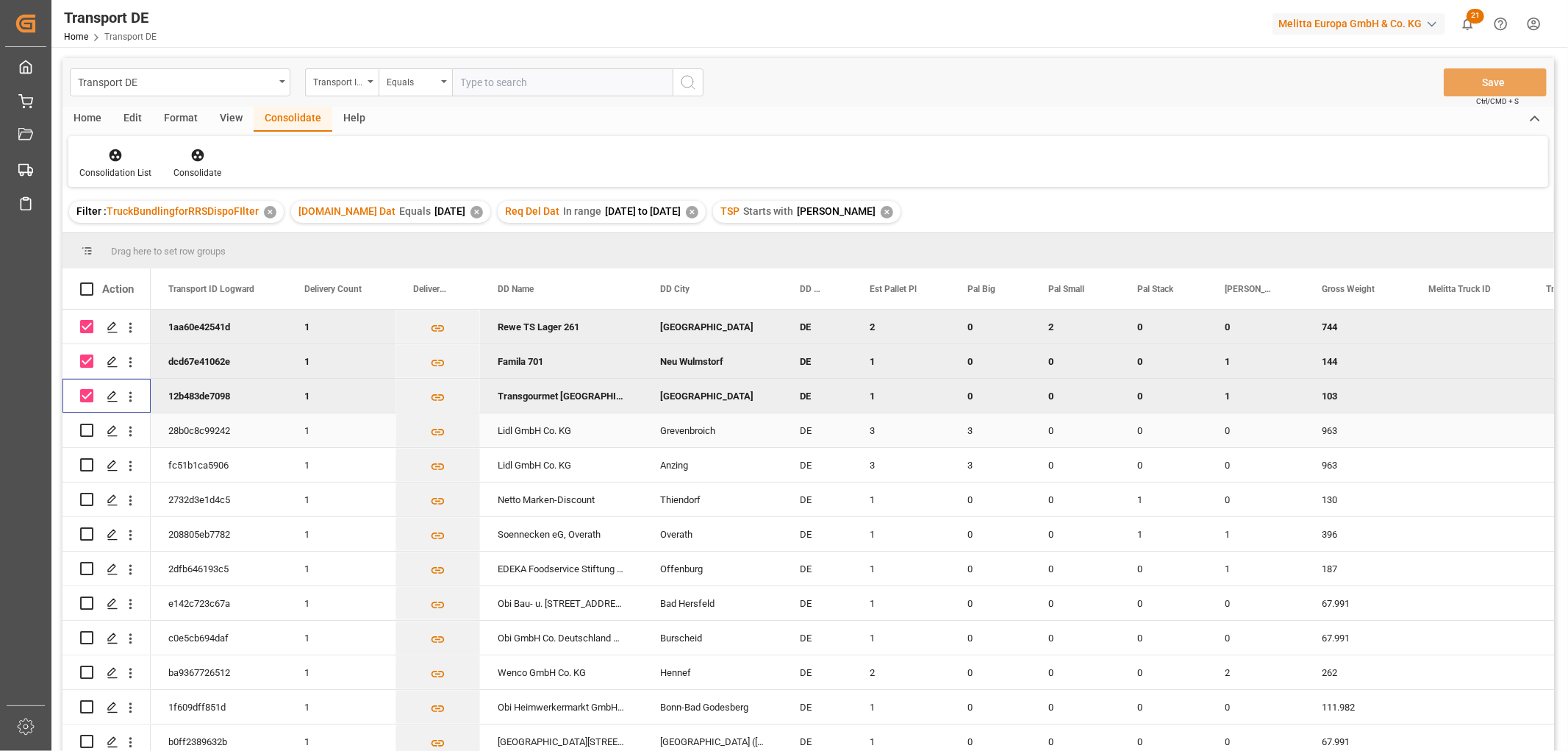
click at [85, 430] on input "Press Space to toggle row selection (unchecked)" at bounding box center [87, 430] width 14 height 14
checkbox input "true"
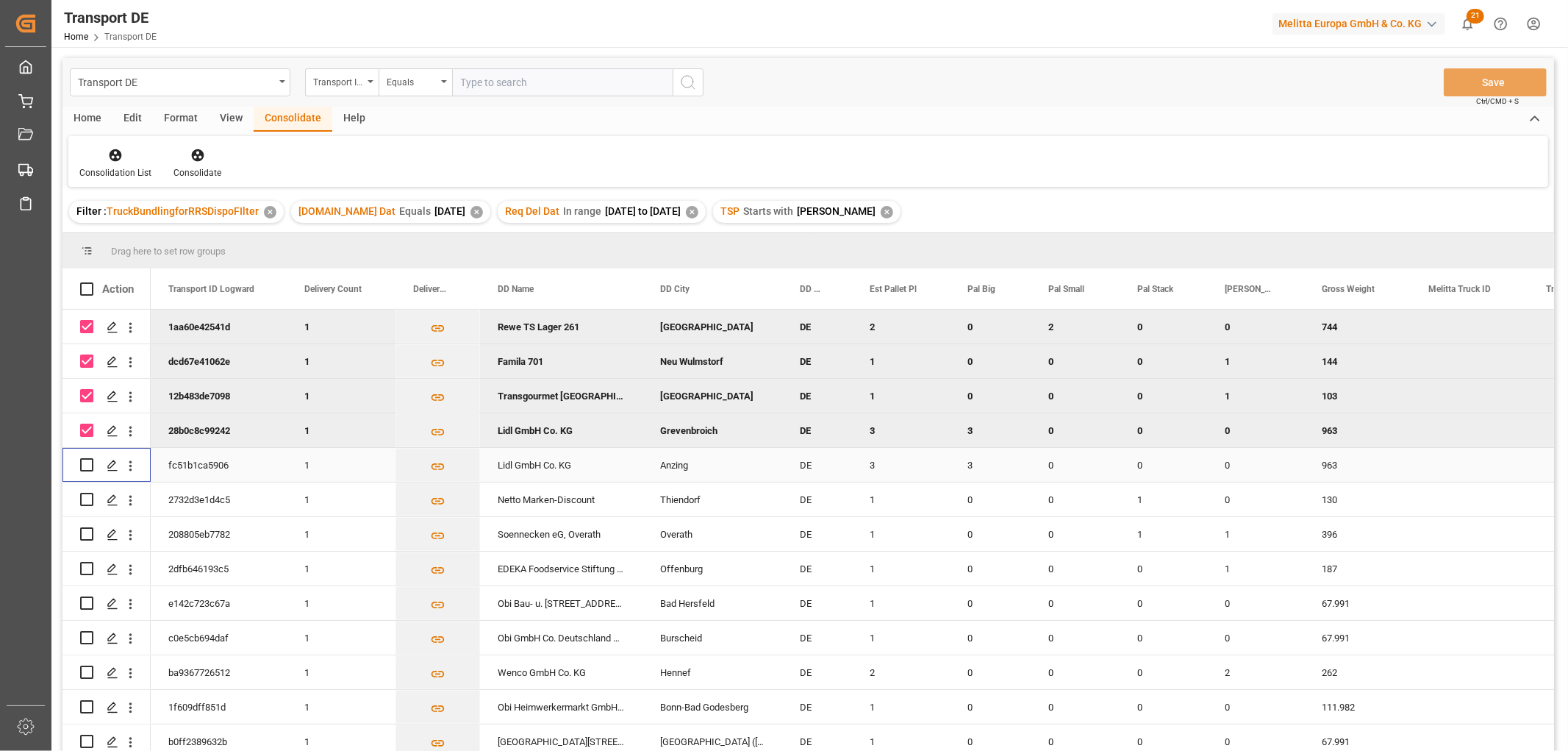
click at [89, 461] on input "Press Space to toggle row selection (unchecked)" at bounding box center [87, 465] width 14 height 14
checkbox input "true"
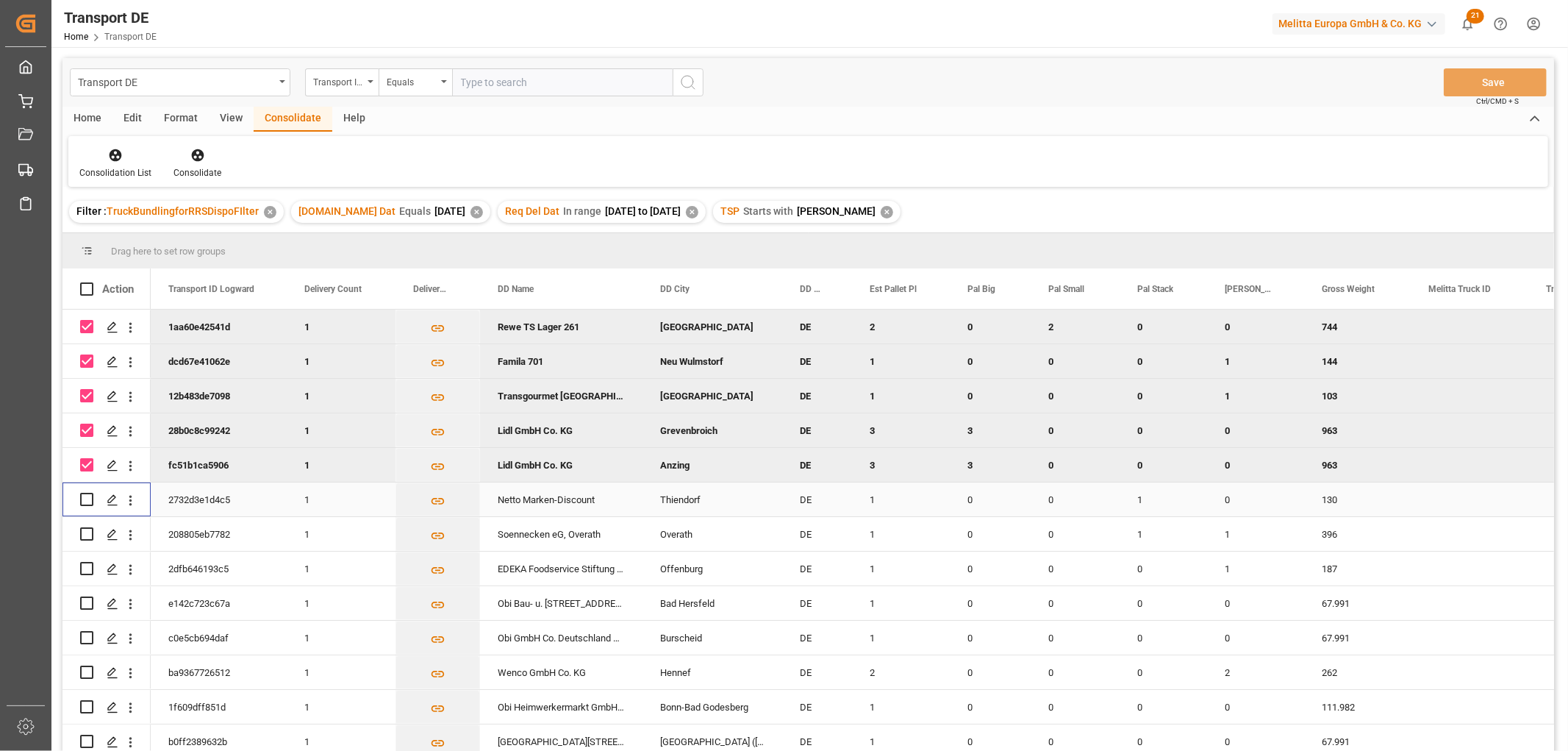
click at [84, 496] on input "Press Space to toggle row selection (unchecked)" at bounding box center [87, 500] width 14 height 14
checkbox input "true"
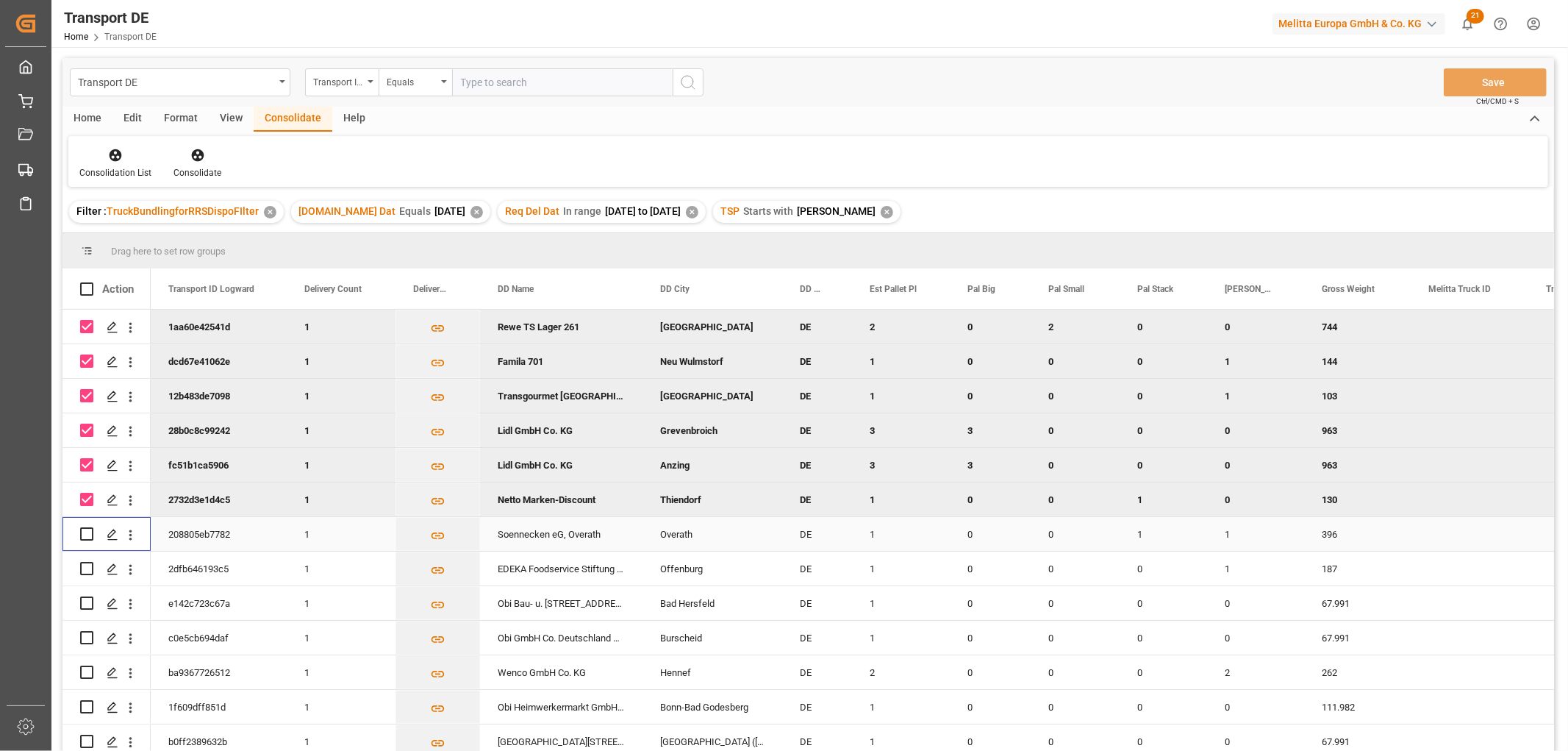
click at [81, 533] on input "Press Space to toggle row selection (unchecked)" at bounding box center [87, 534] width 14 height 14
checkbox input "true"
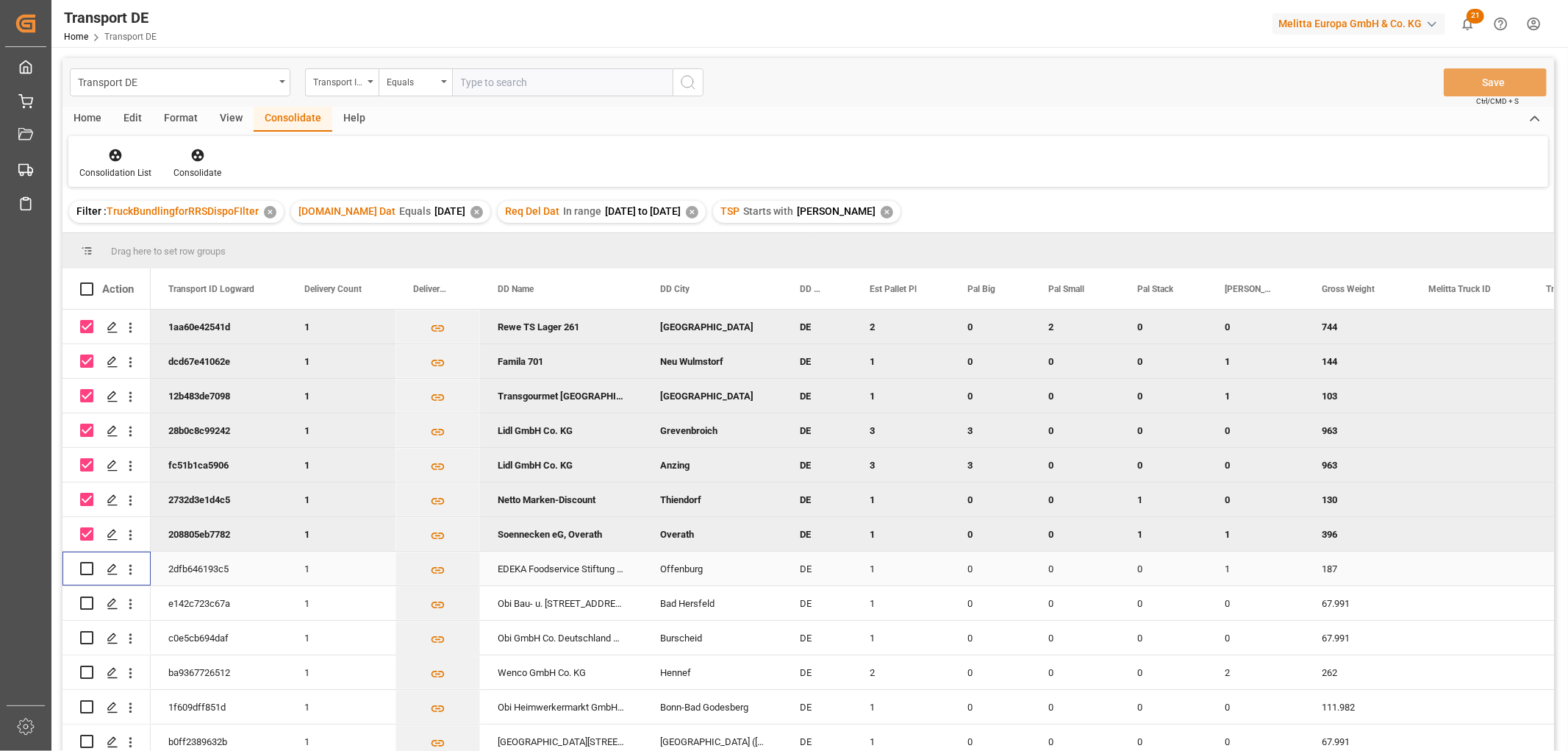
click at [85, 570] on input "Press Space to toggle row selection (unchecked)" at bounding box center [87, 569] width 14 height 14
checkbox input "true"
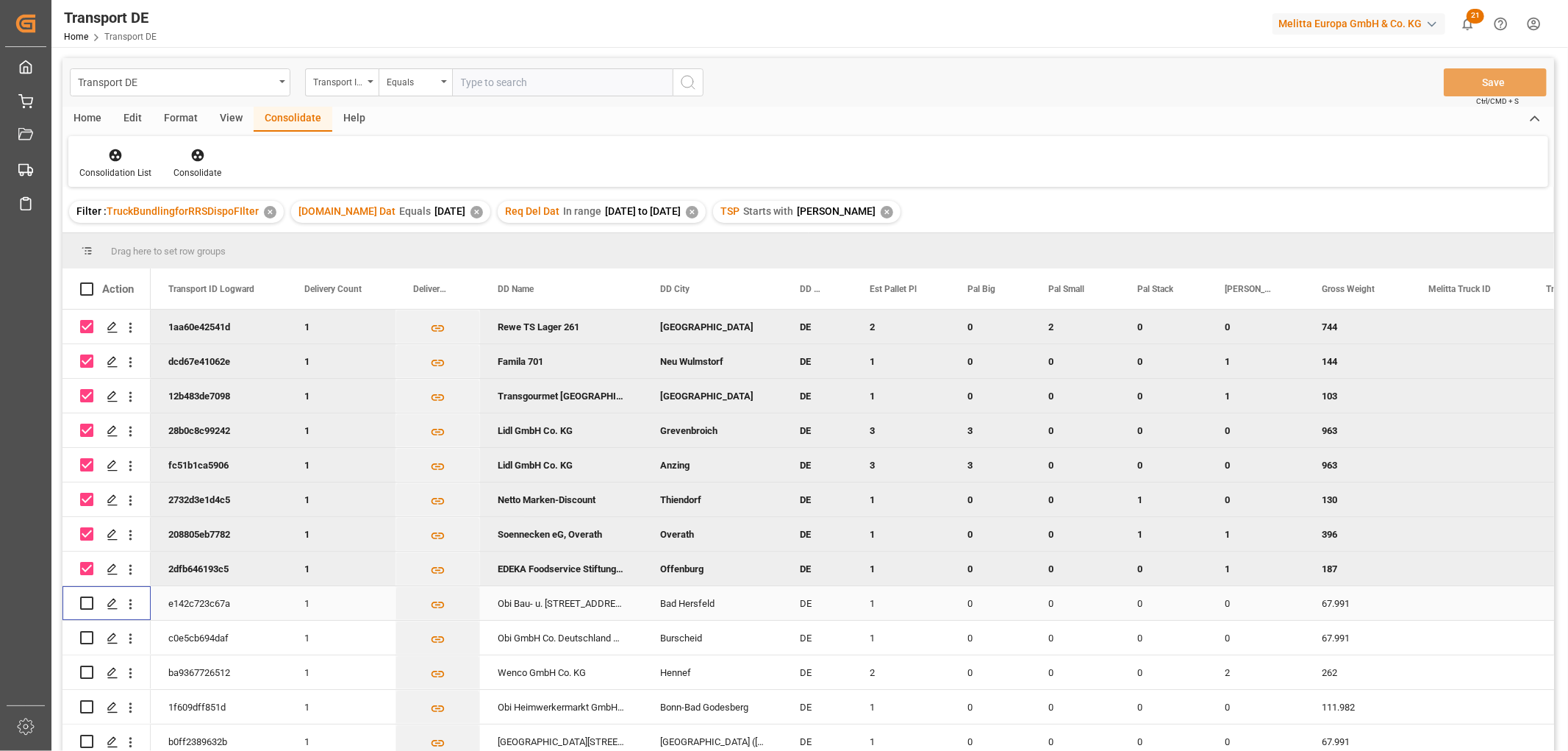
click at [87, 604] on input "Press Space to toggle row selection (unchecked)" at bounding box center [87, 603] width 14 height 14
checkbox input "true"
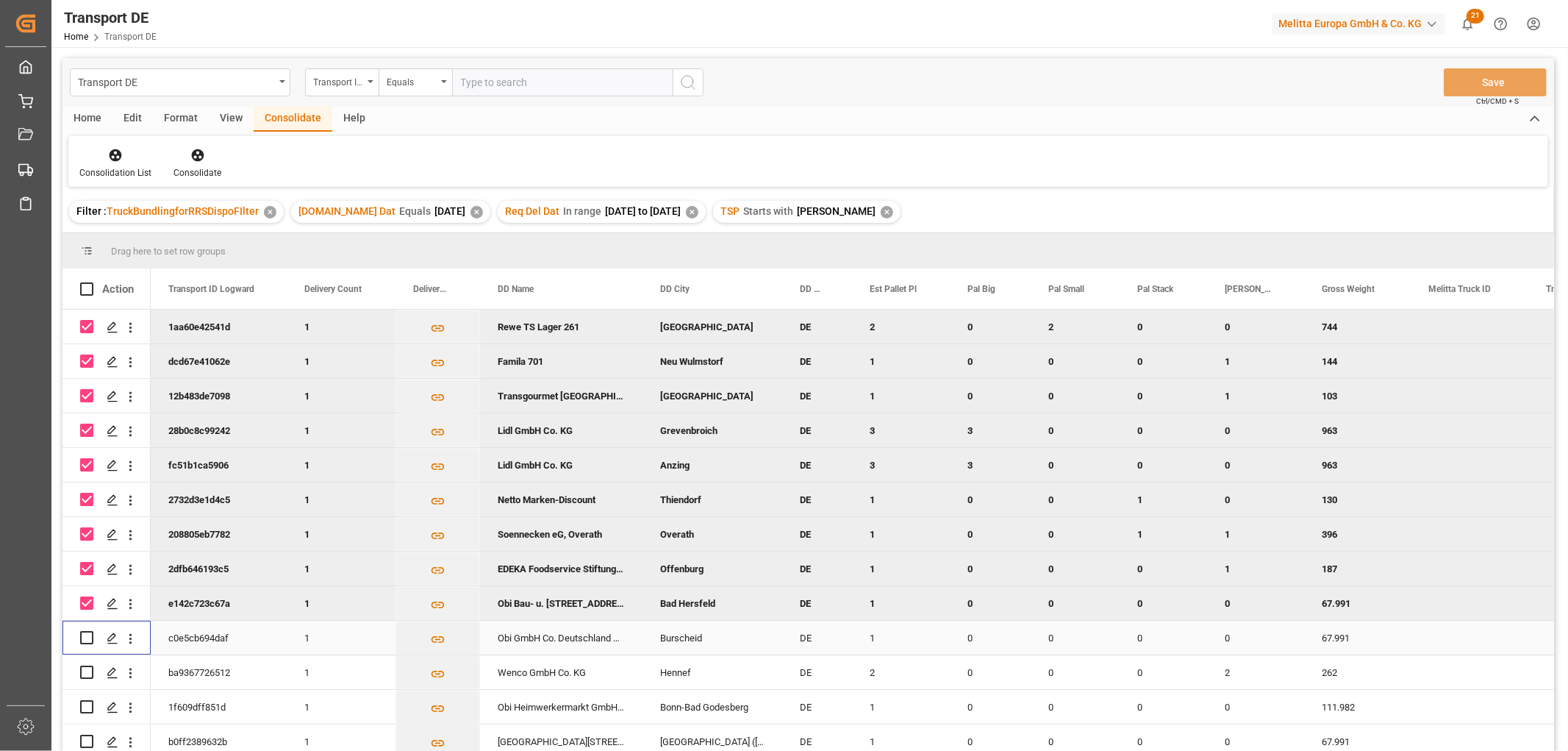
click at [87, 640] on input "Press Space to toggle row selection (unchecked)" at bounding box center [87, 637] width 14 height 14
checkbox input "true"
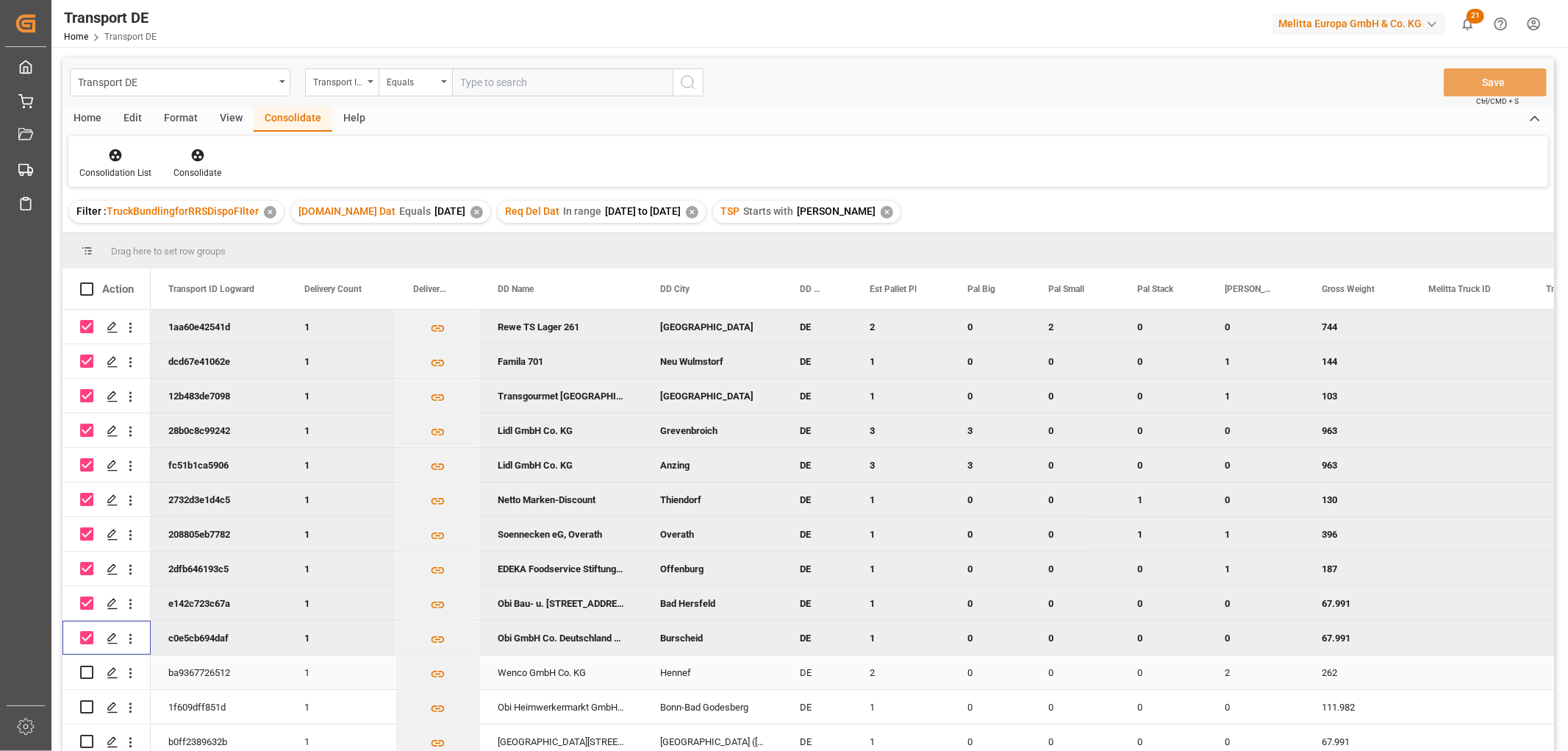
drag, startPoint x: 84, startPoint y: 673, endPoint x: 84, endPoint y: 681, distance: 8.0
click at [84, 673] on input "Press Space to toggle row selection (unchecked)" at bounding box center [87, 672] width 14 height 14
checkbox input "true"
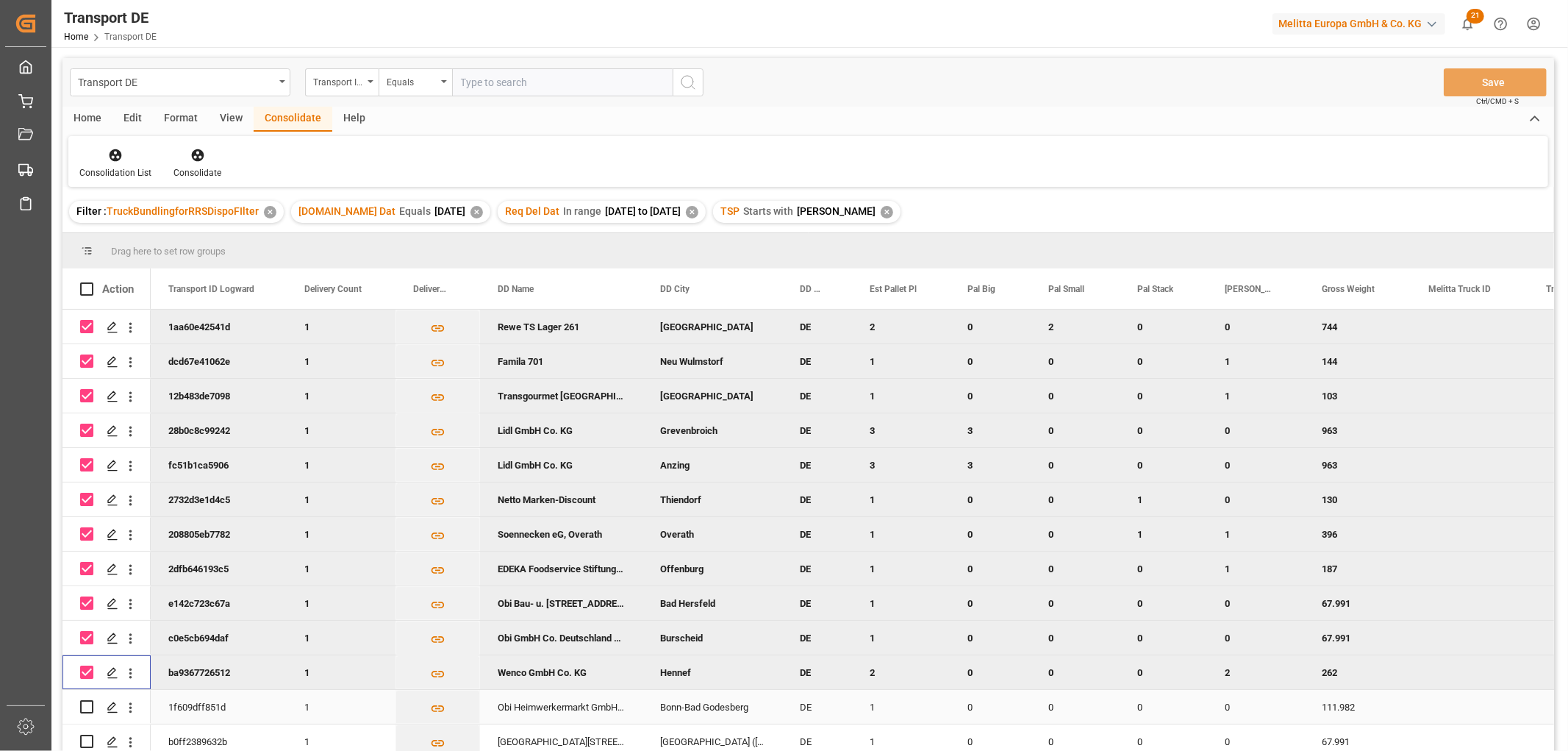
click at [88, 703] on input "Press Space to toggle row selection (unchecked)" at bounding box center [87, 707] width 14 height 14
checkbox input "true"
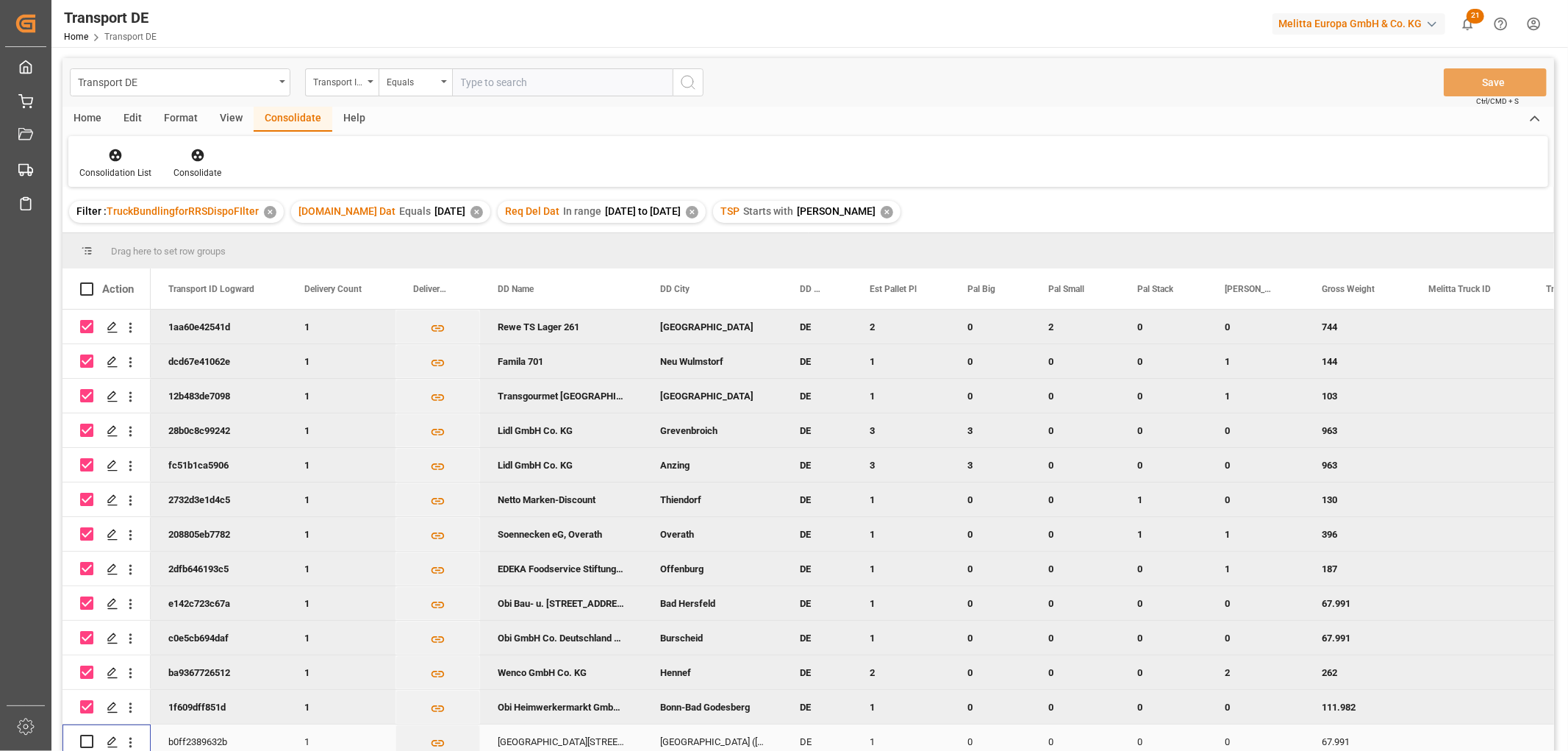
click at [85, 737] on input "Press Space to toggle row selection (unchecked)" at bounding box center [87, 741] width 14 height 14
checkbox input "true"
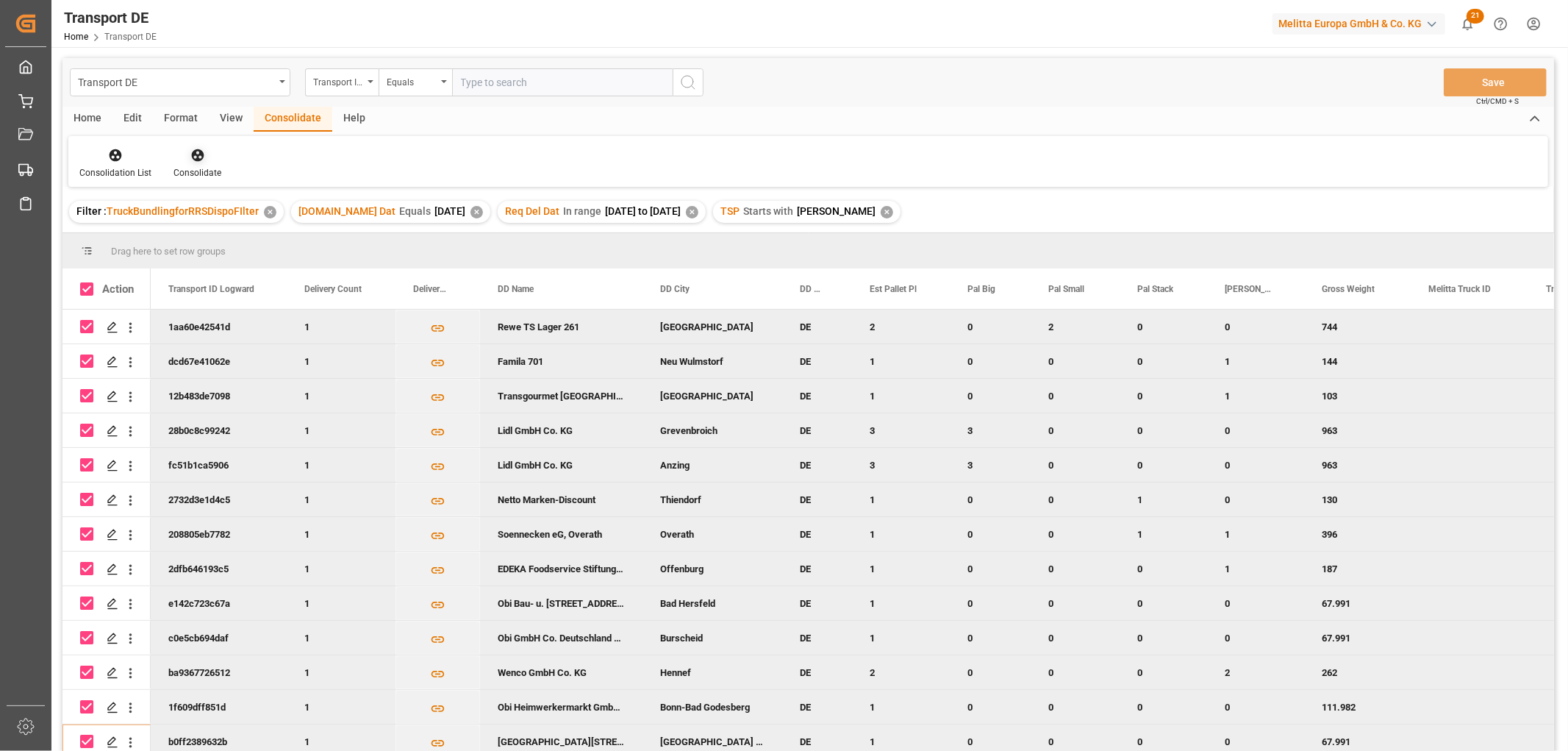
click at [196, 153] on icon at bounding box center [198, 155] width 15 height 15
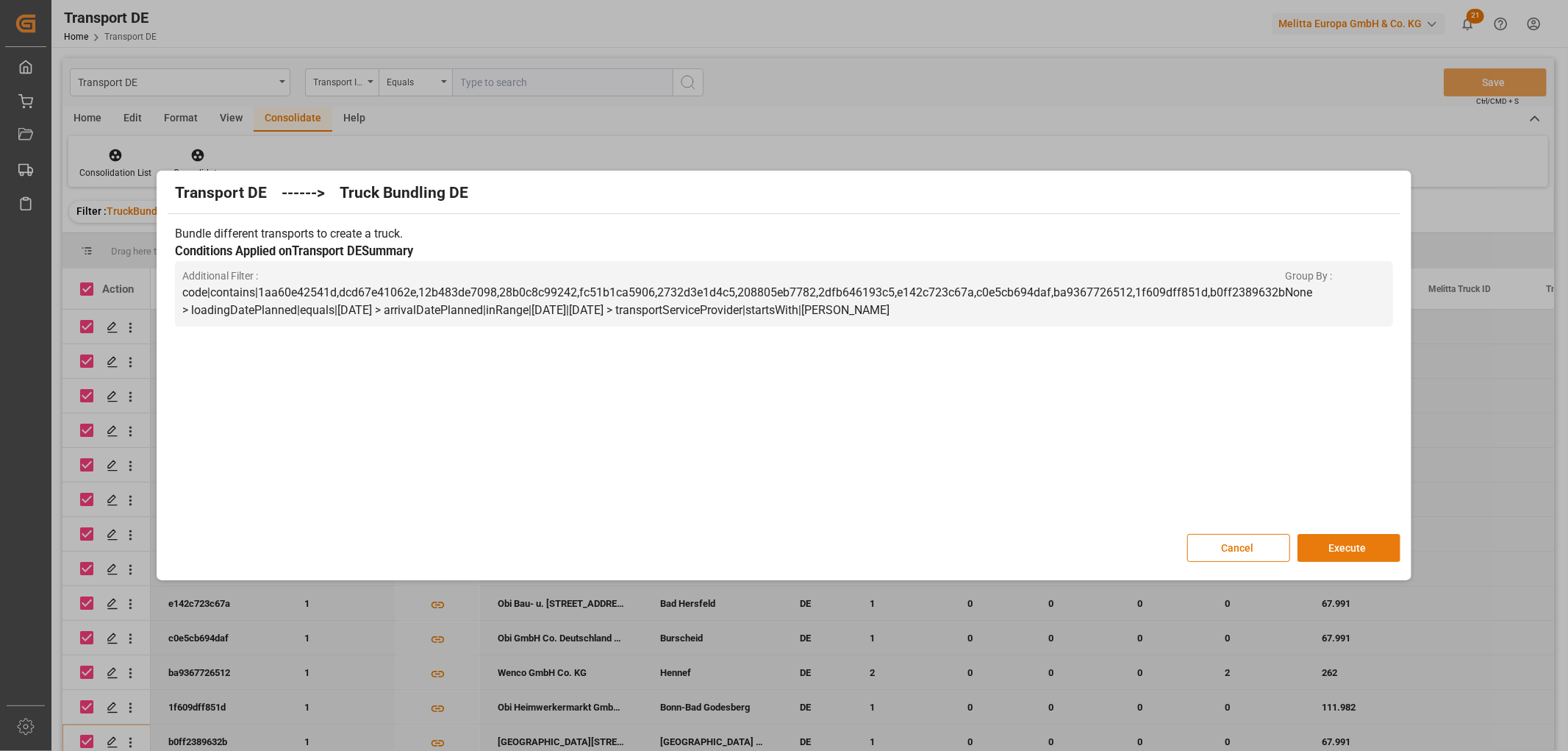
click at [1361, 548] on button "Execute" at bounding box center [1349, 547] width 103 height 28
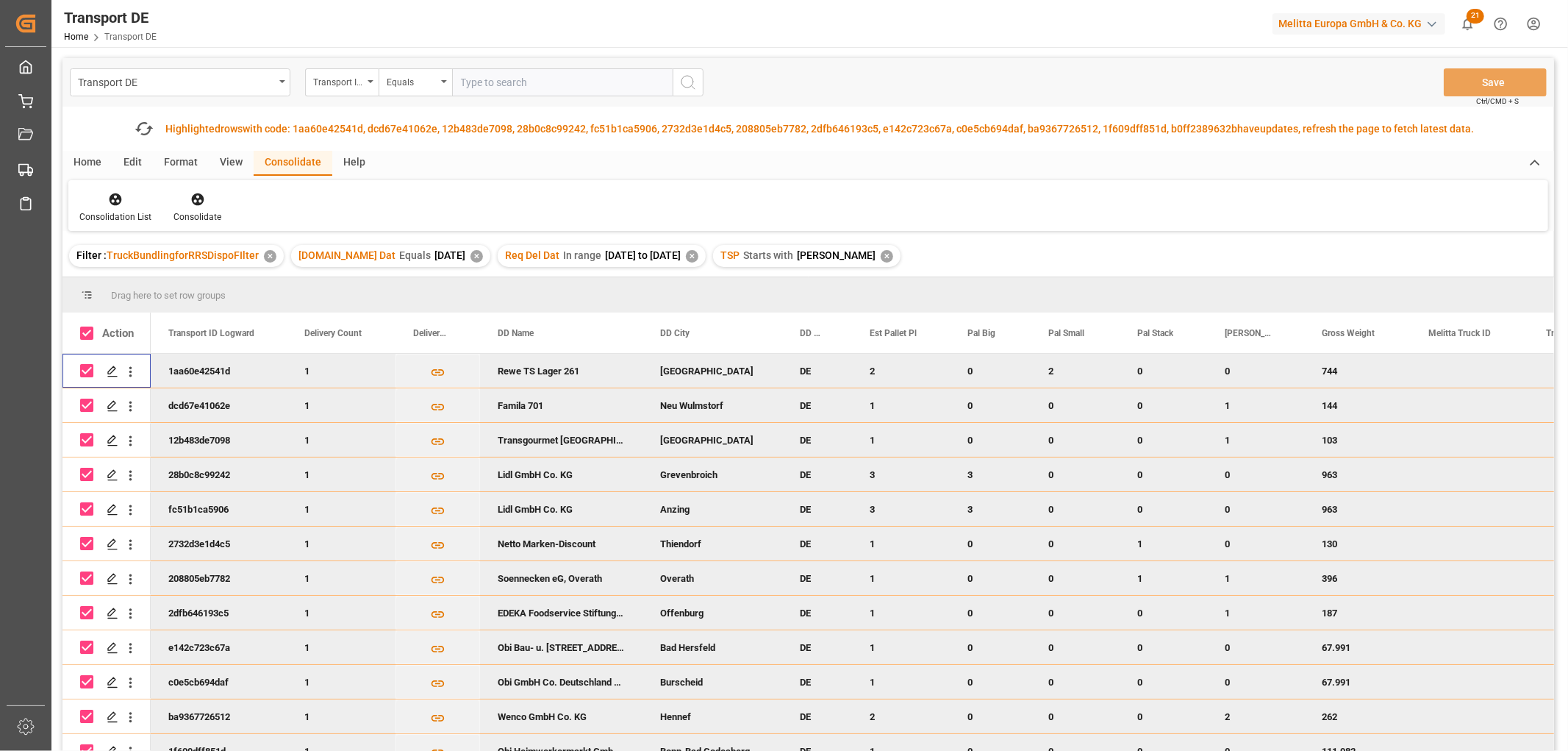
click at [87, 369] on input "Press Space to toggle row selection (checked)" at bounding box center [87, 371] width 14 height 14
checkbox input "false"
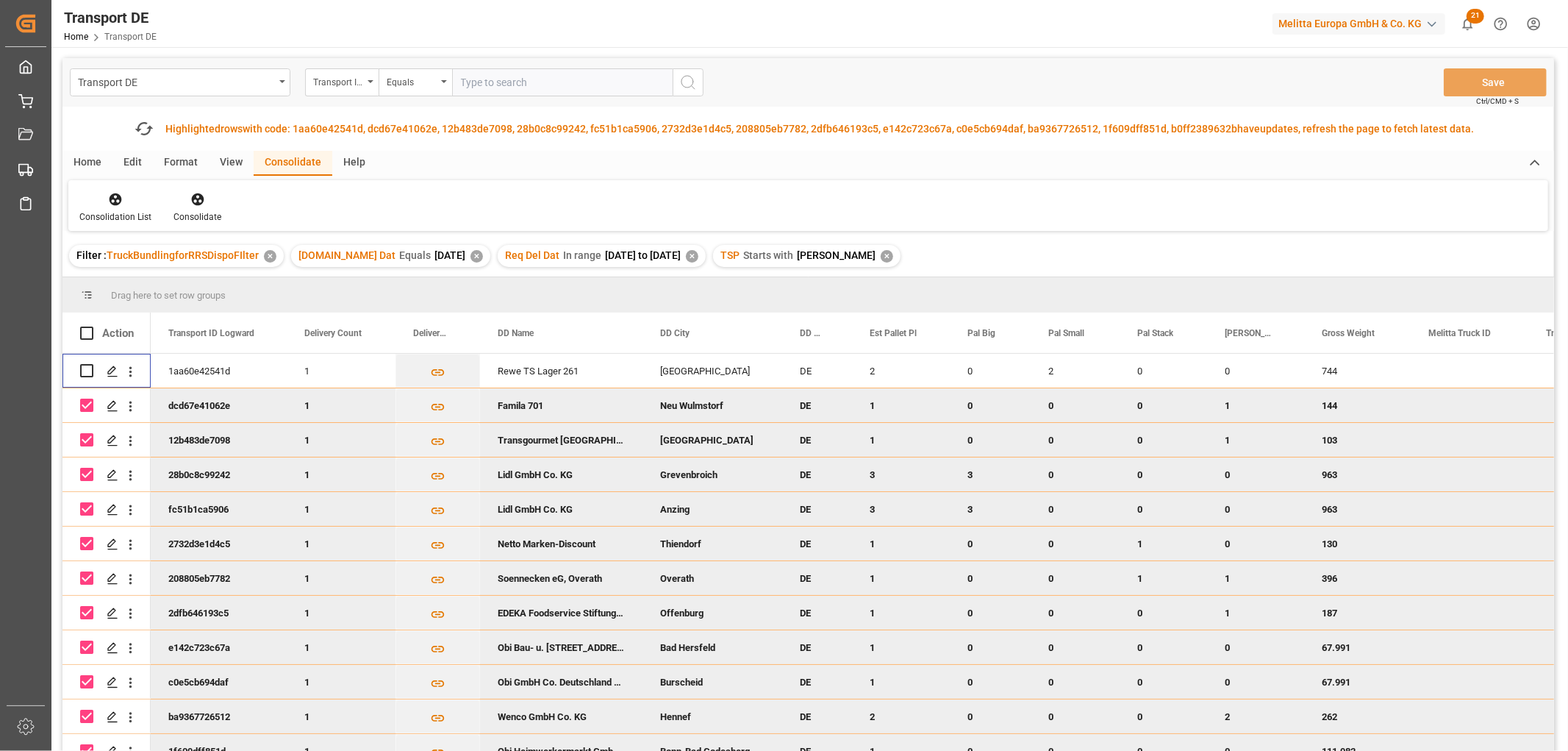
click at [85, 404] on input "Press Space to toggle row selection (checked)" at bounding box center [87, 406] width 14 height 14
checkbox input "false"
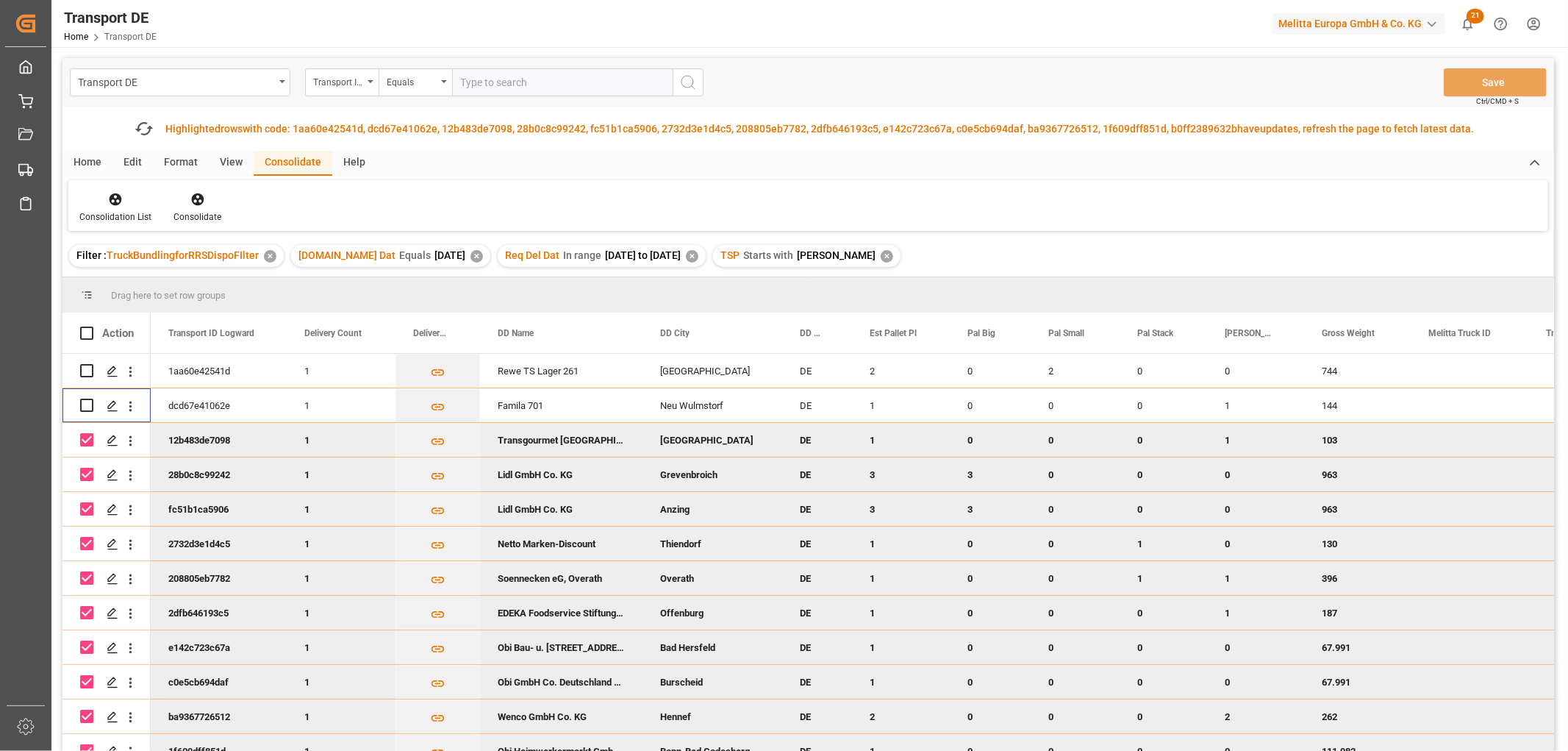
click at [88, 441] on input "Press Space to toggle row selection (checked)" at bounding box center [87, 440] width 14 height 14
checkbox input "false"
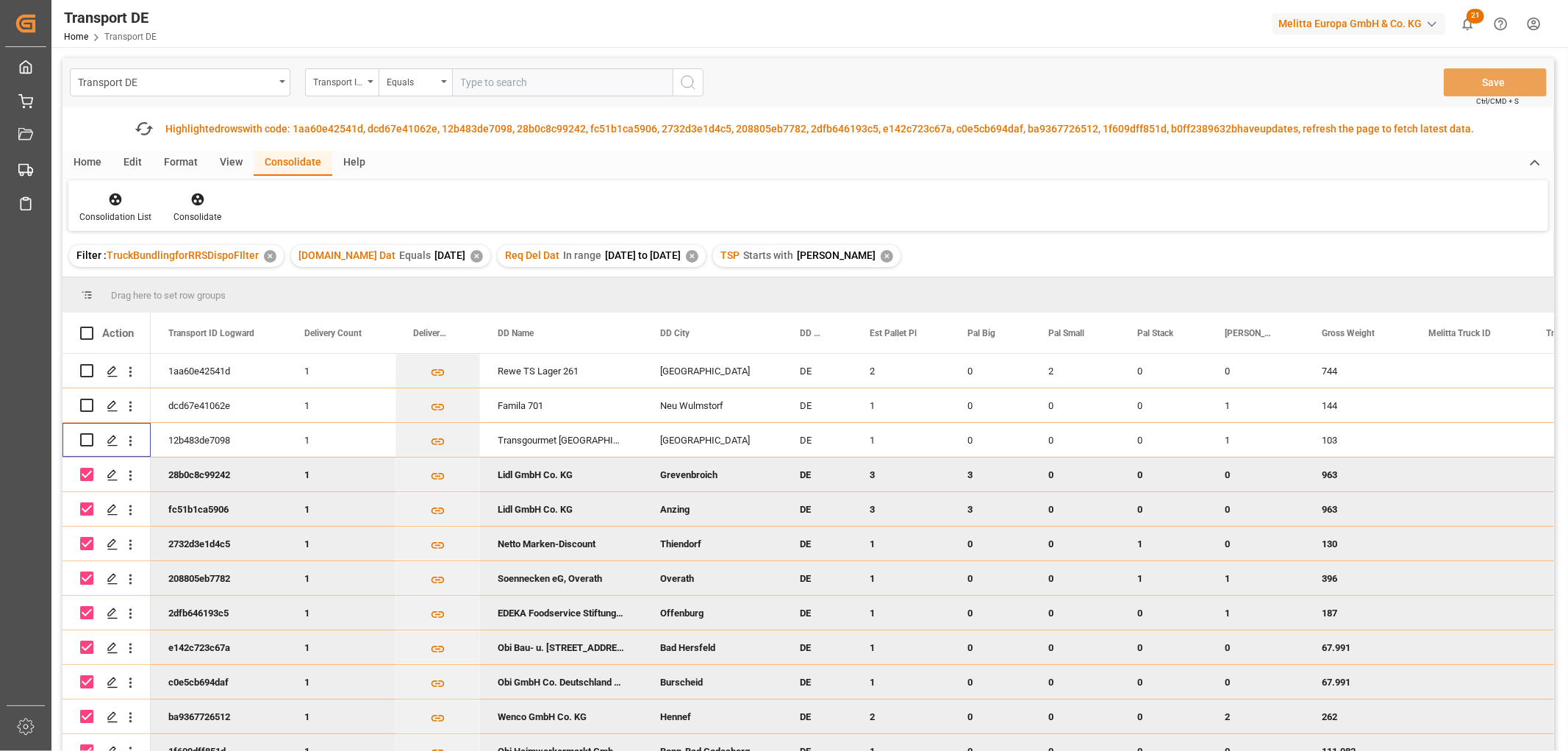
click at [91, 471] on input "Press Space to toggle row selection (checked)" at bounding box center [87, 474] width 14 height 14
checkbox input "false"
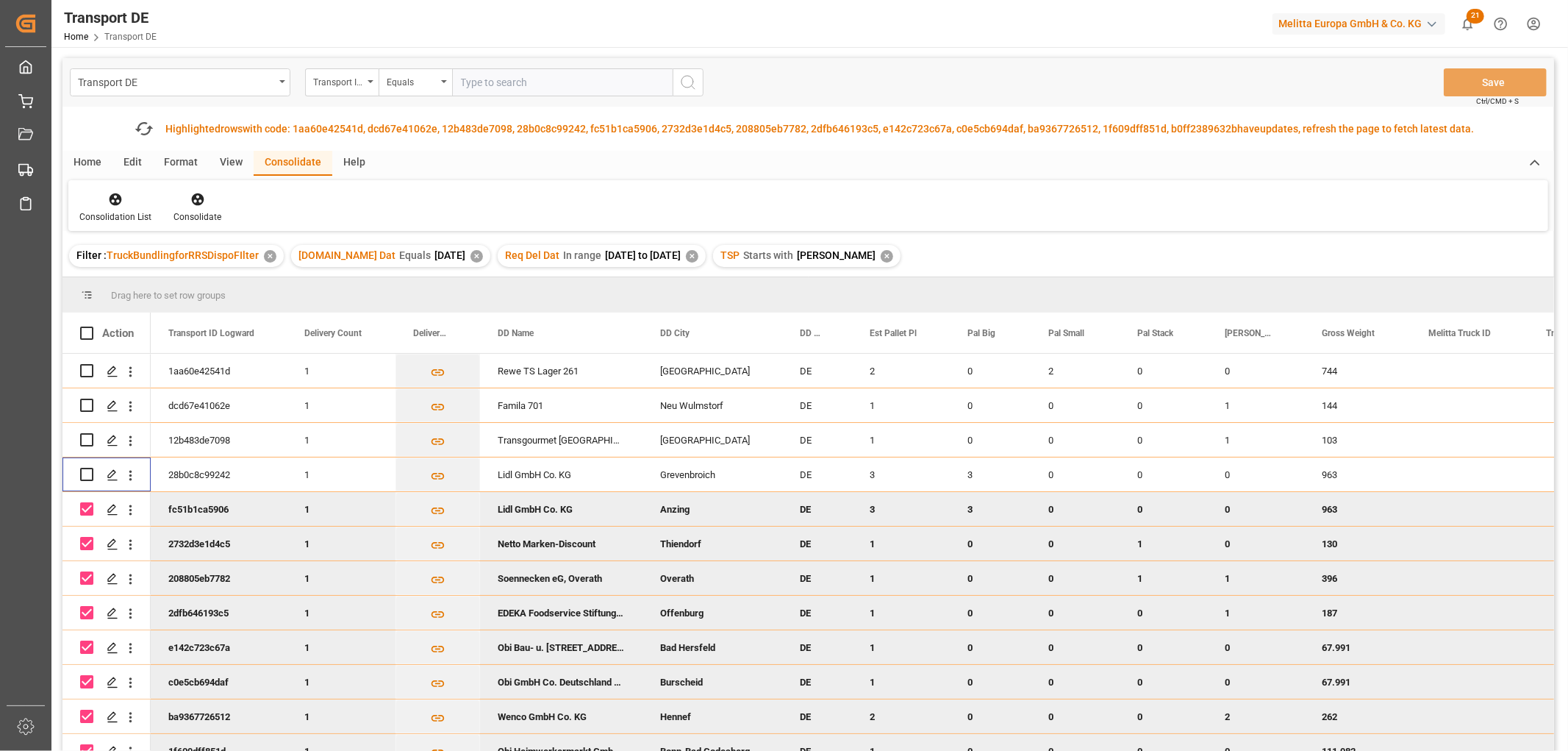
click at [84, 507] on input "Press Space to toggle row selection (checked)" at bounding box center [87, 509] width 14 height 14
checkbox input "false"
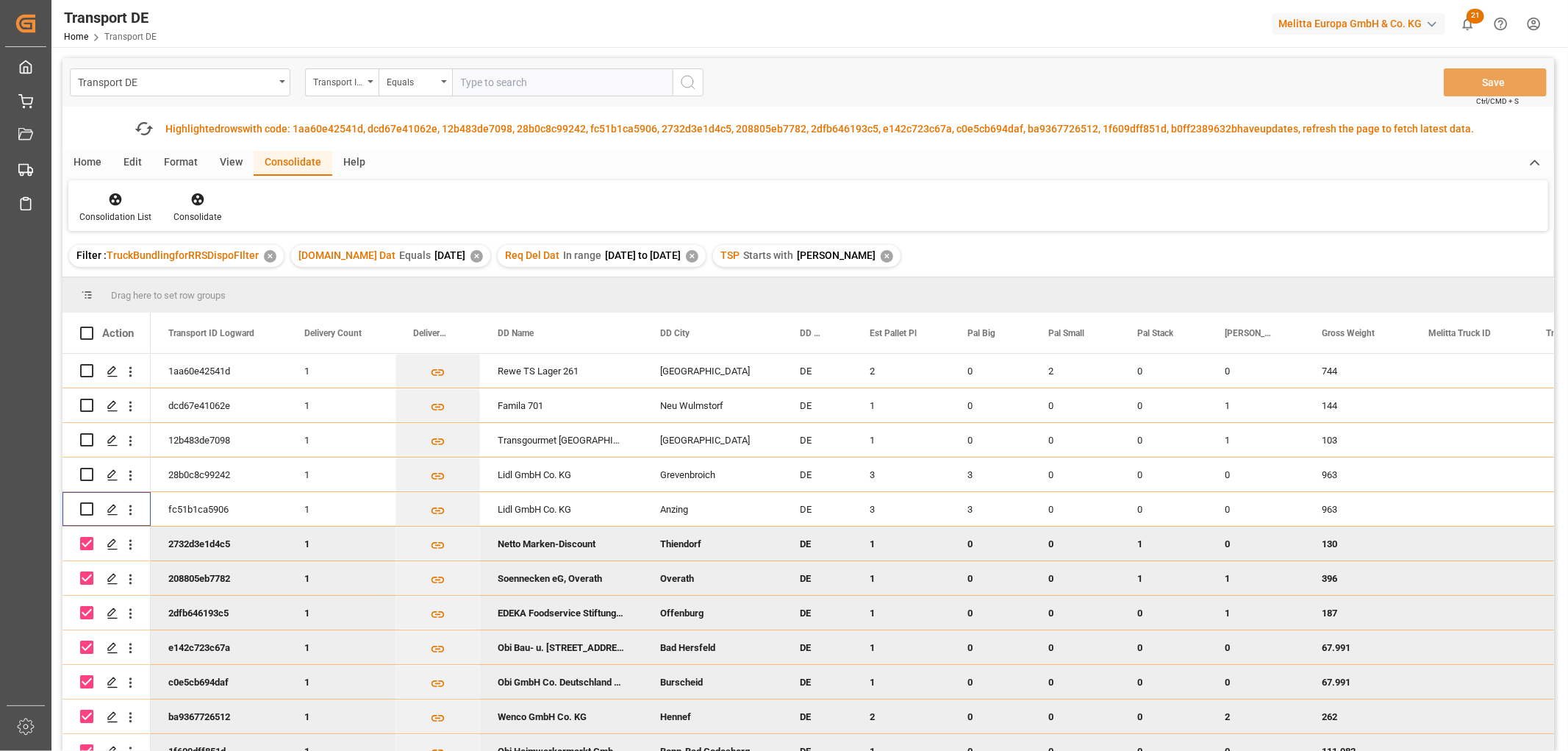
click at [83, 545] on input "Press Space to toggle row selection (checked)" at bounding box center [87, 543] width 14 height 14
checkbox input "false"
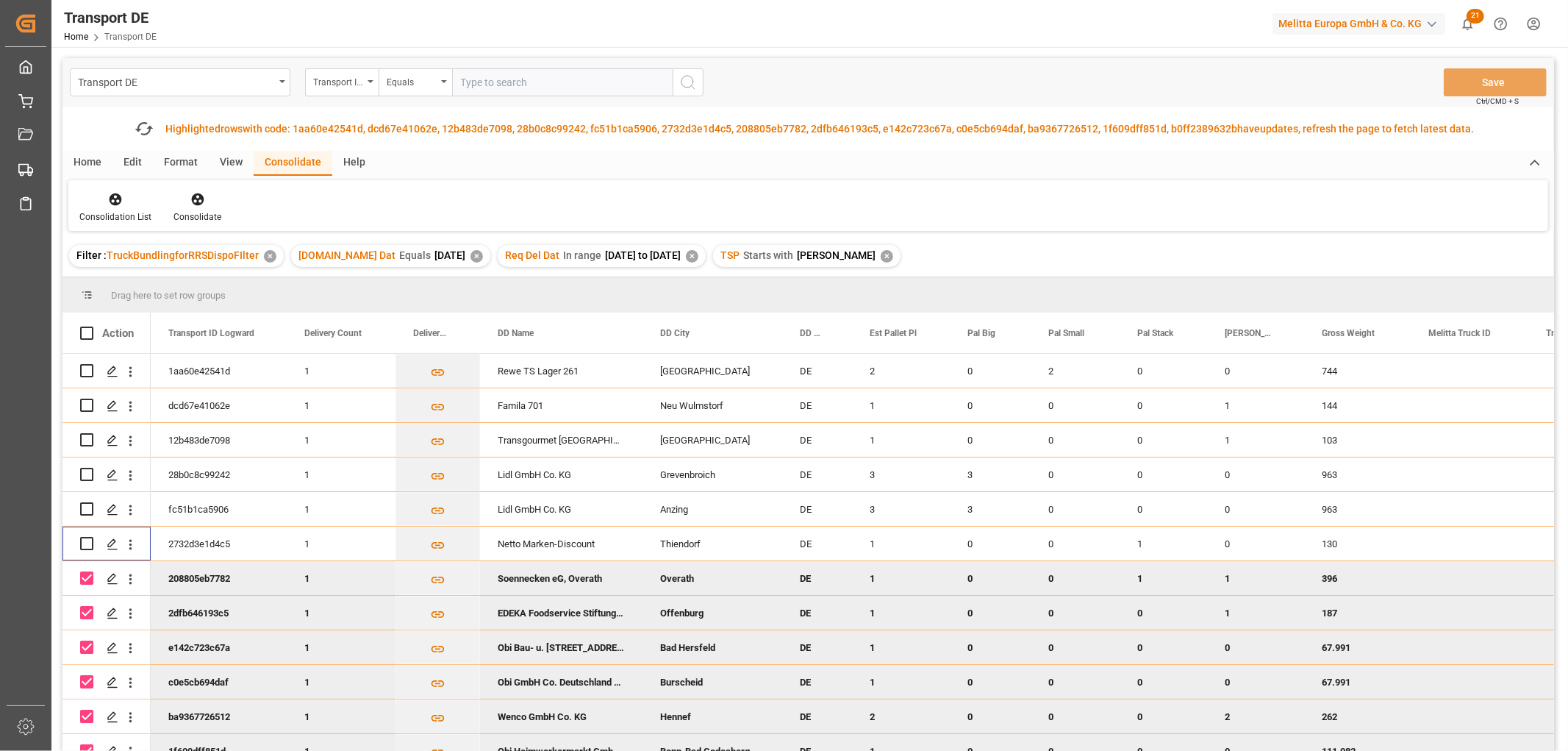
click at [86, 574] on input "Press Space to toggle row selection (checked)" at bounding box center [87, 578] width 14 height 14
checkbox input "false"
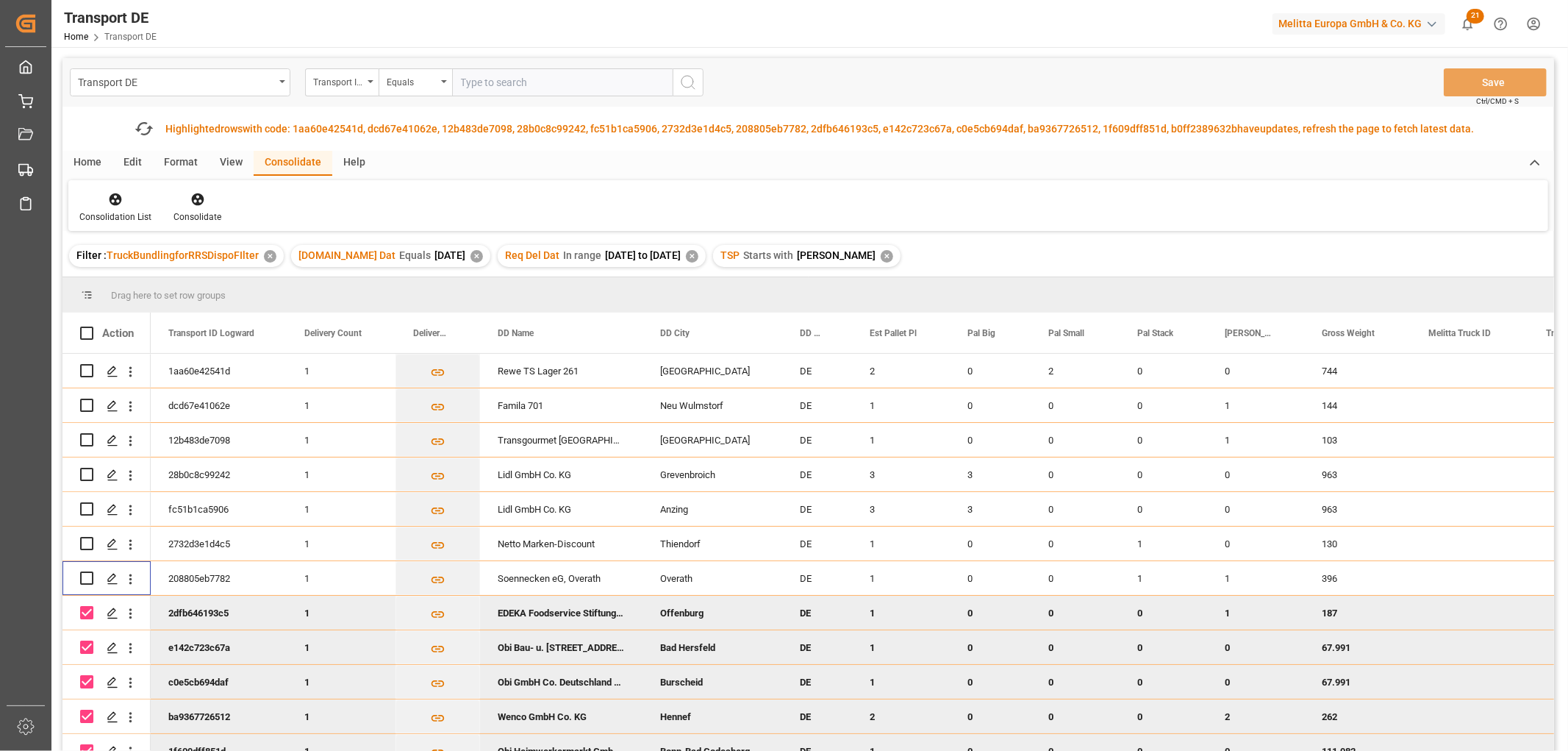
click at [85, 612] on input "Press Space to toggle row selection (checked)" at bounding box center [87, 613] width 14 height 14
checkbox input "false"
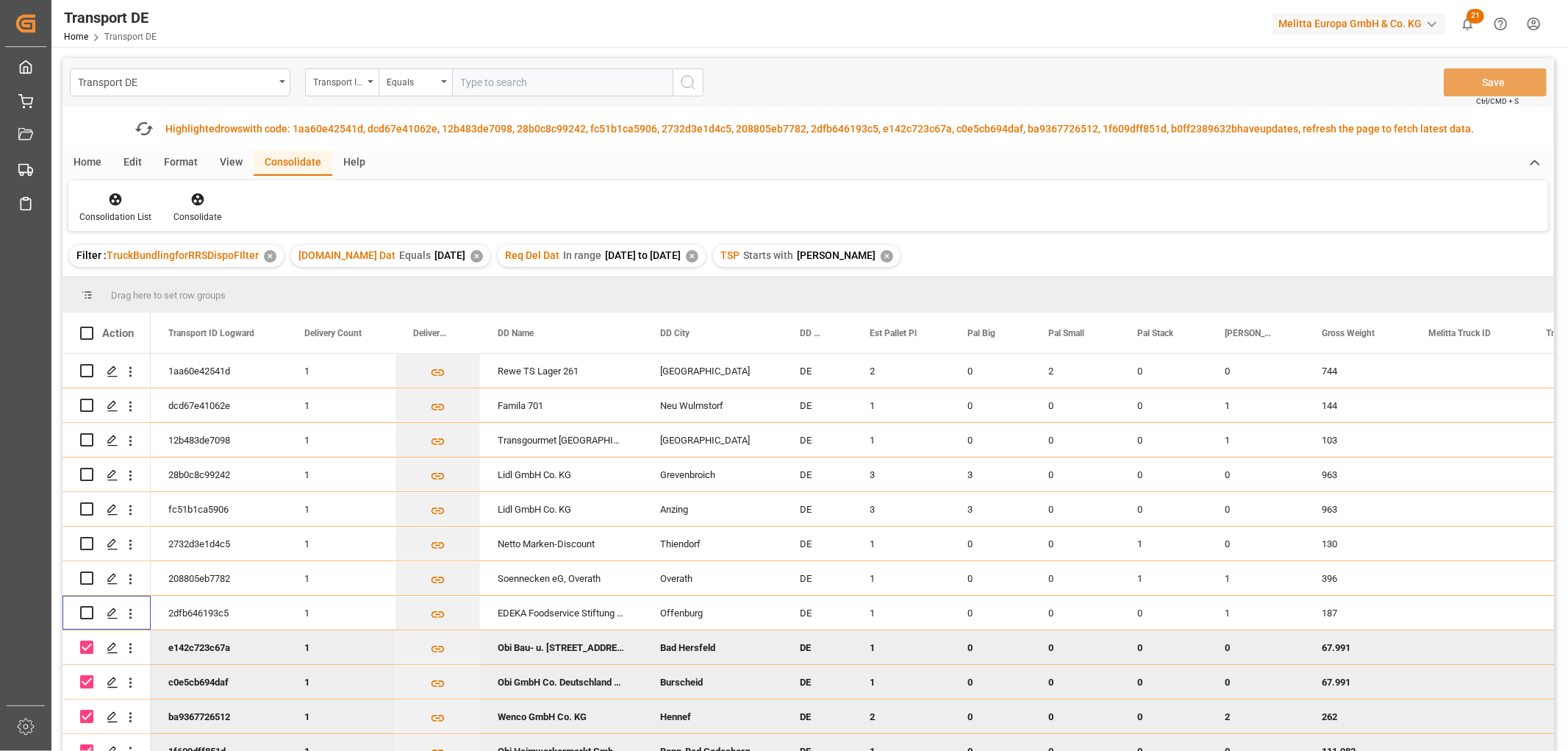
click at [86, 645] on input "Press Space to toggle row selection (checked)" at bounding box center [87, 647] width 14 height 14
checkbox input "false"
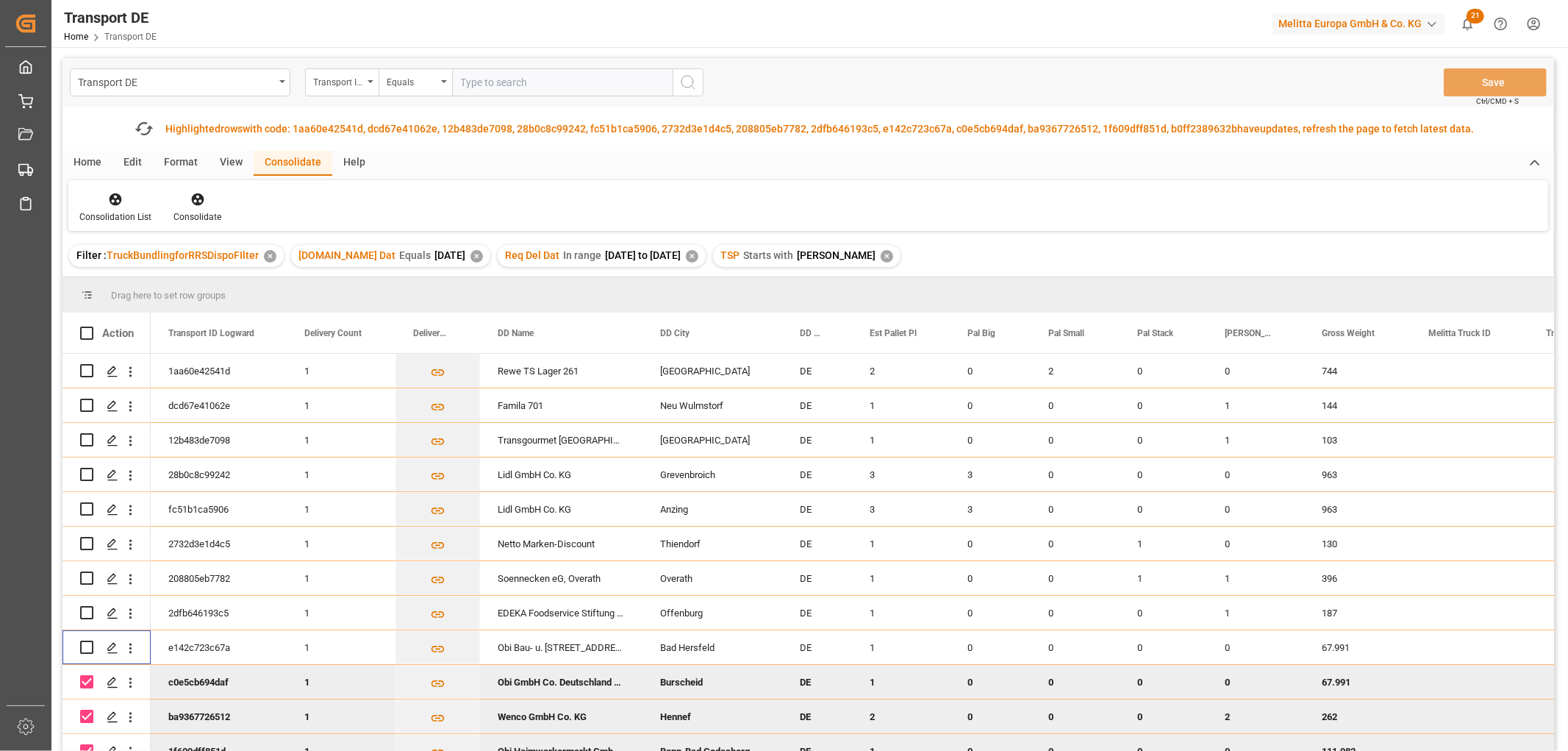
click at [84, 680] on input "Press Space to toggle row selection (checked)" at bounding box center [87, 682] width 14 height 14
checkbox input "false"
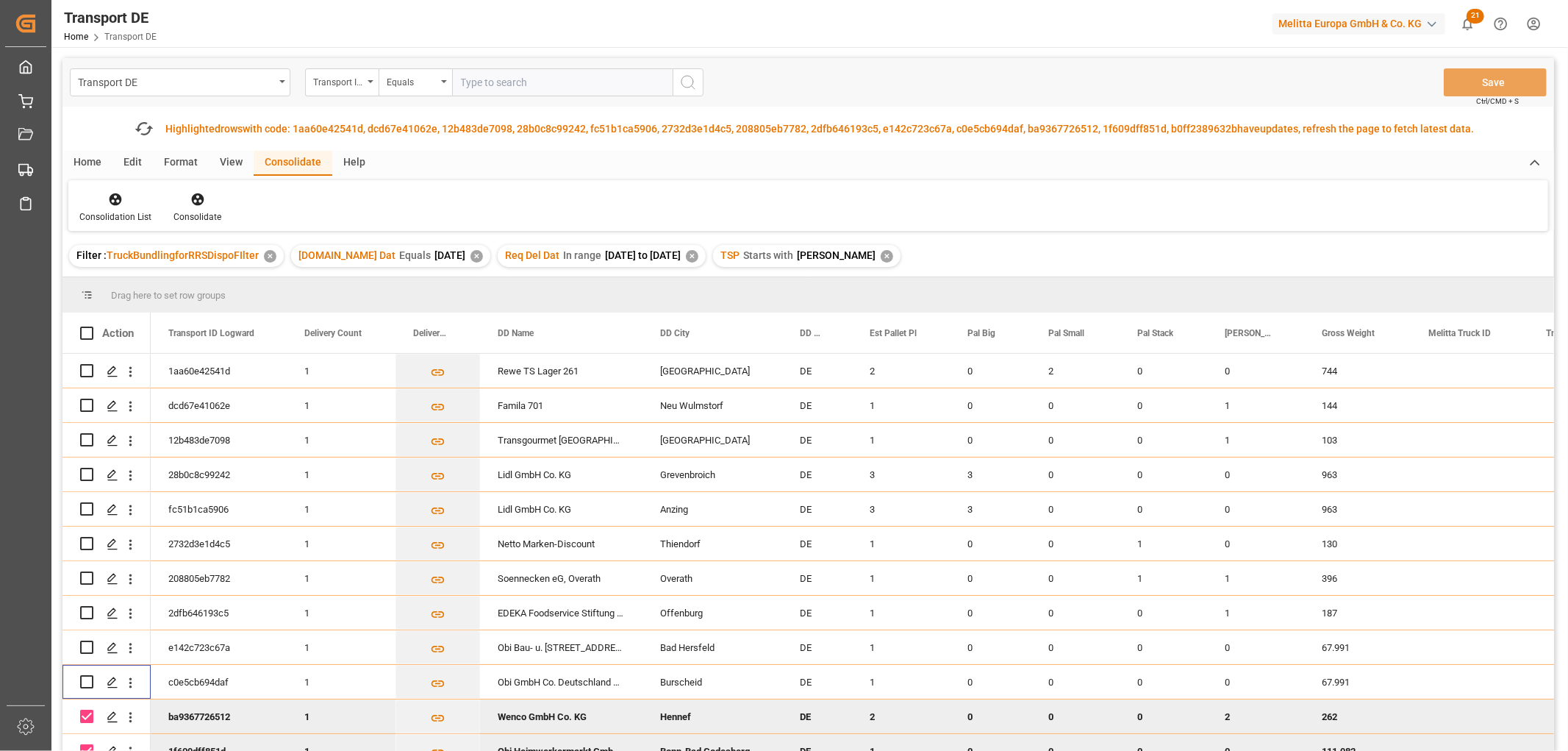
click at [85, 719] on input "Press Space to toggle row selection (checked)" at bounding box center [87, 716] width 14 height 14
checkbox input "false"
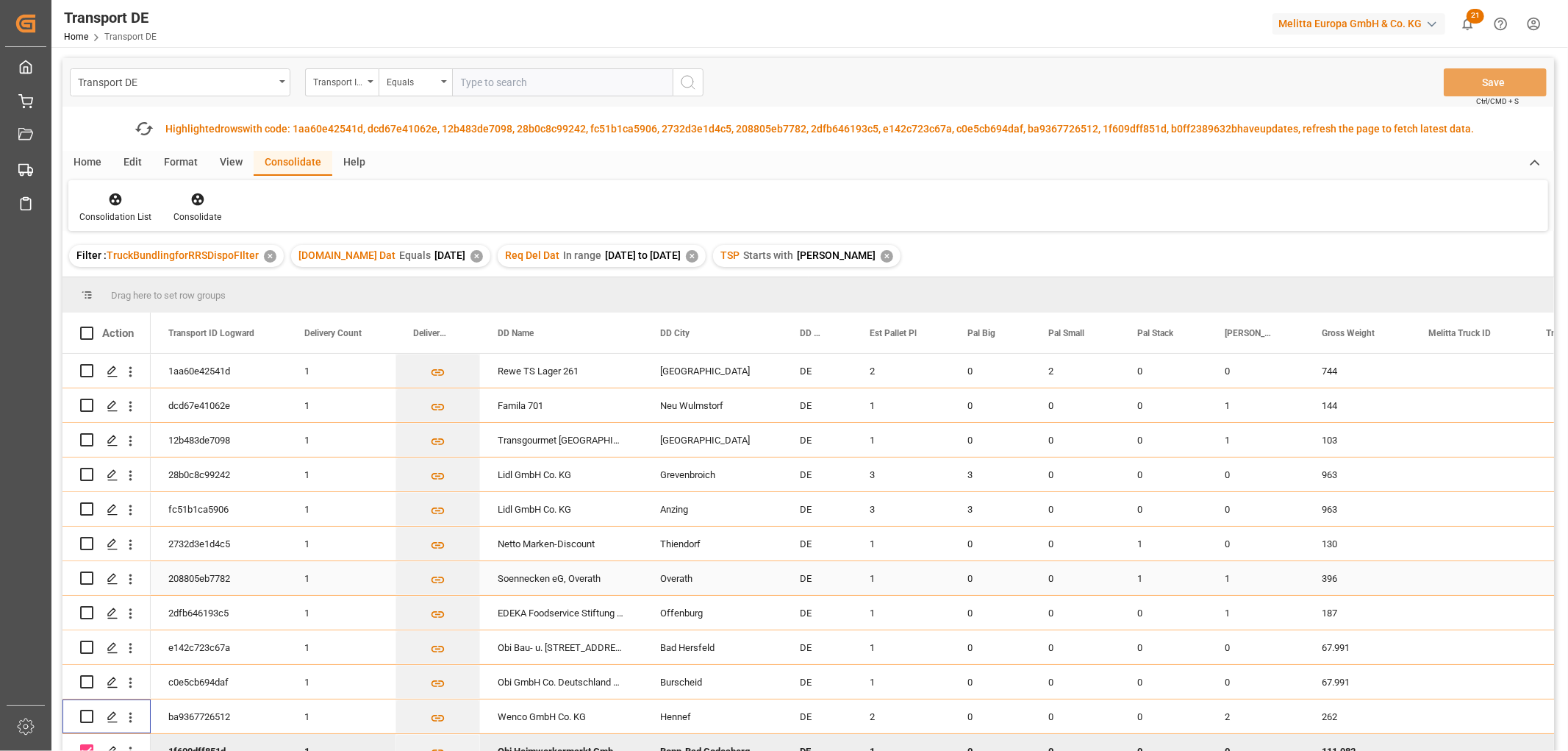
scroll to position [8, 0]
click at [85, 740] on input "Press Space to toggle row selection (checked)" at bounding box center [87, 747] width 14 height 14
checkbox input "false"
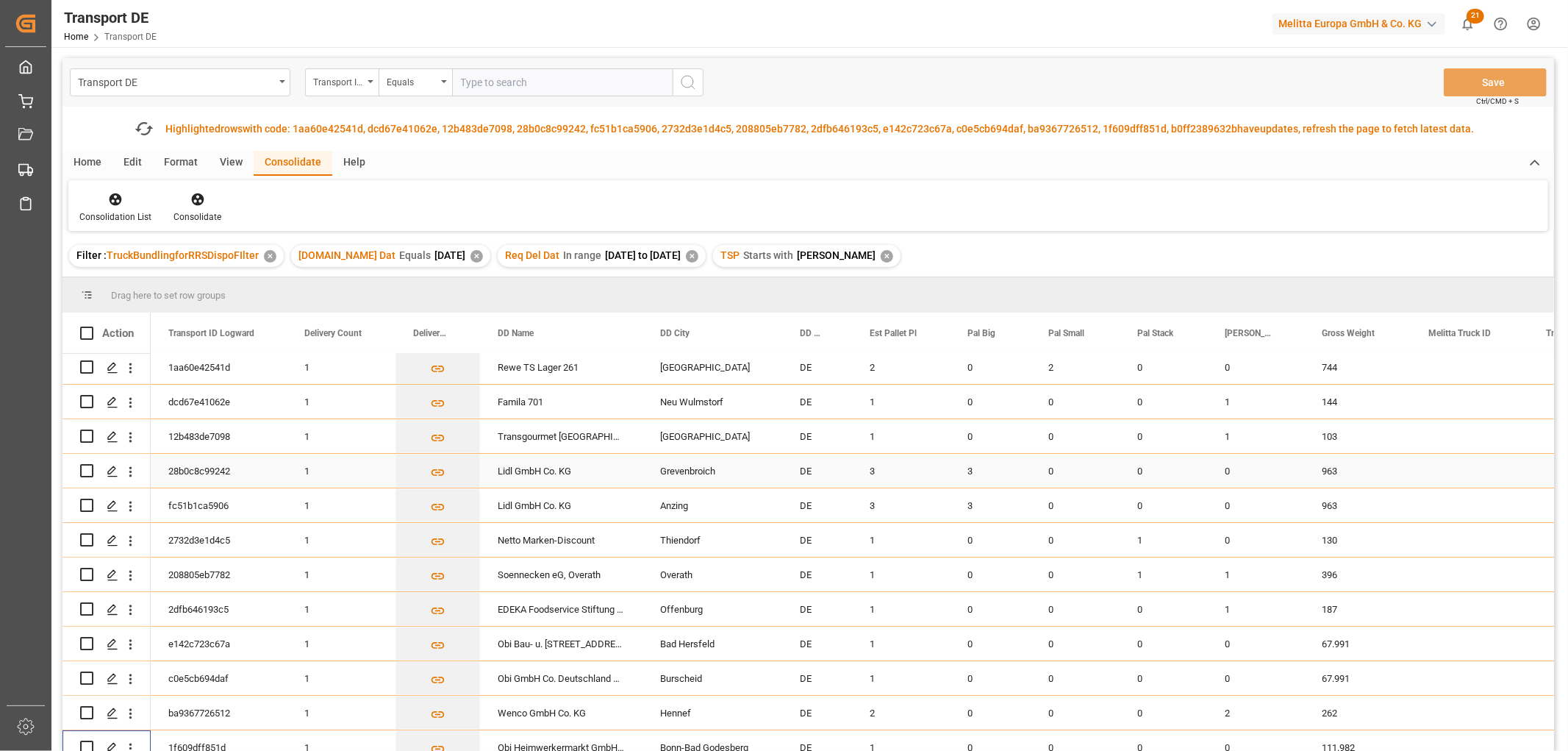
scroll to position [0, 0]
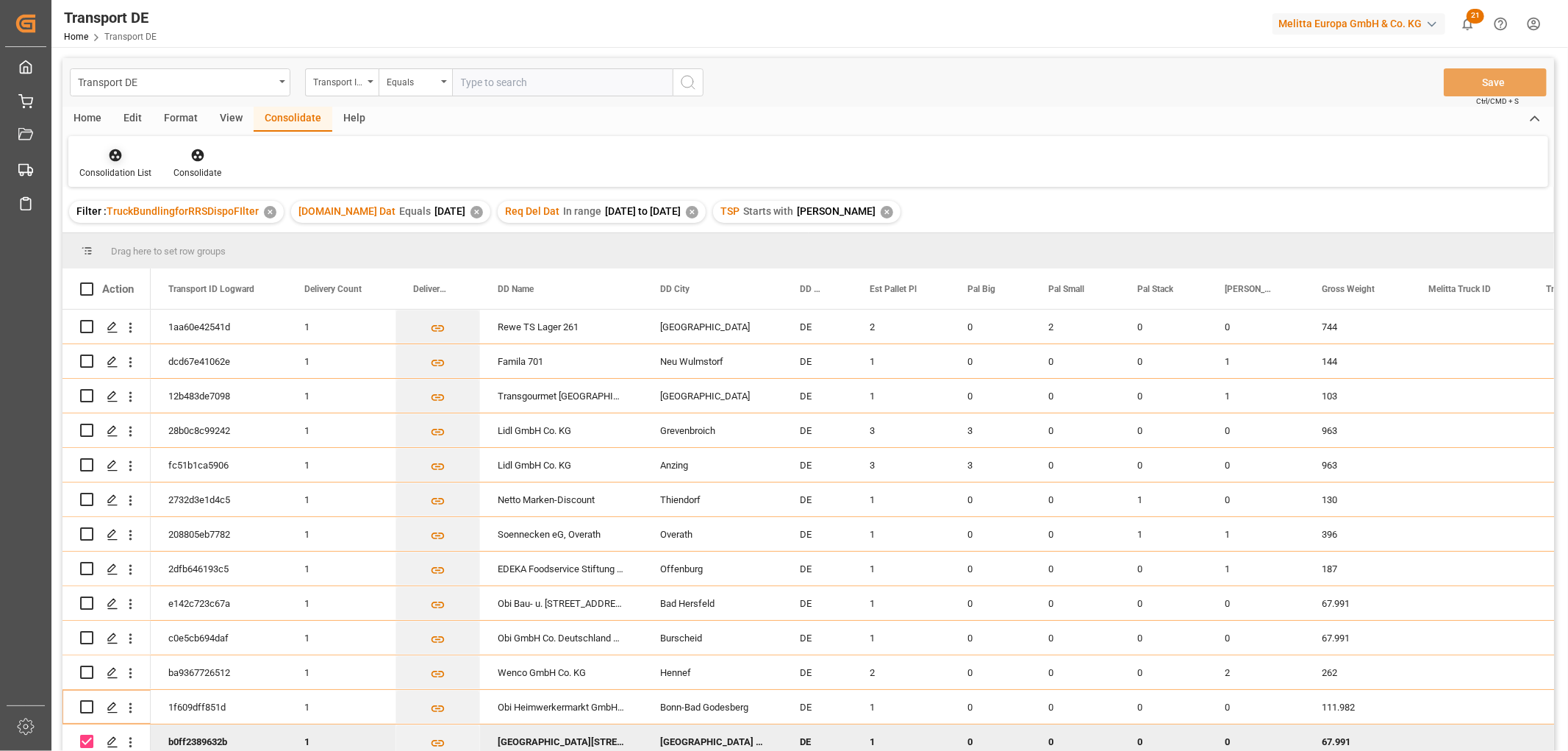
click at [111, 156] on icon at bounding box center [116, 155] width 13 height 13
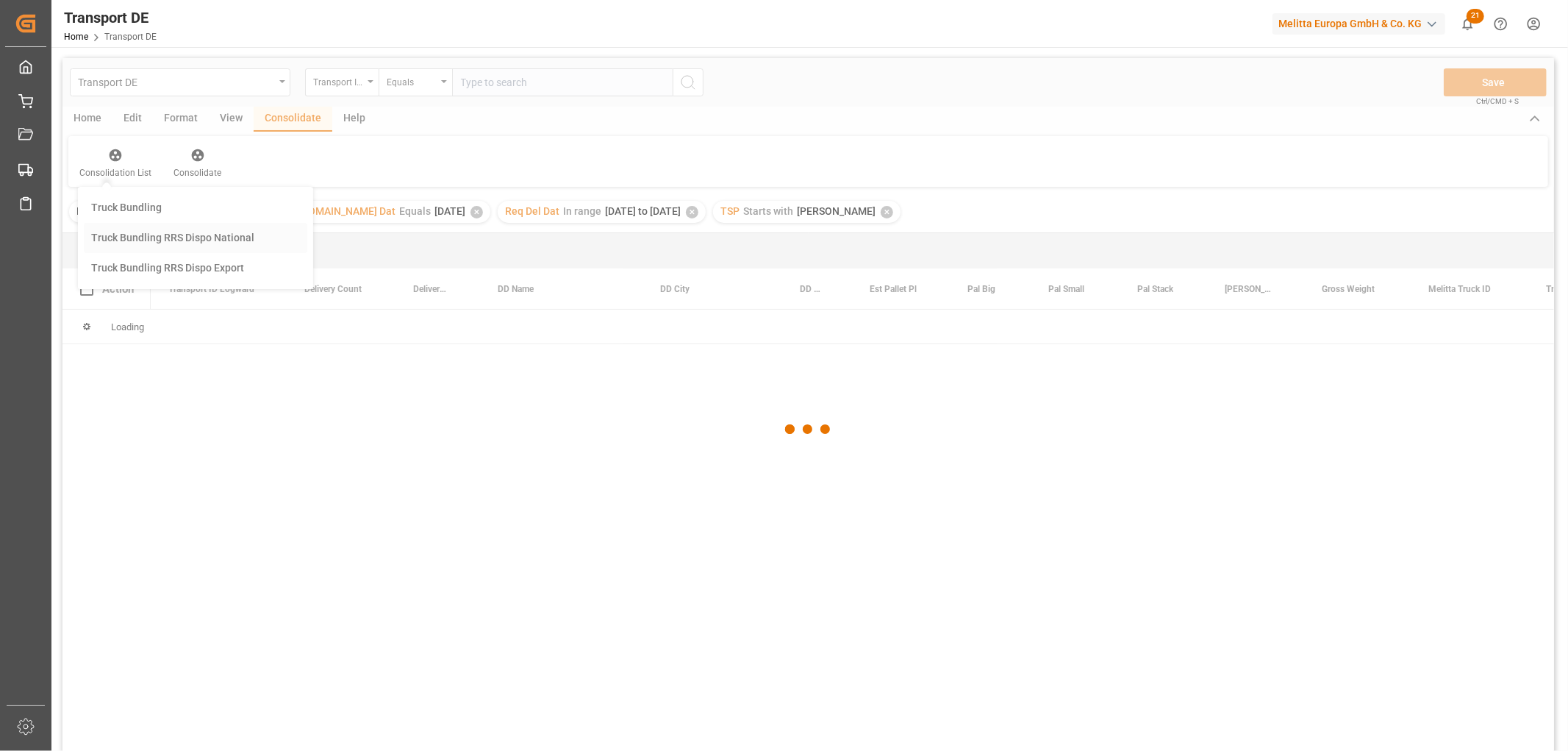
click at [132, 240] on div "Transport DE Transport ID Logward Equals Save Ctrl/CMD + S Home Edit Format Vie…" at bounding box center [808, 424] width 1492 height 731
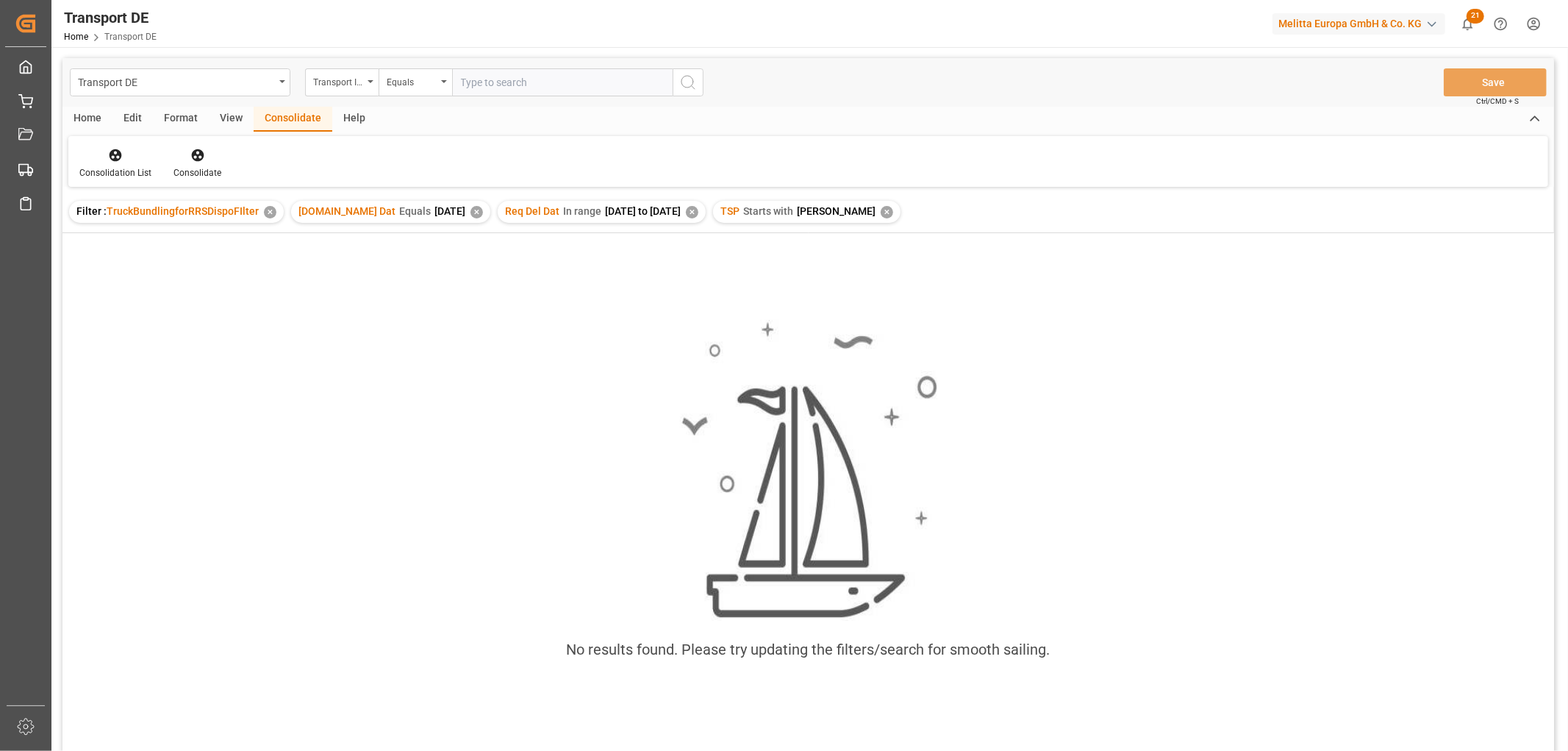
click at [881, 209] on div "✕" at bounding box center [887, 212] width 13 height 13
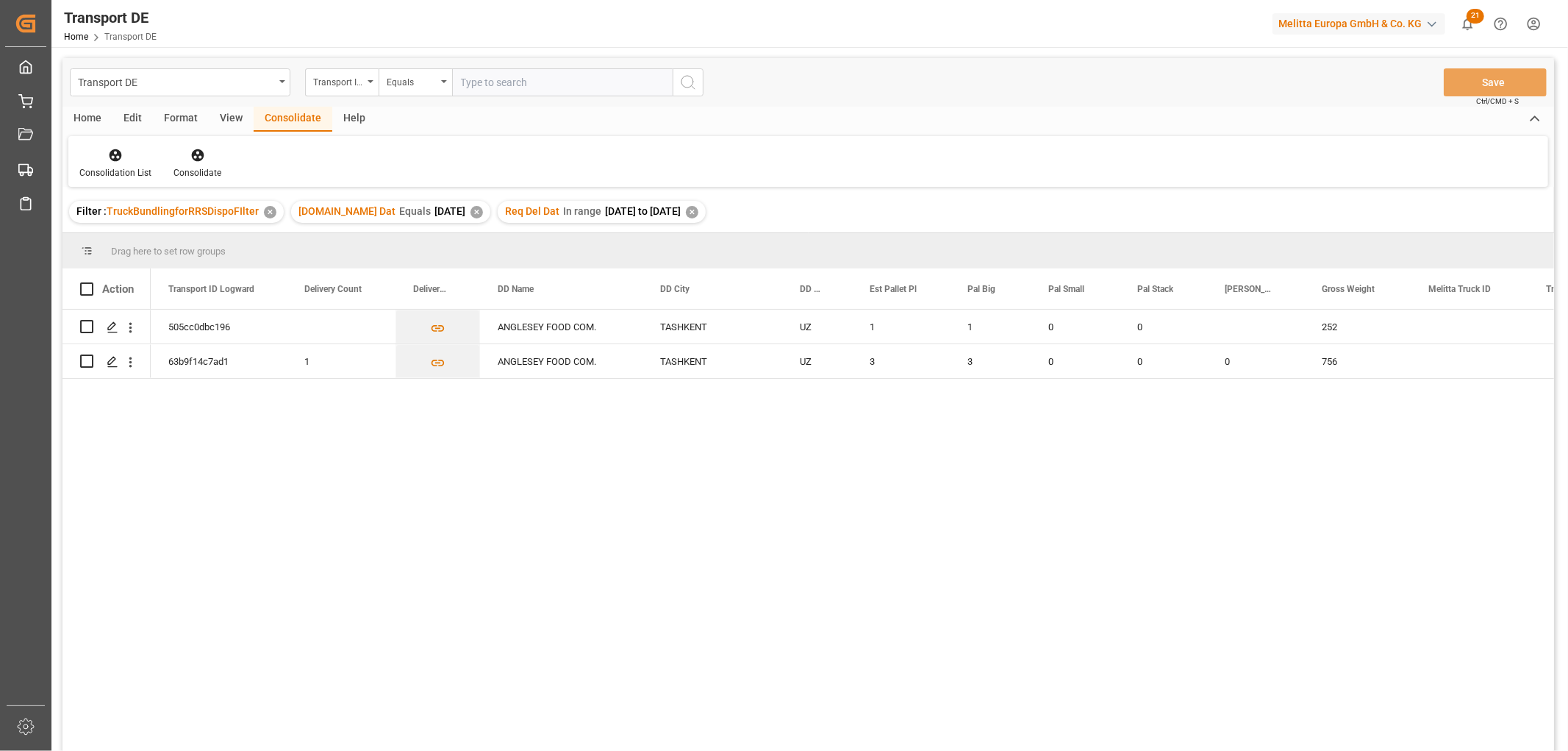
click at [698, 211] on div "✕" at bounding box center [692, 212] width 13 height 13
click at [470, 209] on div "✕" at bounding box center [476, 212] width 13 height 13
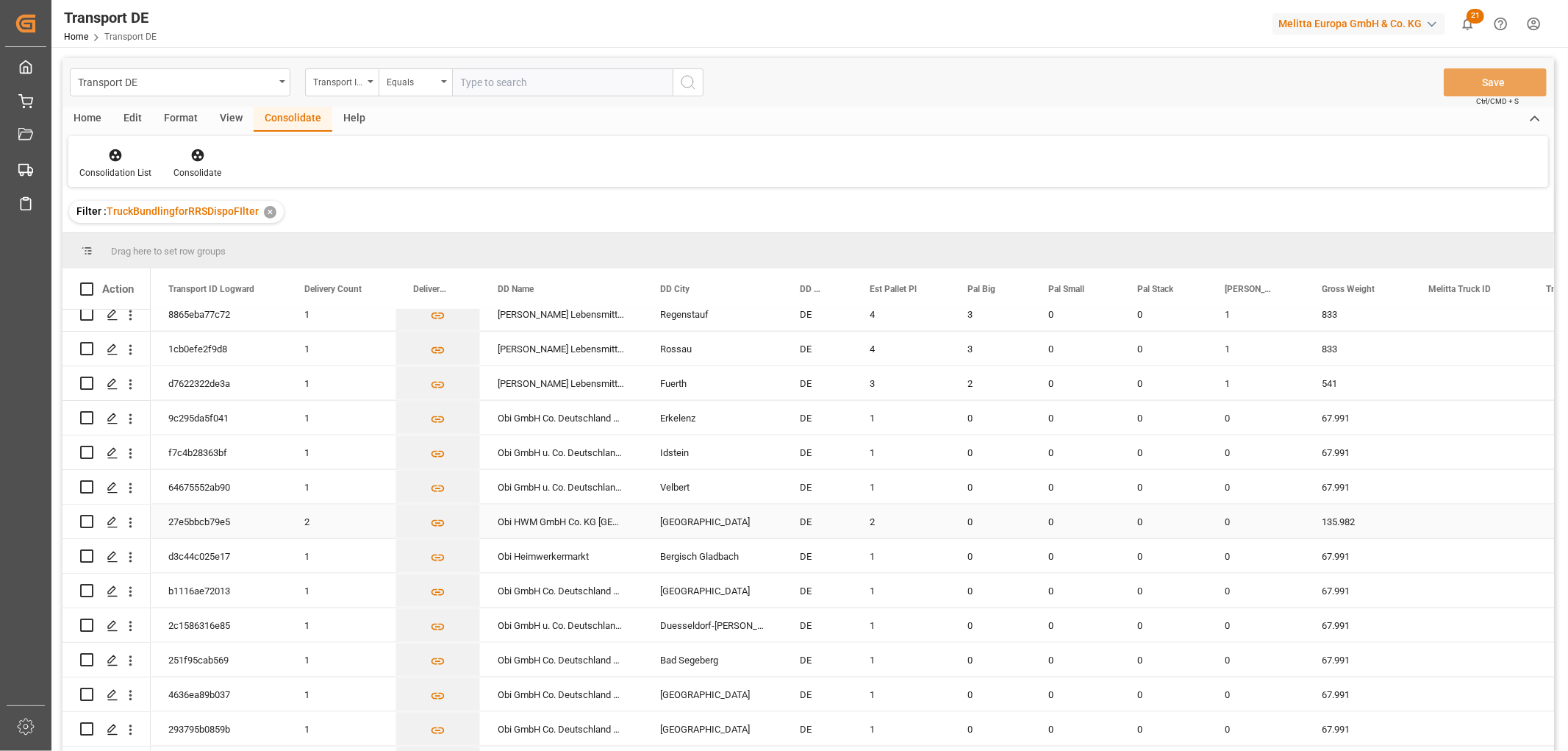
scroll to position [2124, 0]
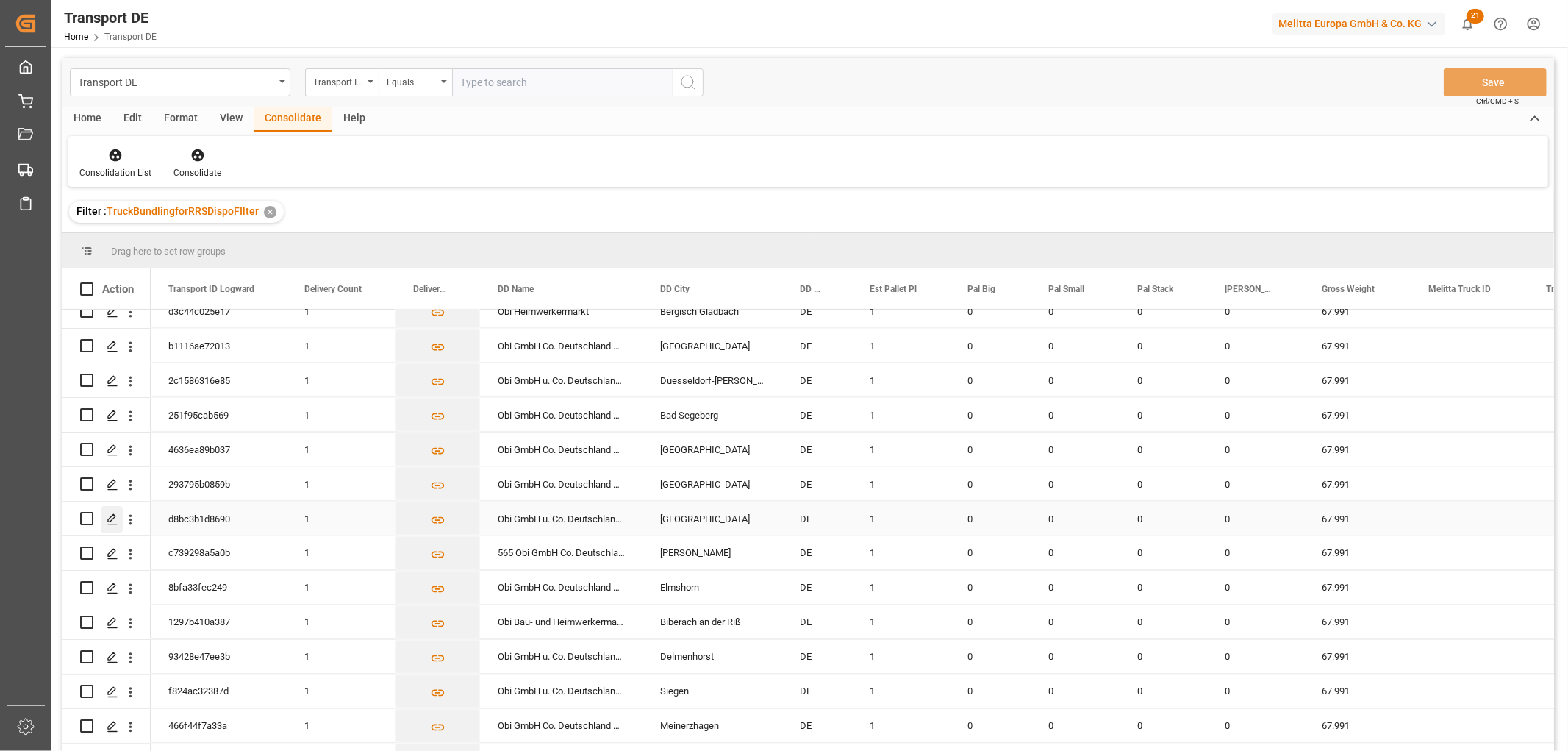
click at [113, 515] on icon "Press SPACE to select this row." at bounding box center [113, 519] width 12 height 12
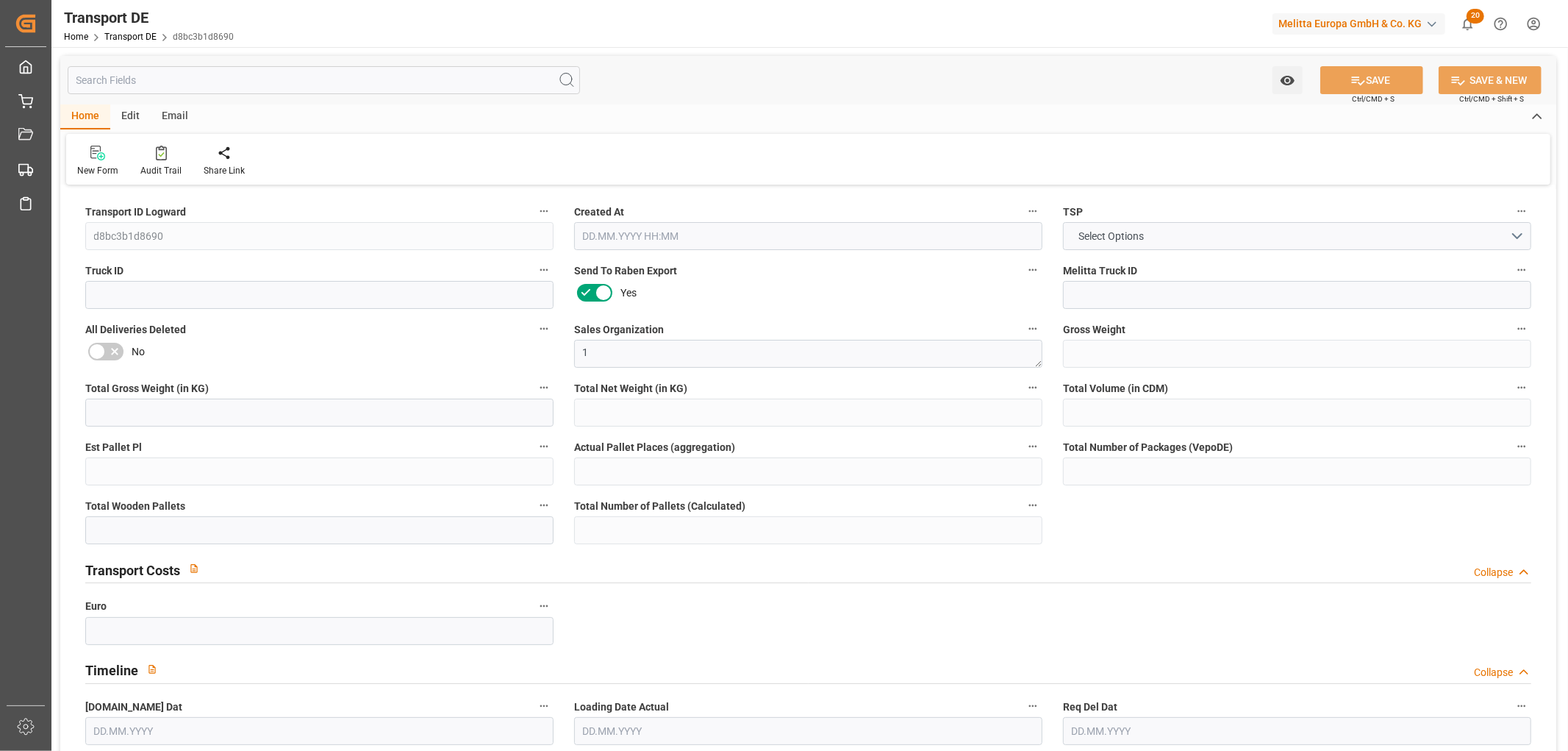
type input "67.991"
type input "43.991"
type input "35.58"
type input "486.24"
type input "1"
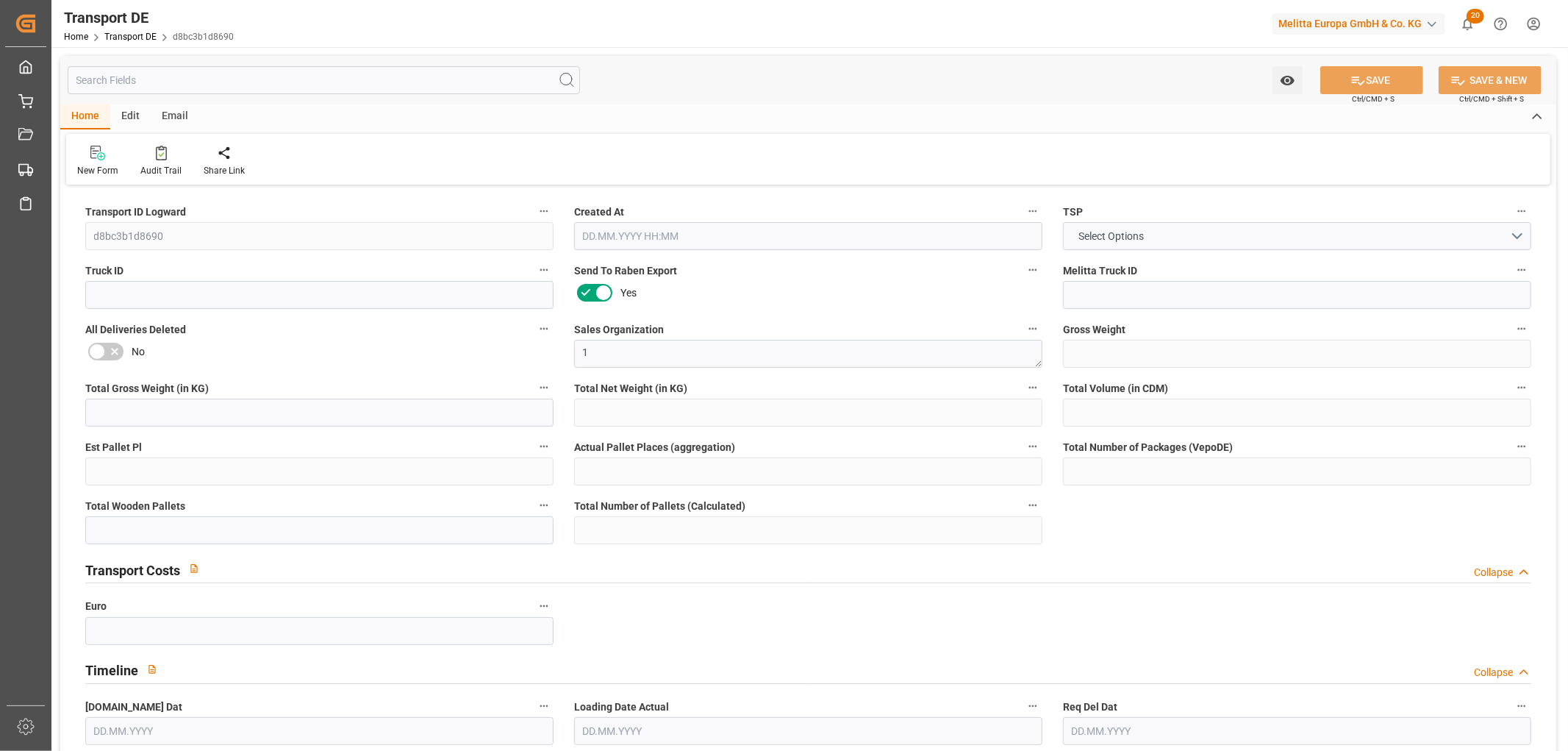
type input "0"
type input "1"
type input "0"
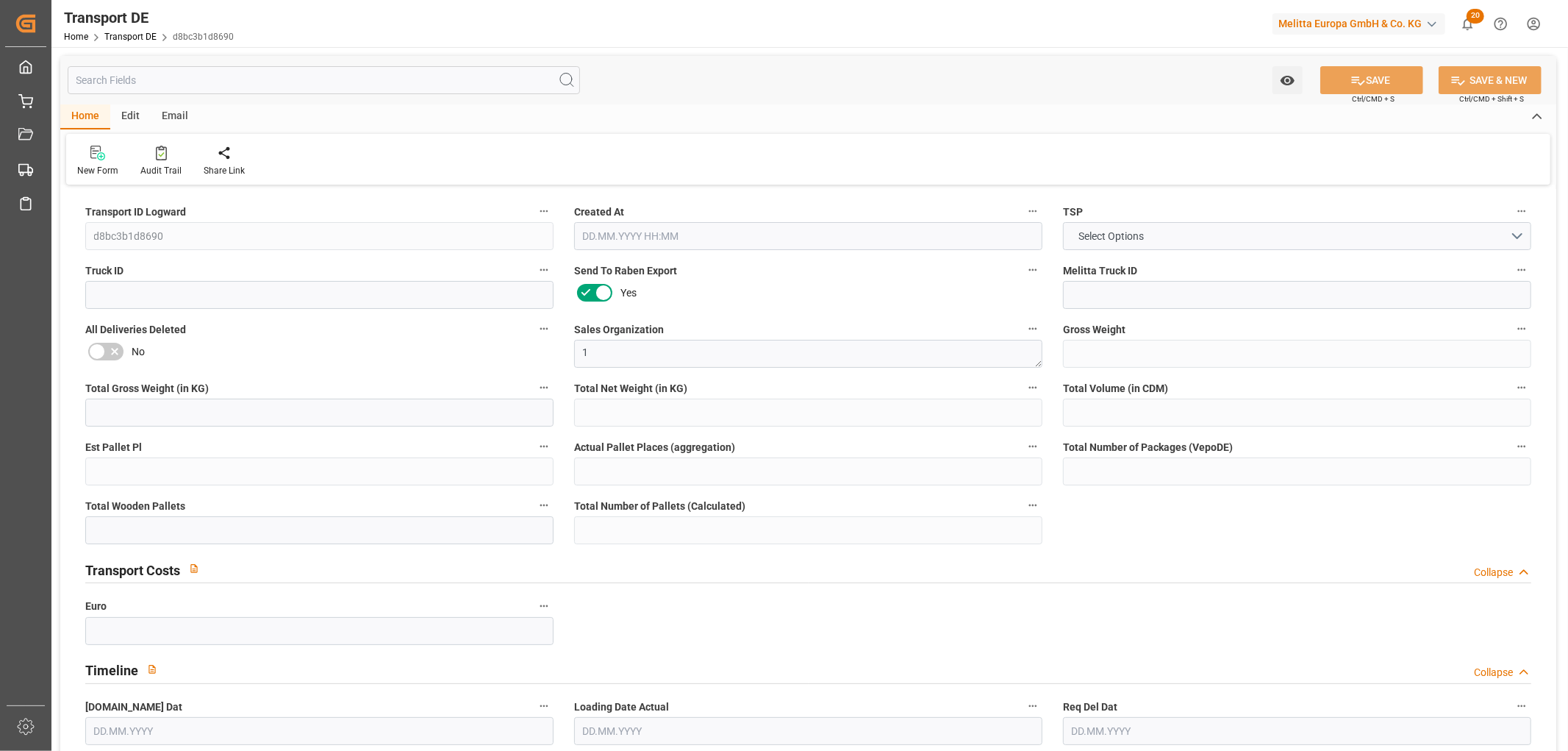
type input "65"
type input "0"
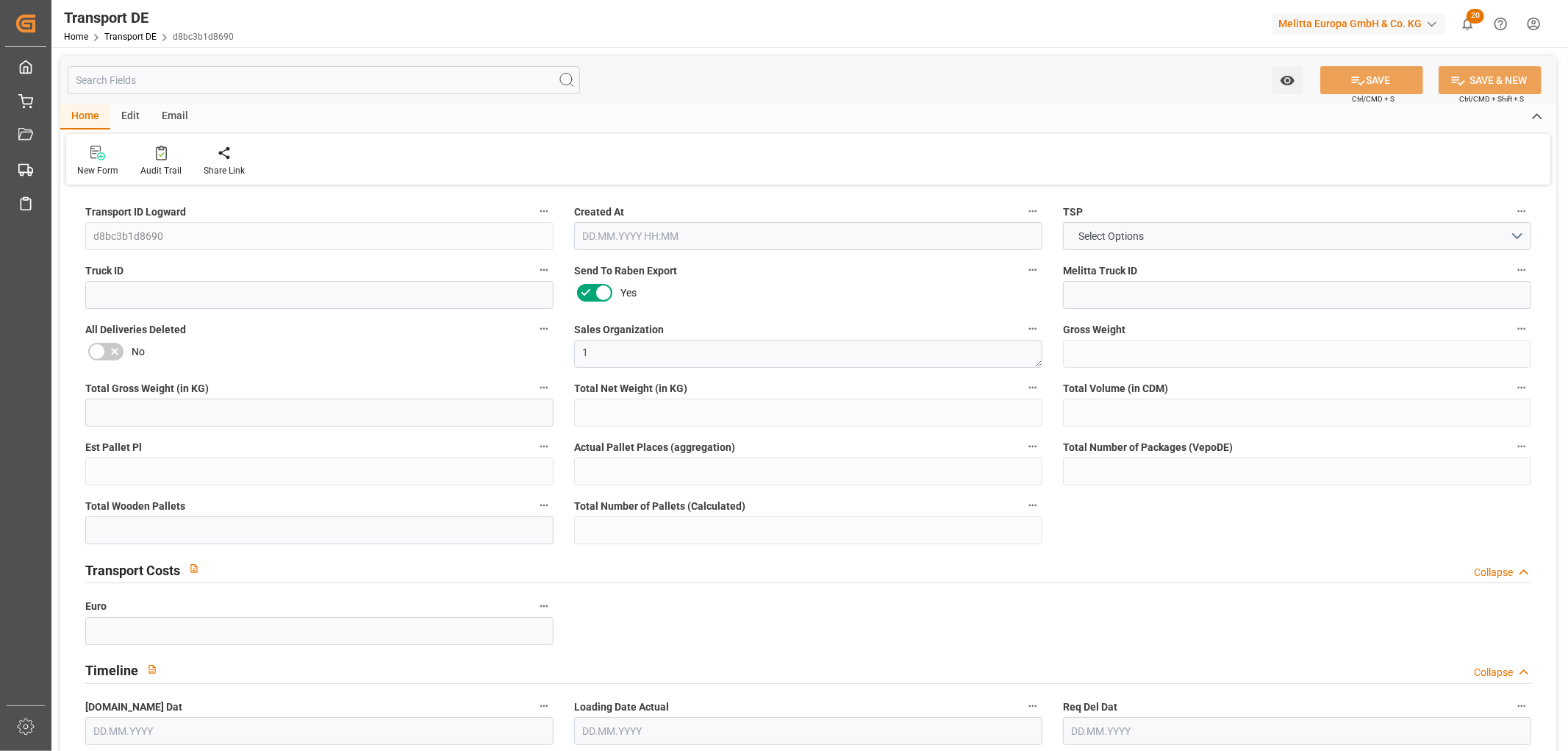
type input "0"
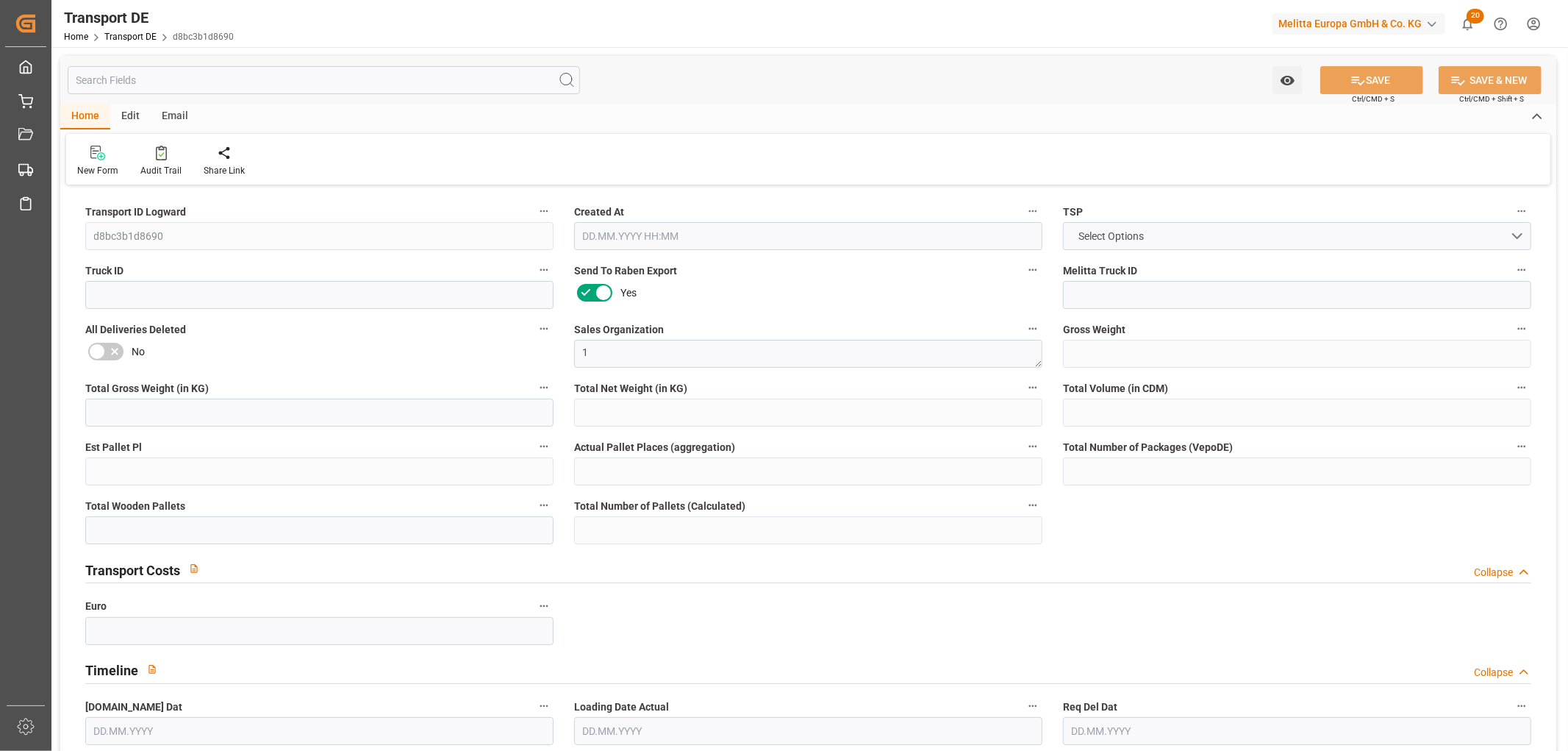
type input "0"
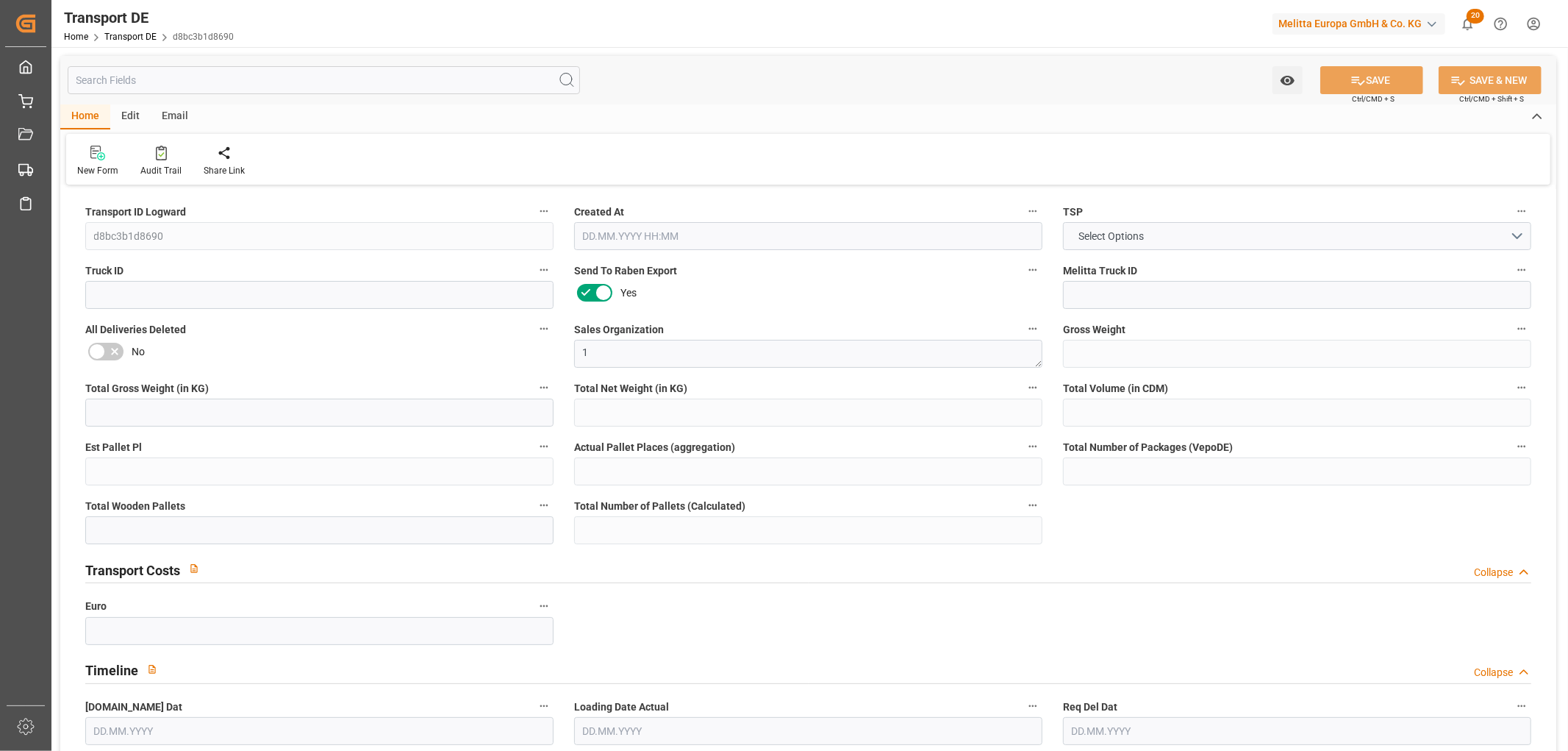
type input "0"
type input "1"
type input "0"
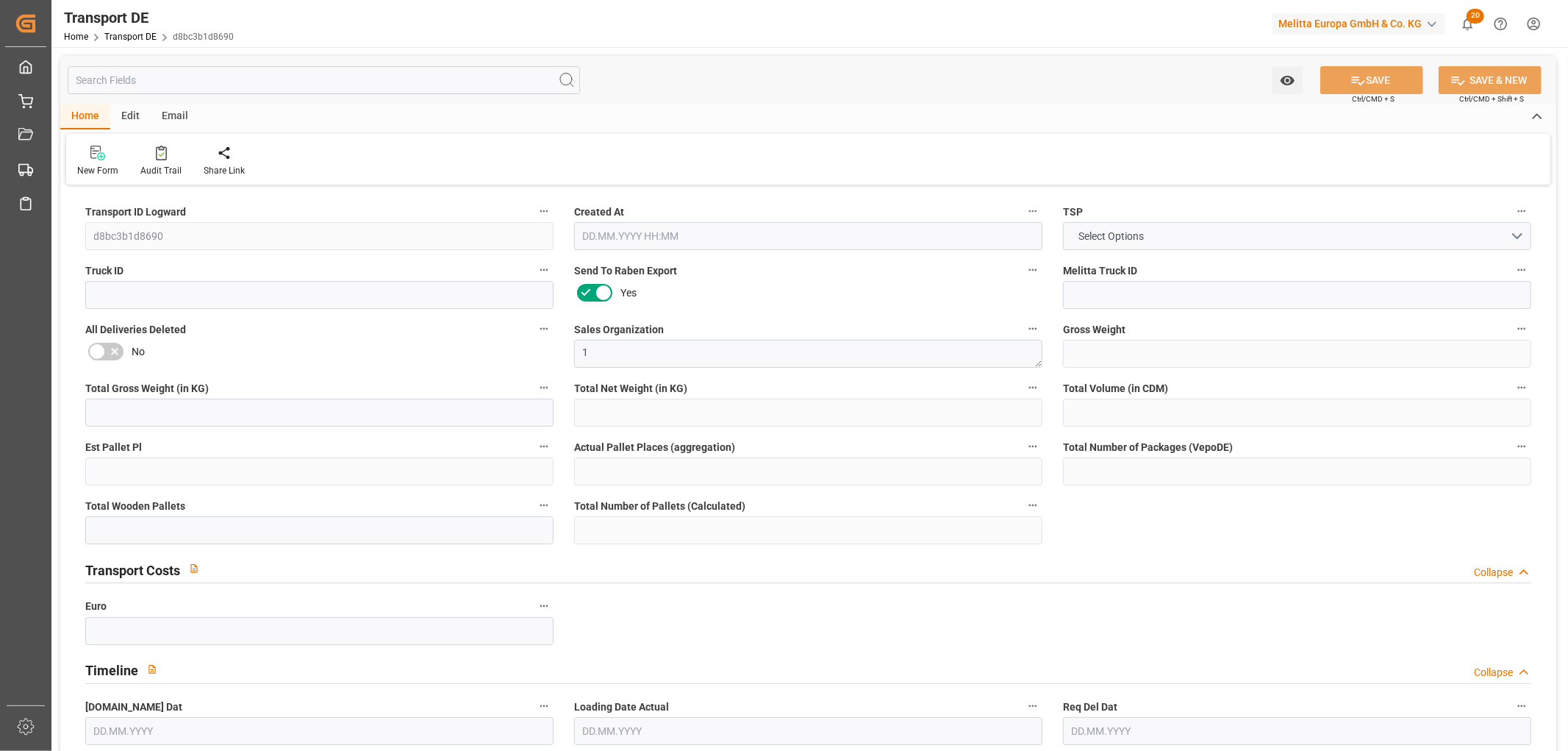
type input "9"
type input "62.76"
type input "50.91"
type input "09.09.2025 23:04"
type input "[DATE]"
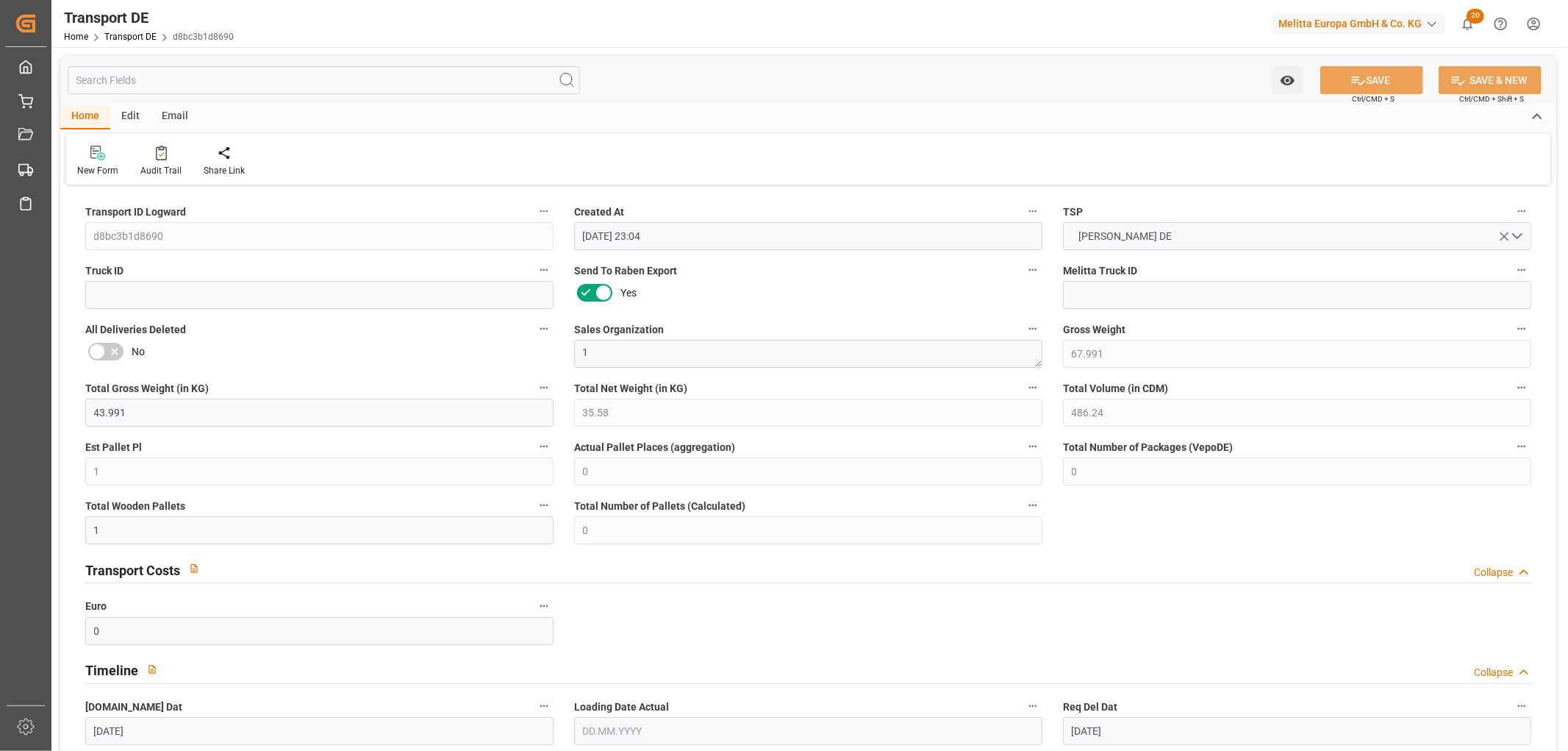
type input "19.09.2025"
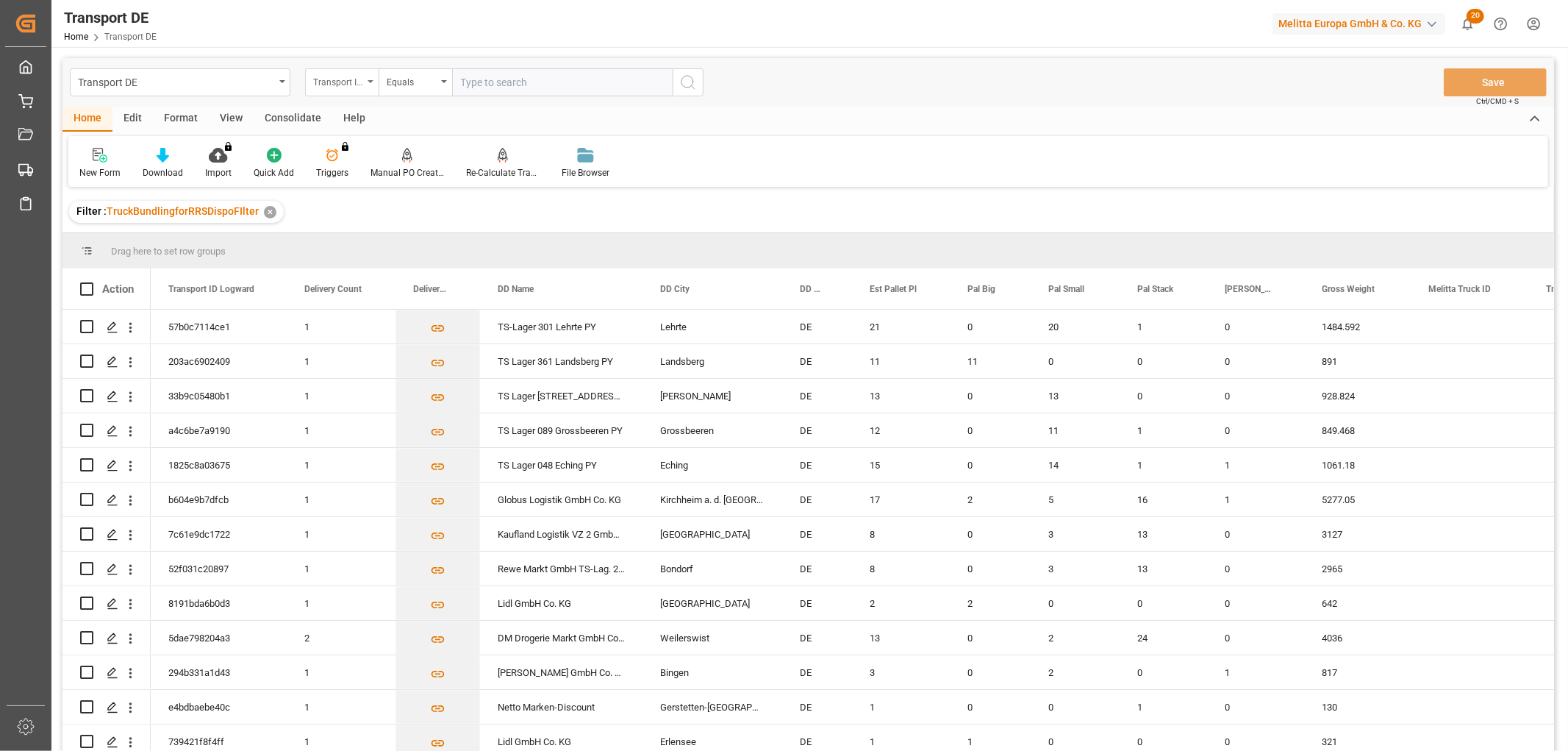
click at [331, 74] on div "Transport ID Logward" at bounding box center [338, 81] width 50 height 17
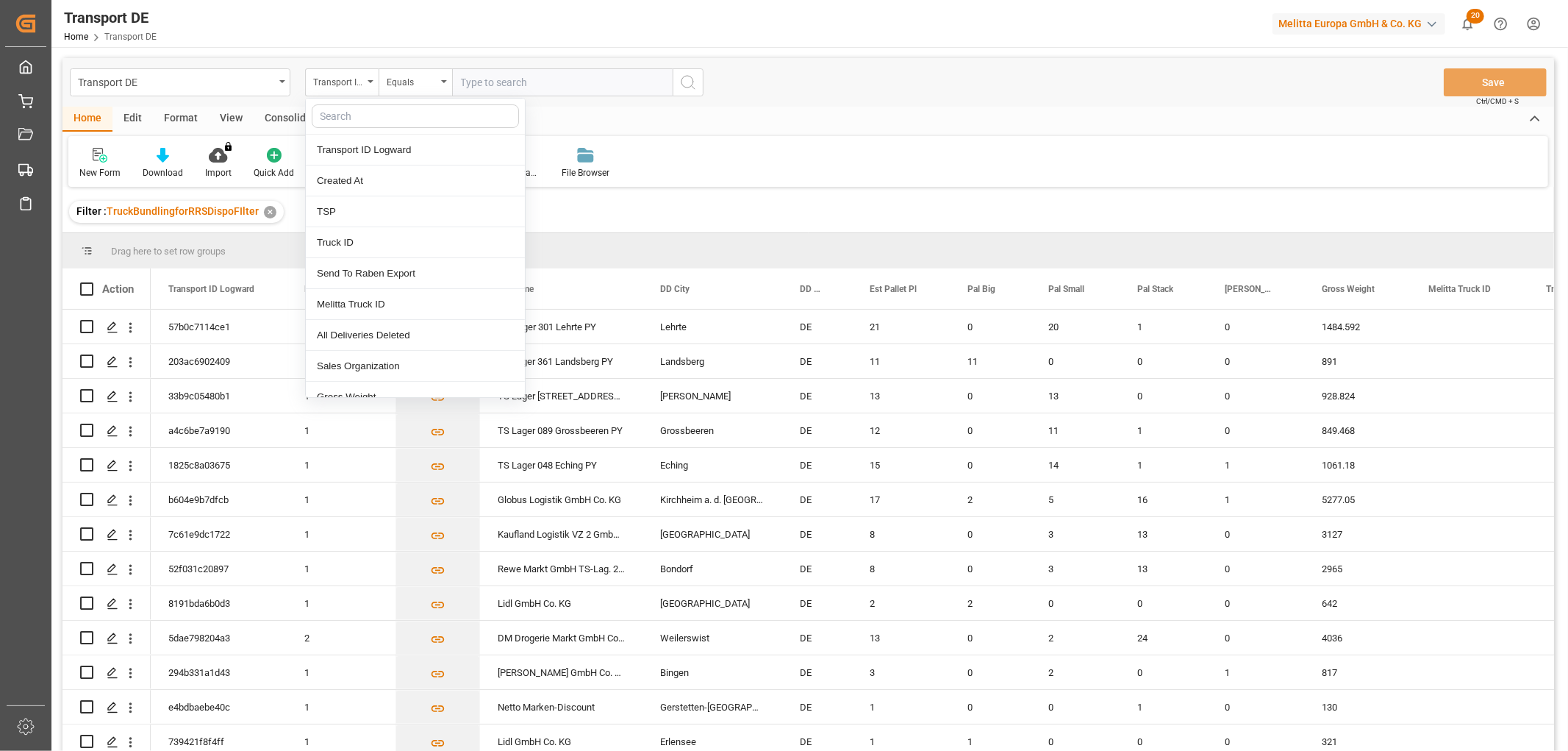
click at [336, 113] on input "text" at bounding box center [415, 116] width 208 height 23
type input "req"
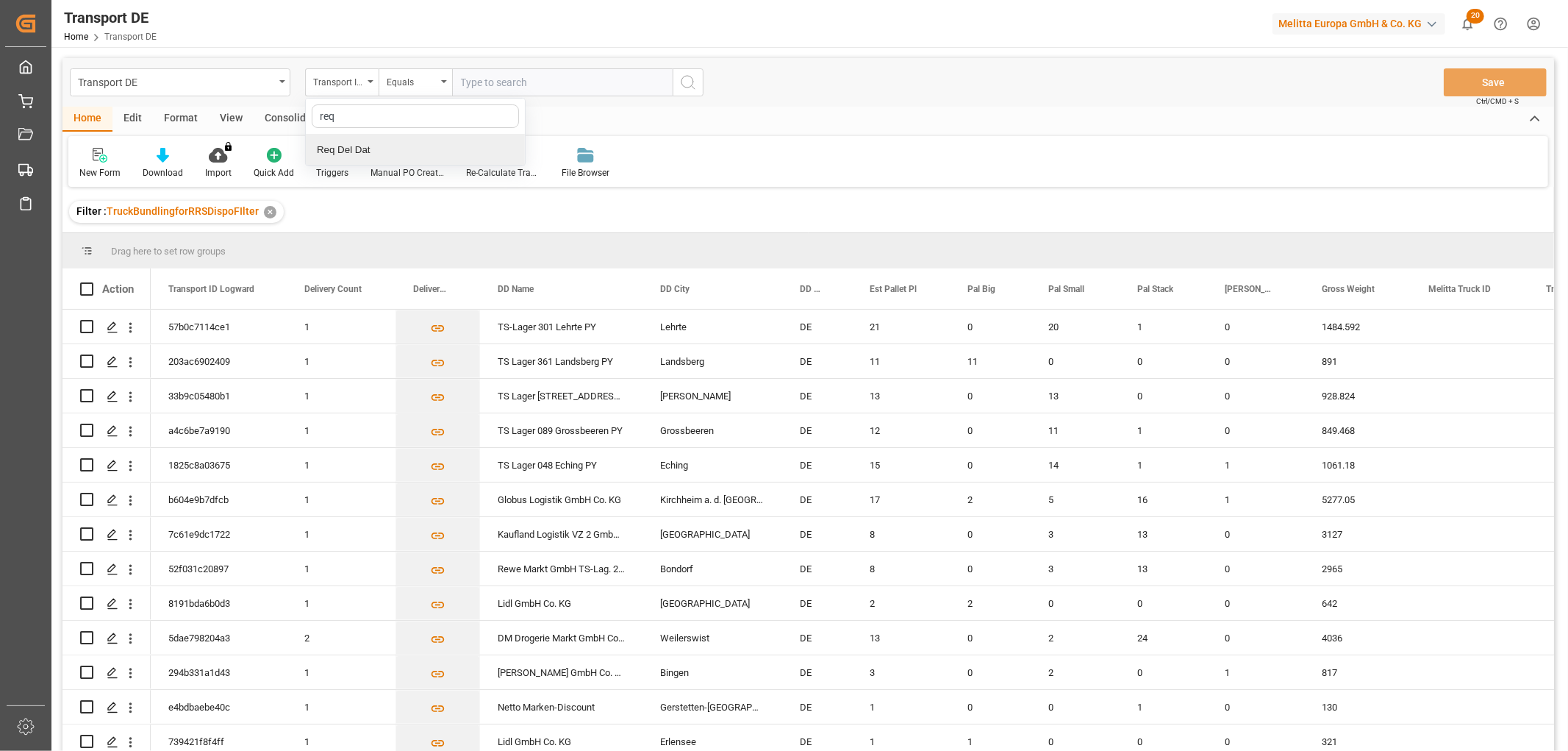
click at [359, 149] on div "Req Del Dat" at bounding box center [415, 150] width 219 height 31
click at [419, 74] on div "Equals" at bounding box center [412, 81] width 50 height 17
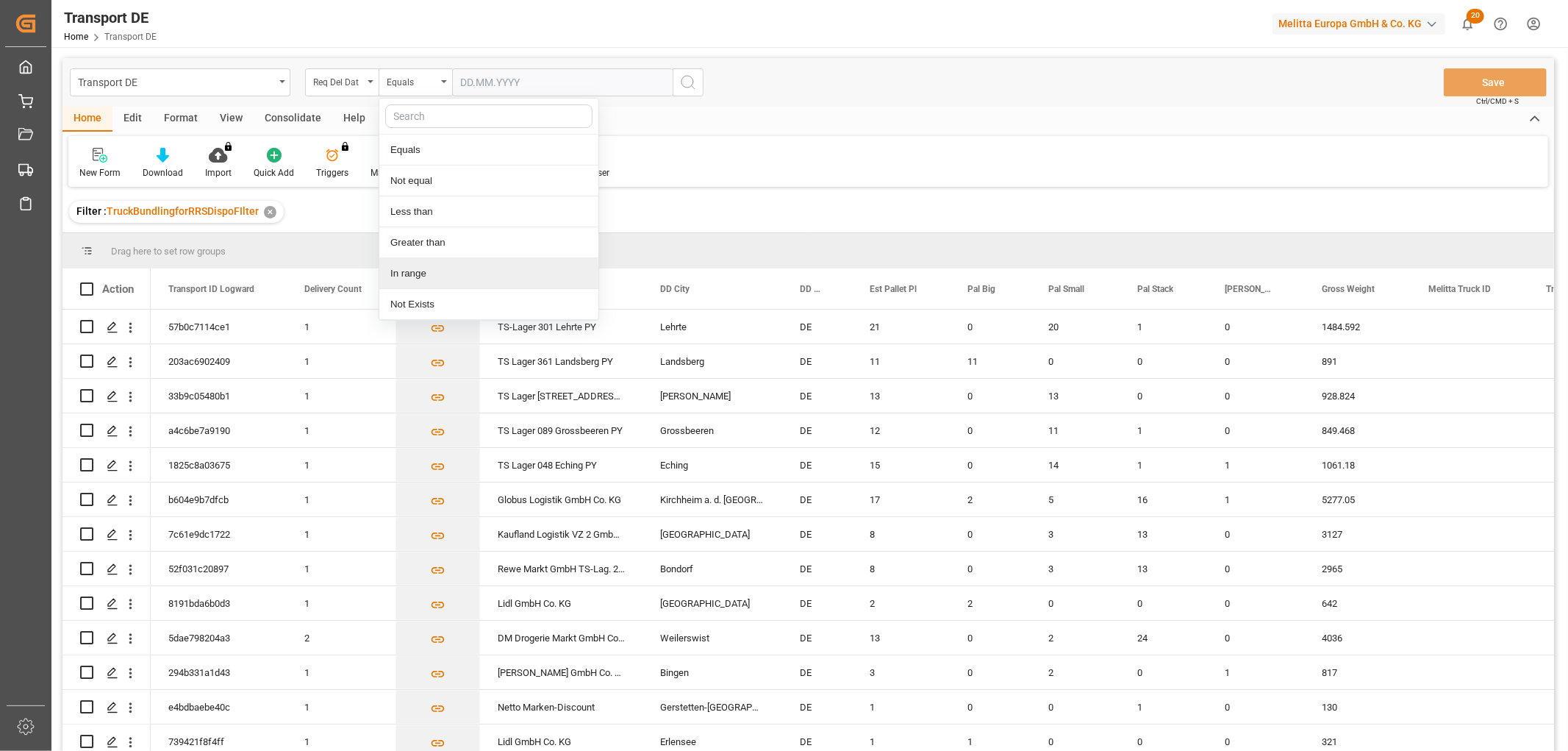
drag, startPoint x: 418, startPoint y: 271, endPoint x: 421, endPoint y: 254, distance: 17.3
click at [418, 269] on div "In range" at bounding box center [488, 273] width 219 height 31
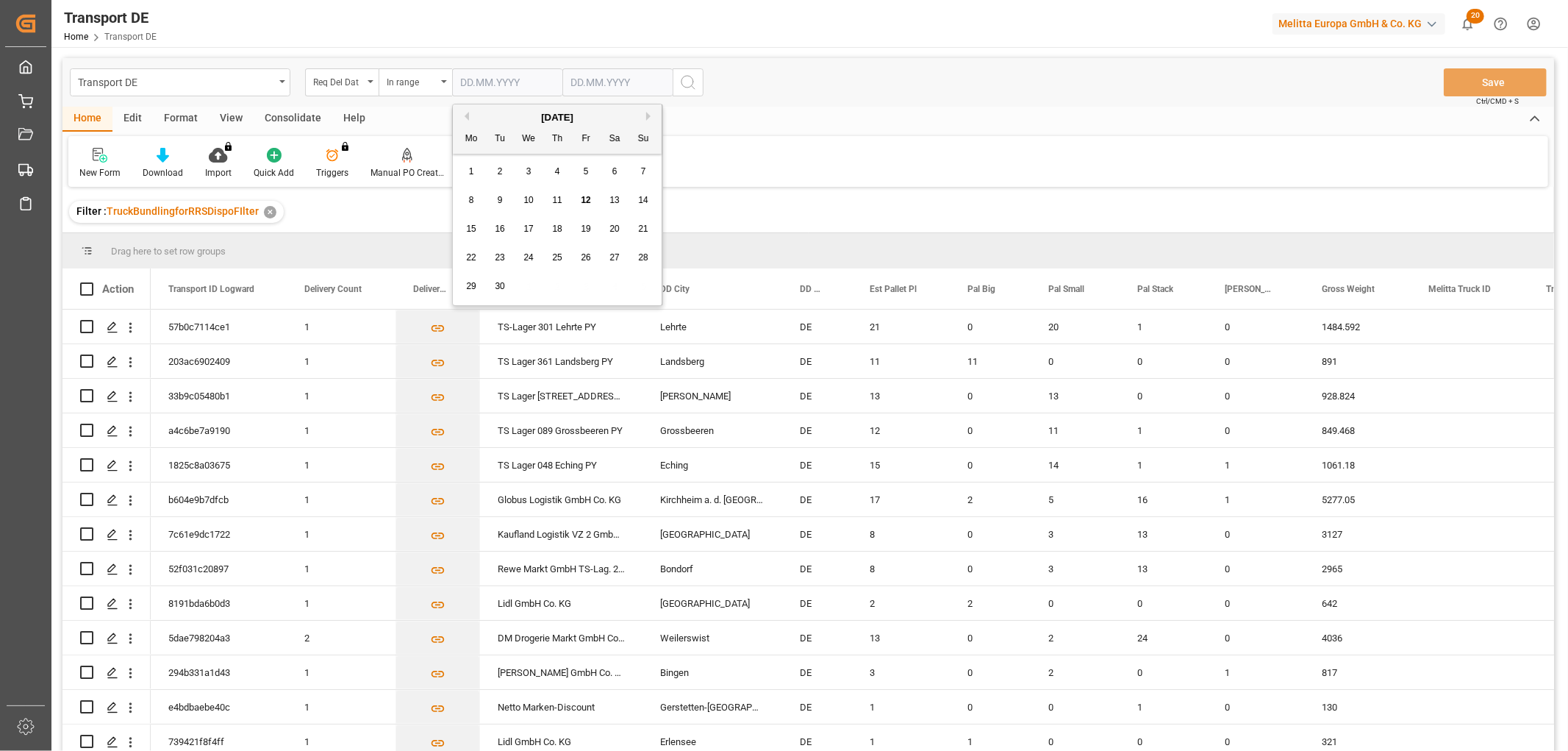
click at [473, 78] on input "text" at bounding box center [507, 82] width 111 height 28
click at [463, 167] on div "1" at bounding box center [472, 172] width 18 height 17
type input "01.09.2025"
click at [600, 78] on input "text" at bounding box center [618, 82] width 111 height 28
click at [739, 275] on div "29 30 1 2 3 4 5" at bounding box center [667, 287] width 201 height 29
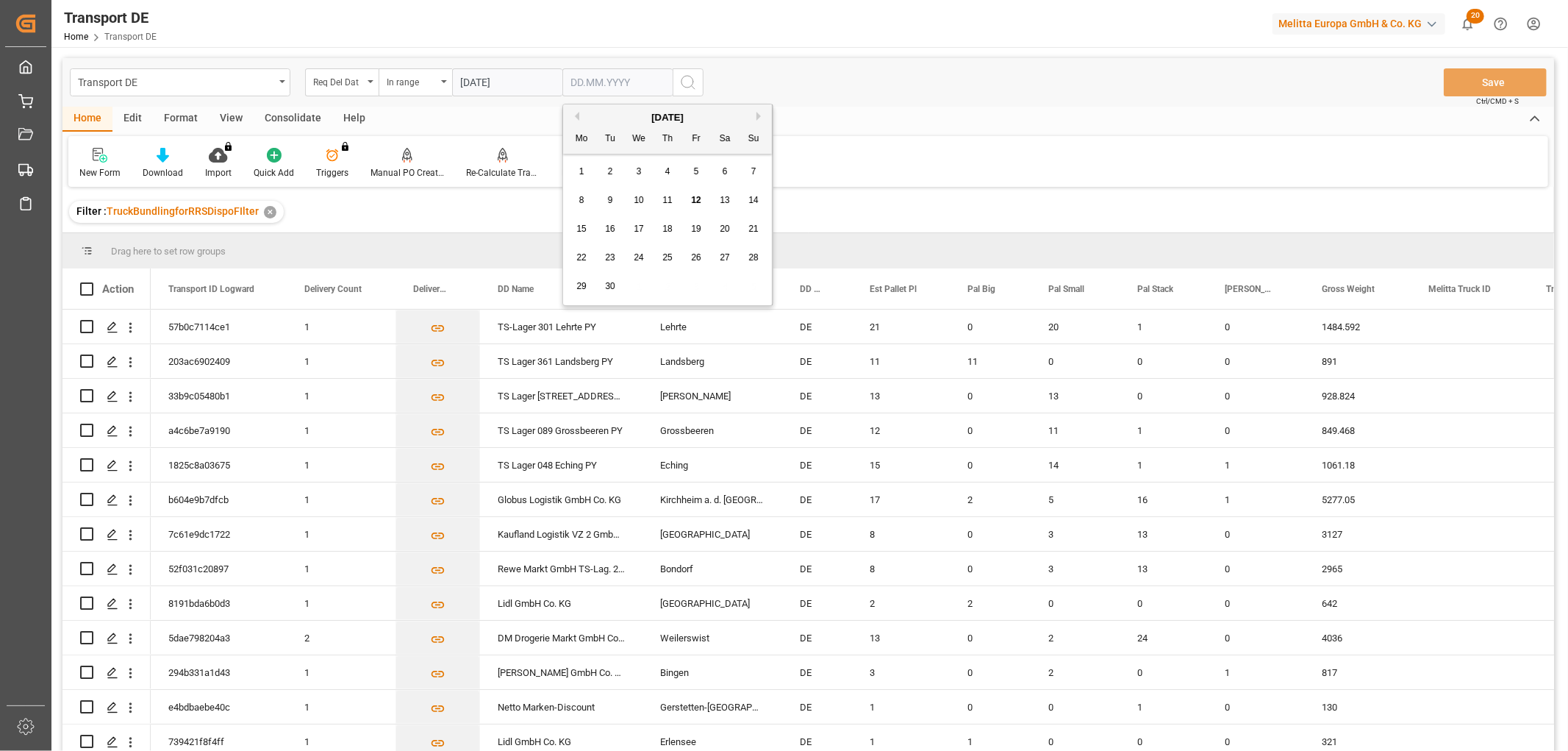
click at [613, 230] on span "16" at bounding box center [609, 229] width 10 height 11
type input "16.09.2025"
click at [688, 86] on icon "search button" at bounding box center [688, 82] width 17 height 17
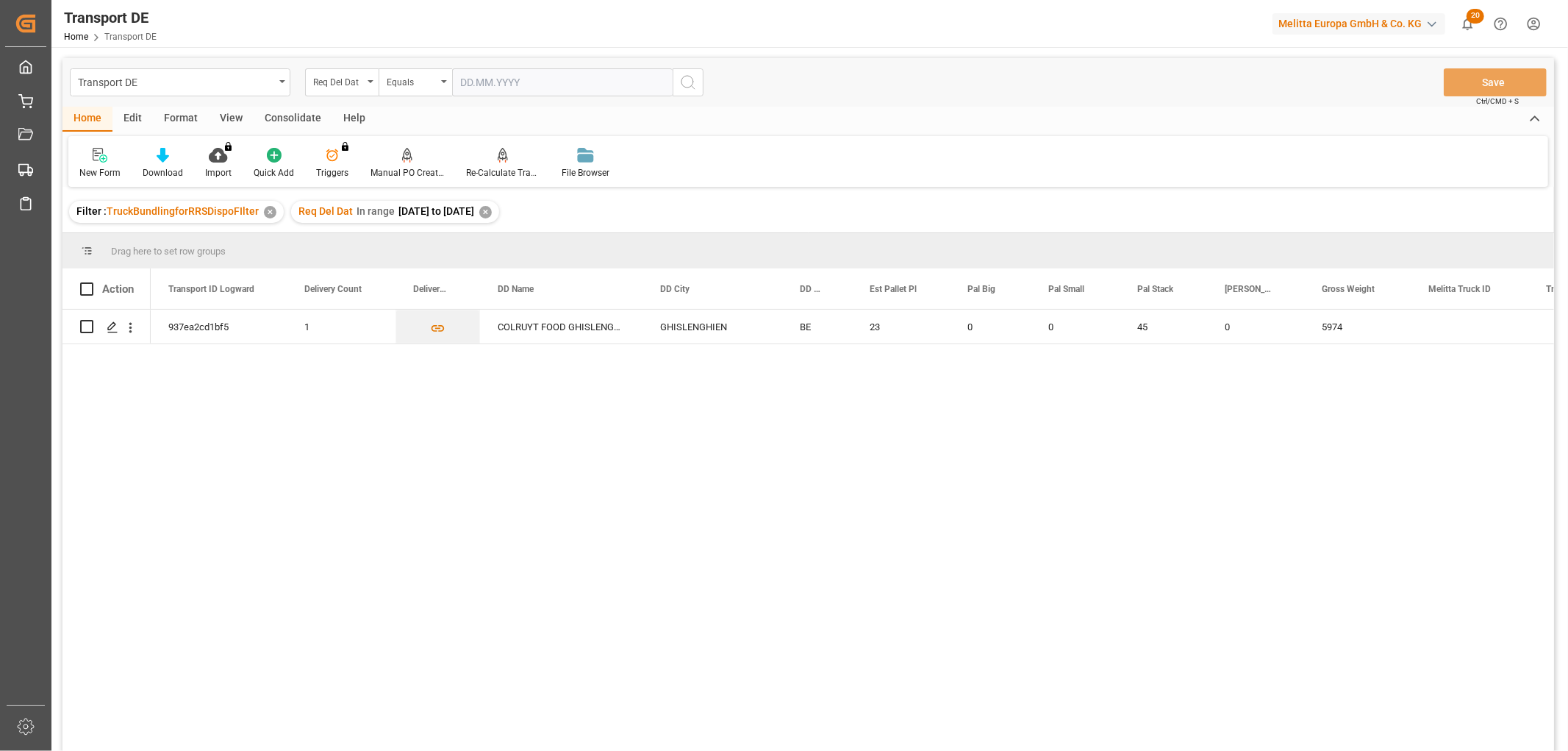
click at [492, 214] on div "✕" at bounding box center [485, 212] width 13 height 13
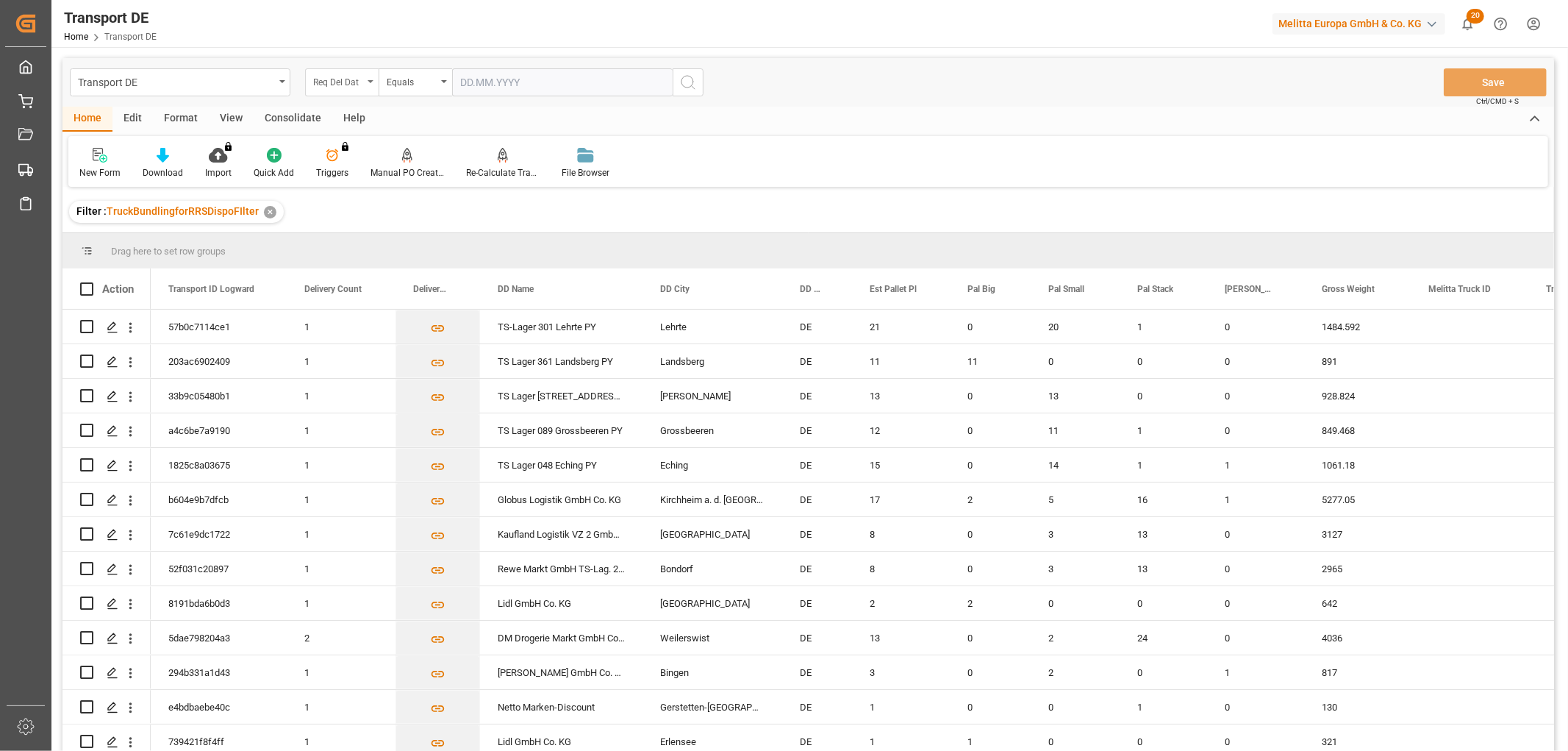
click at [324, 74] on div "Req Del Dat" at bounding box center [338, 81] width 50 height 17
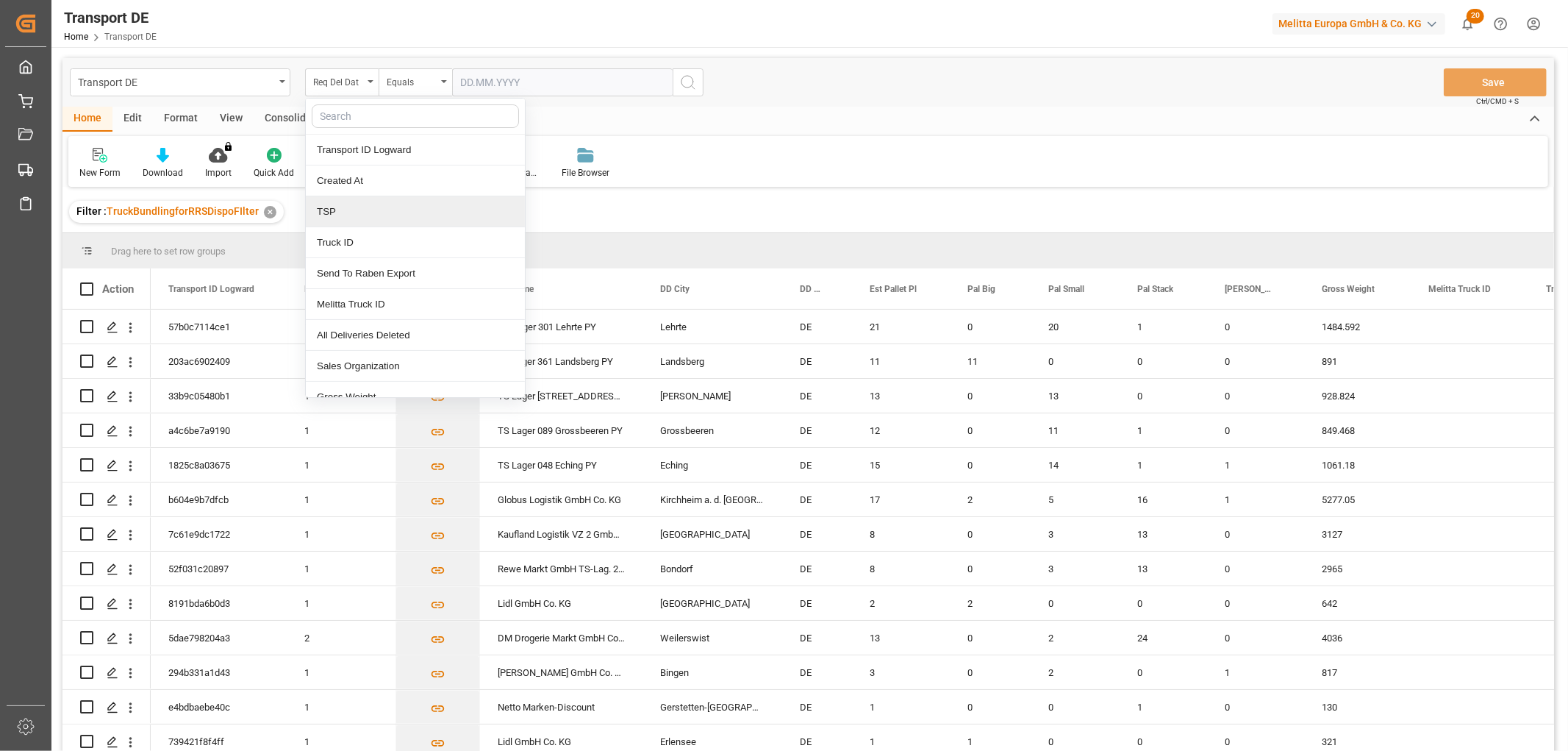
click at [339, 210] on div "TSP" at bounding box center [415, 211] width 219 height 31
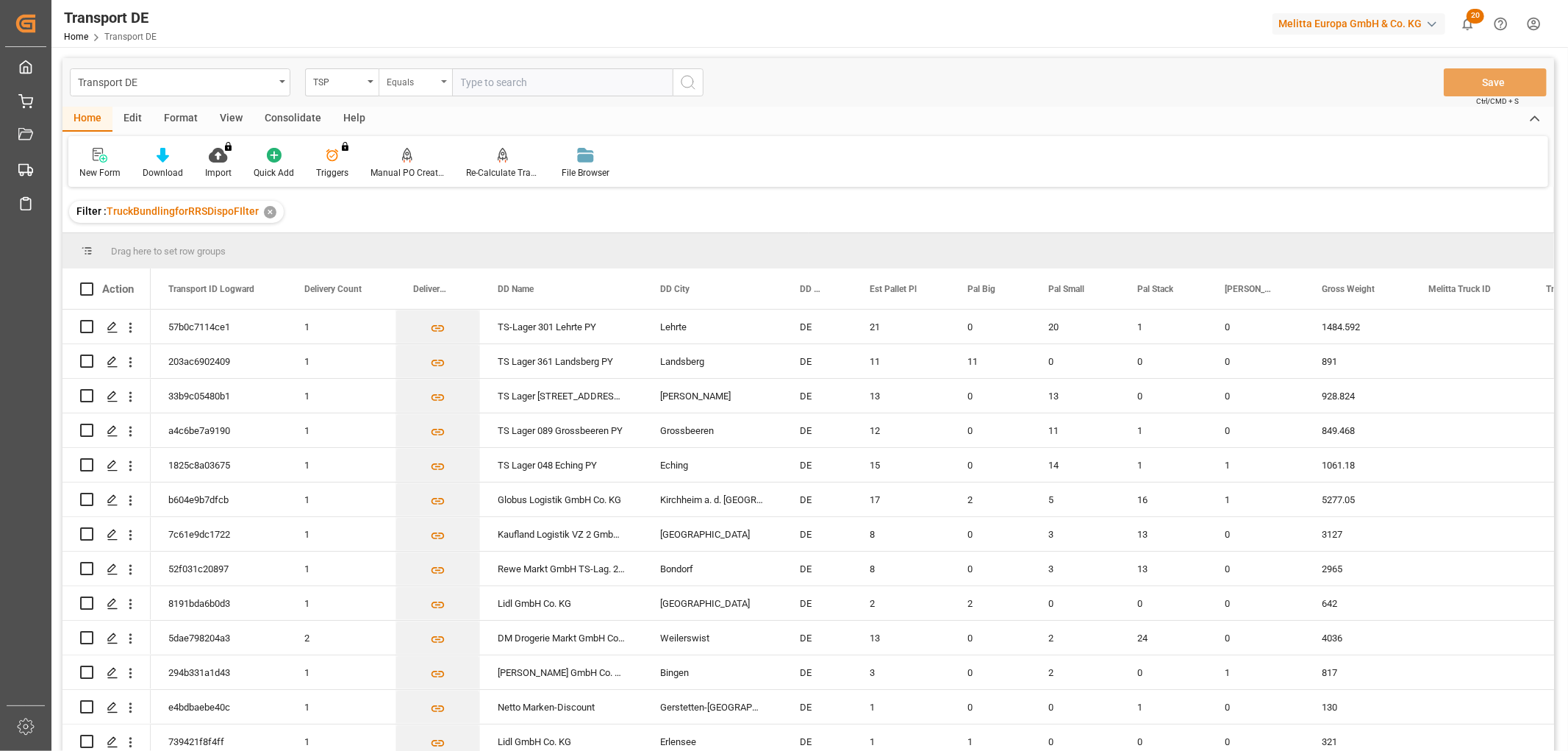
click at [417, 79] on div "Equals" at bounding box center [412, 81] width 50 height 17
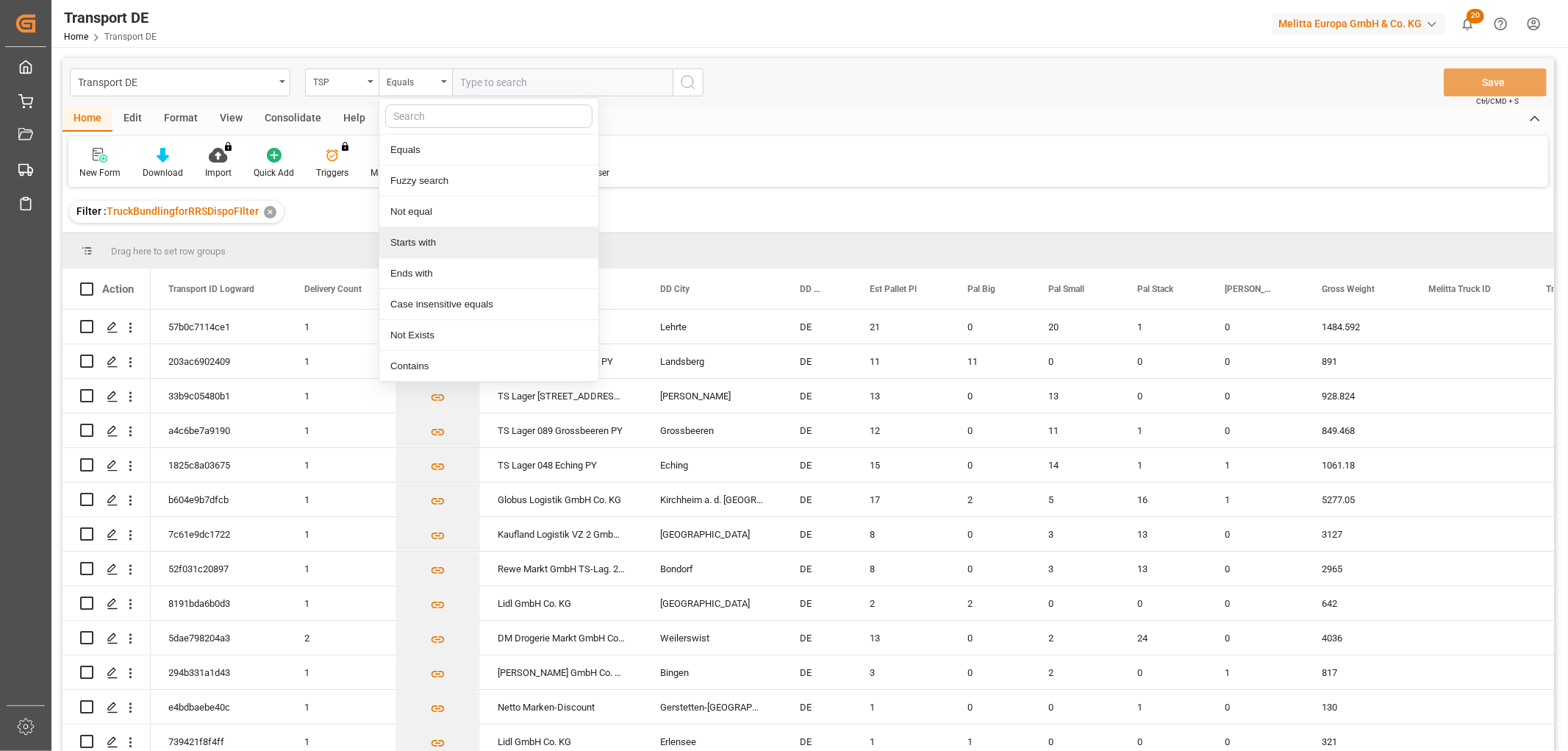
drag, startPoint x: 415, startPoint y: 242, endPoint x: 439, endPoint y: 155, distance: 90.2
click at [415, 240] on div "Starts with" at bounding box center [488, 242] width 219 height 31
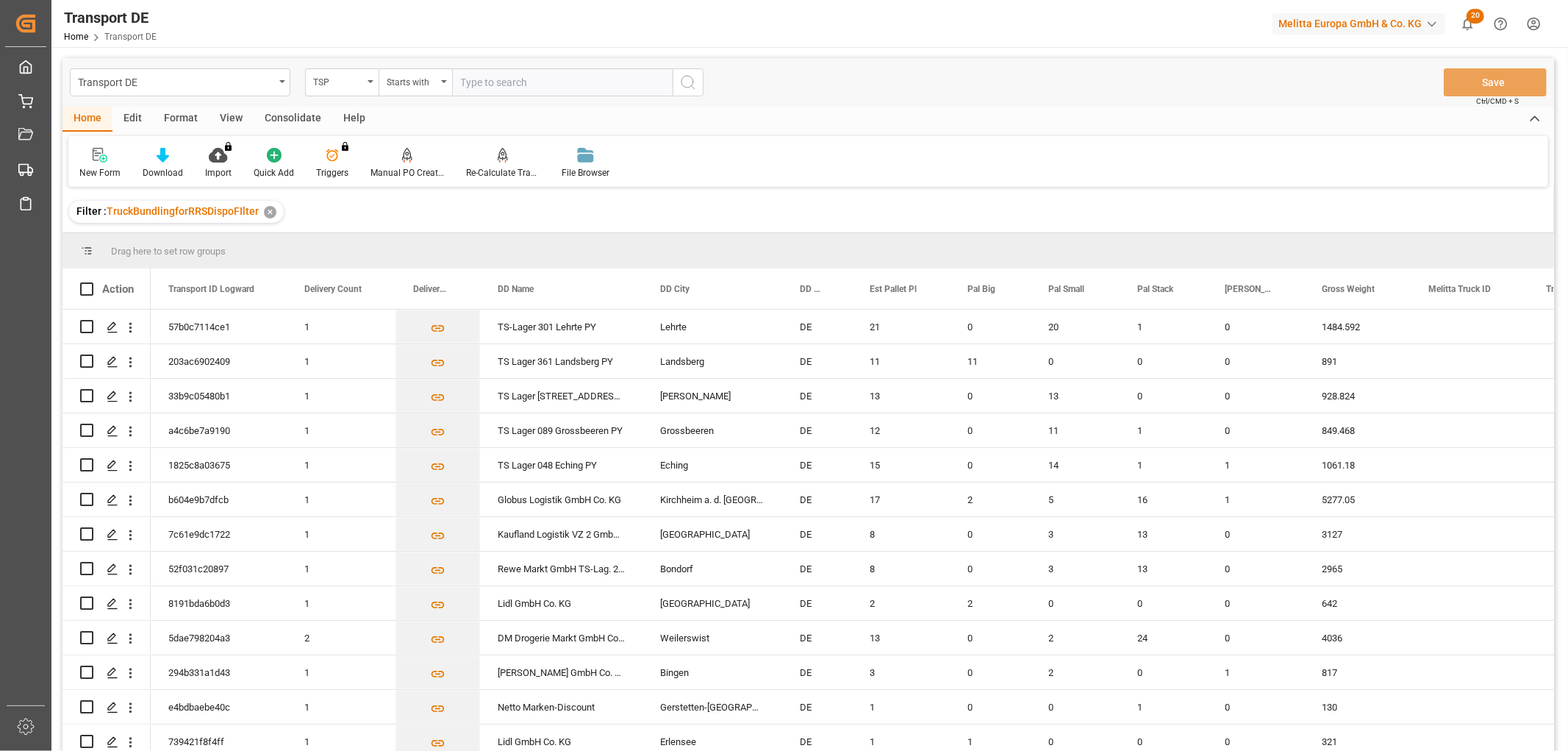
click at [491, 78] on input "text" at bounding box center [562, 82] width 220 height 28
type input "Self pickup DE"
click at [689, 86] on icon "search button" at bounding box center [688, 82] width 17 height 17
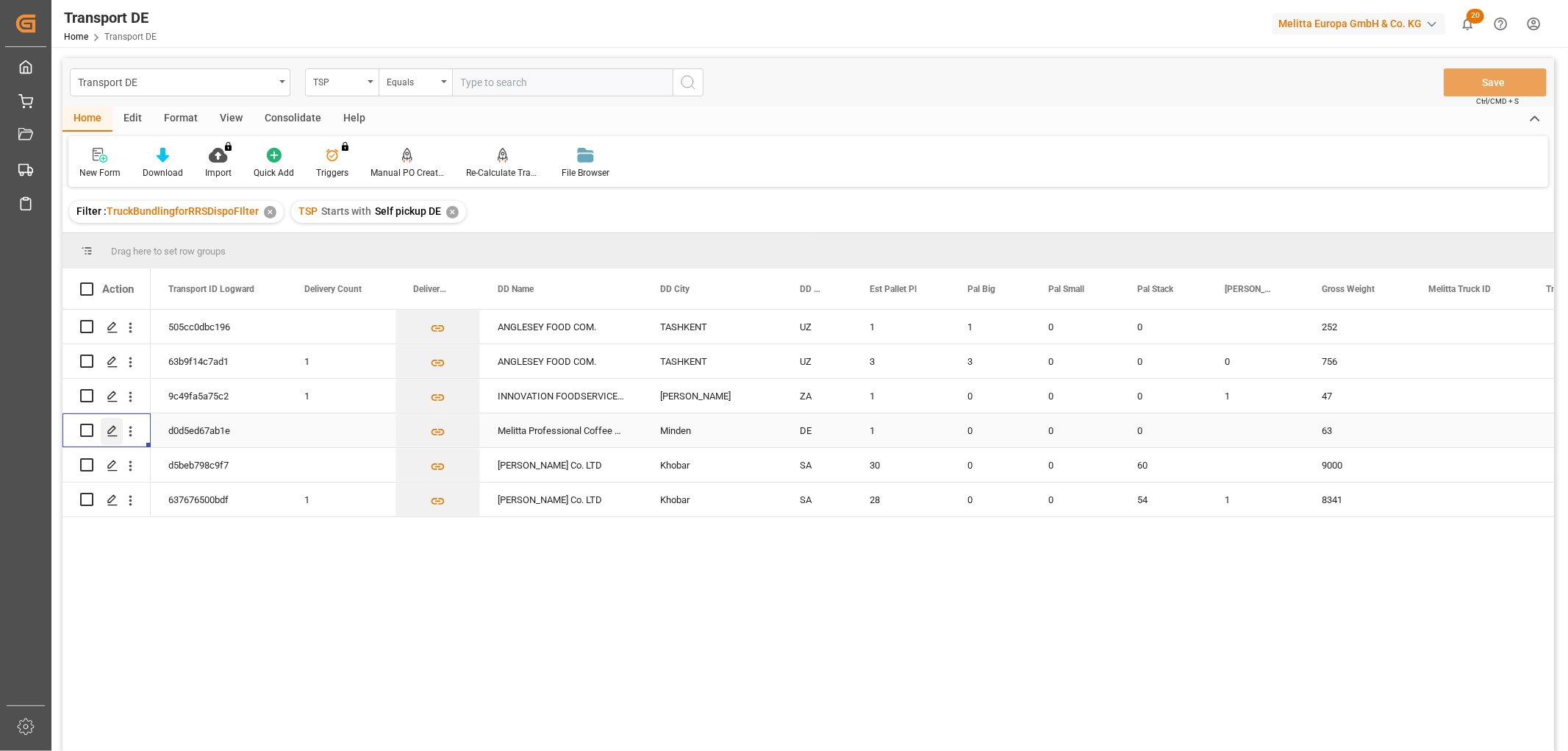
click at [109, 430] on icon "Press SPACE to select this row." at bounding box center [113, 431] width 12 height 12
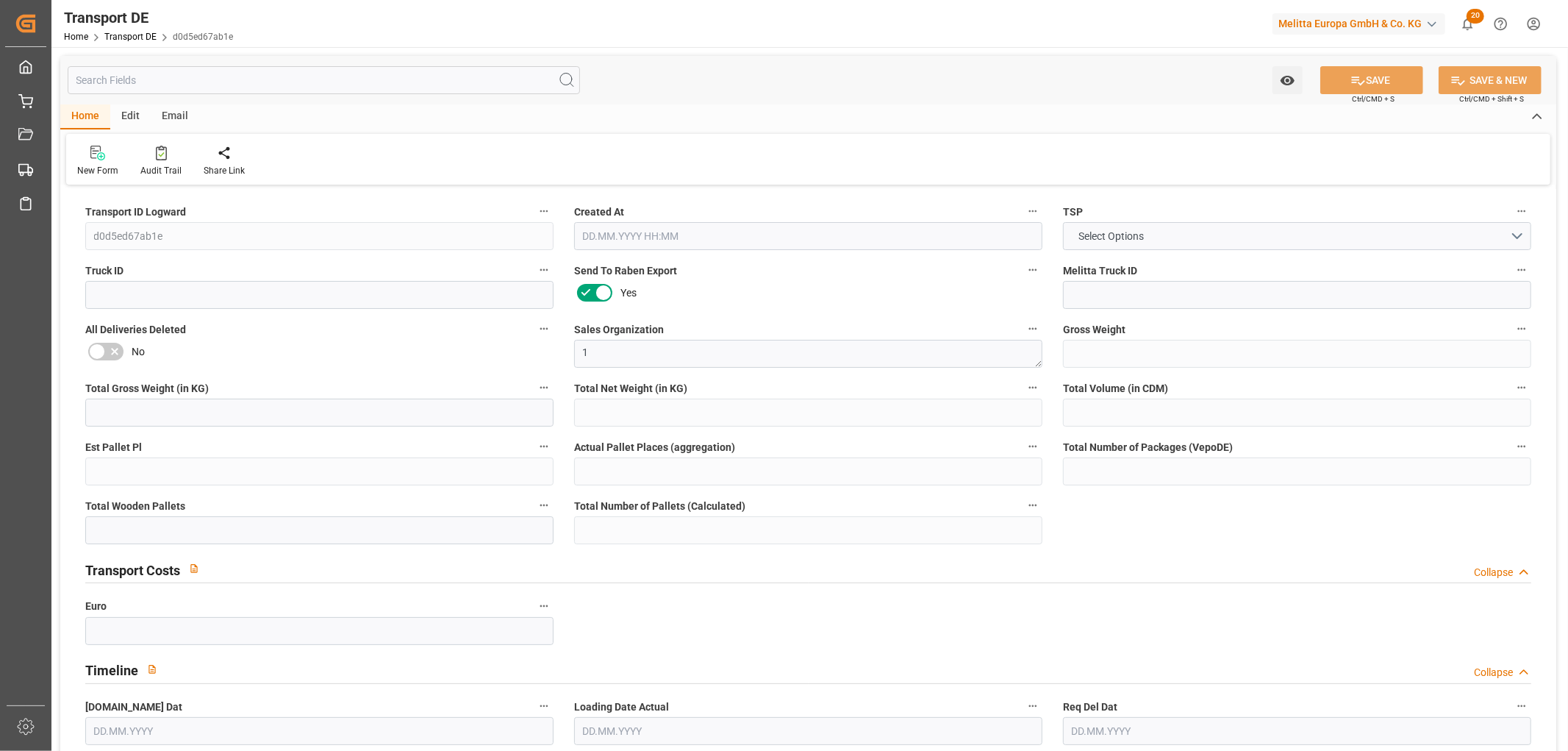
type input "63"
type input "38.7"
type input "34.392"
type input "386.64"
type input "1"
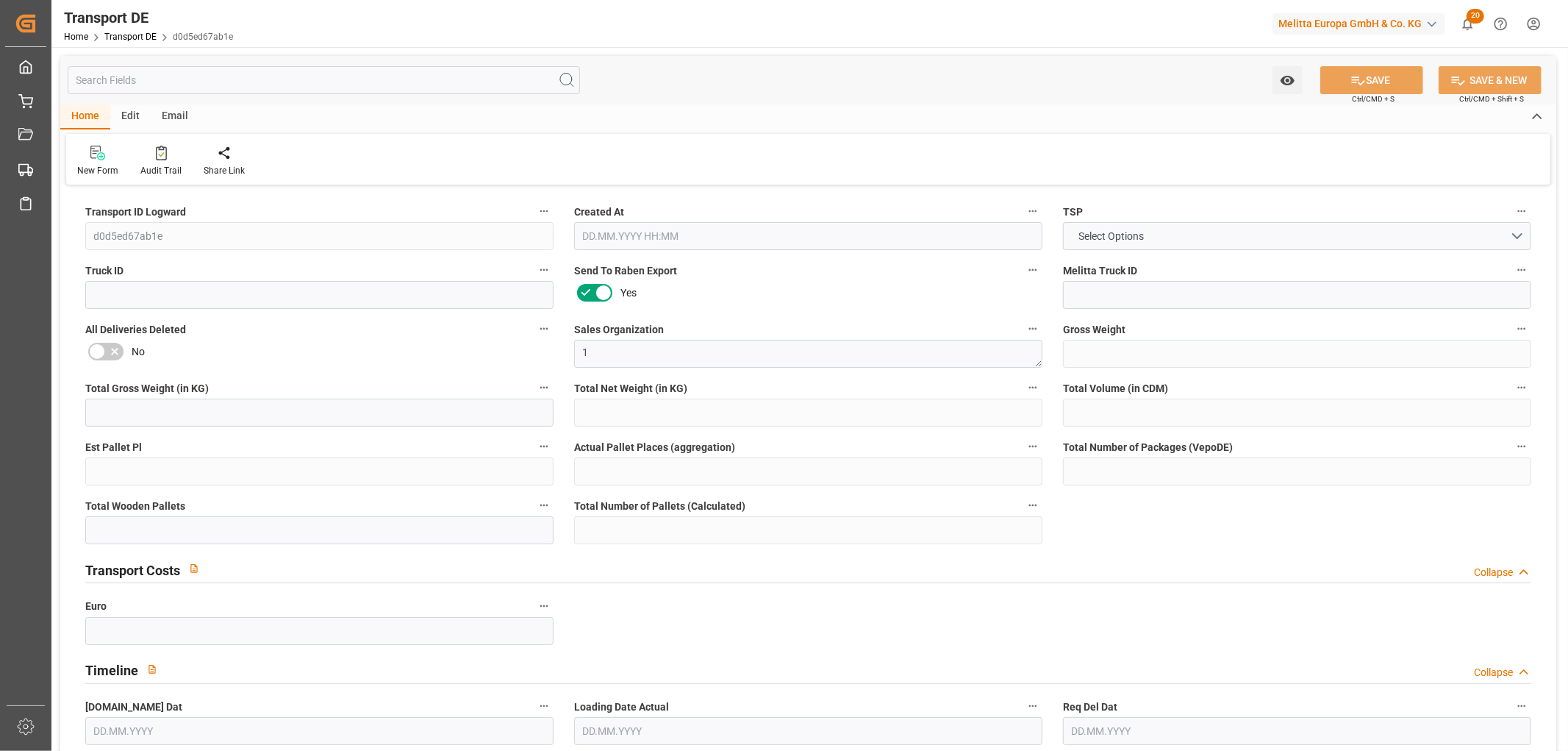
type input "0"
type input "1"
type input "0"
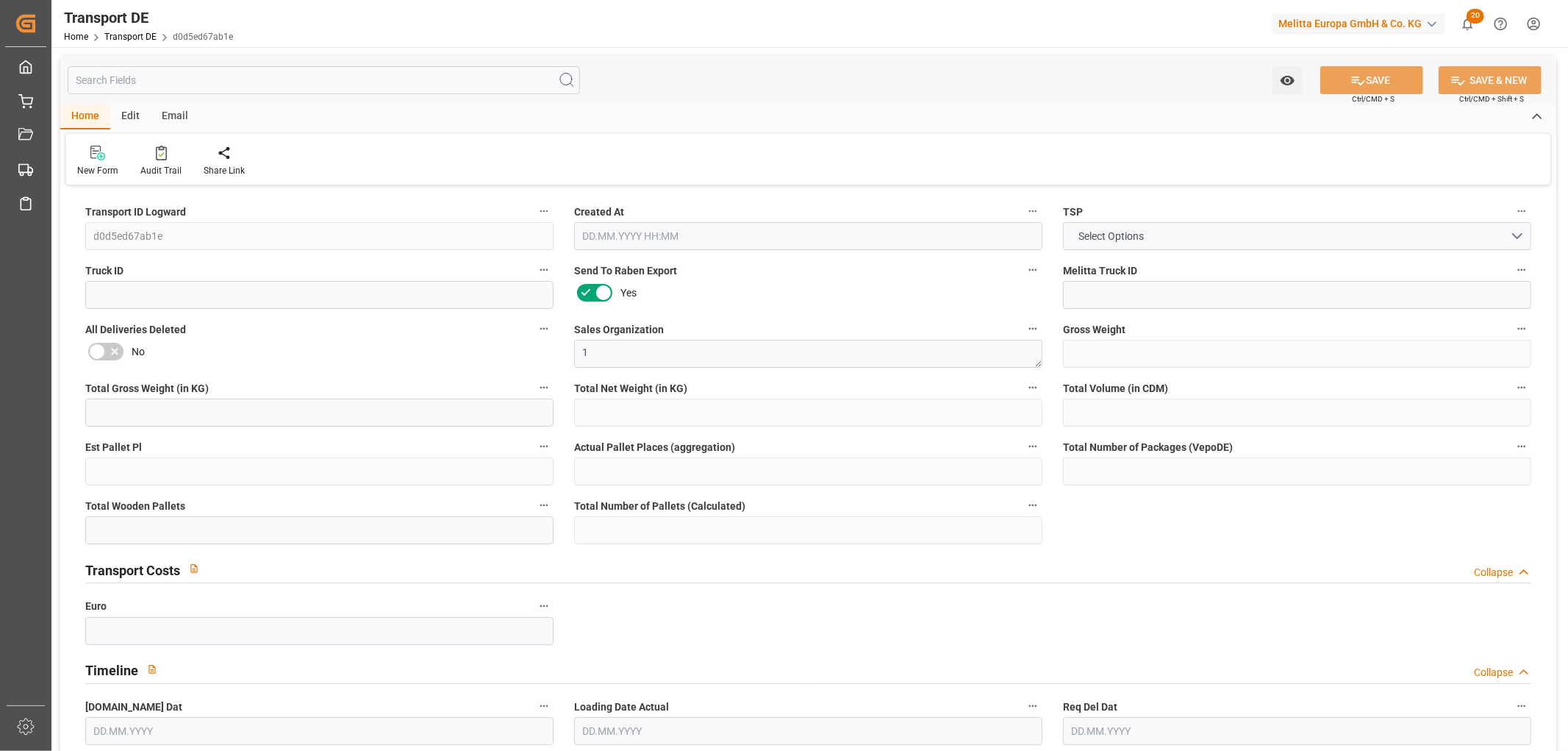
type input "32"
type input "0"
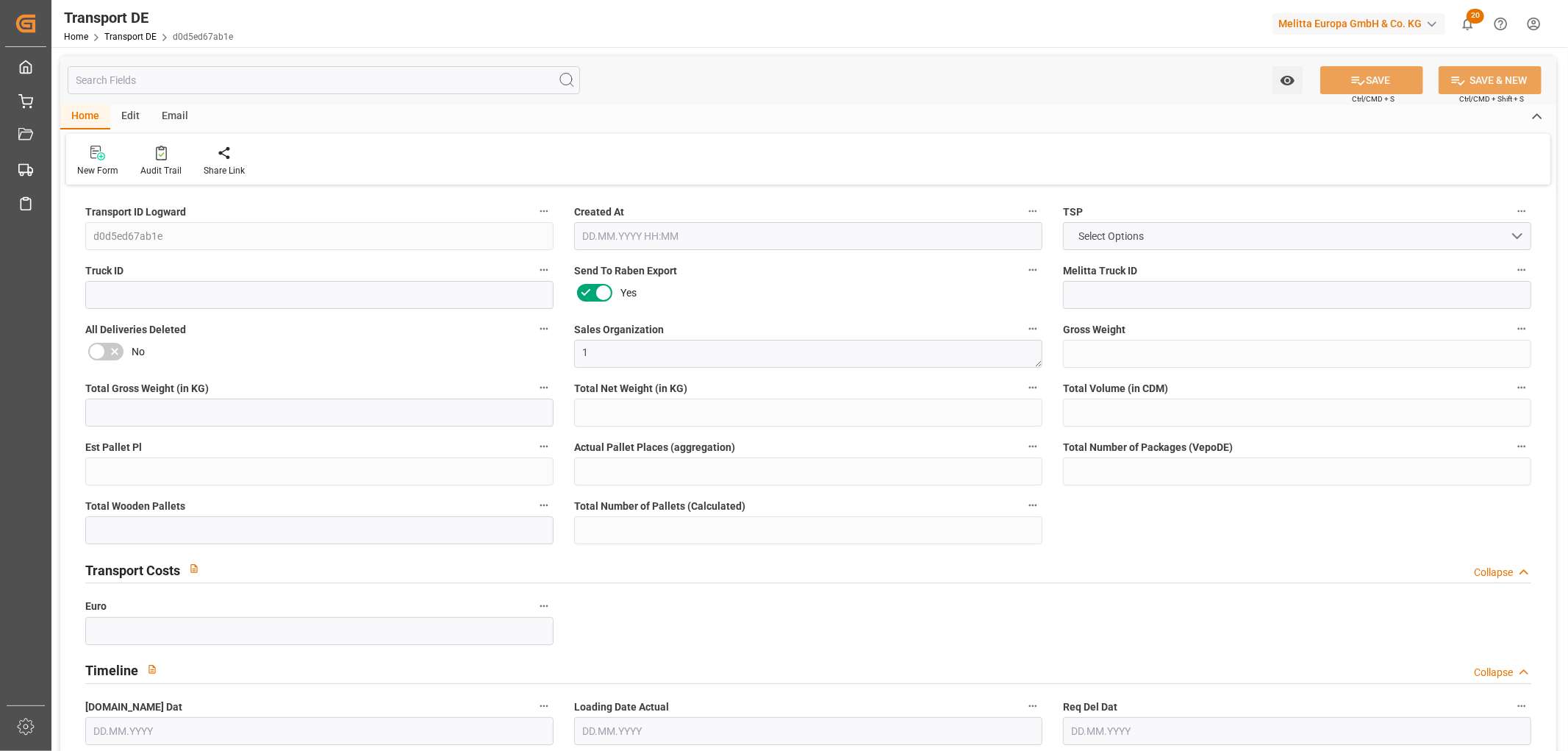
type input "0"
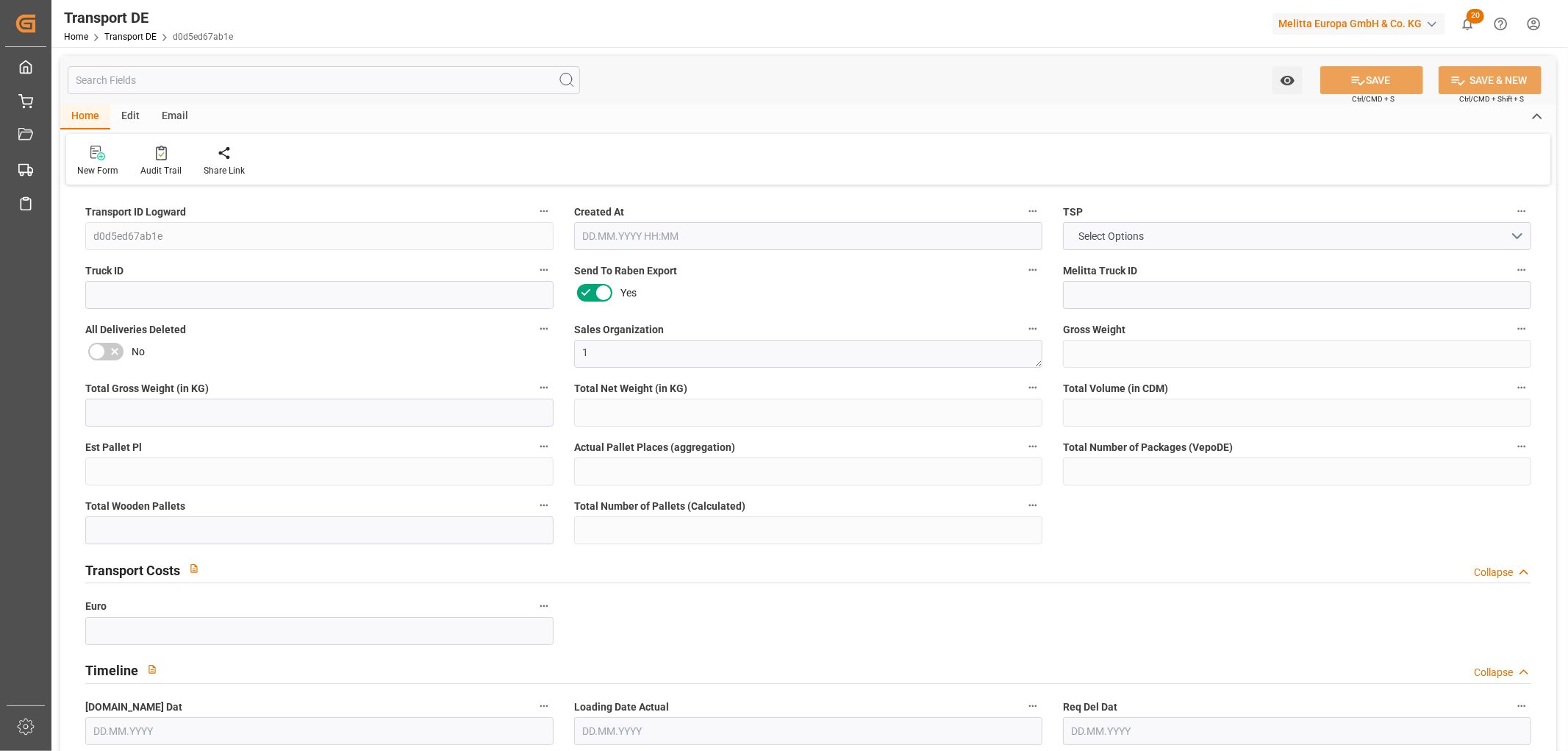
type input "0"
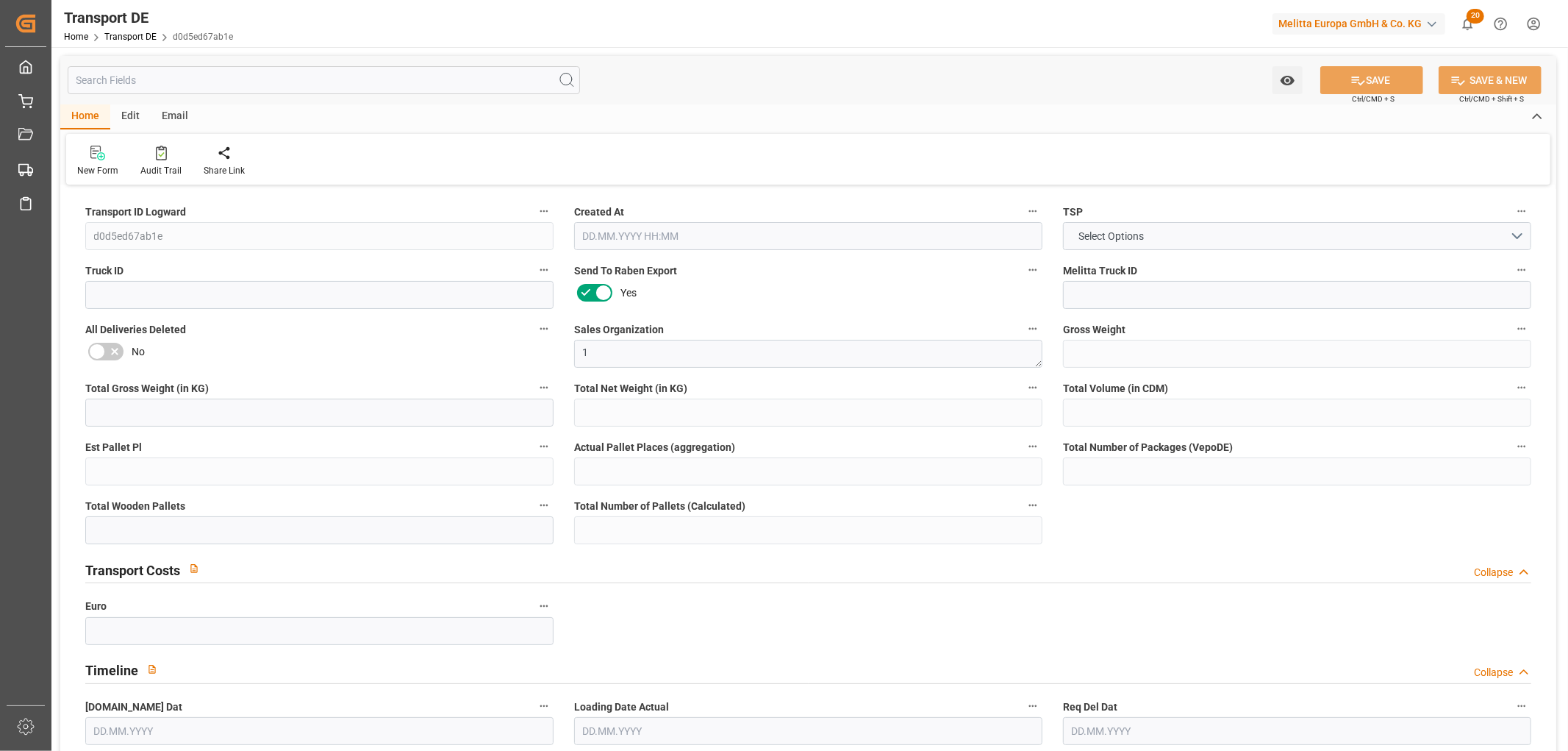
type input "0"
type input "09.09.2025 22:03"
type input "18.09.2025"
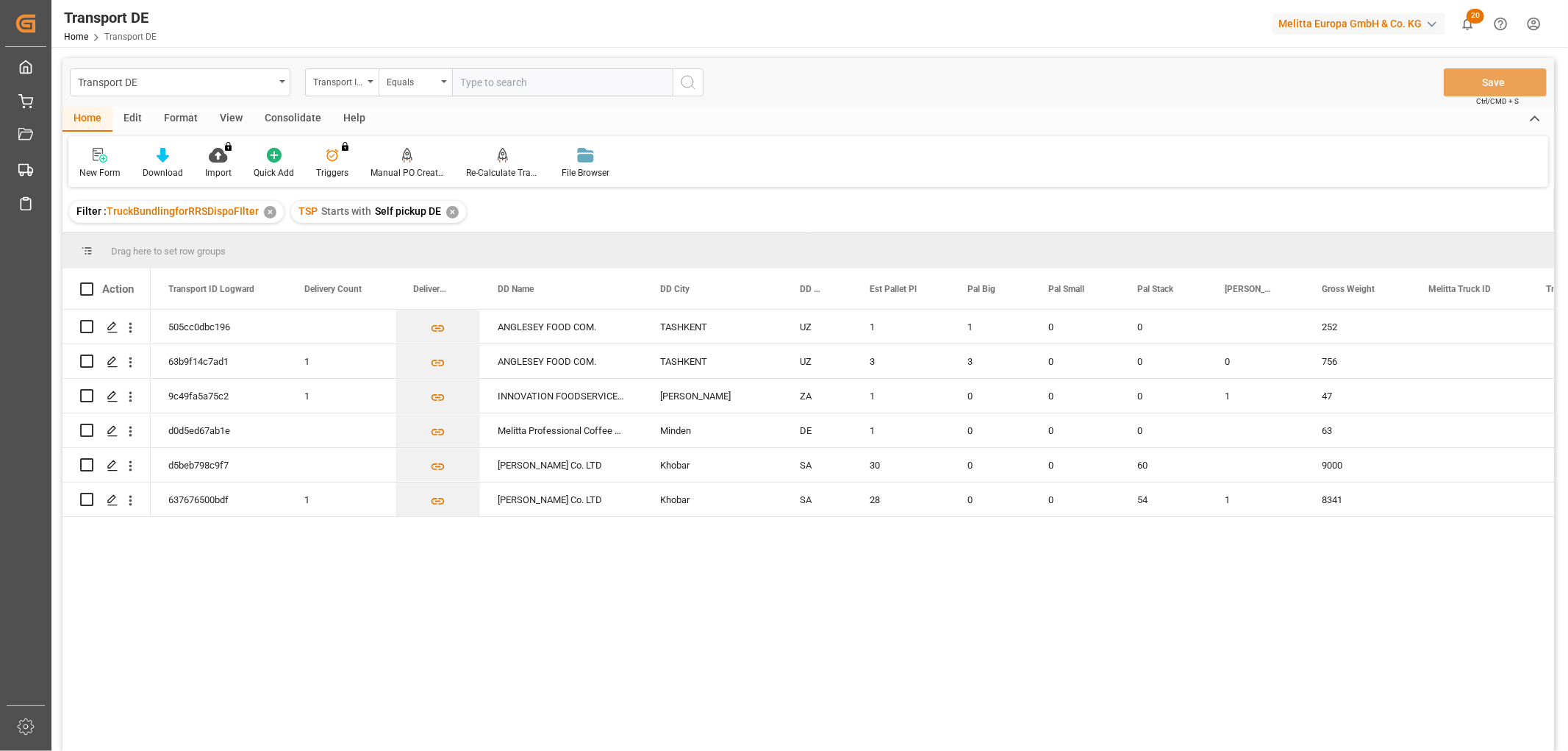
click at [449, 213] on div "✕" at bounding box center [452, 212] width 13 height 13
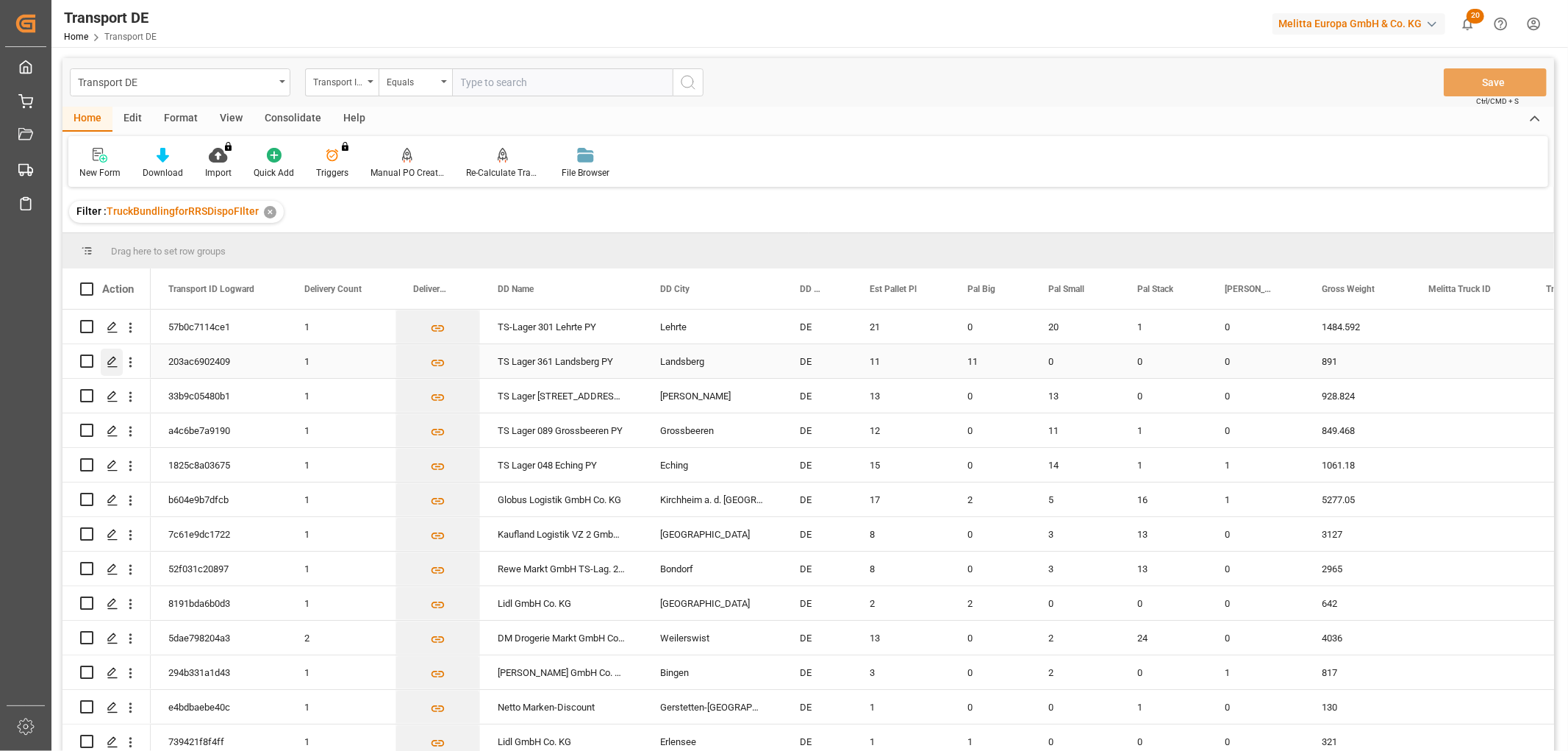
click at [112, 360] on icon "Press SPACE to select this row." at bounding box center [113, 362] width 12 height 12
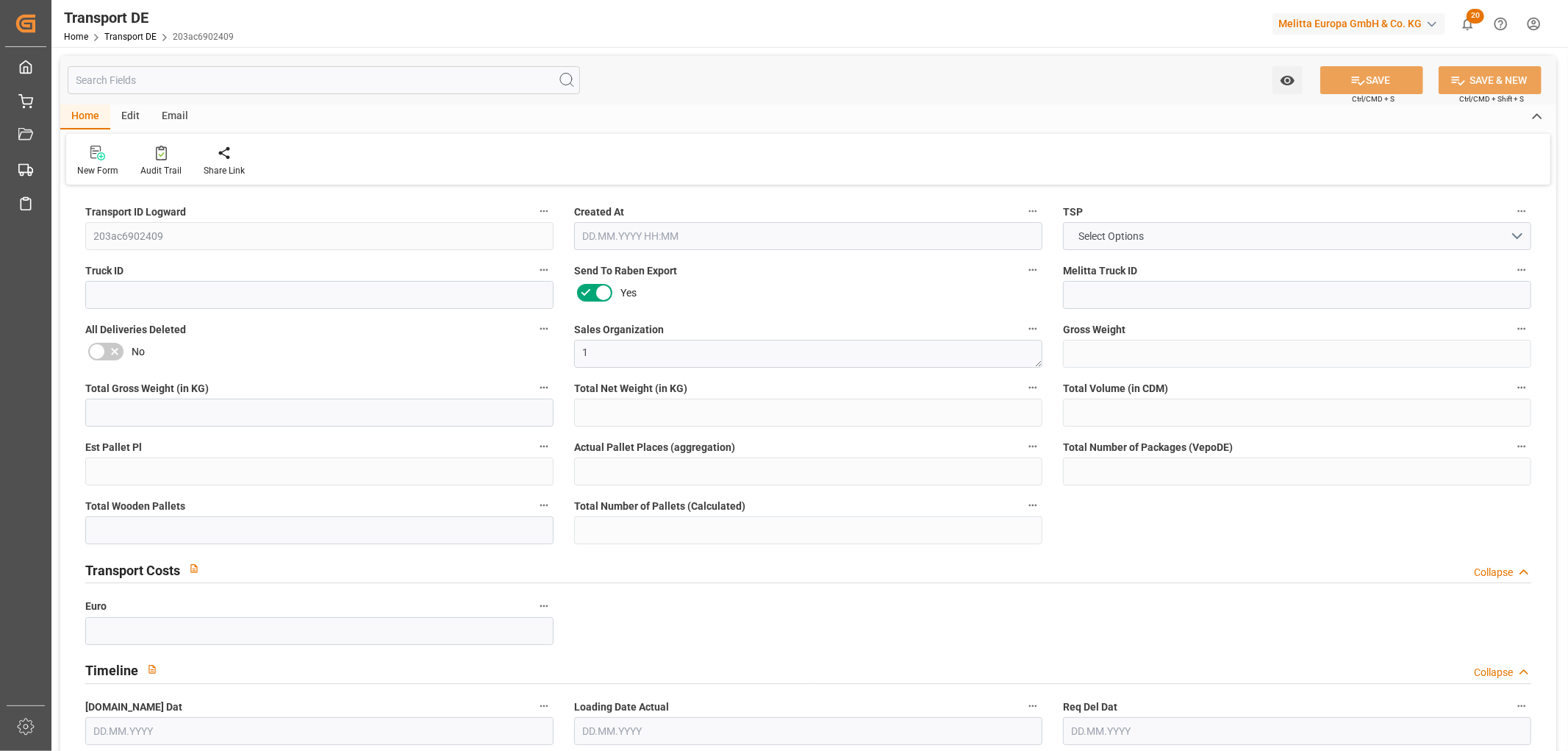
type input "891"
type input "608.916"
type input "376.068"
type input "13643.751"
type input "11"
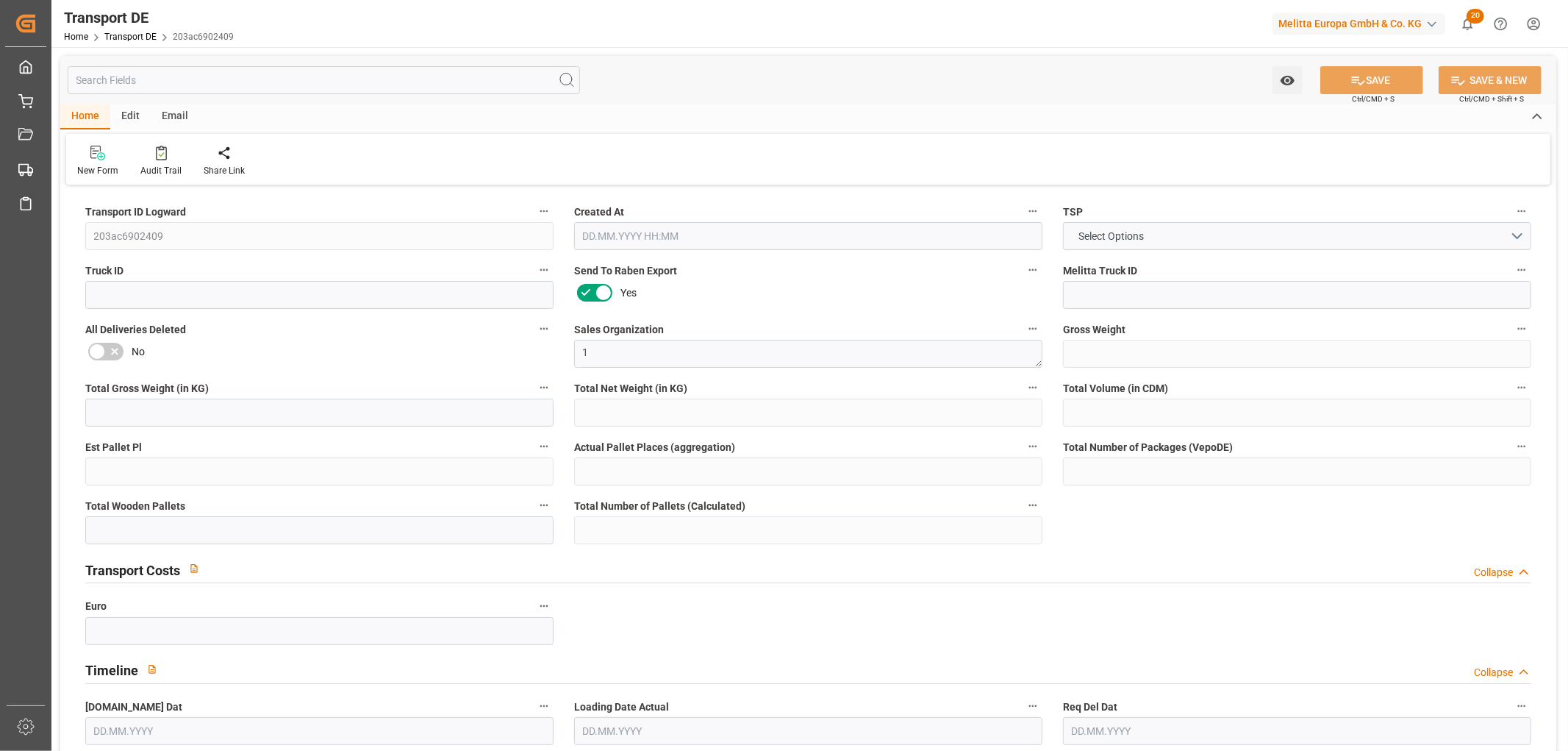
type input "0"
type input "11"
type input "0"
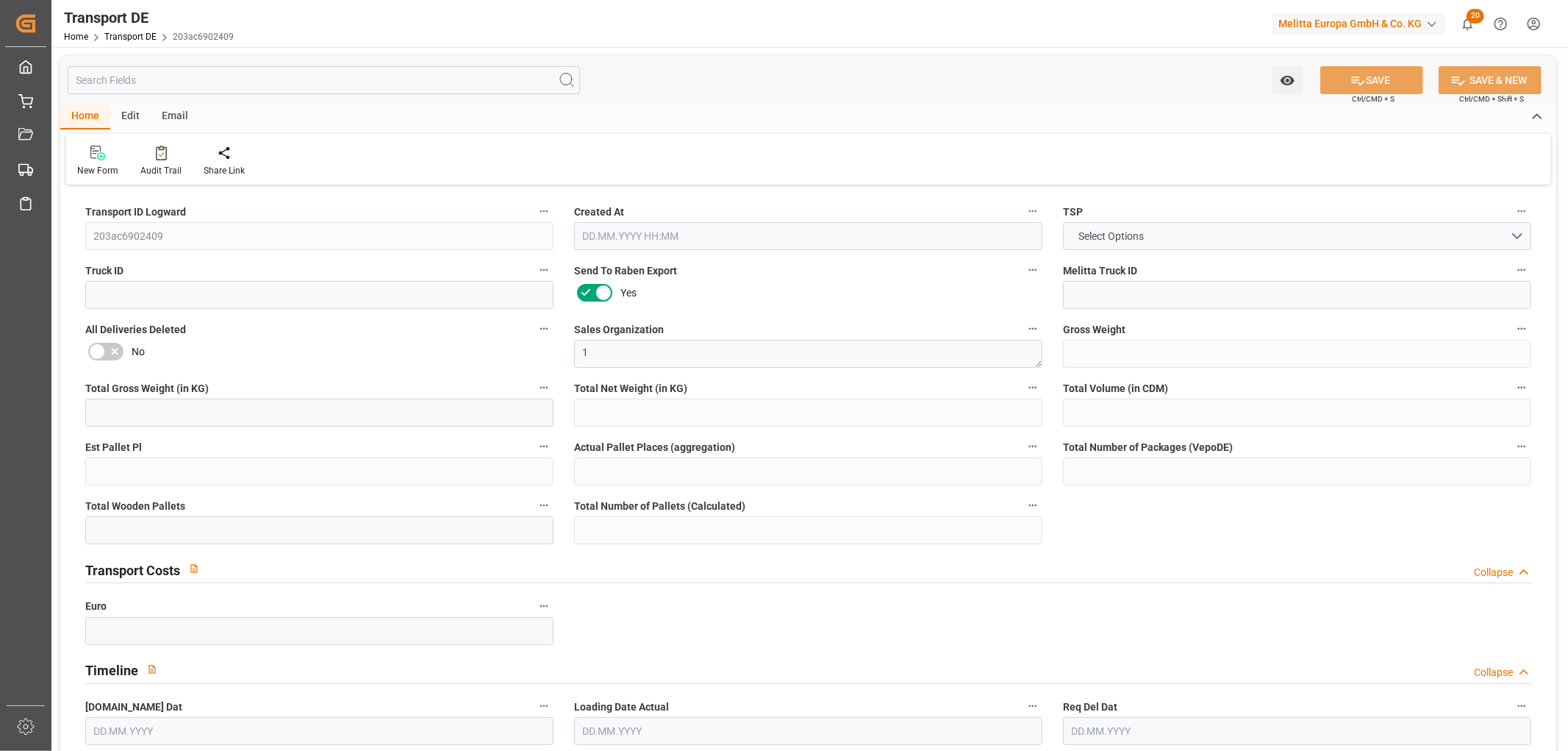
type input "6"
type input "0"
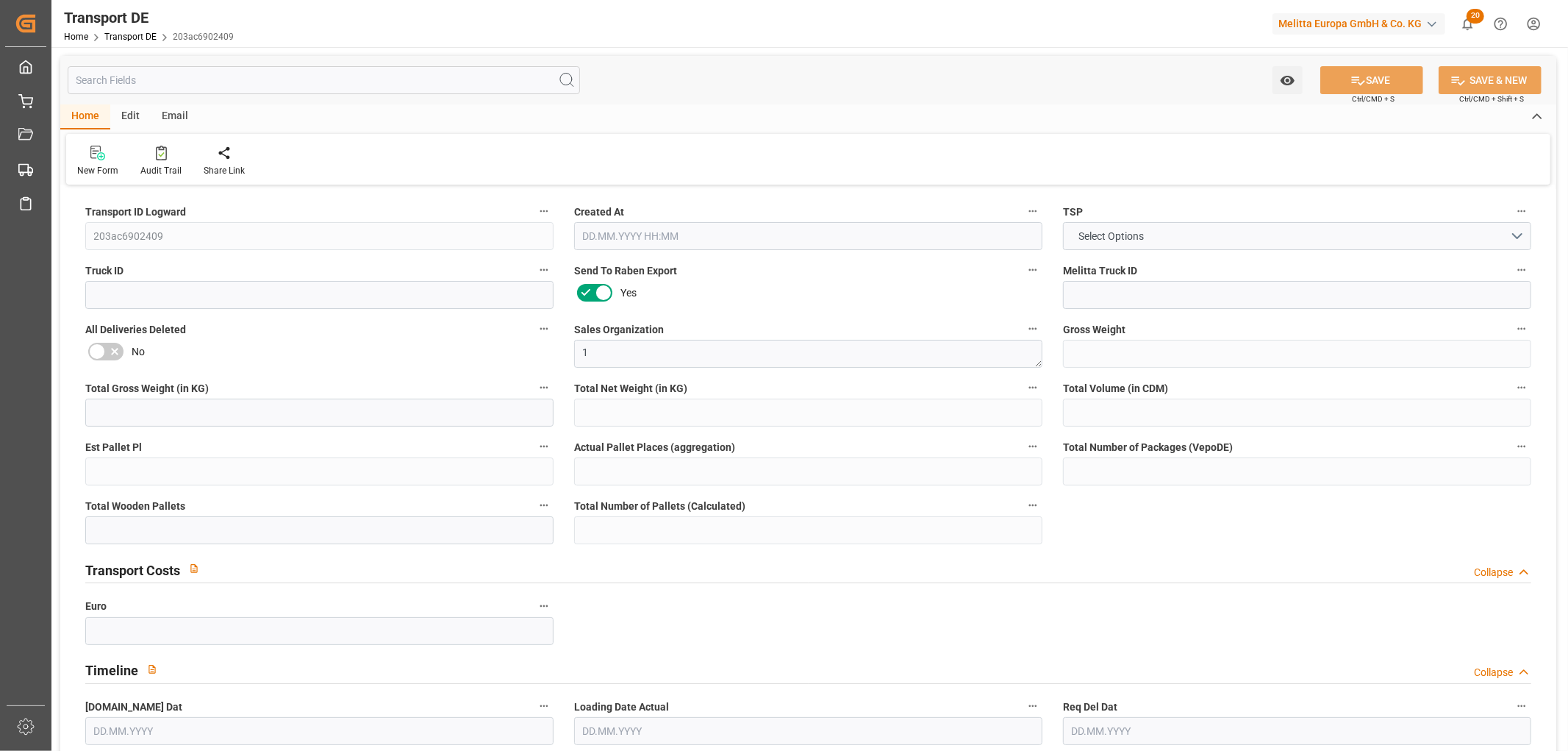
type input "0"
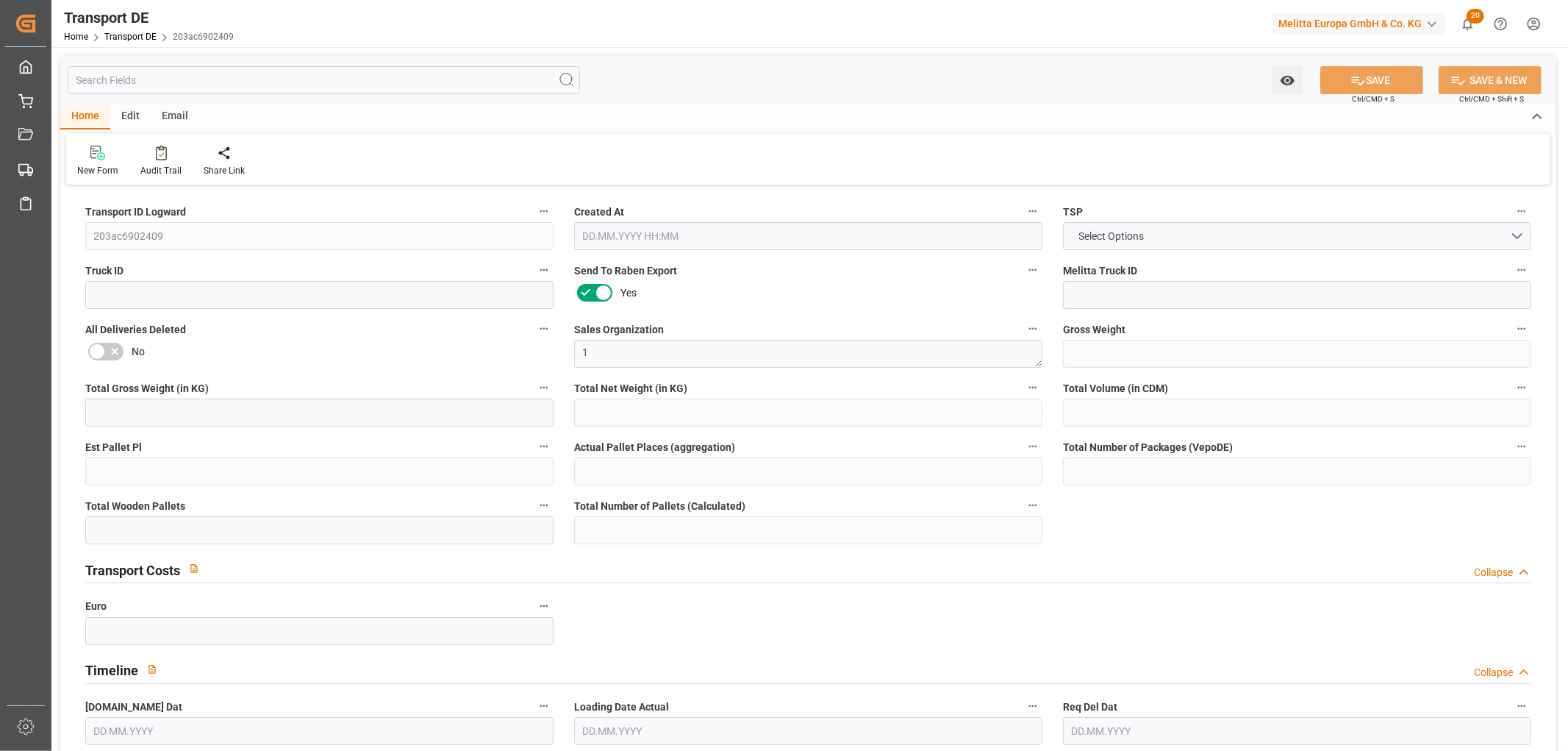
type input "0"
type input "11"
type input "0"
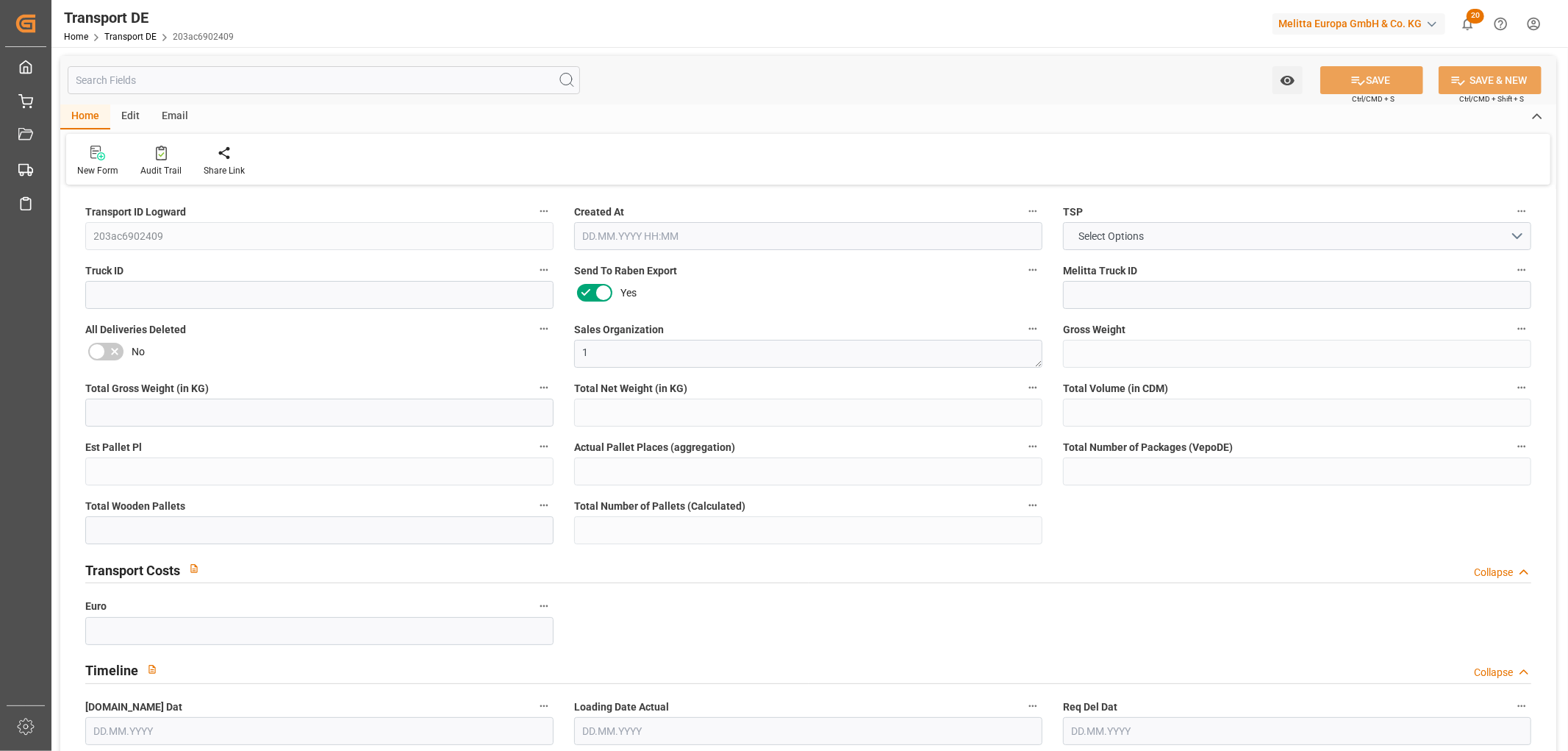
type input "0"
type input "1"
type input "0"
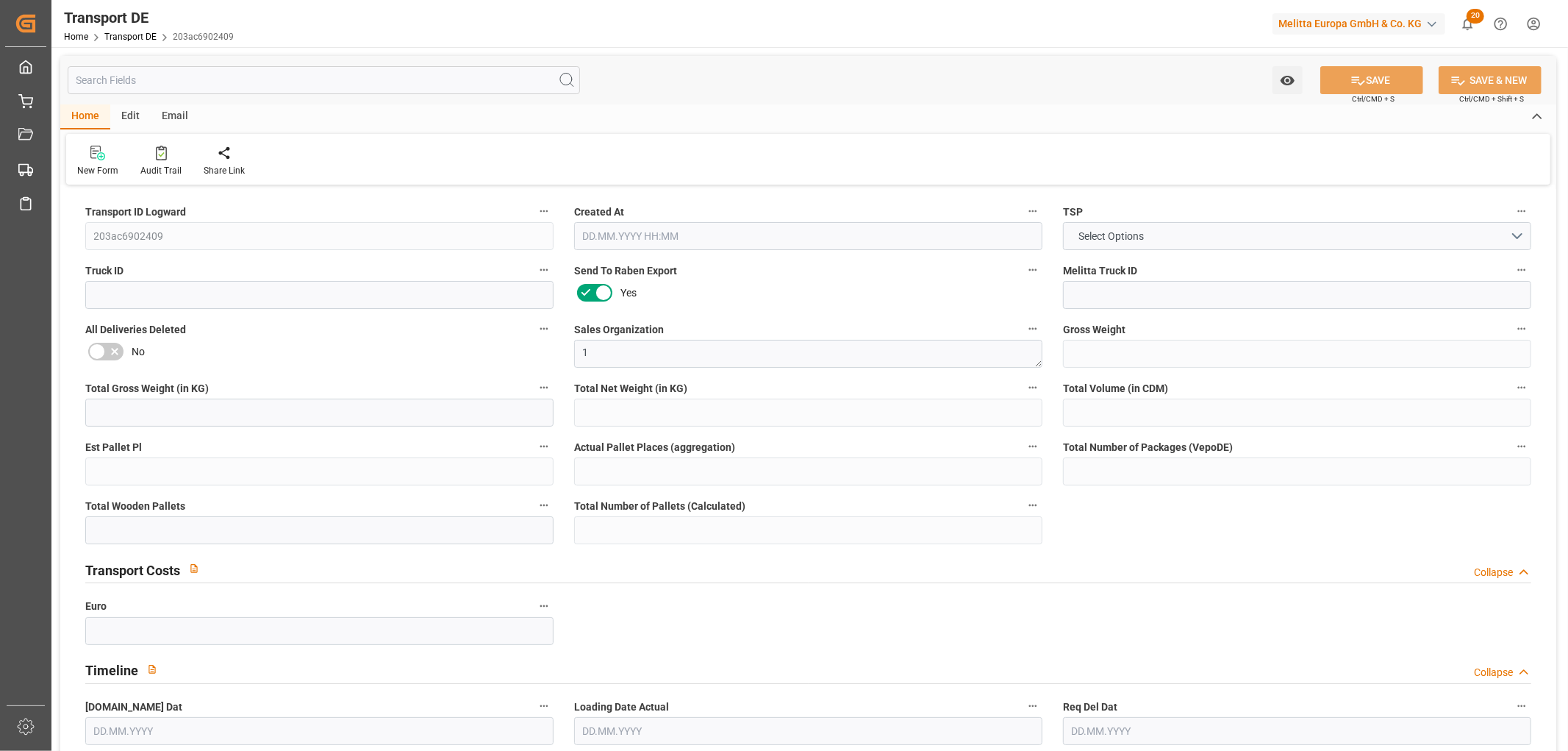
type input "2079"
type input "3.039"
type input "0"
type input "11.09.2025 23:02"
type input "19.09.2025"
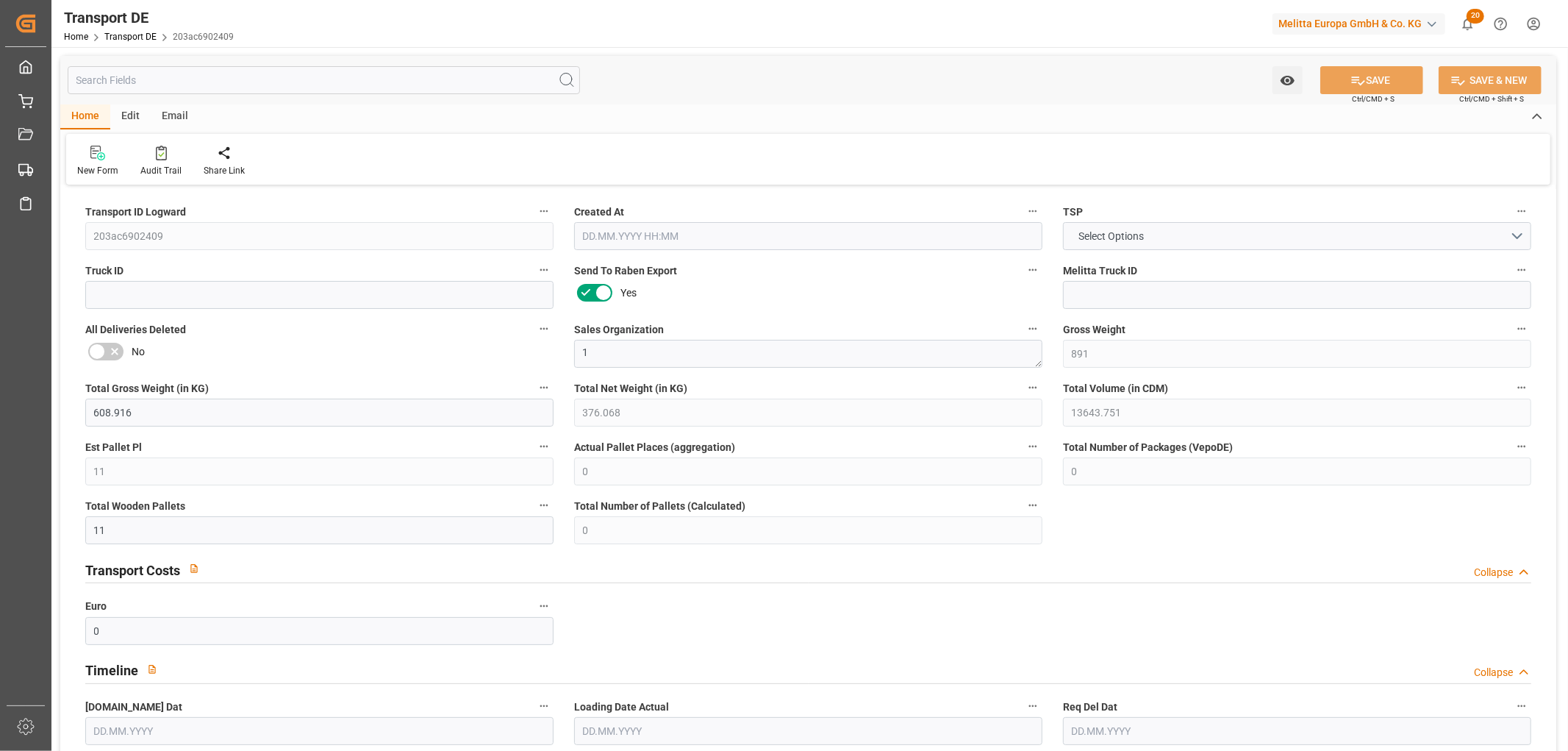
type input "23.09.2025"
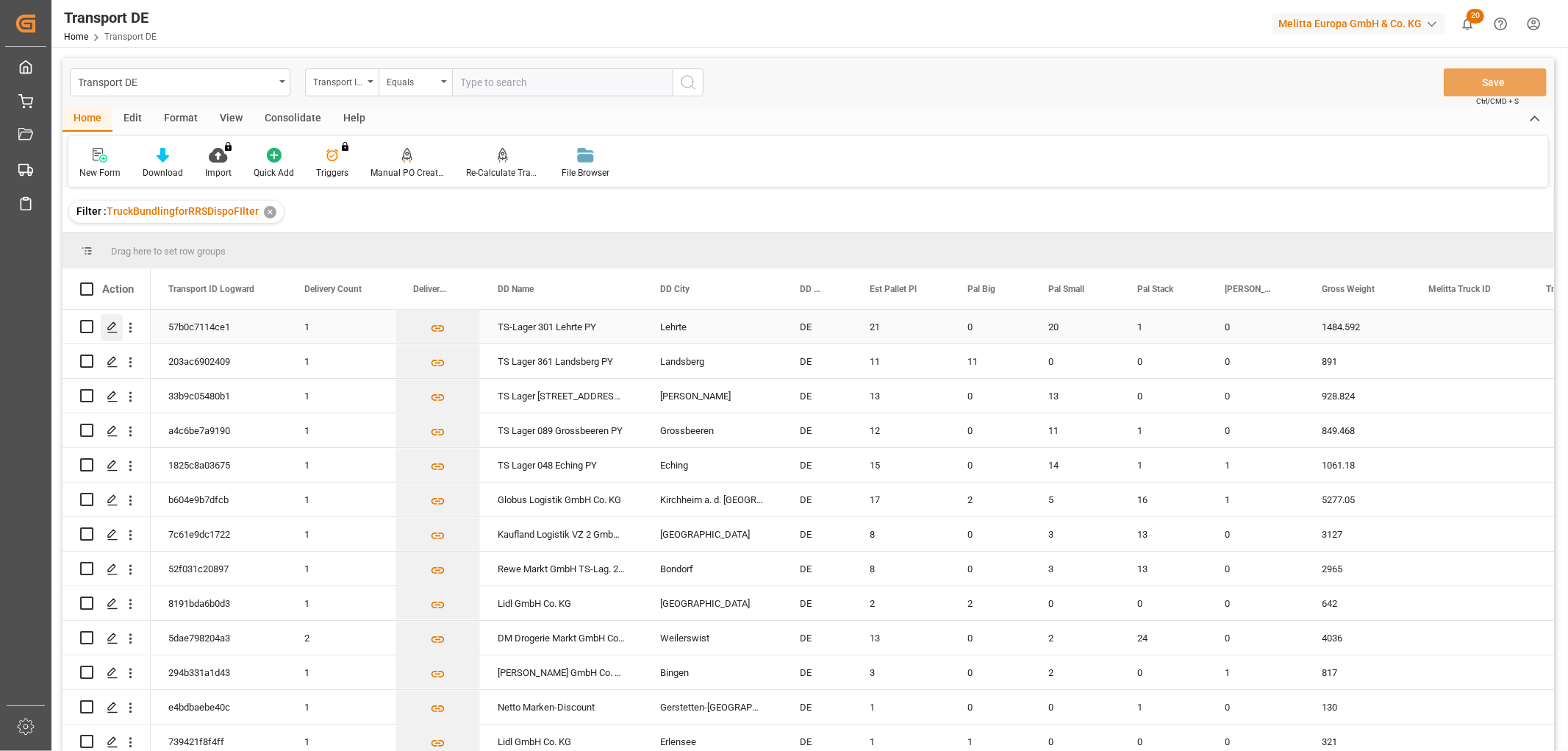
click at [114, 325] on polygon "Press SPACE to select this row." at bounding box center [112, 326] width 8 height 8
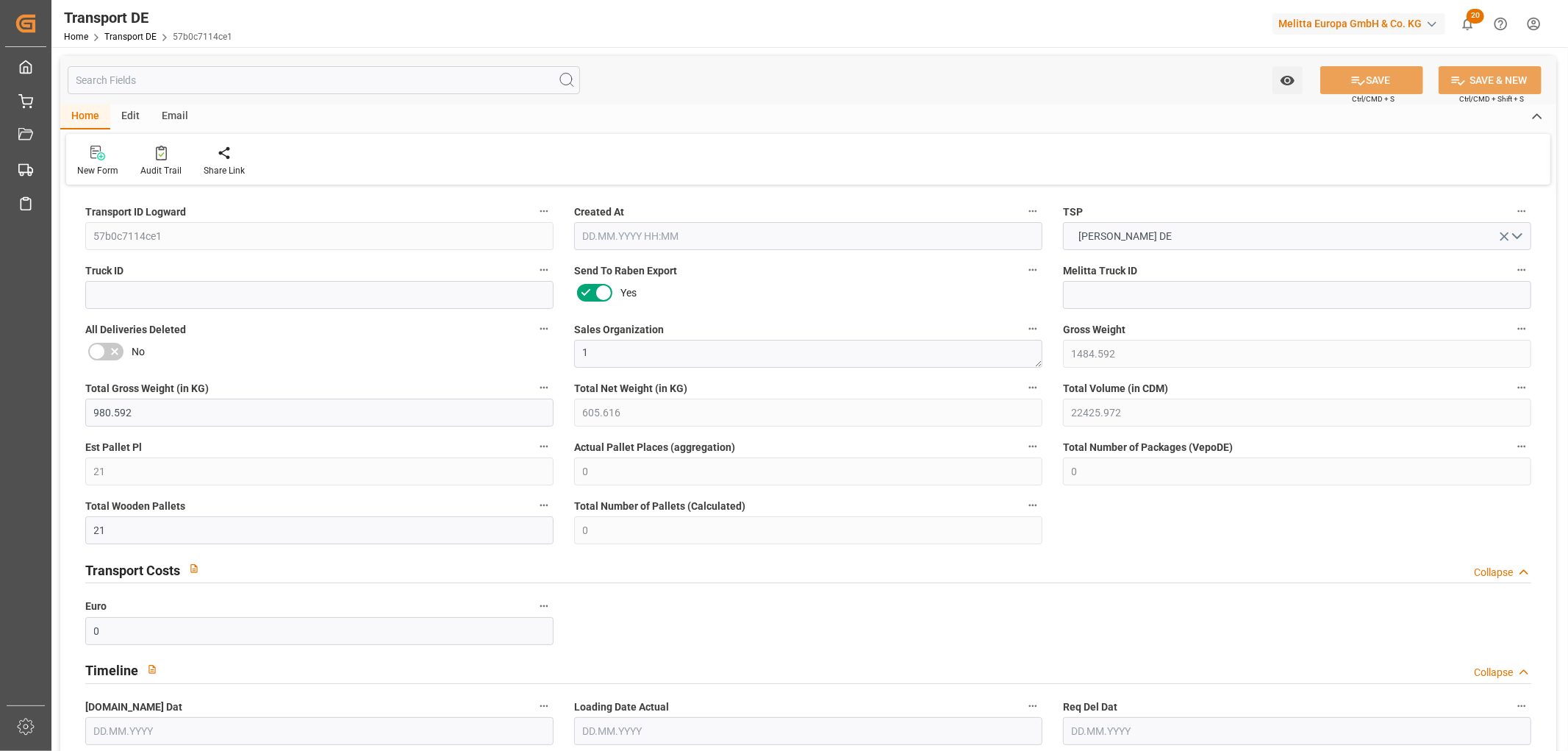
type input "1484.592"
type input "980.592"
type input "605.616"
type input "22425.972"
type input "21"
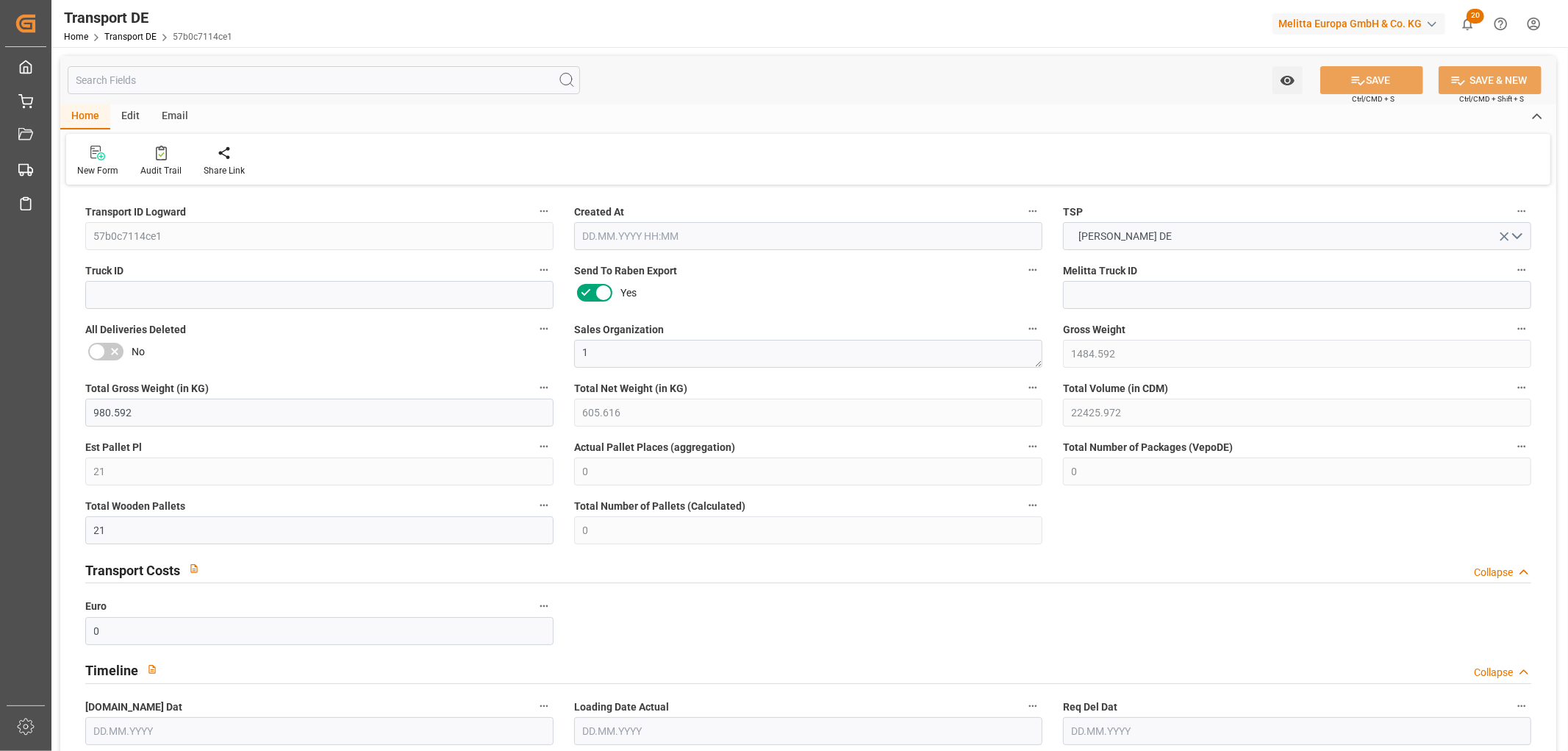
type input "0"
type input "21"
type input "0"
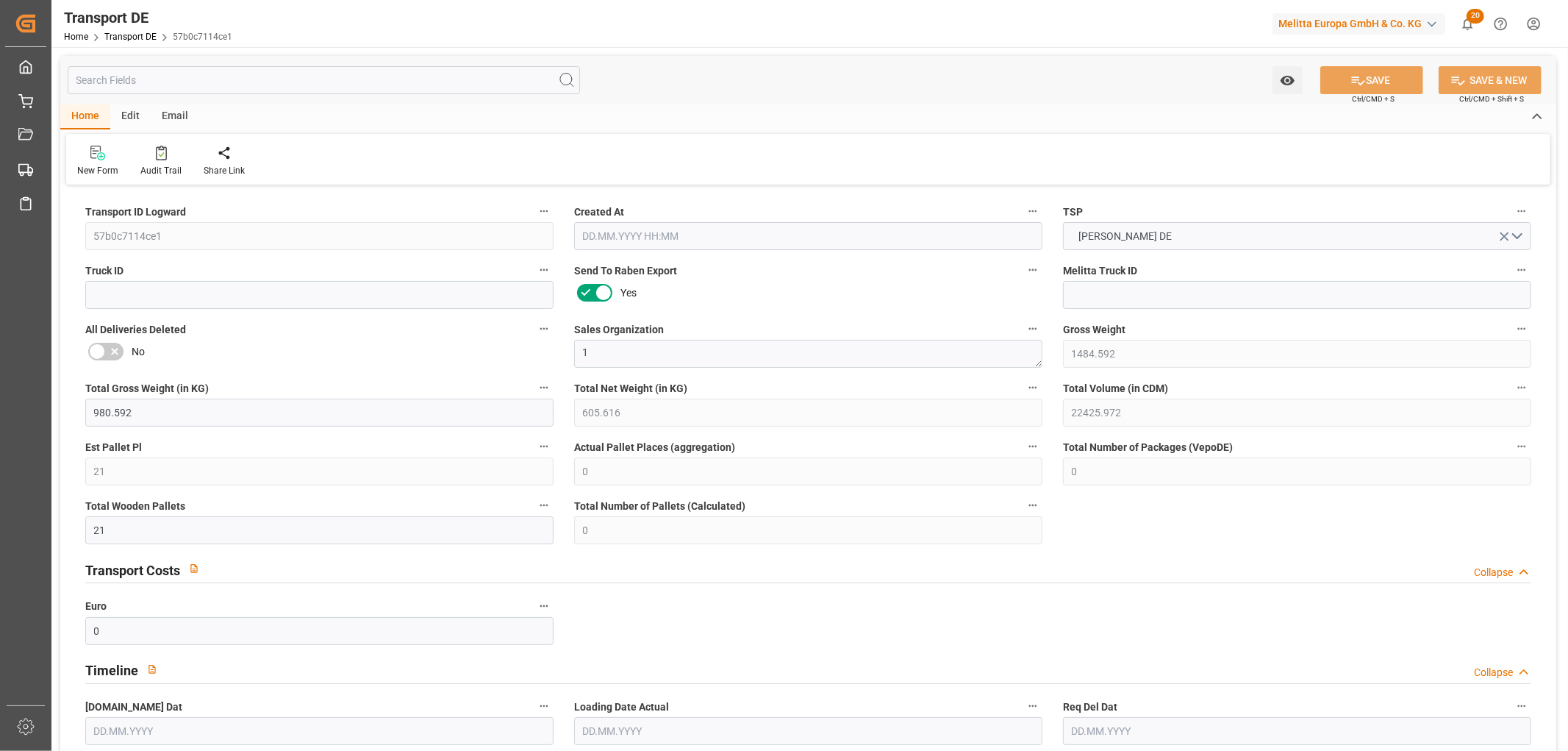
type input "31"
type input "0"
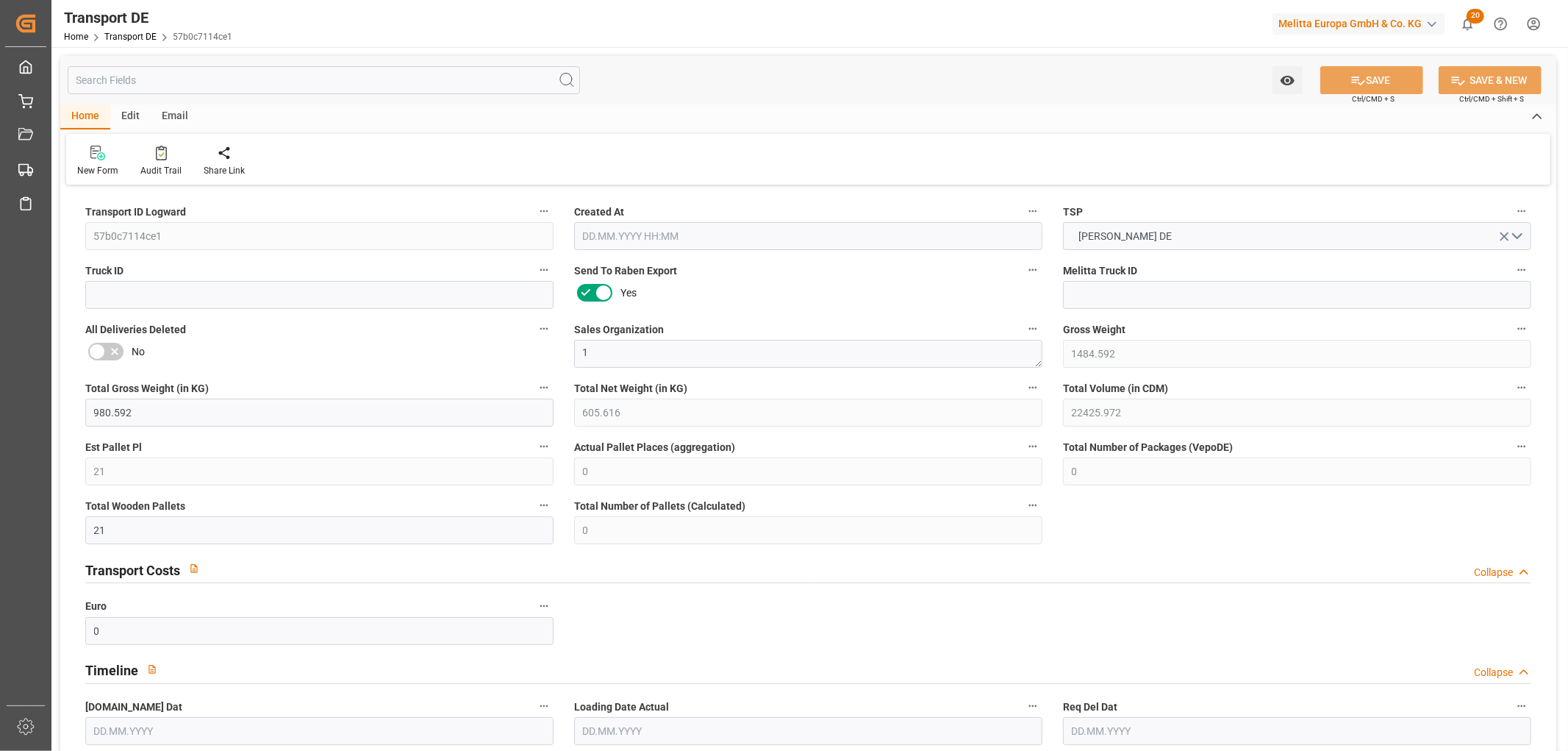
type input "0"
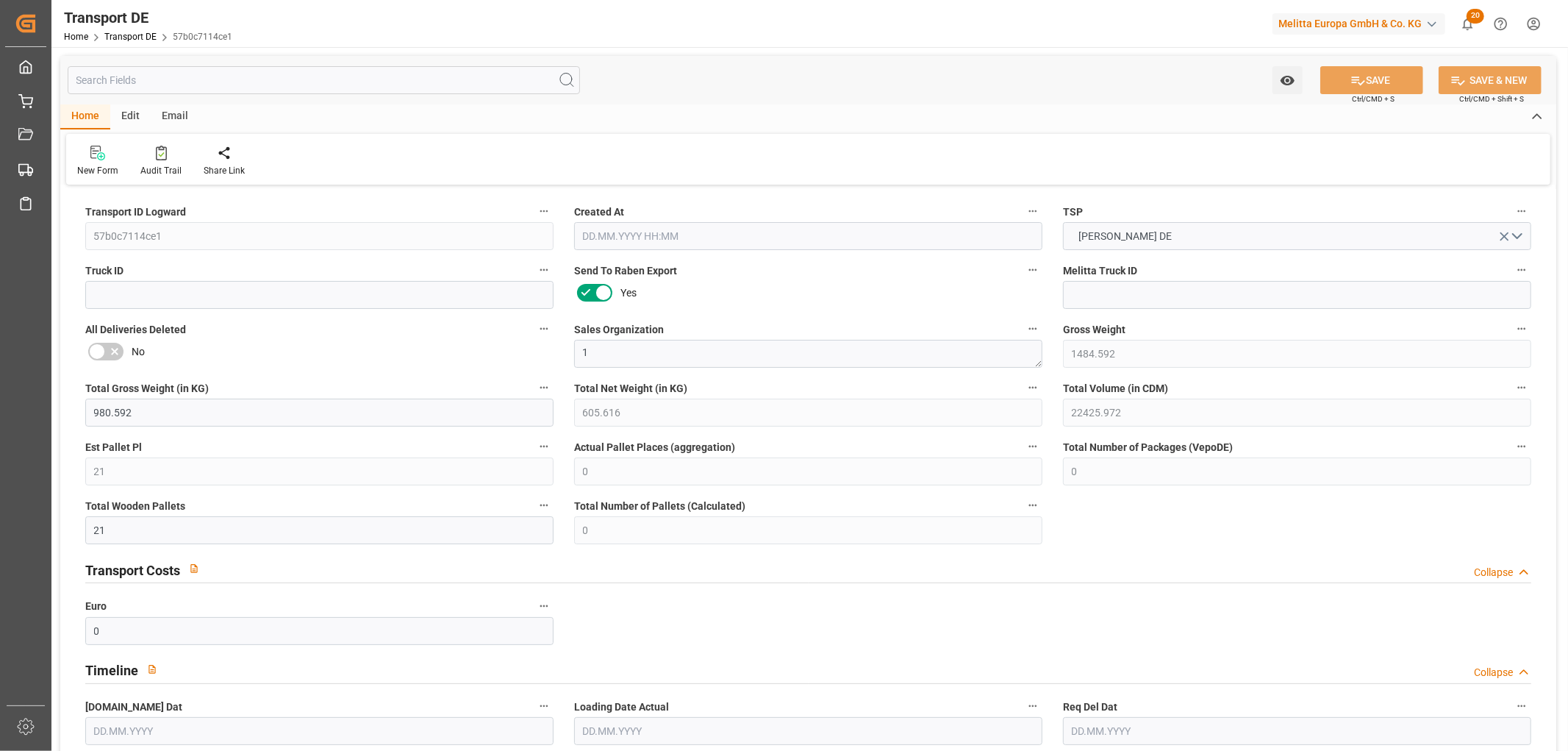
type input "0"
type input "20"
type input "1"
type input "0"
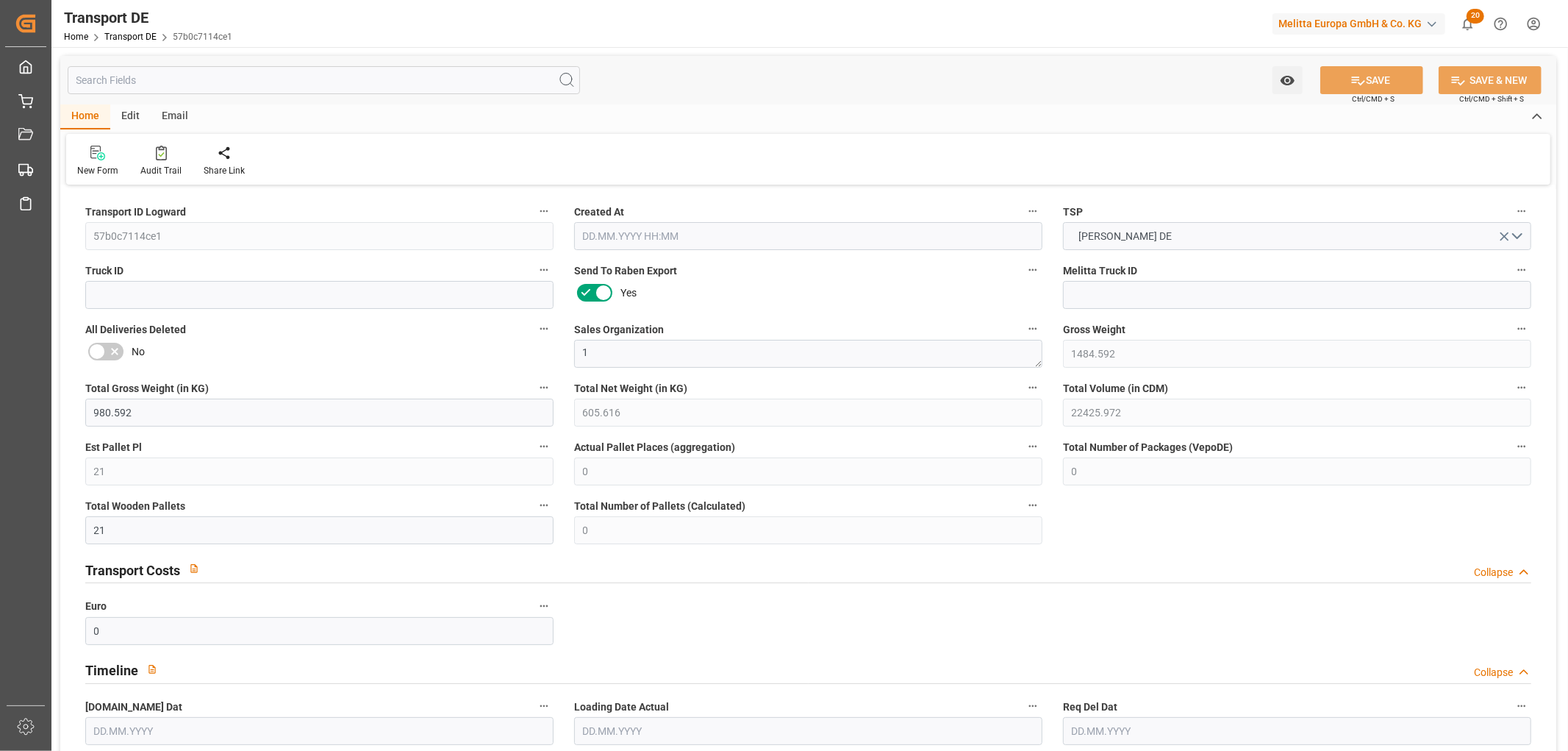
type input "0"
type input "1"
type input "0"
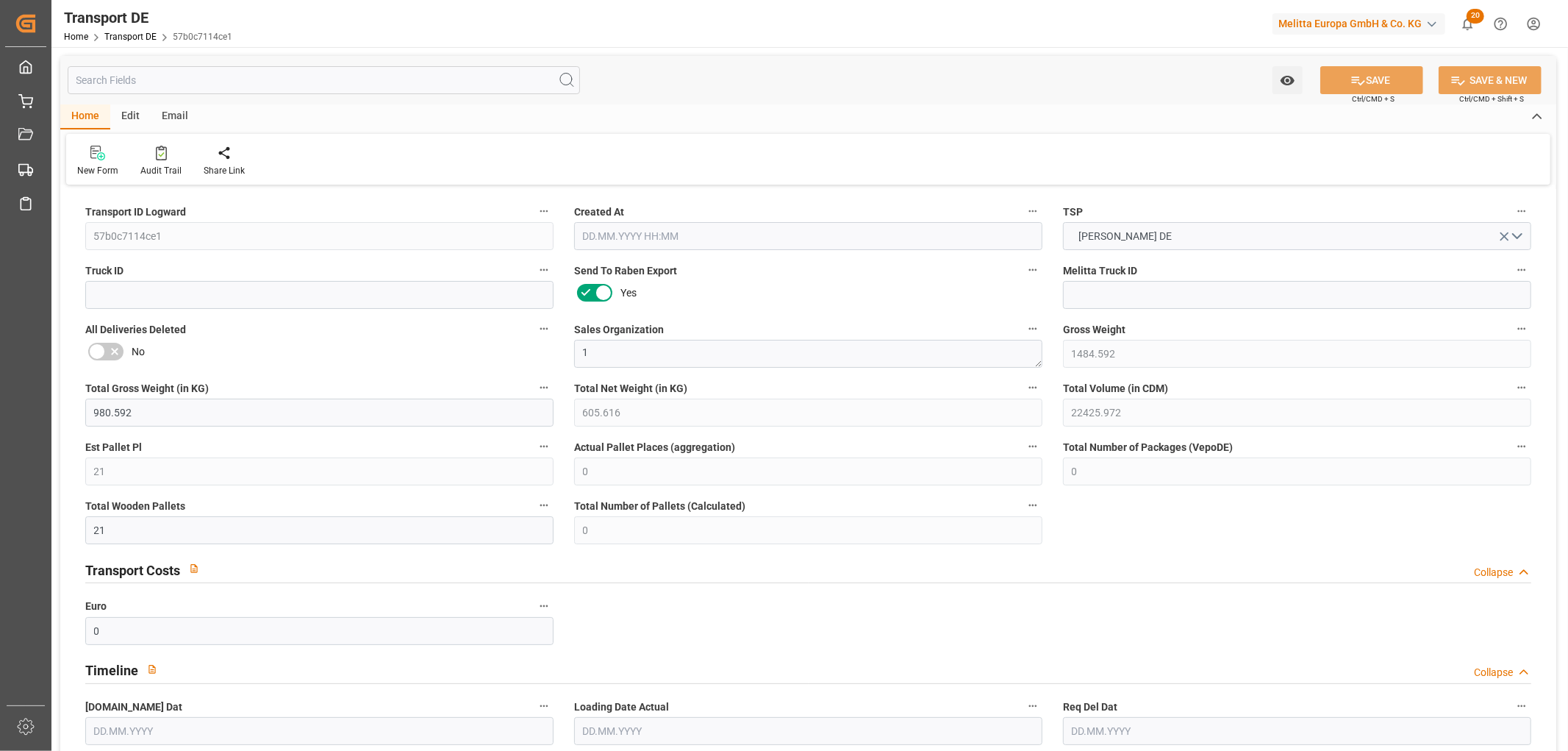
type input "3348"
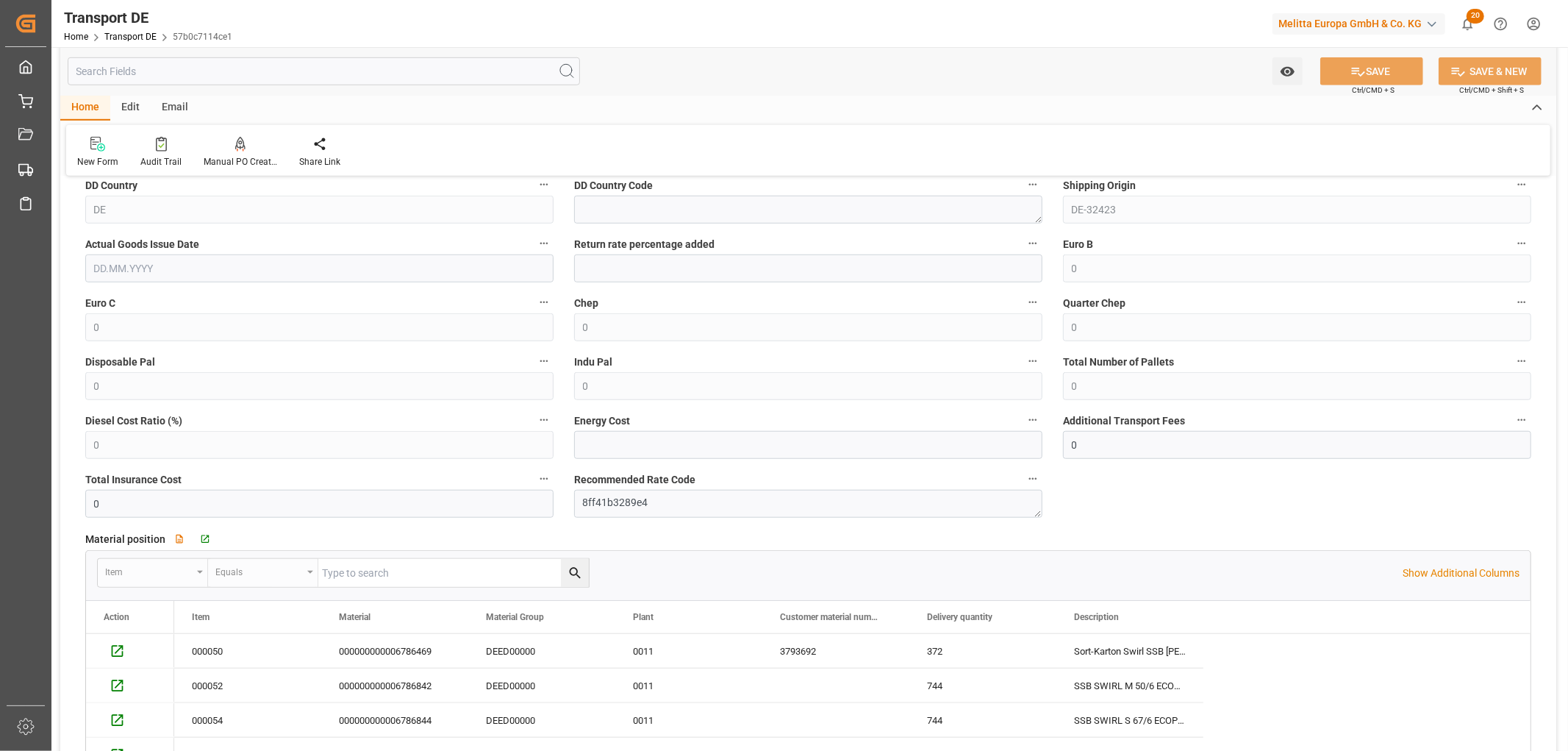
scroll to position [981, 0]
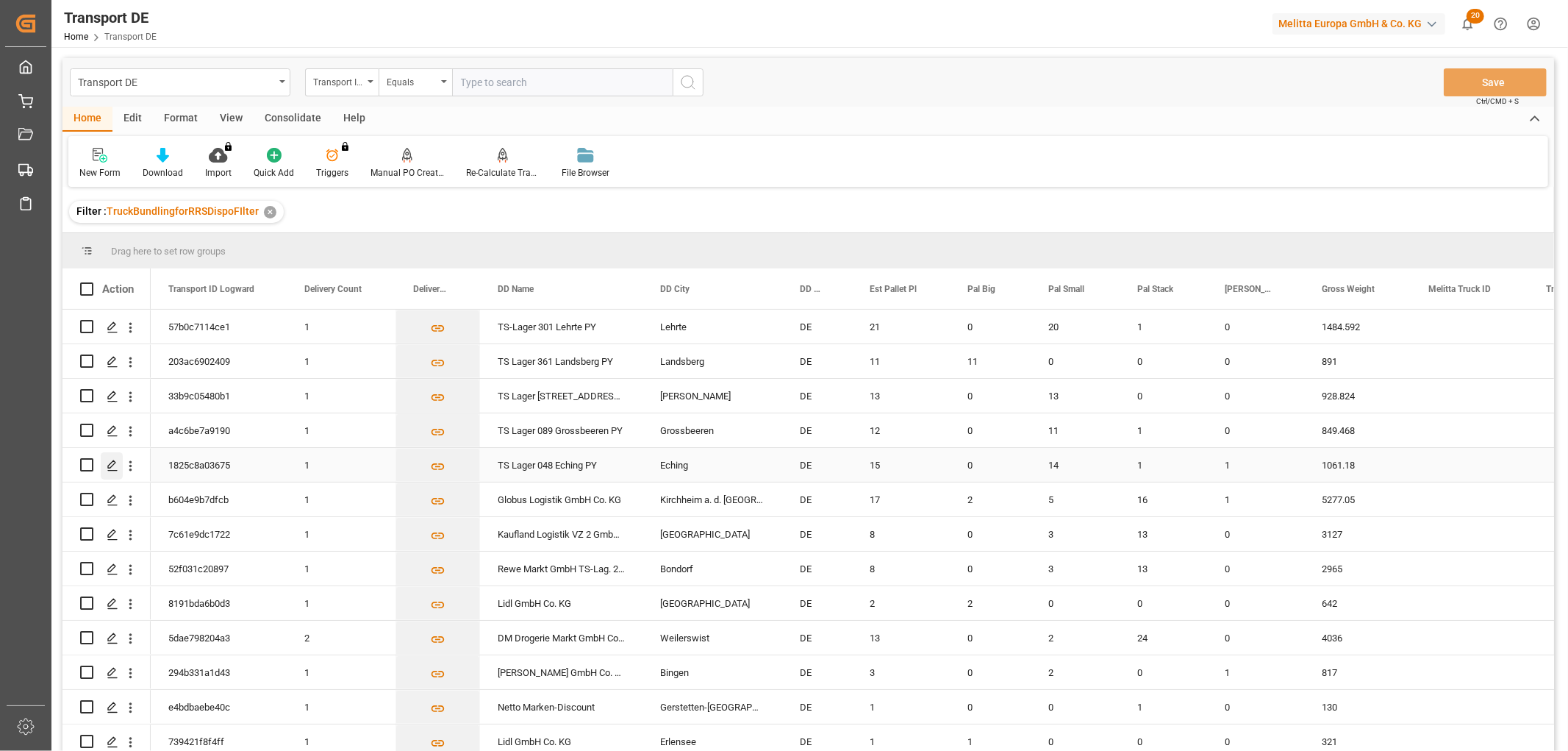
click at [111, 464] on icon "Press SPACE to select this row." at bounding box center [113, 466] width 12 height 12
click at [111, 430] on icon "Press SPACE to select this row." at bounding box center [113, 431] width 12 height 12
click at [114, 327] on icon "Press SPACE to select this row." at bounding box center [113, 327] width 12 height 12
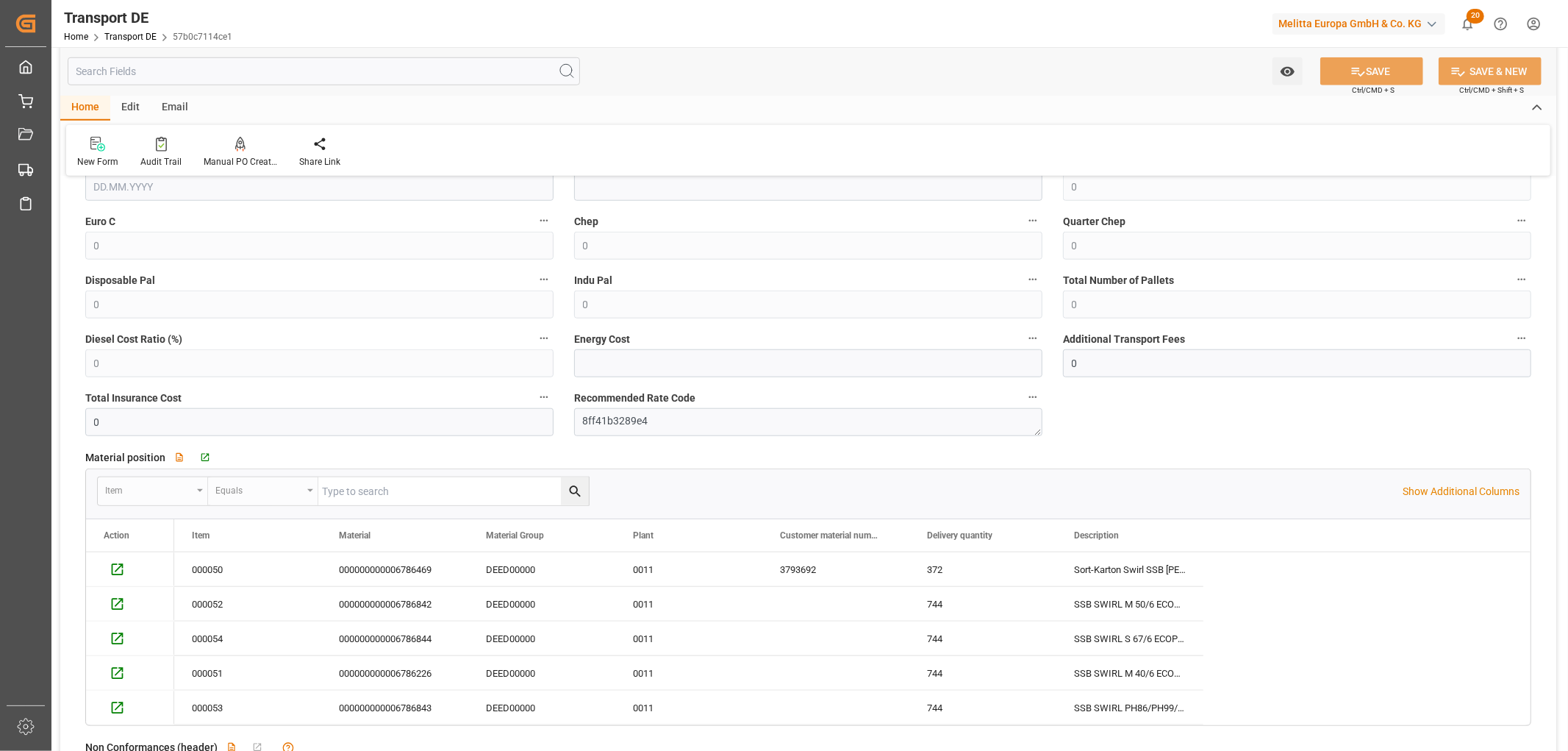
scroll to position [1062, 0]
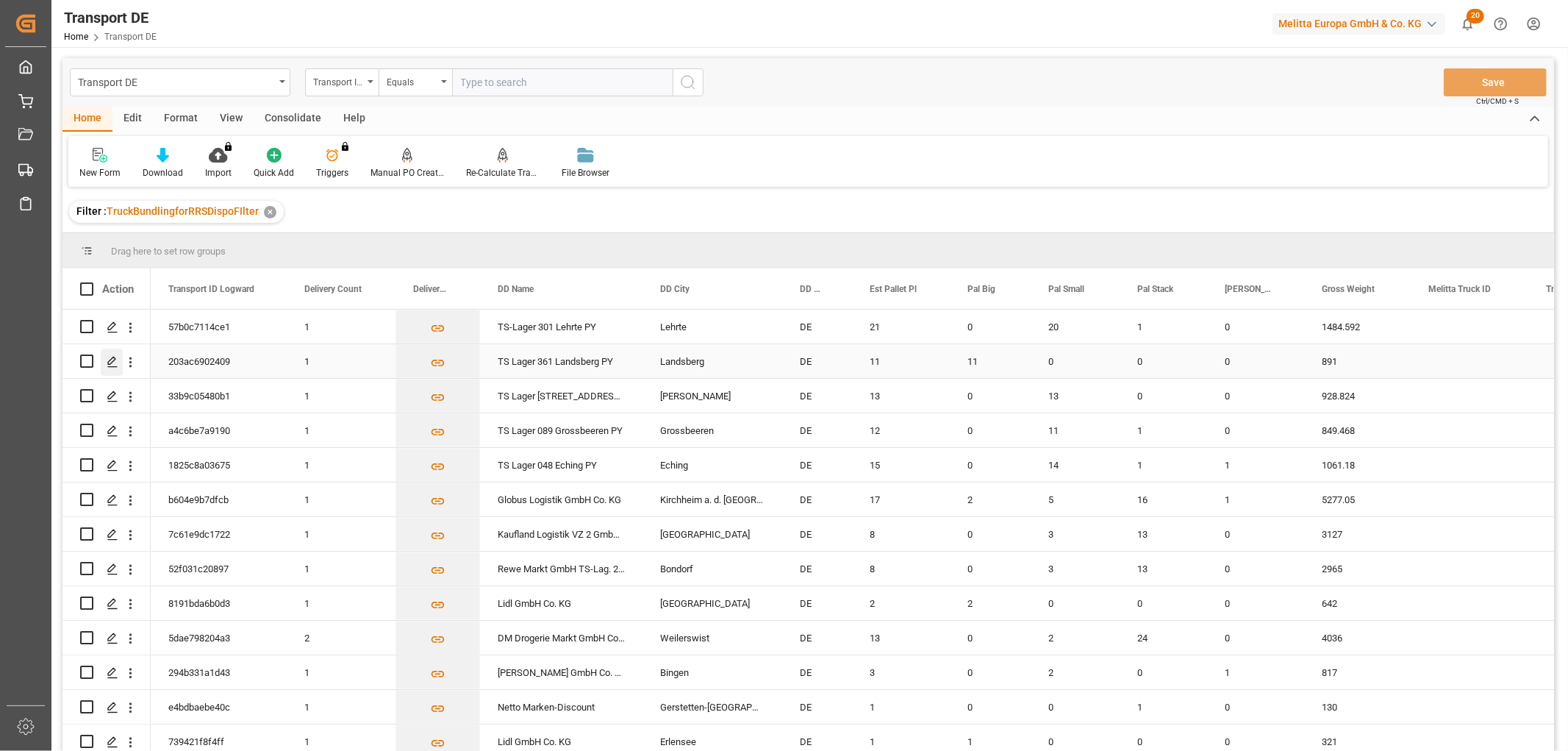
click at [112, 359] on icon "Press SPACE to select this row." at bounding box center [113, 362] width 12 height 12
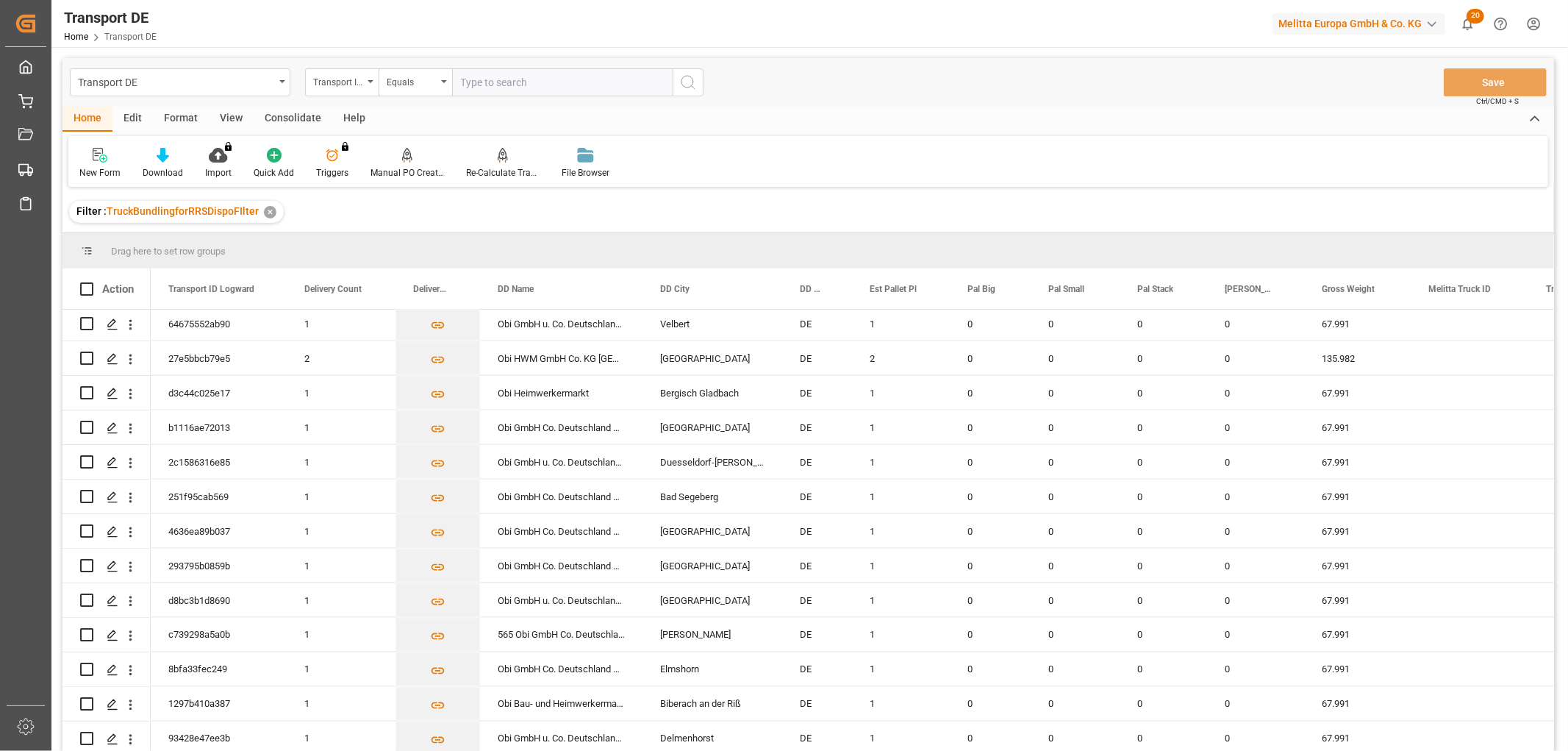
scroll to position [2206, 0]
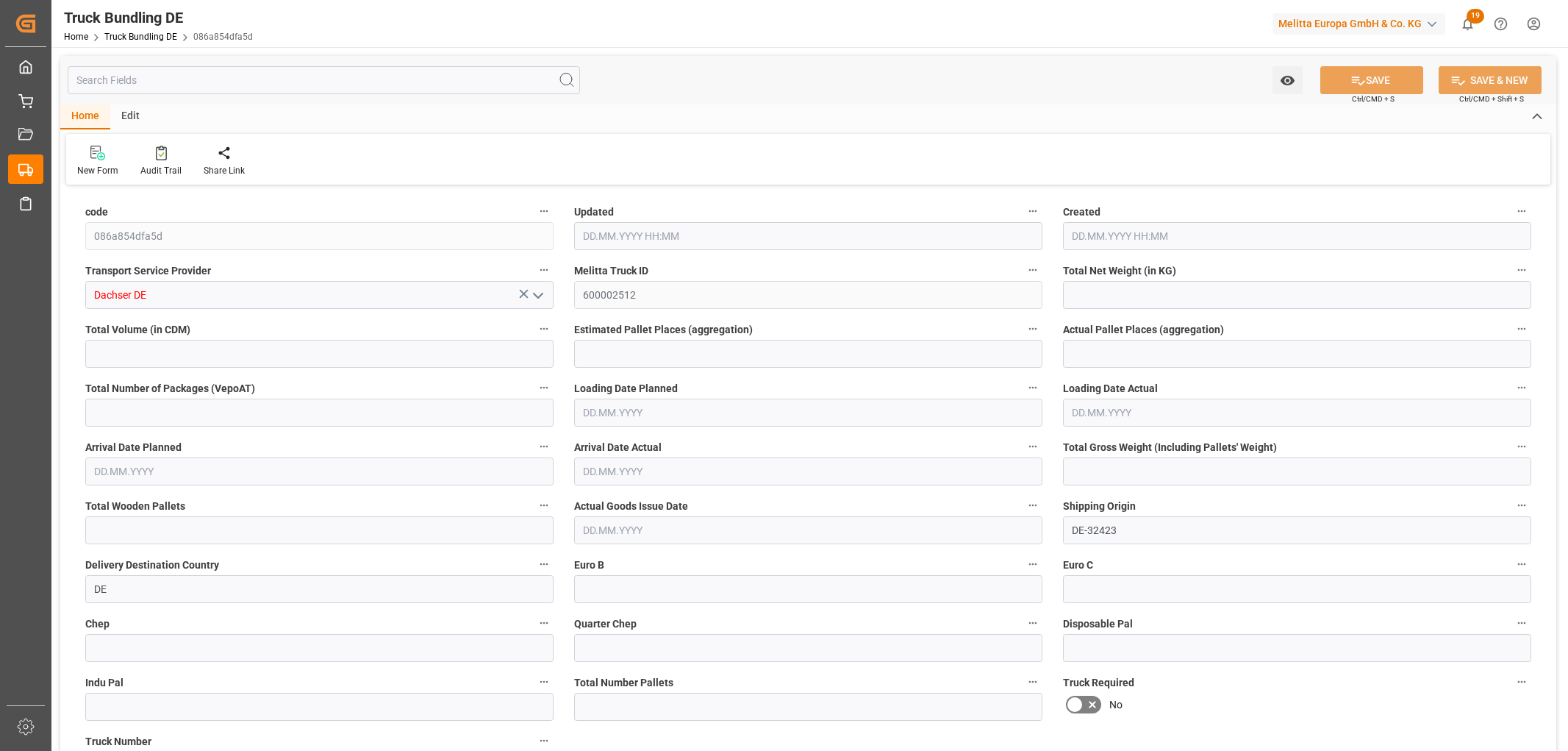
type input "1729.71"
type input "13493.708"
type input "8"
type input "0"
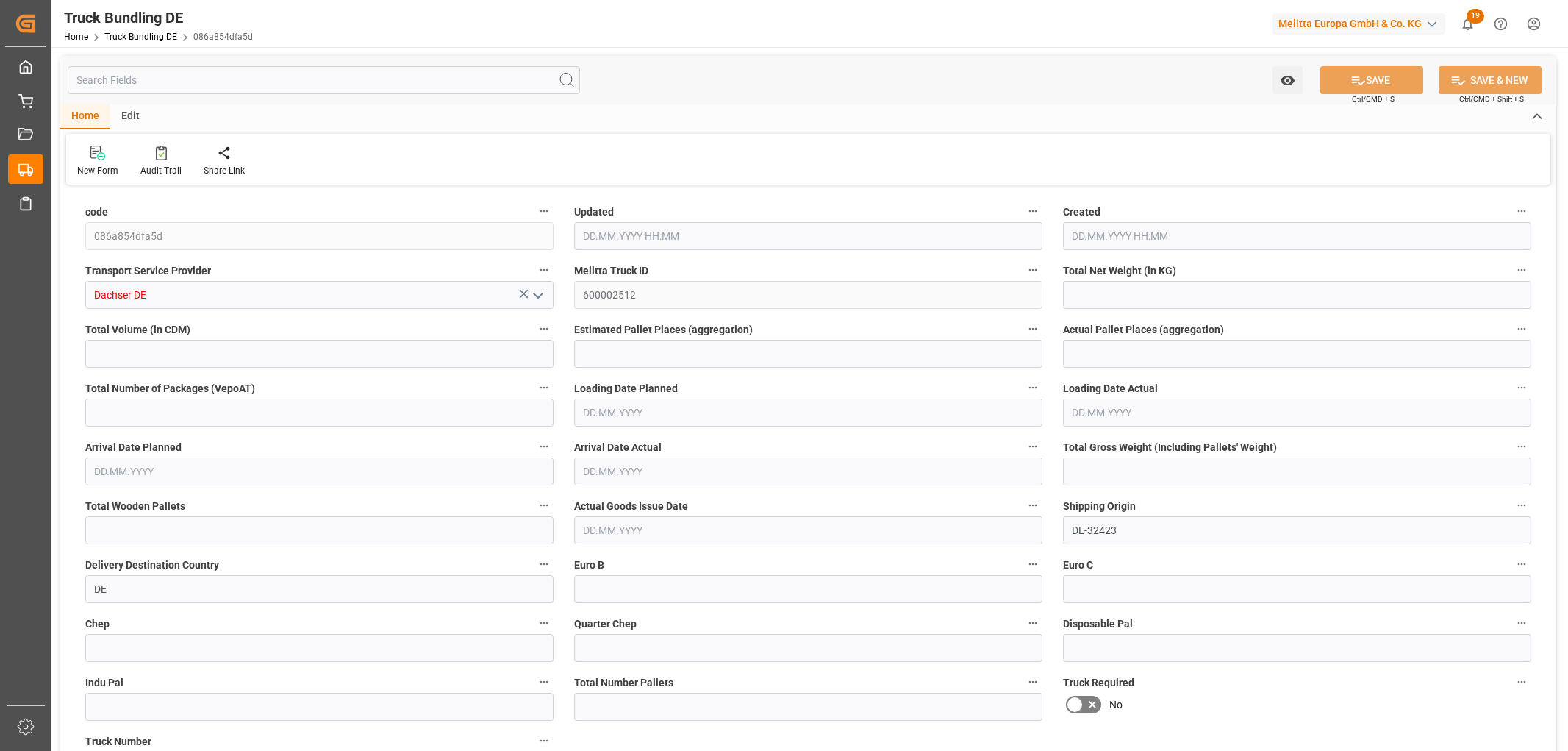
type input "2763"
type input "16"
type input "0"
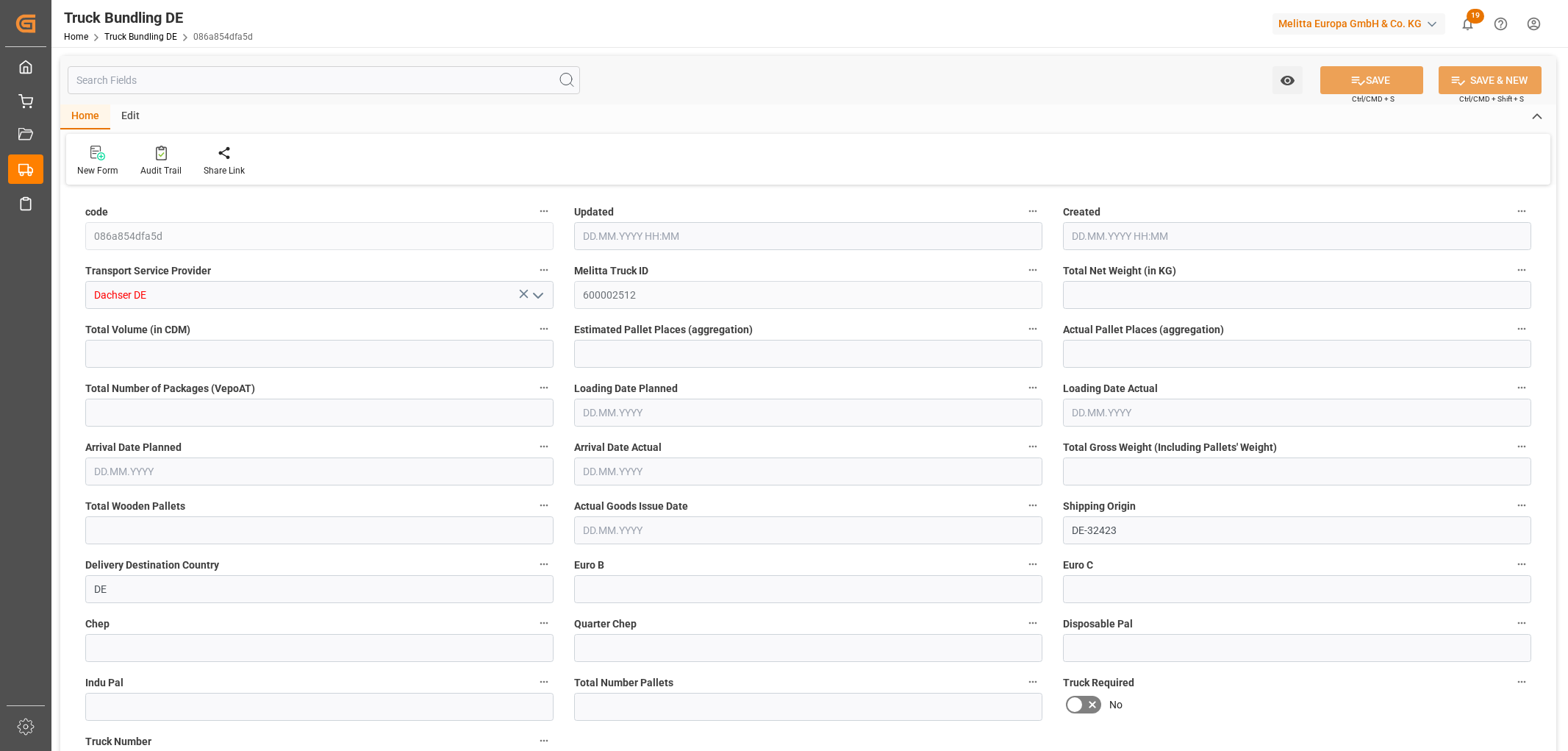
type input "0"
type input "12.09.2025 06:13"
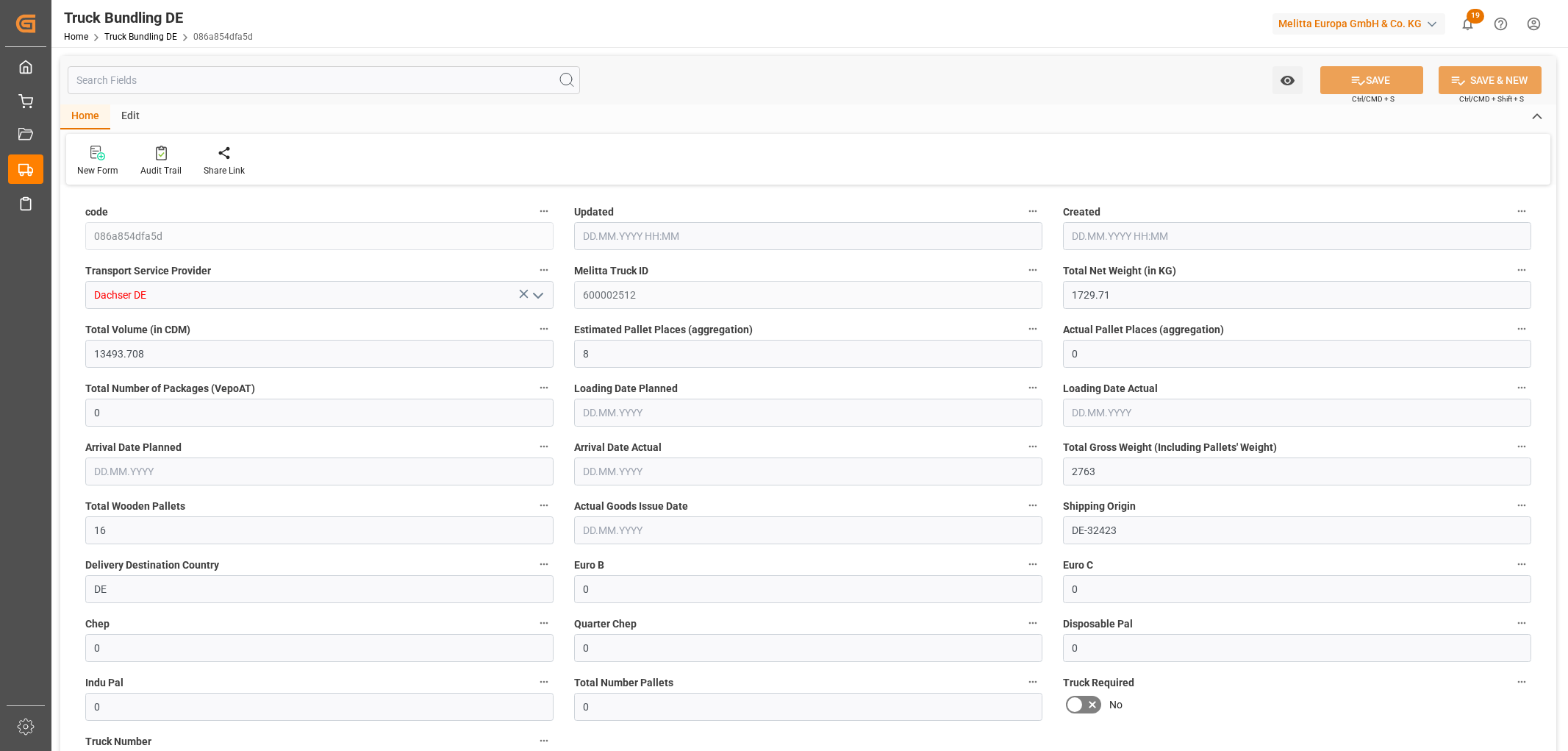
type input "12.09.2025 06:13"
type input "[DATE]"
type input "17.09.2025"
type input "[DATE]"
type input "12.09.2025 06:14"
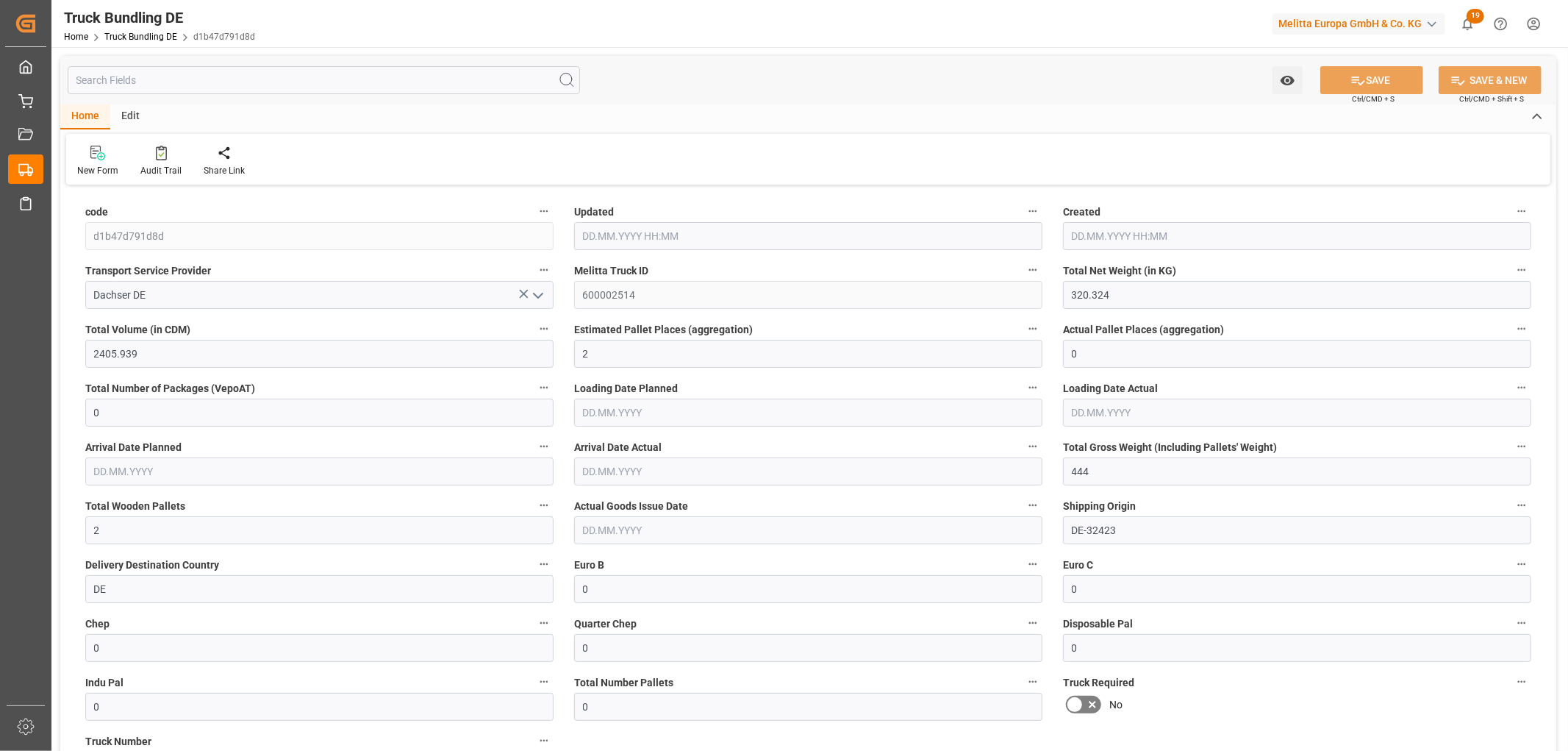
type input "12.09.2025 06:14"
type input "[DATE]"
type input "[DATE] 06:15"
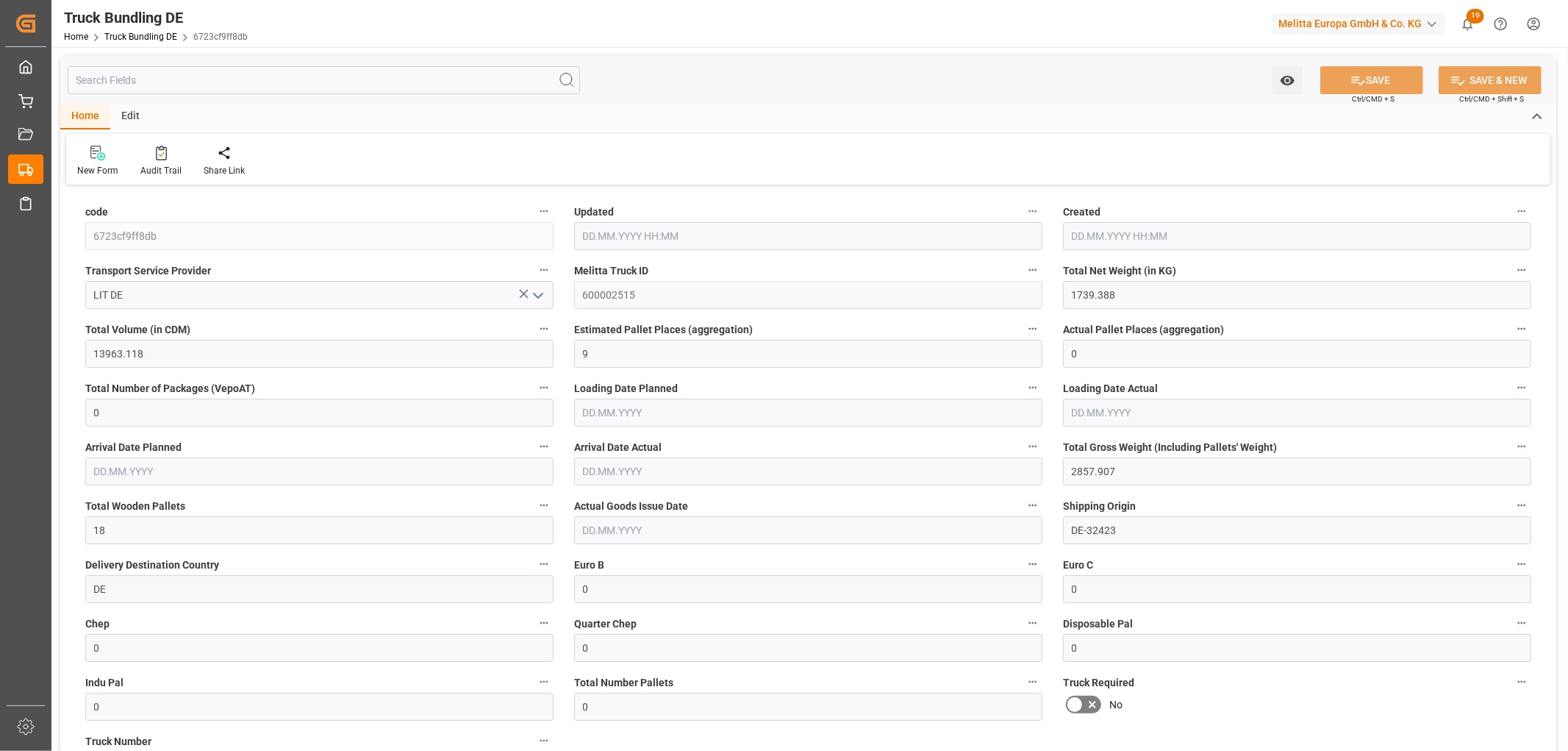
type input "[DATE] 06:15"
type input "[DATE]"
type input "17.09.2025"
type input "[DATE]"
type input "735.367"
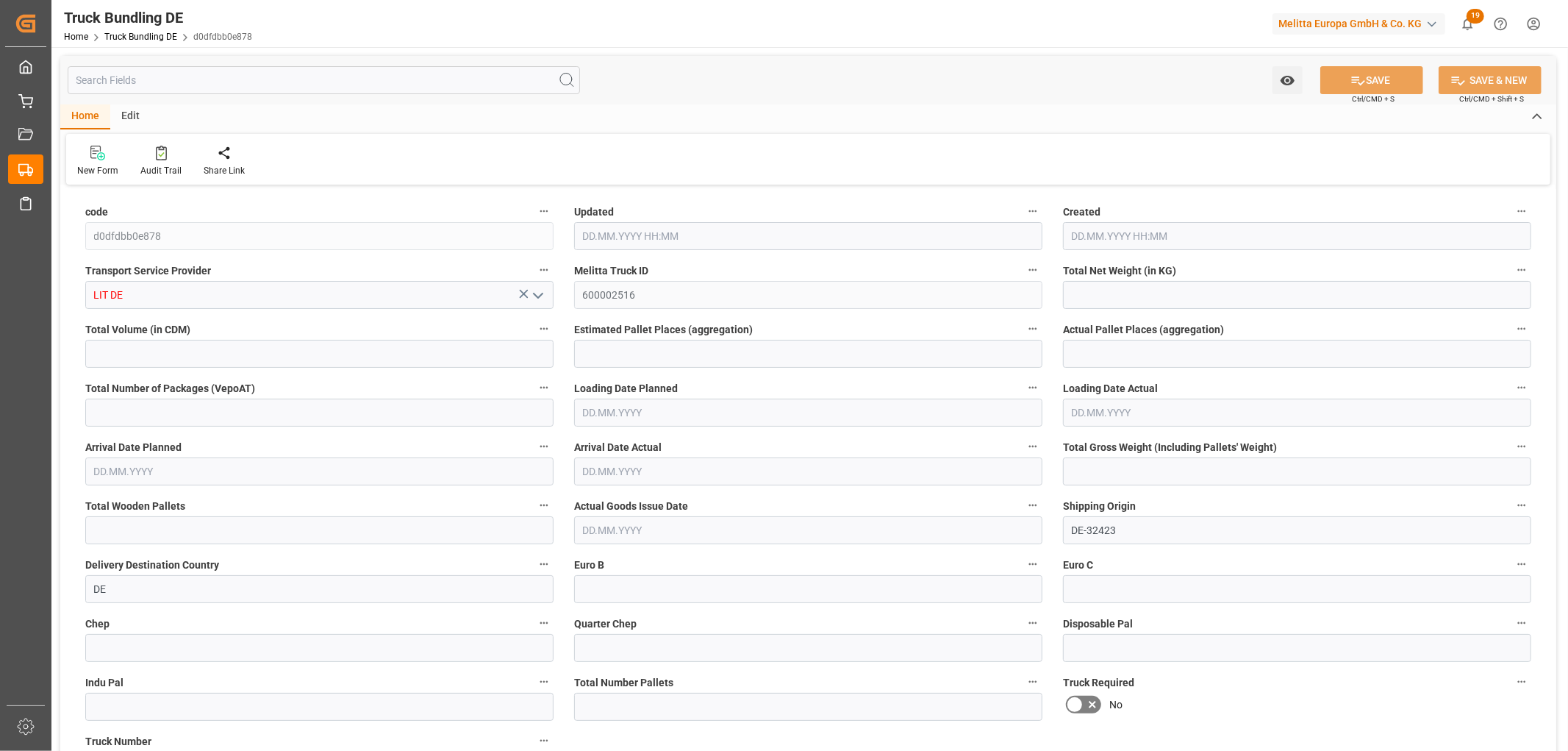
type input "12311.36"
type input "8"
type input "0"
type input "1565.8"
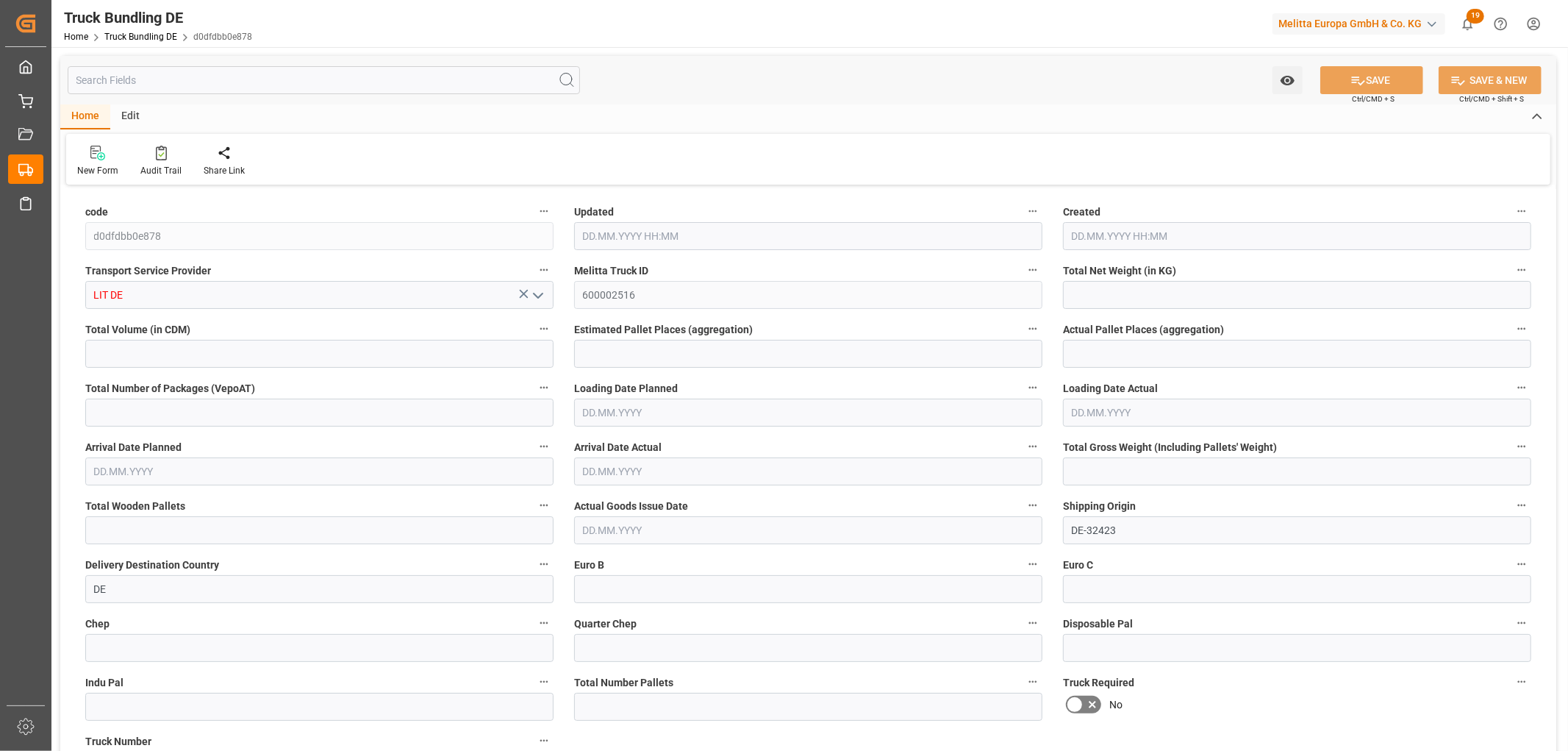
type input "16"
type input "0"
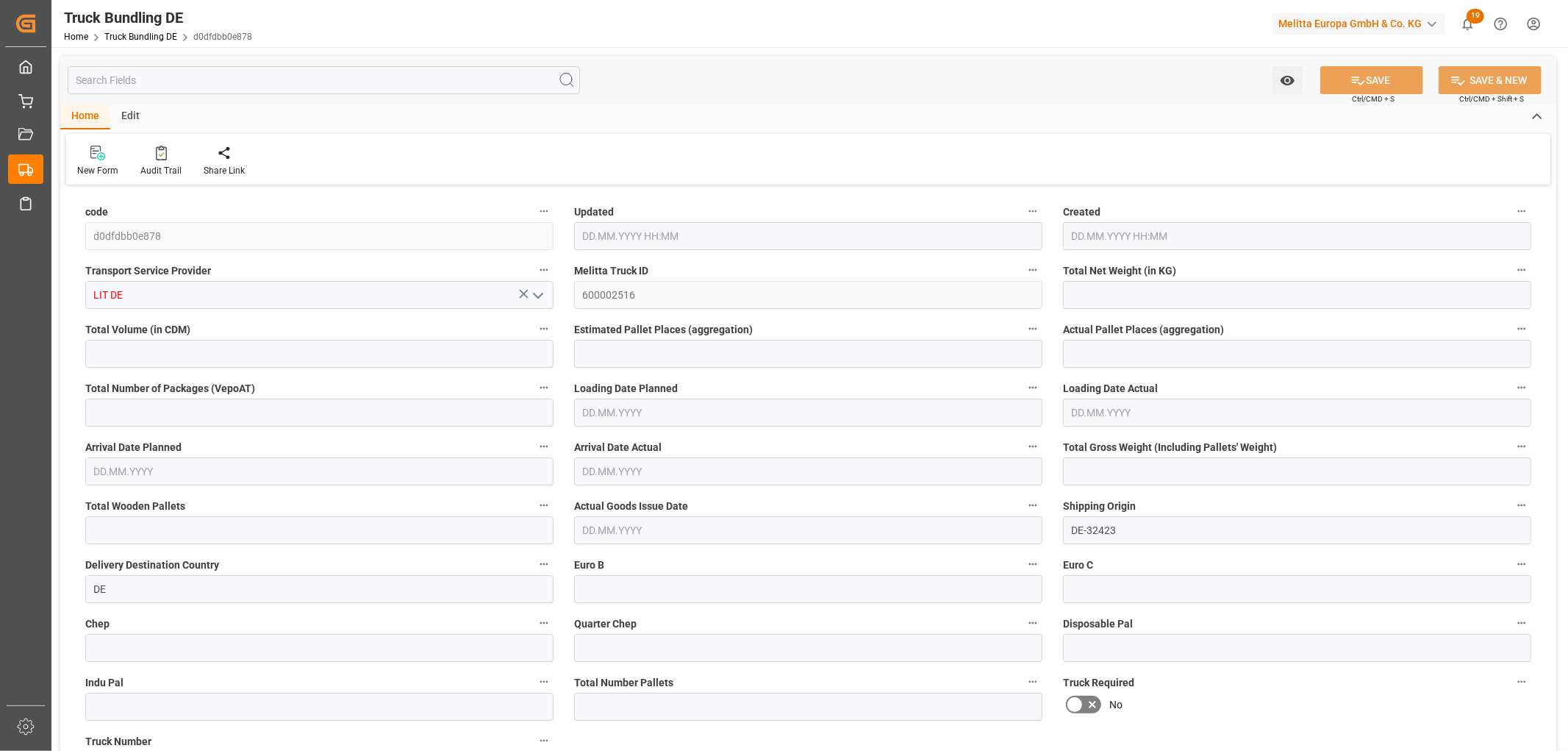
type input "0"
type input "12.09.2025 06:15"
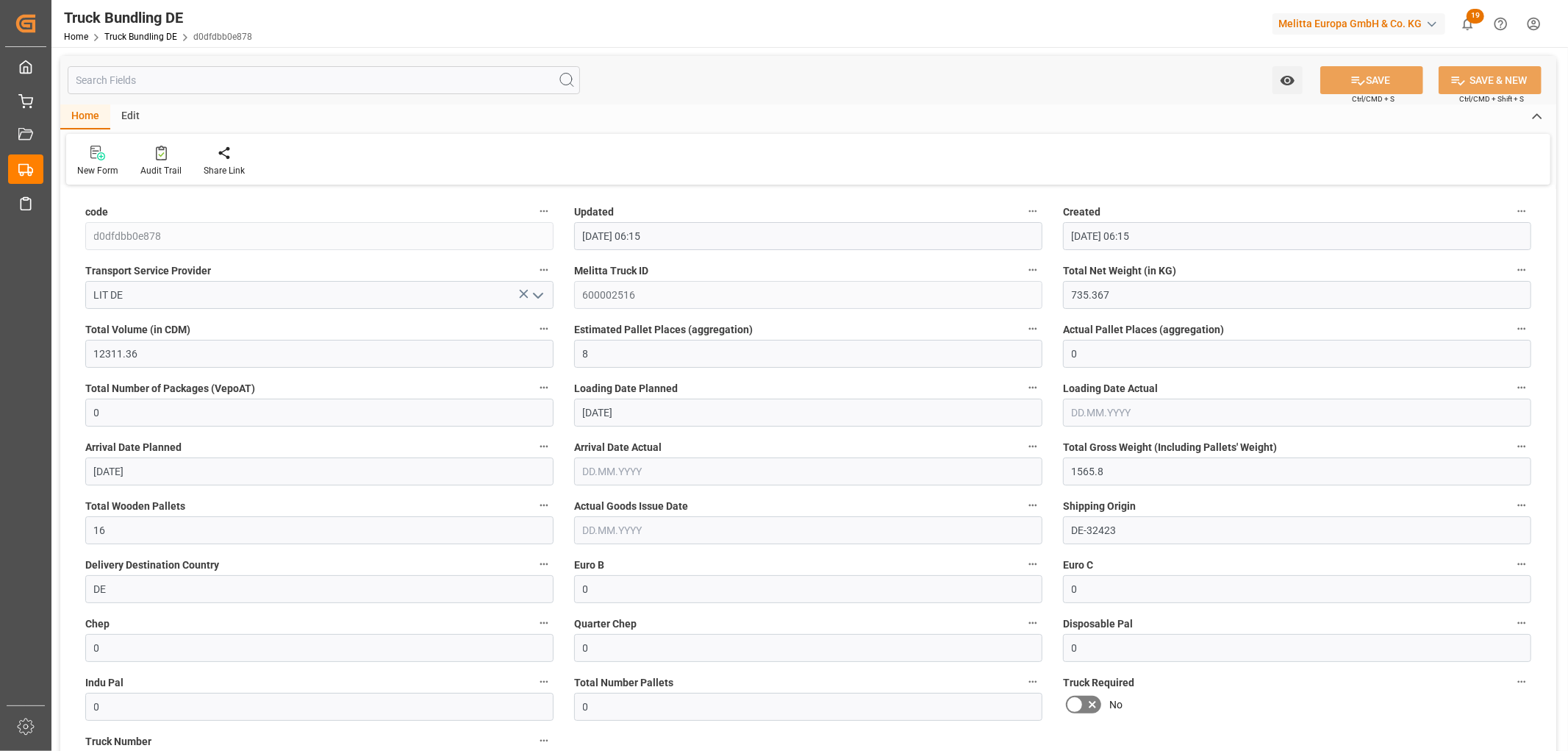
type input "[DATE]"
type input "16.09.2025"
type input "[DATE]"
type input "[DATE] 06:16"
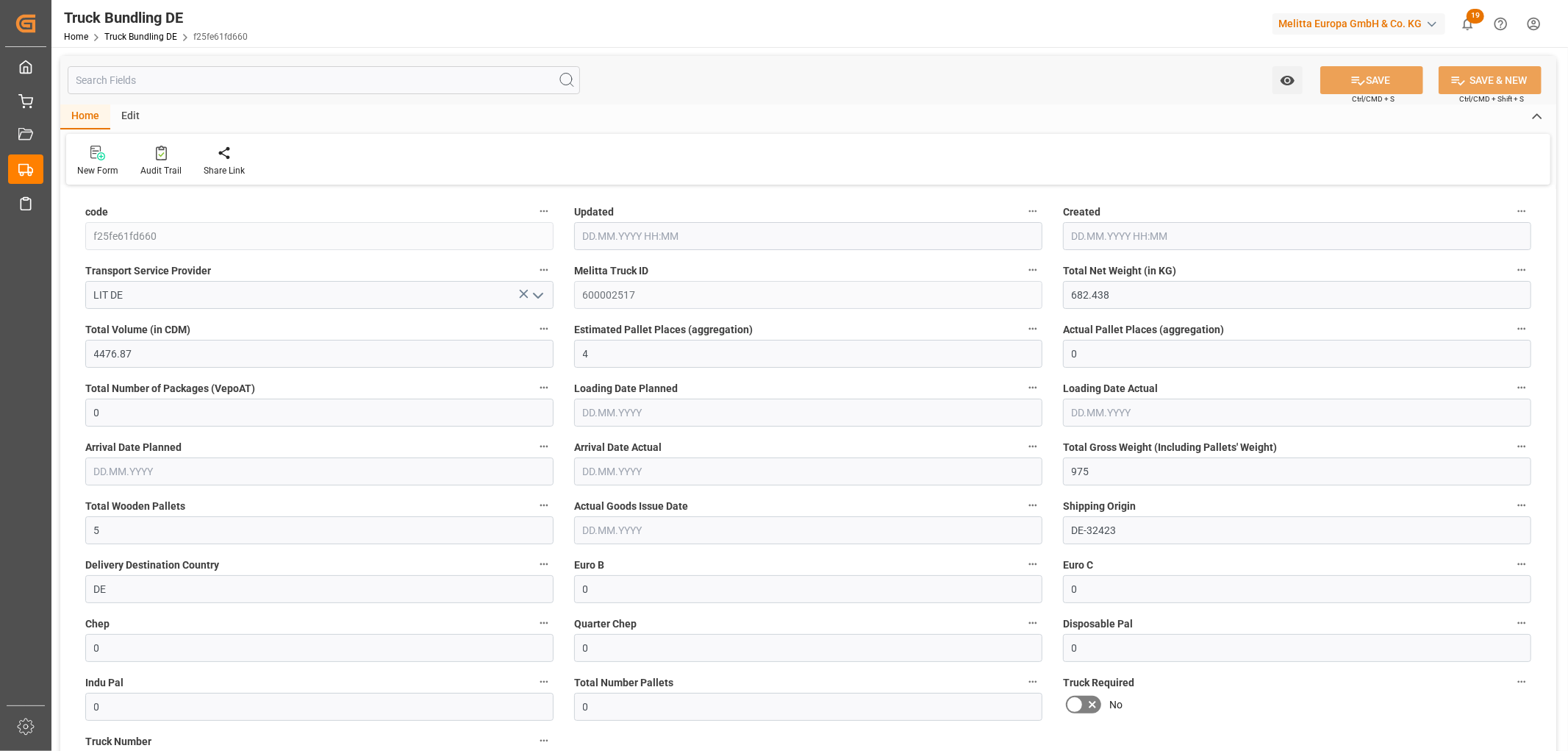
type input "[DATE]"
type input "12.09.2025 06:29"
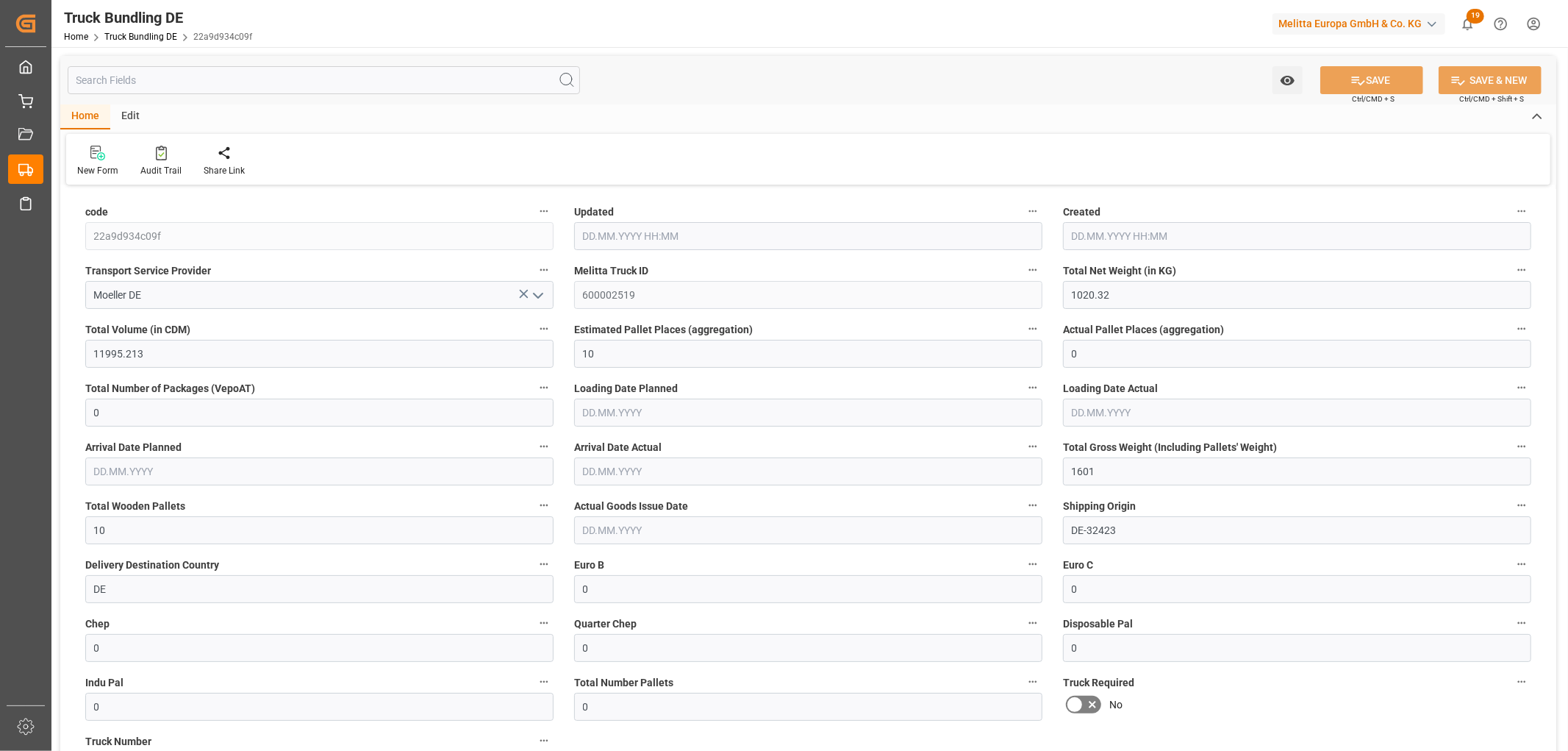
type input "[DATE]"
type input "12.09.2025 06:32"
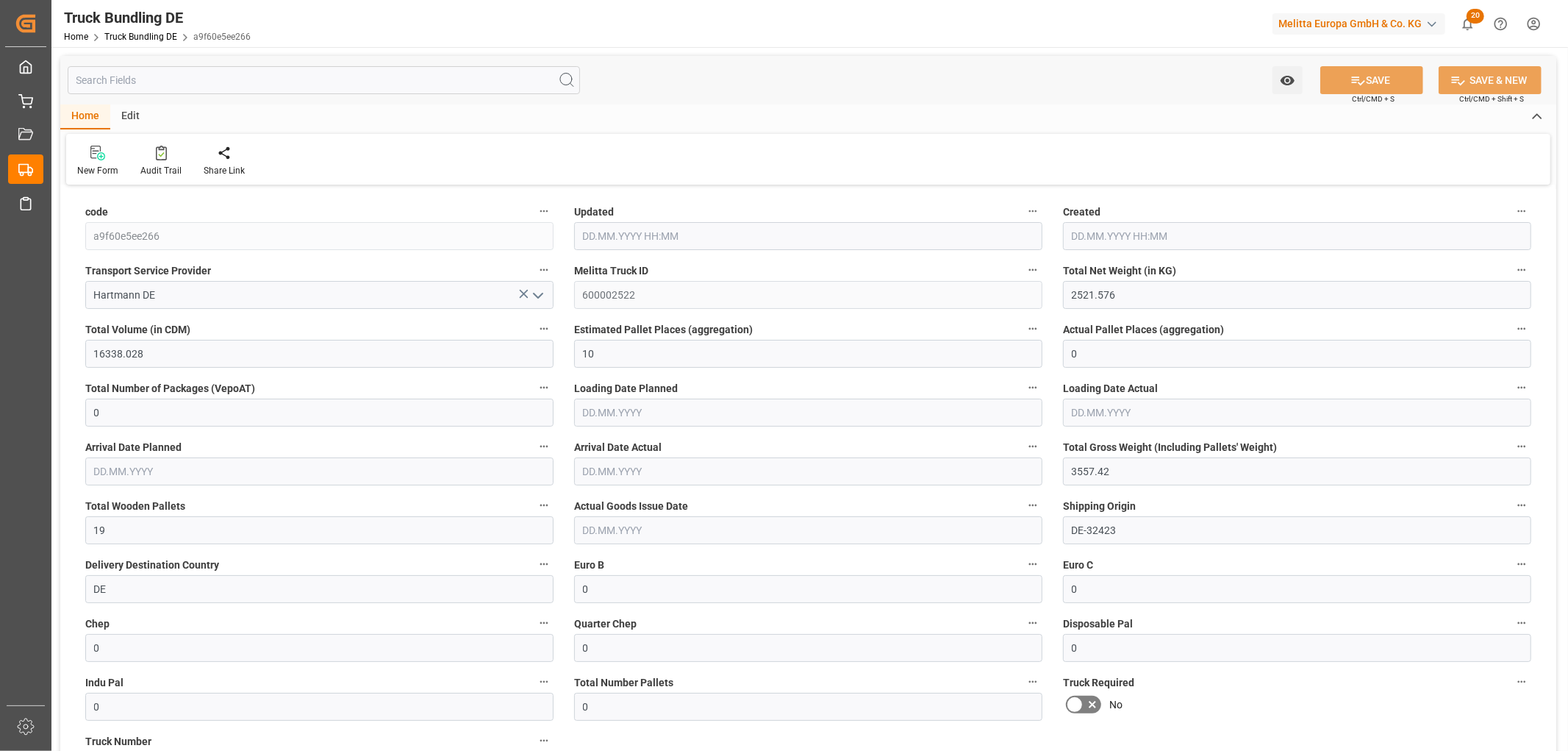
type input "[DATE]"
type input "18.09.2025"
type input "[DATE]"
